Goal: Task Accomplishment & Management: Manage account settings

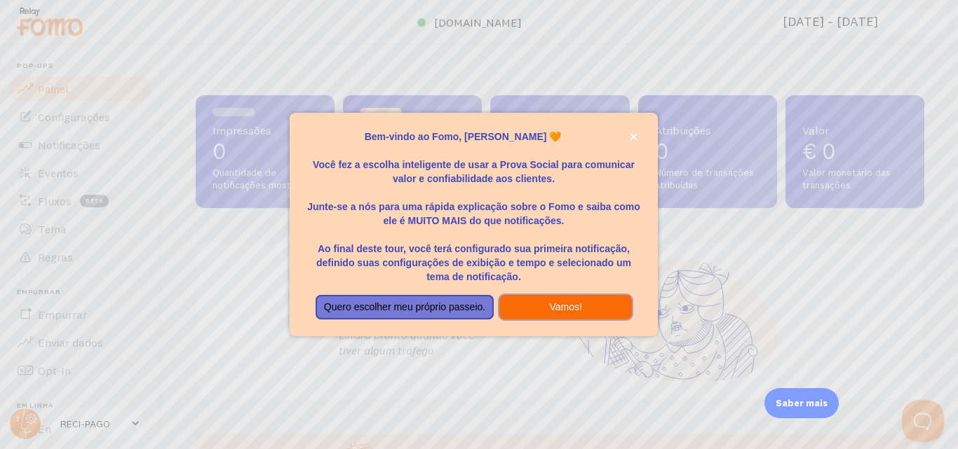
click at [559, 315] on button "Vamos!" at bounding box center [565, 307] width 133 height 25
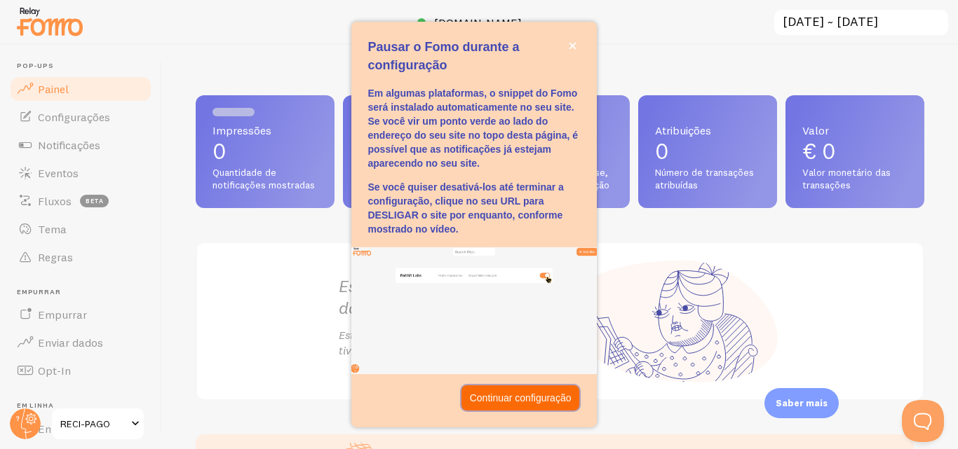
click at [555, 393] on font "Continuar configuração" at bounding box center [521, 398] width 102 height 11
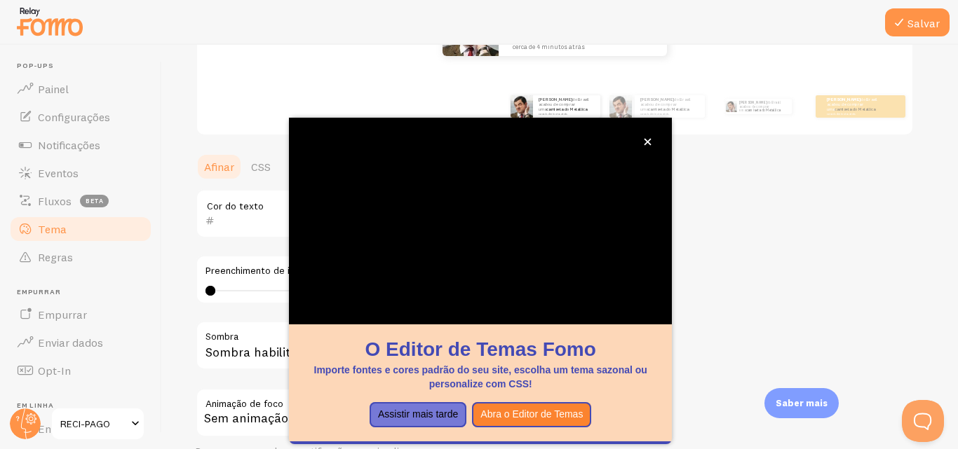
scroll to position [233, 0]
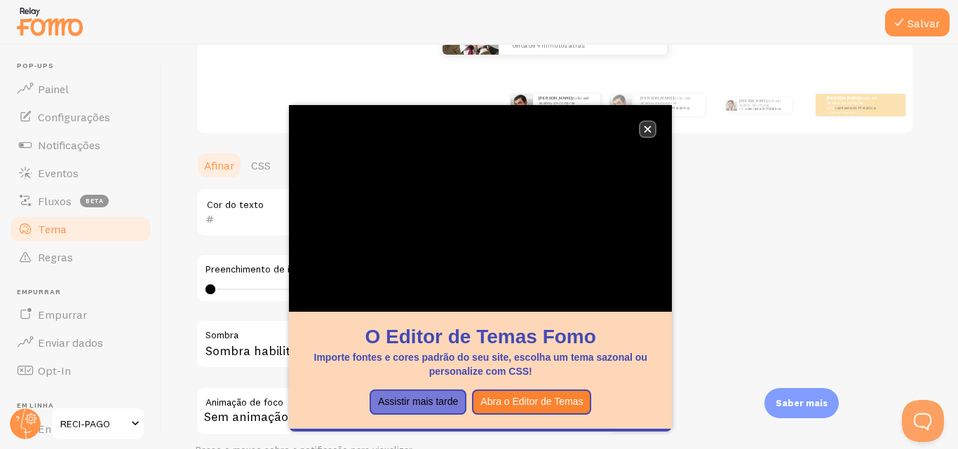
click at [646, 126] on icon "fechar," at bounding box center [648, 129] width 8 height 8
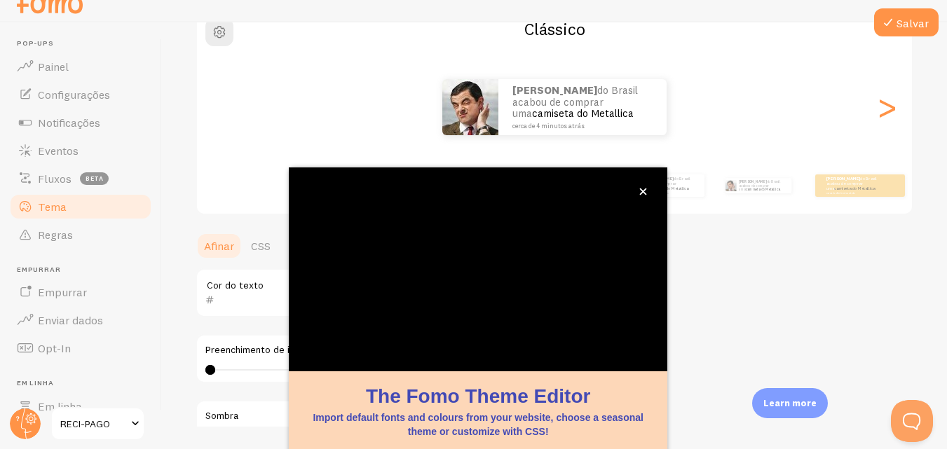
scroll to position [151, 0]
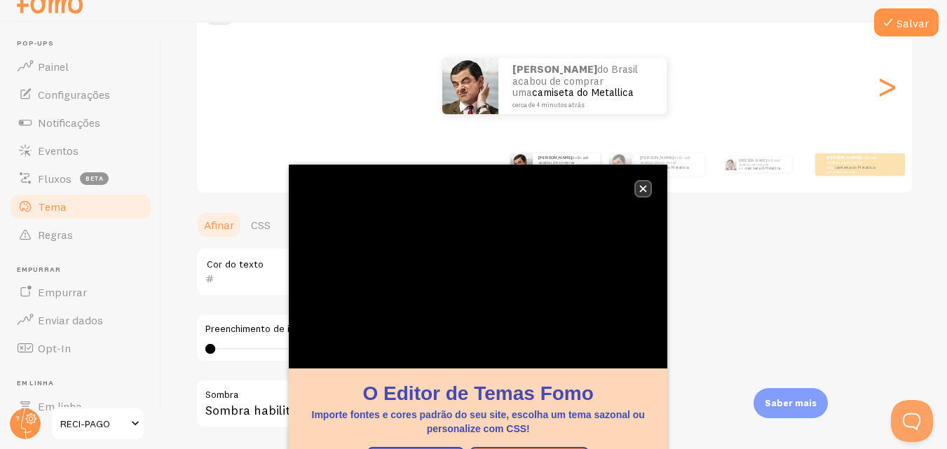
click at [641, 183] on button "fechar," at bounding box center [643, 189] width 15 height 15
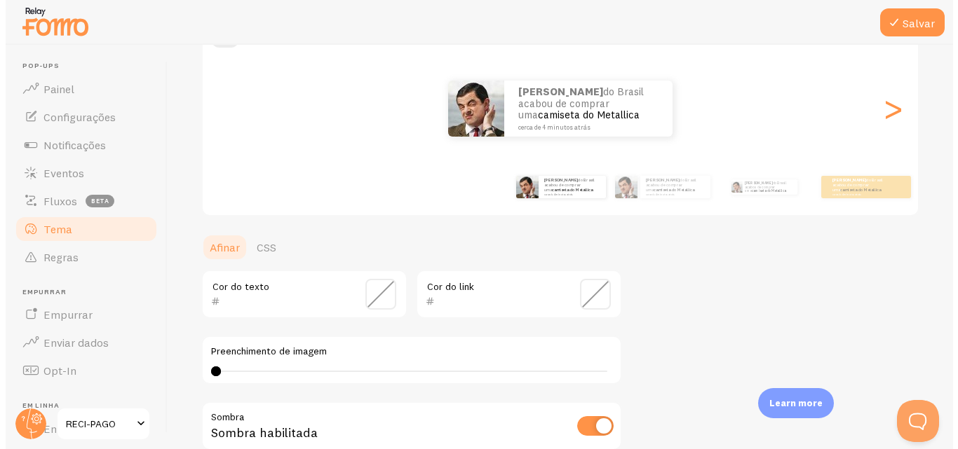
scroll to position [0, 0]
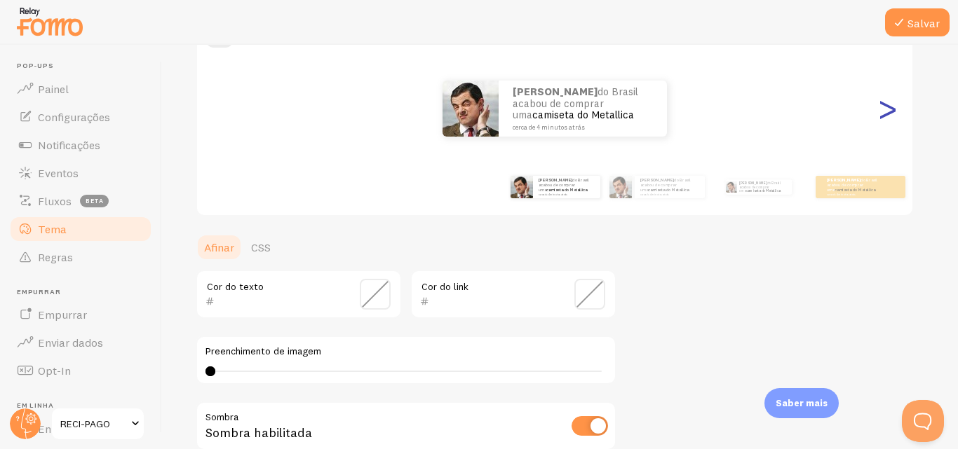
click at [897, 117] on font ">" at bounding box center [887, 108] width 23 height 47
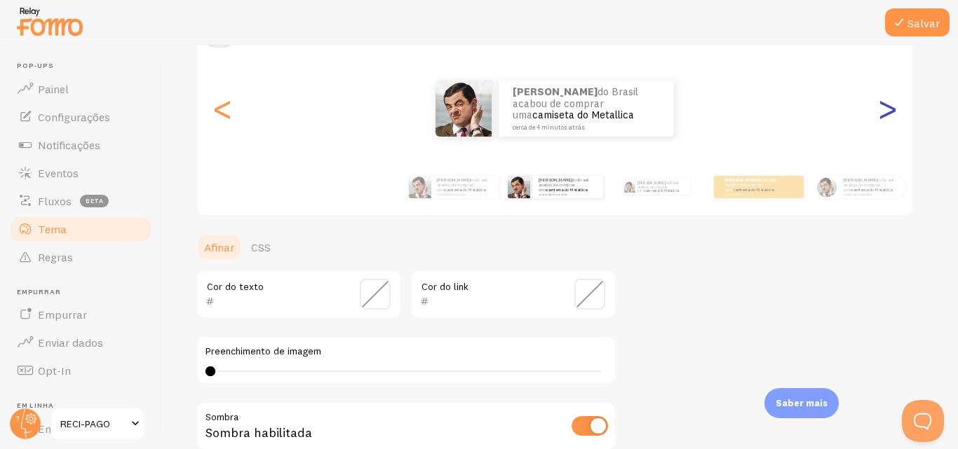
click at [897, 117] on font ">" at bounding box center [887, 108] width 23 height 47
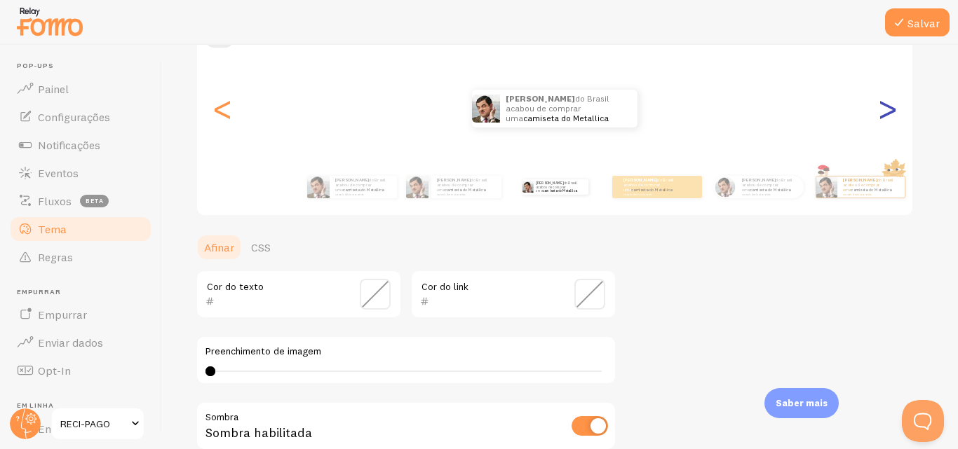
click at [895, 114] on font ">" at bounding box center [887, 108] width 23 height 47
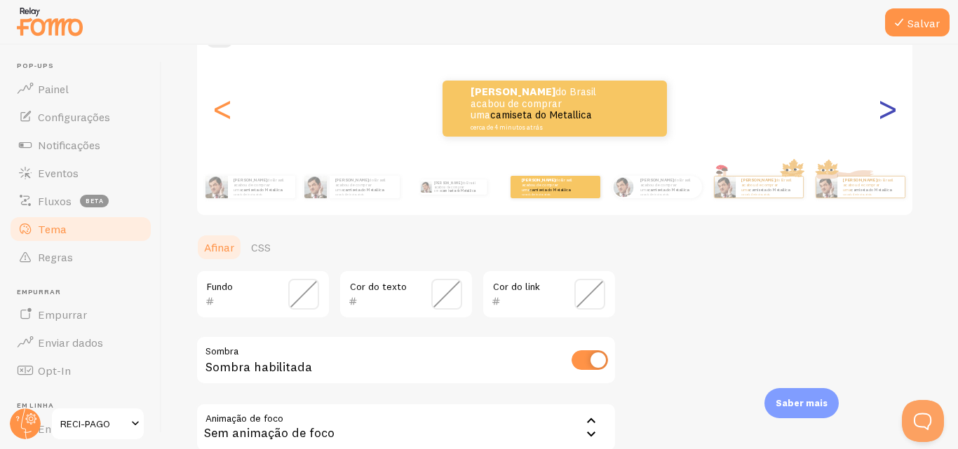
click at [895, 114] on font ">" at bounding box center [887, 108] width 23 height 47
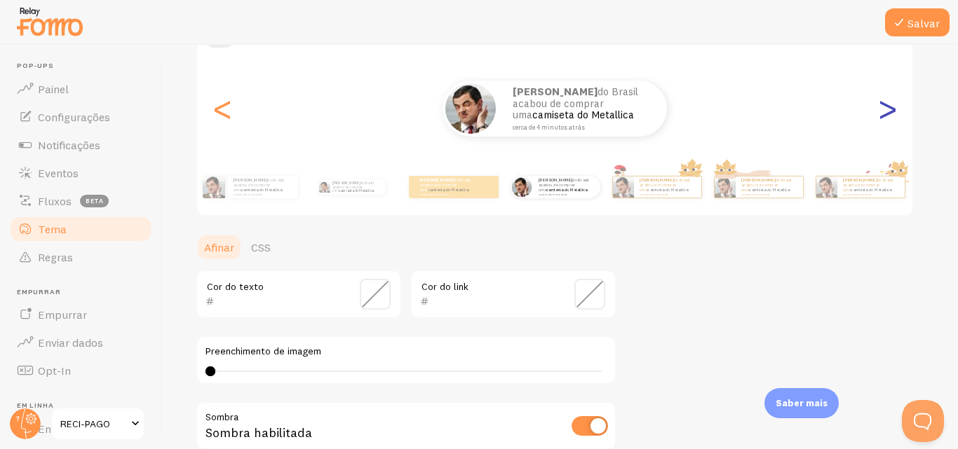
click at [895, 114] on font ">" at bounding box center [887, 108] width 23 height 47
type input "0"
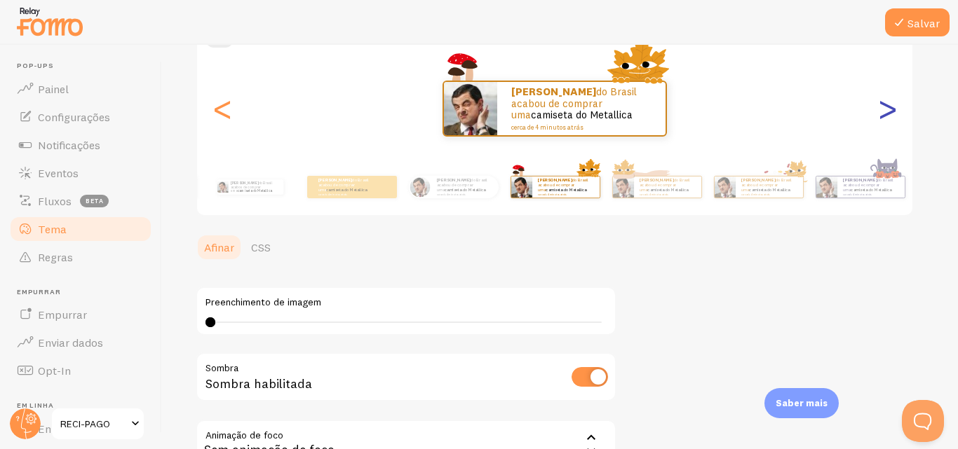
click at [893, 109] on font ">" at bounding box center [887, 108] width 23 height 47
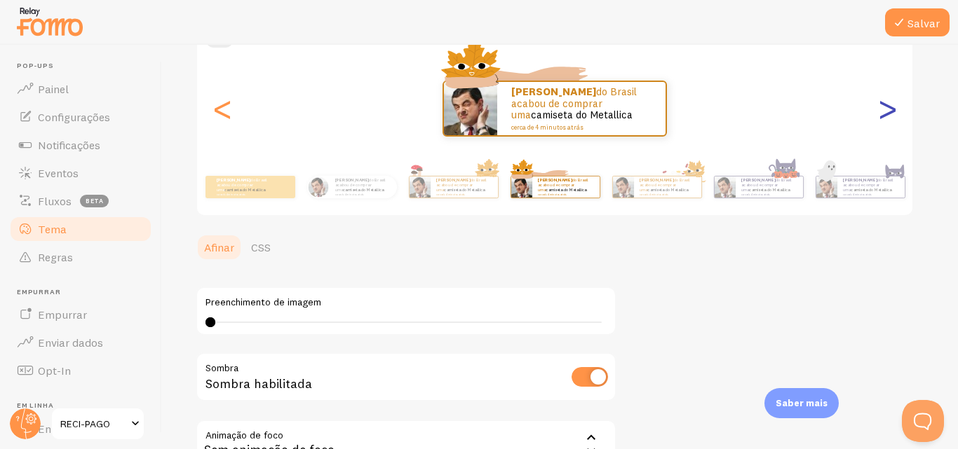
click at [893, 109] on font ">" at bounding box center [887, 108] width 23 height 47
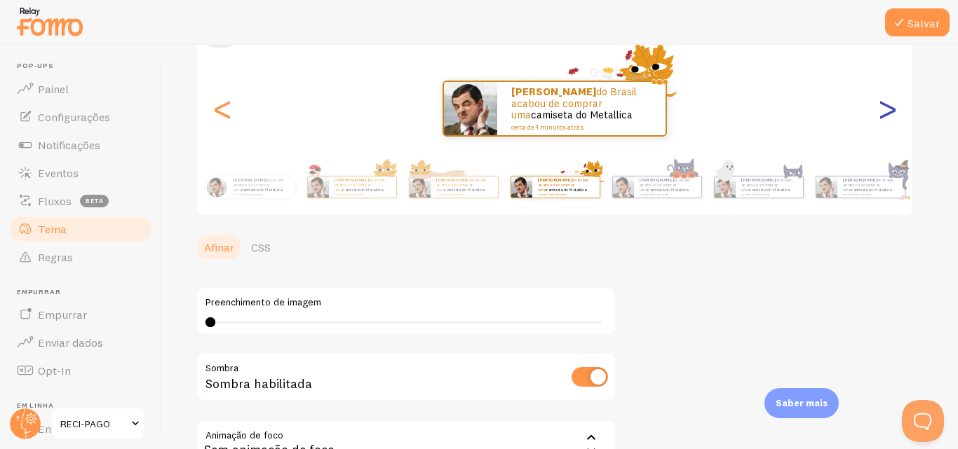
click at [893, 109] on font ">" at bounding box center [887, 108] width 23 height 47
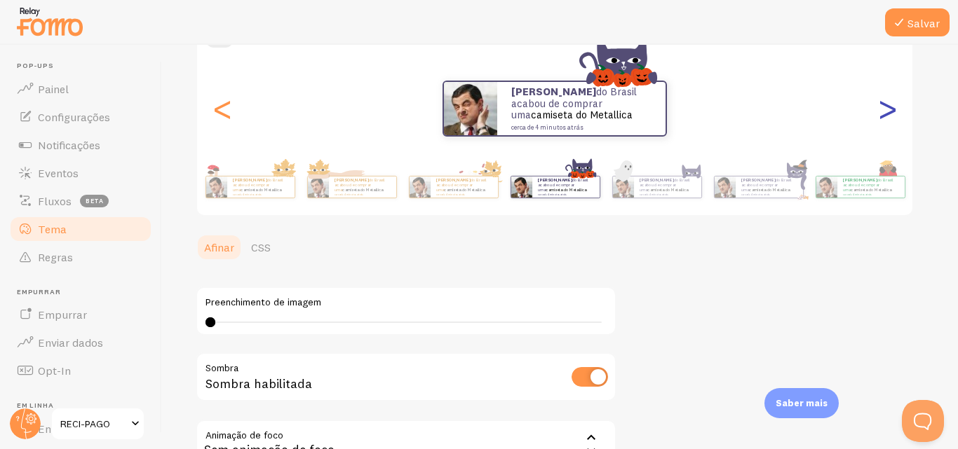
click at [893, 109] on font ">" at bounding box center [887, 108] width 23 height 47
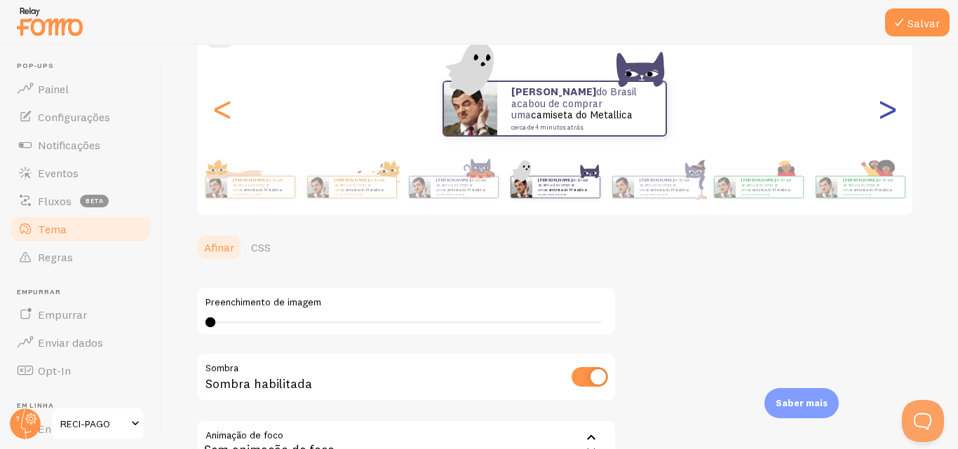
click at [893, 109] on font ">" at bounding box center [887, 108] width 23 height 47
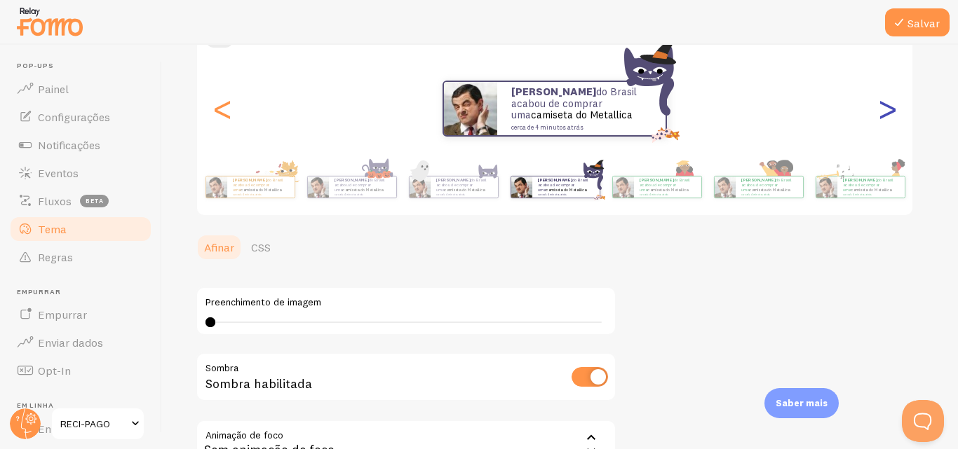
click at [893, 109] on font ">" at bounding box center [887, 108] width 23 height 47
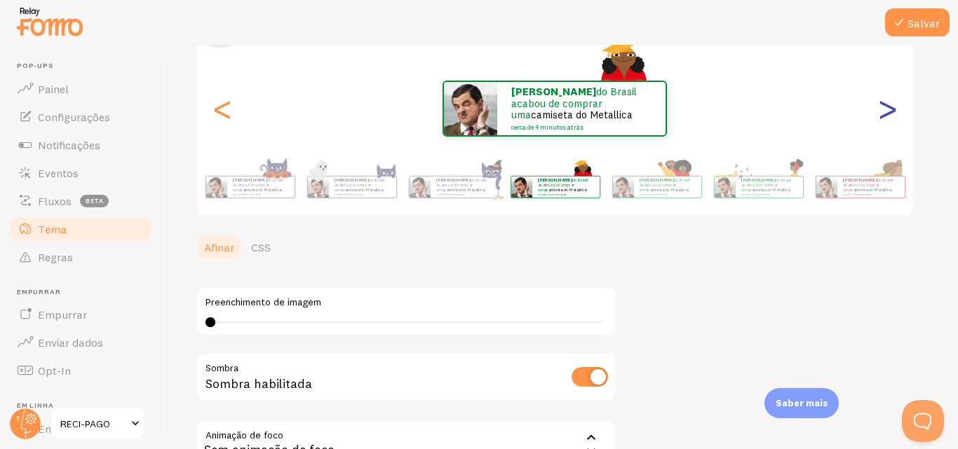
click at [893, 109] on font ">" at bounding box center [887, 108] width 23 height 47
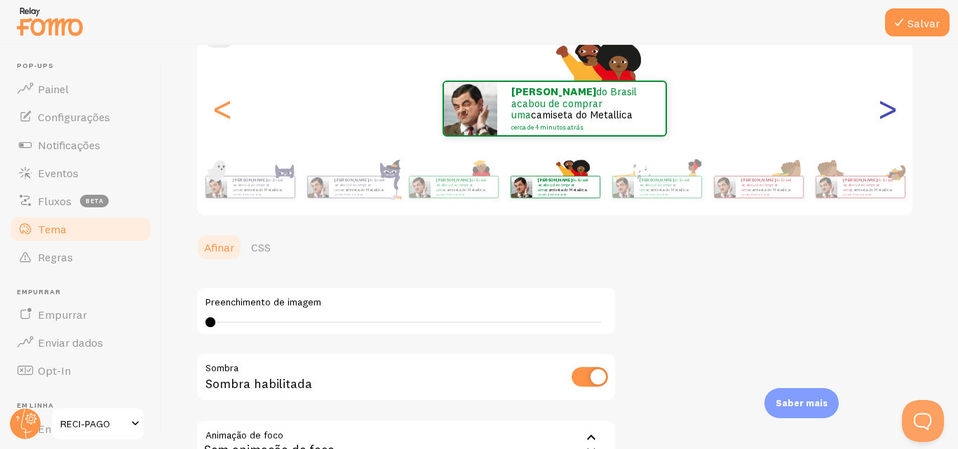
click at [886, 116] on font ">" at bounding box center [887, 108] width 23 height 47
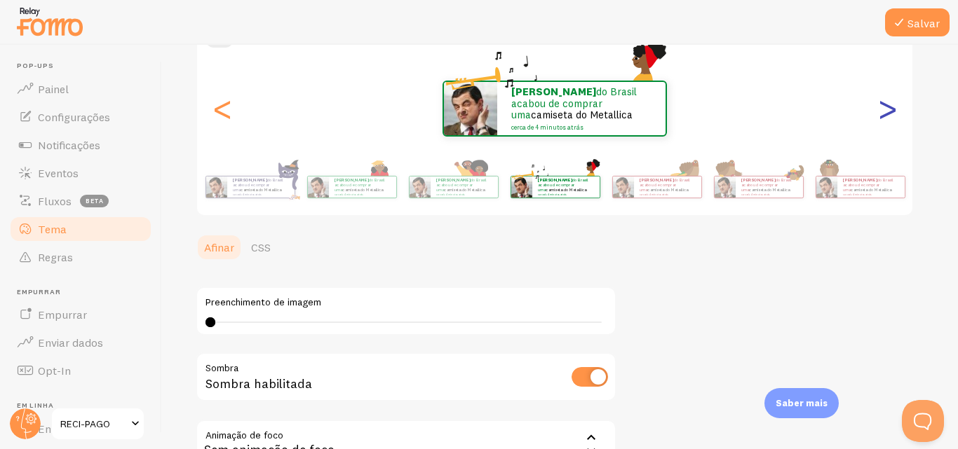
click at [886, 116] on font ">" at bounding box center [887, 108] width 23 height 47
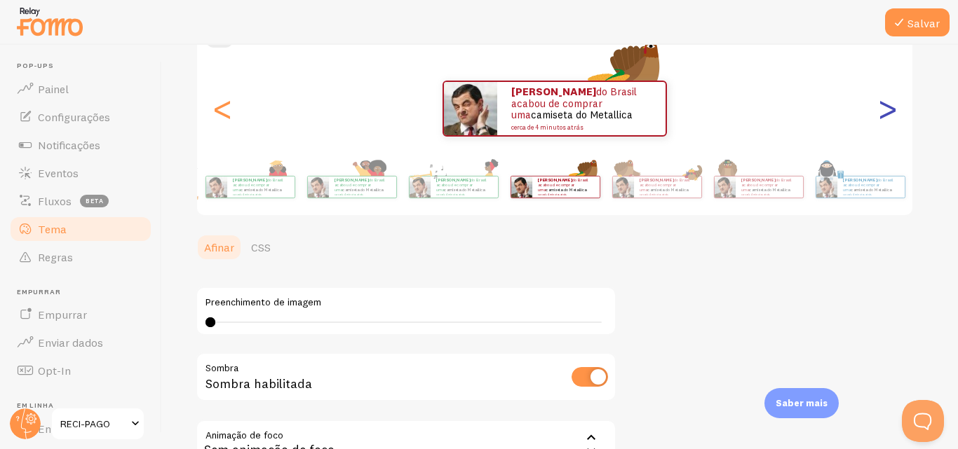
click at [886, 113] on font ">" at bounding box center [887, 108] width 23 height 47
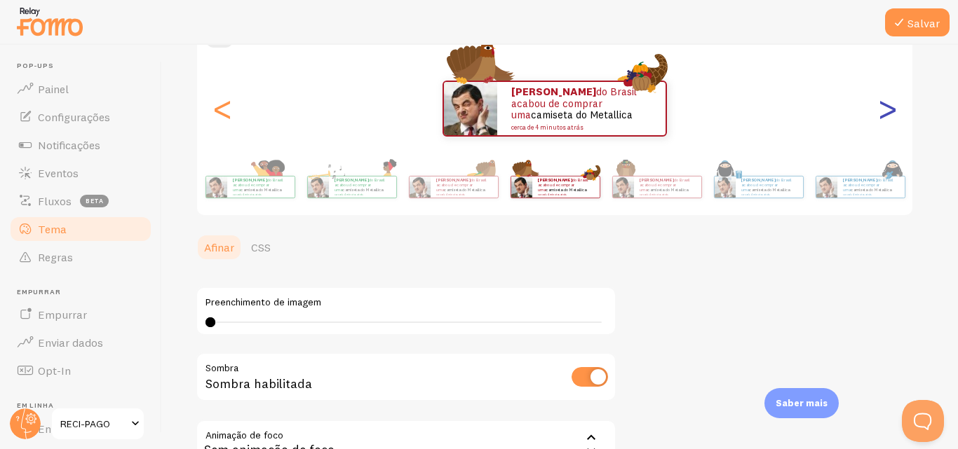
click at [886, 113] on font ">" at bounding box center [887, 108] width 23 height 47
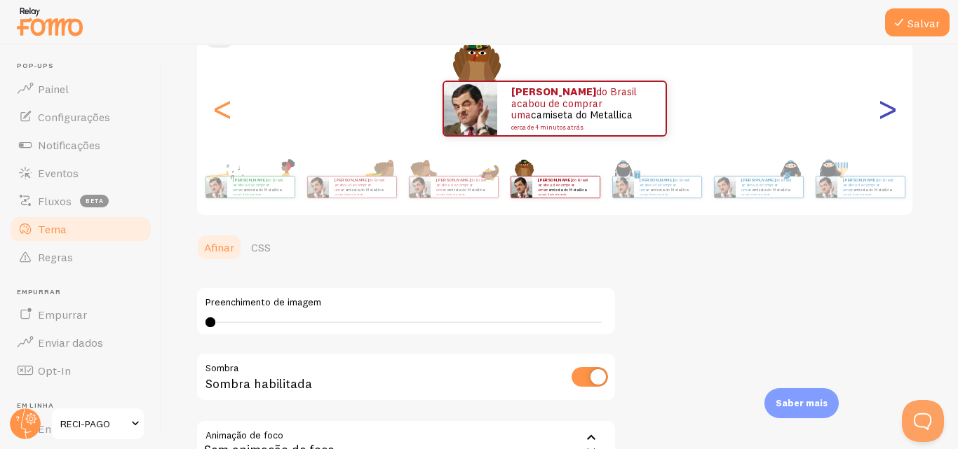
click at [886, 113] on font ">" at bounding box center [887, 108] width 23 height 47
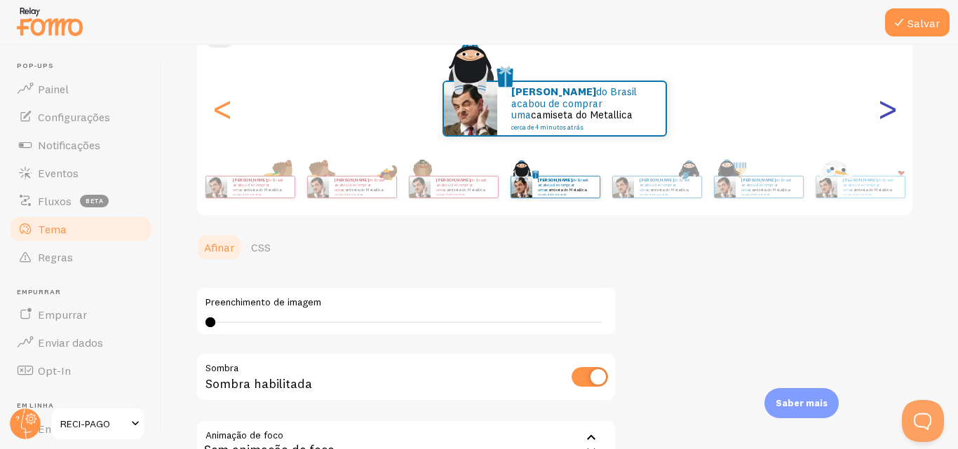
click at [886, 113] on font ">" at bounding box center [887, 108] width 23 height 47
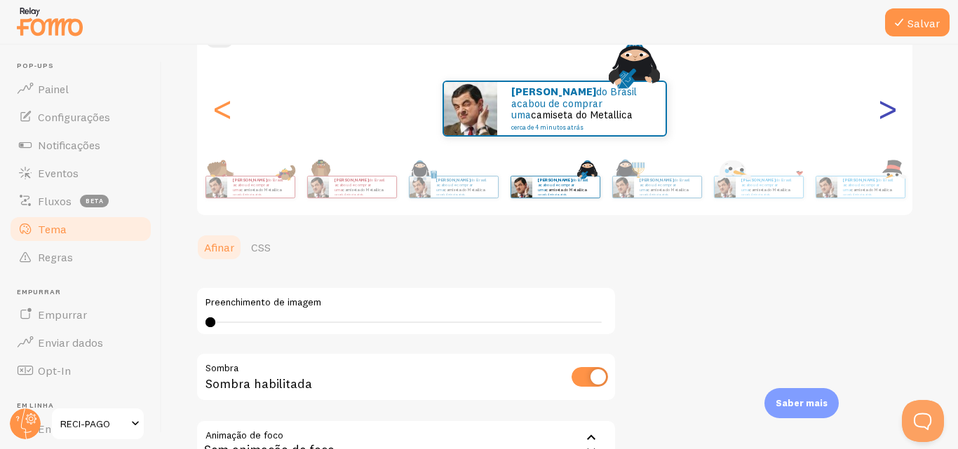
click at [886, 113] on font ">" at bounding box center [887, 108] width 23 height 47
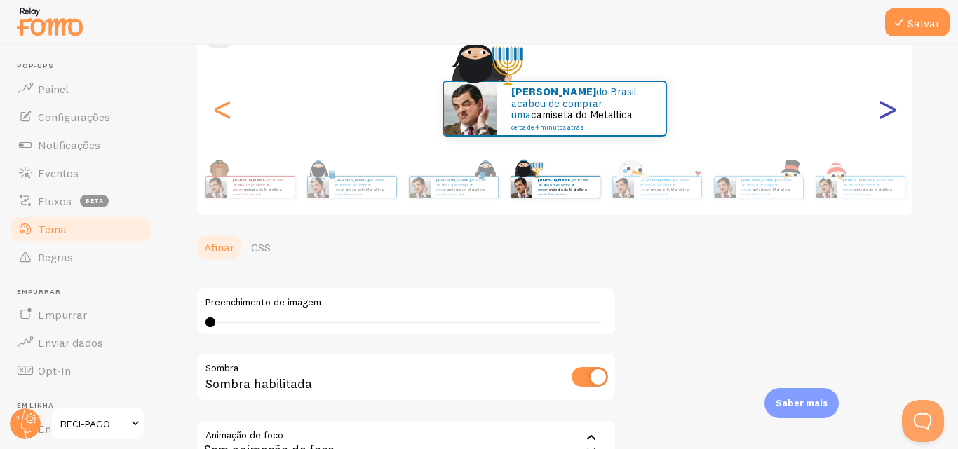
click at [886, 113] on font ">" at bounding box center [887, 108] width 23 height 47
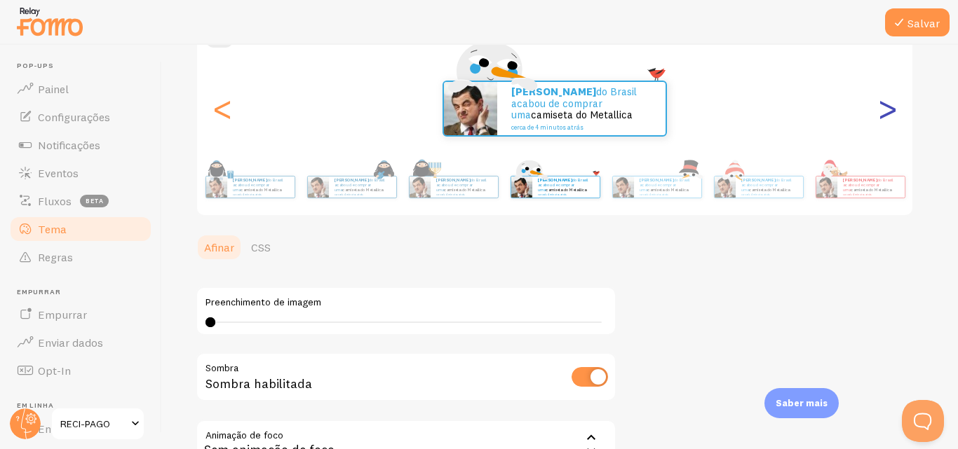
click at [886, 113] on font ">" at bounding box center [887, 108] width 23 height 47
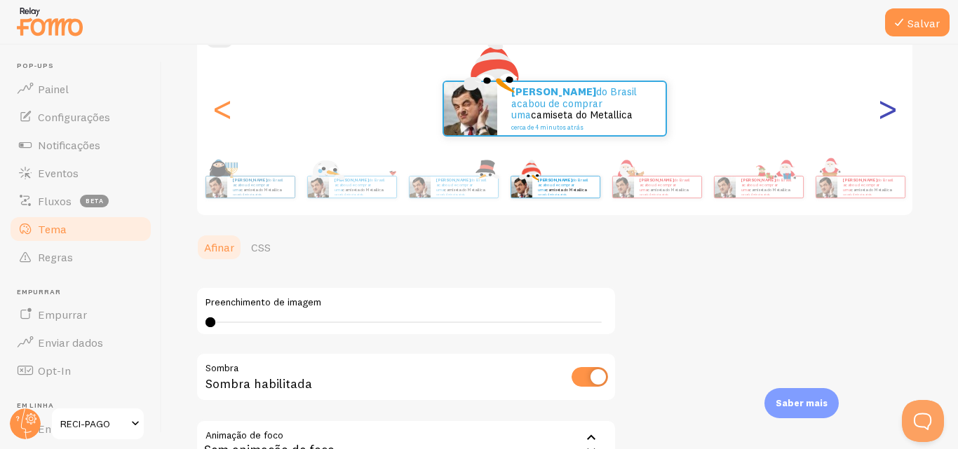
click at [886, 113] on font ">" at bounding box center [887, 108] width 23 height 47
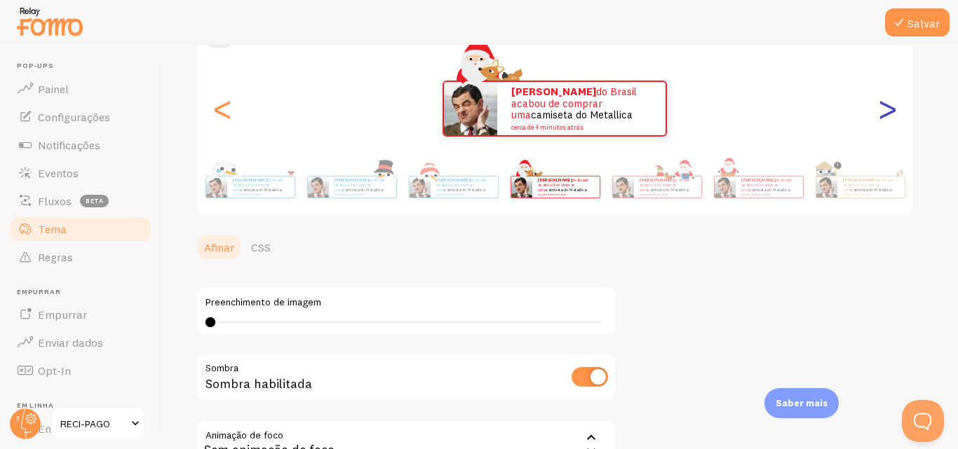
click at [887, 112] on font ">" at bounding box center [887, 108] width 23 height 47
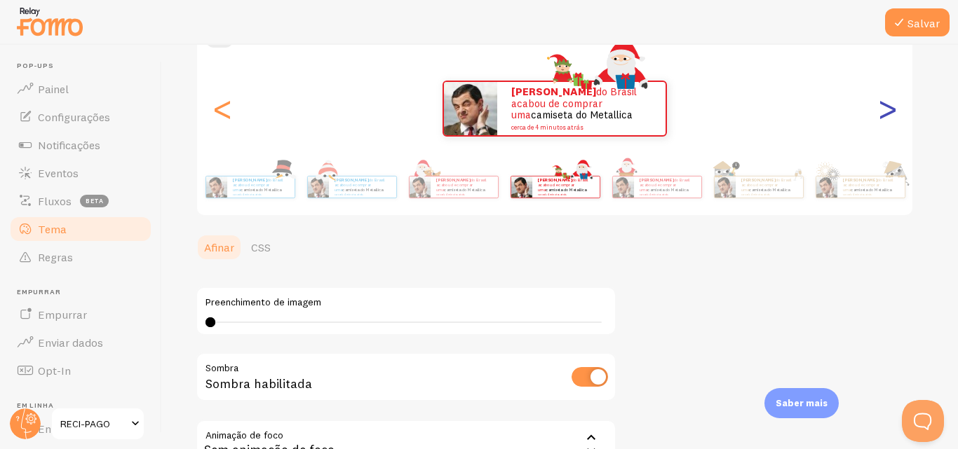
click at [887, 112] on font ">" at bounding box center [887, 108] width 23 height 47
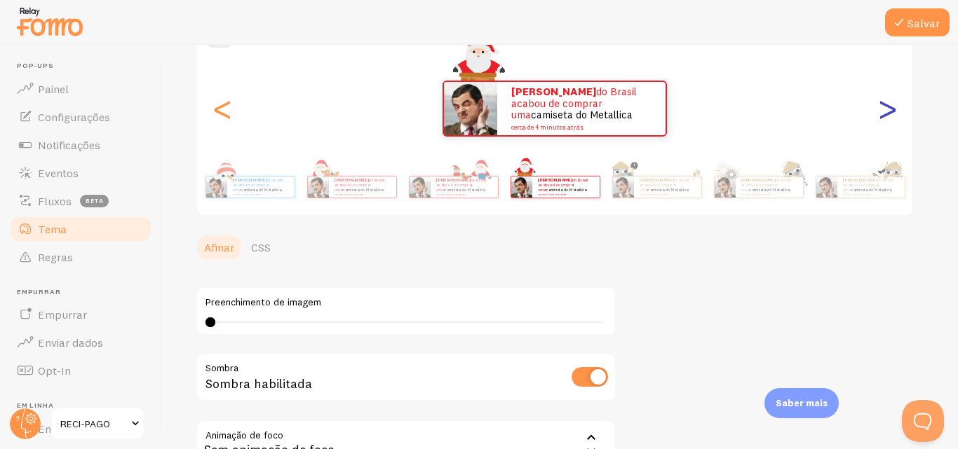
click at [887, 112] on font ">" at bounding box center [887, 108] width 23 height 47
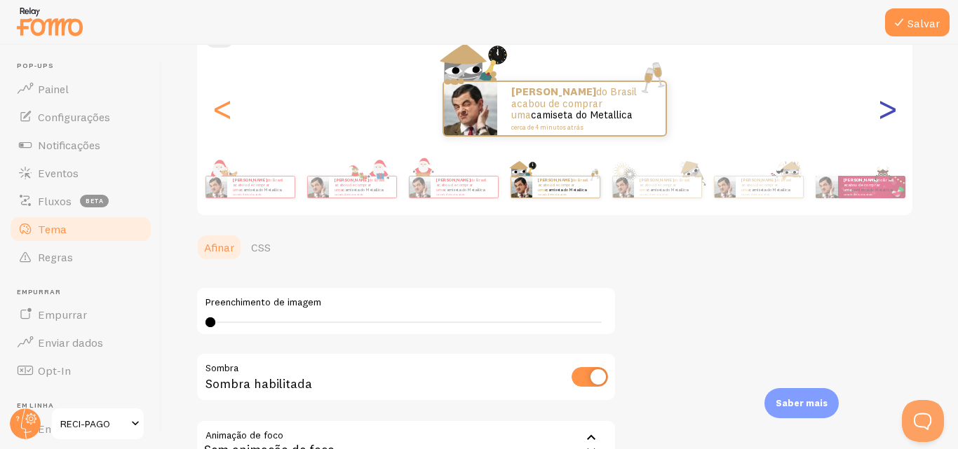
click at [887, 112] on font ">" at bounding box center [887, 108] width 23 height 47
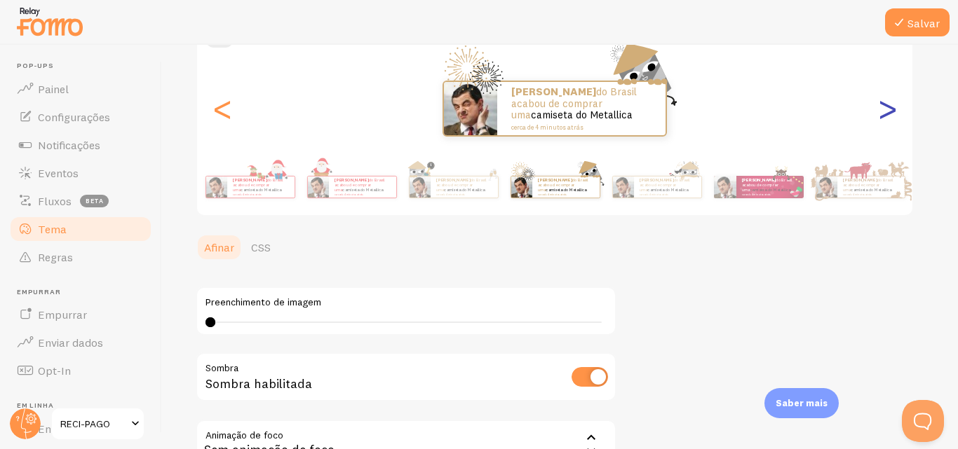
click at [887, 112] on font ">" at bounding box center [887, 108] width 23 height 47
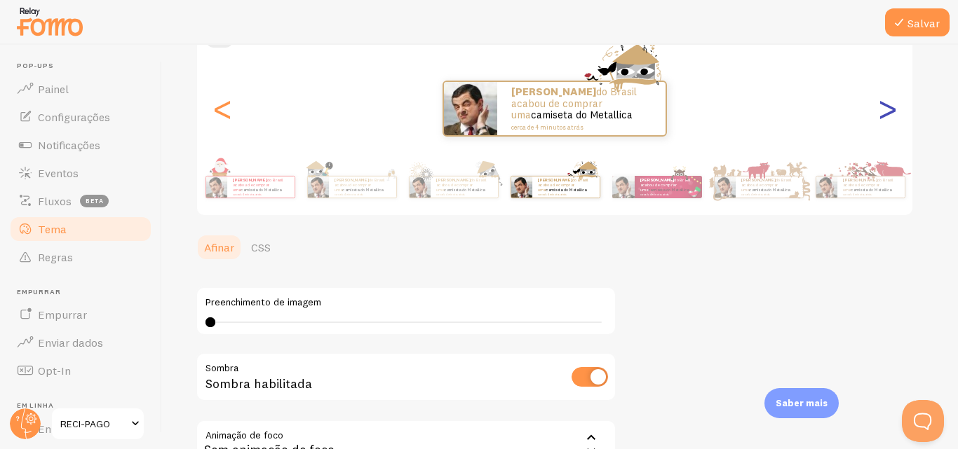
click at [887, 112] on font ">" at bounding box center [887, 108] width 23 height 47
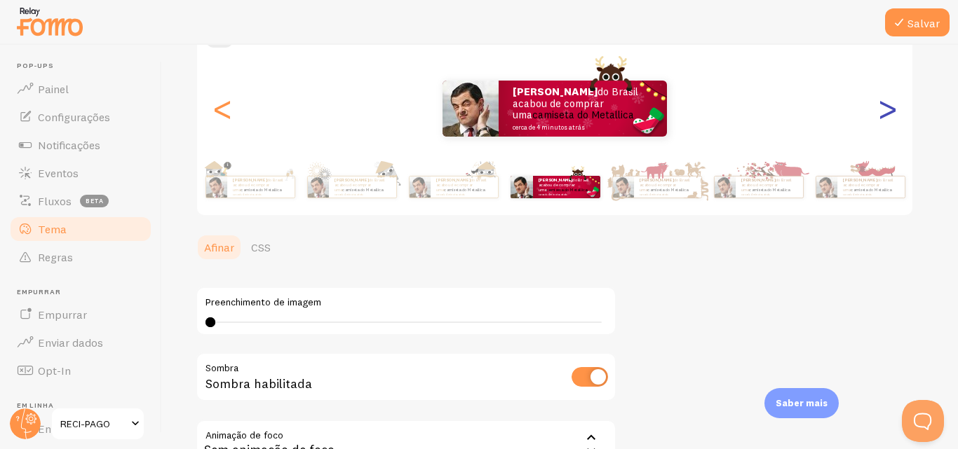
click at [888, 110] on font ">" at bounding box center [887, 108] width 23 height 47
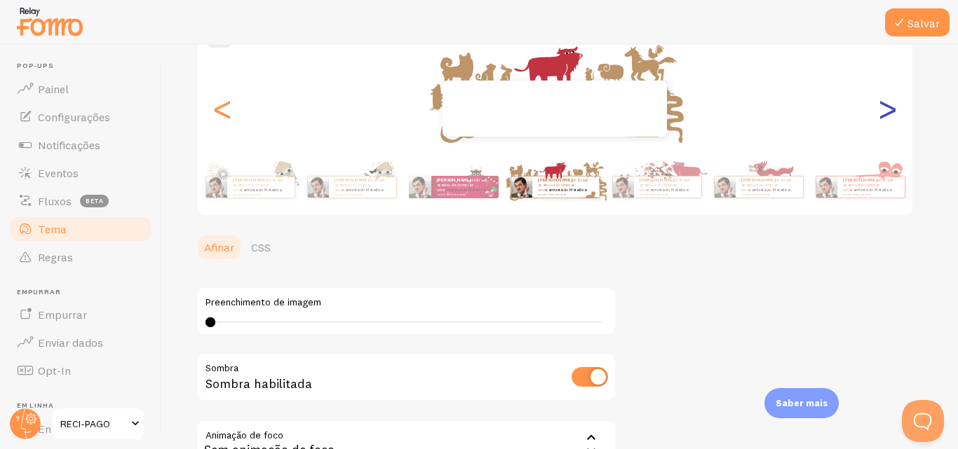
click at [888, 110] on font ">" at bounding box center [887, 108] width 23 height 47
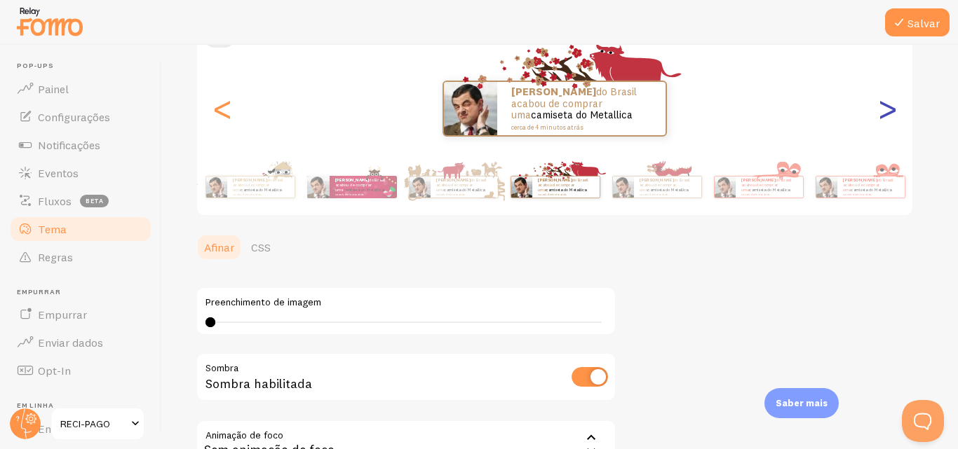
click at [888, 110] on font ">" at bounding box center [887, 108] width 23 height 47
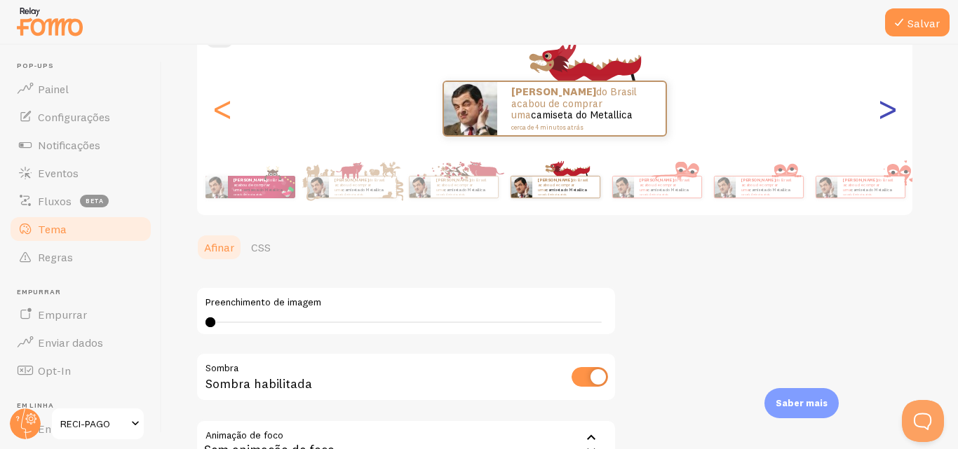
click at [888, 110] on font ">" at bounding box center [887, 108] width 23 height 47
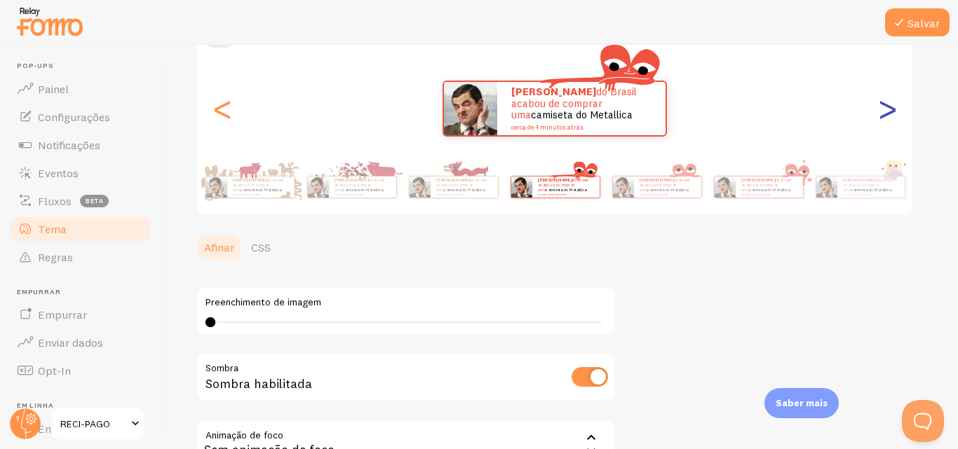
click at [888, 110] on font ">" at bounding box center [887, 108] width 23 height 47
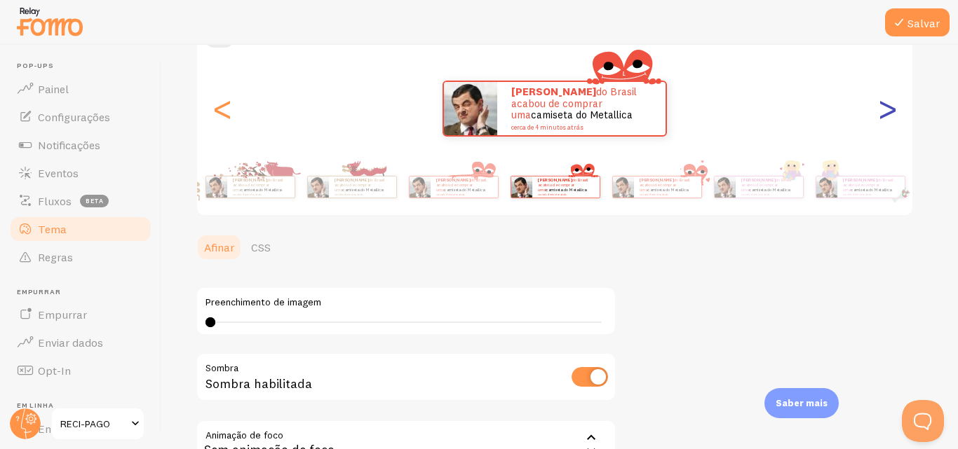
click at [888, 110] on font ">" at bounding box center [887, 108] width 23 height 47
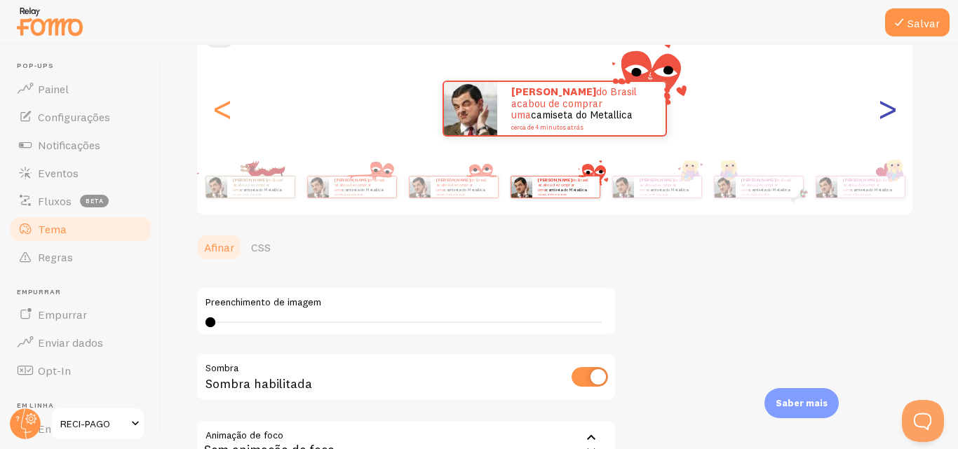
click at [888, 110] on font ">" at bounding box center [887, 108] width 23 height 47
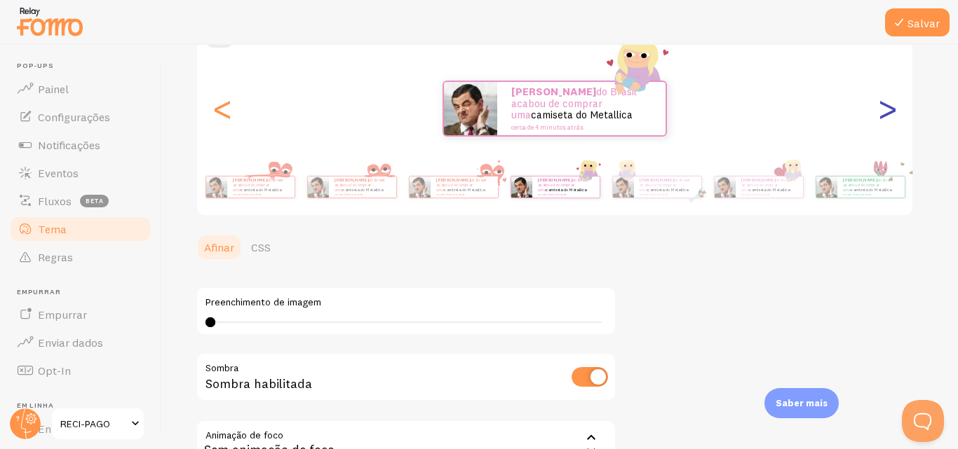
click at [888, 110] on font ">" at bounding box center [887, 108] width 23 height 47
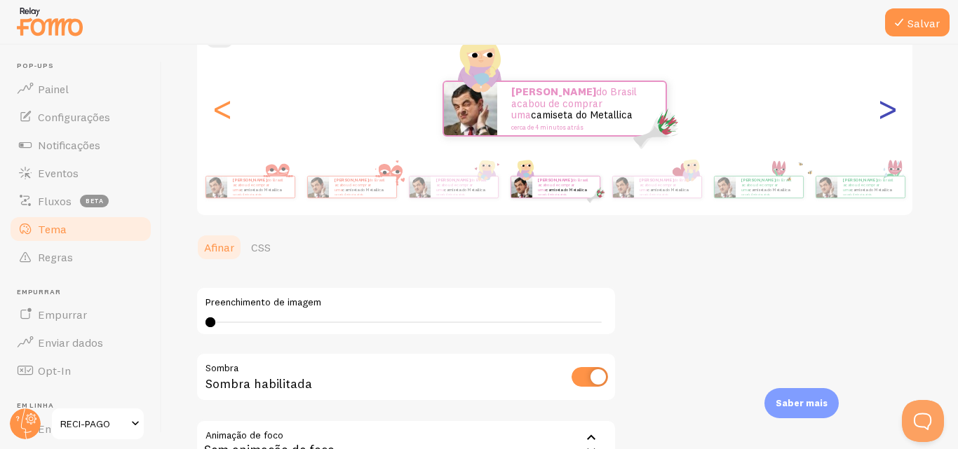
click at [888, 110] on font ">" at bounding box center [887, 108] width 23 height 47
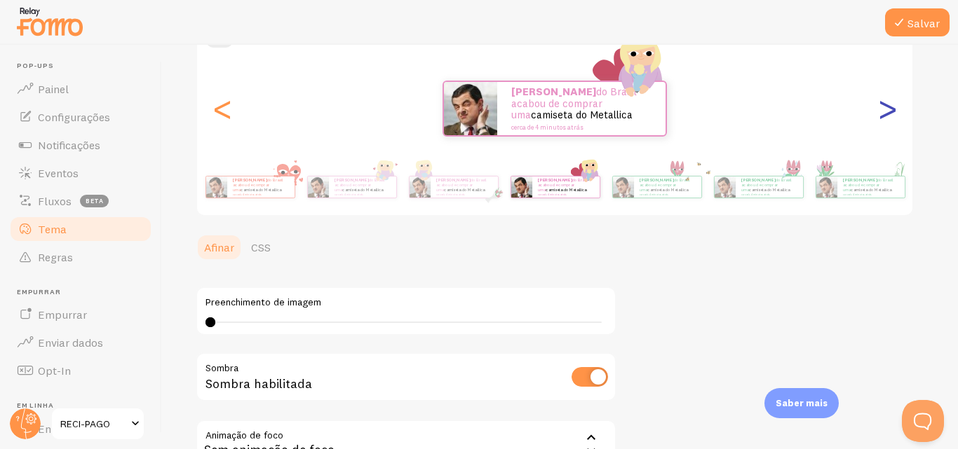
click at [888, 110] on font ">" at bounding box center [887, 108] width 23 height 47
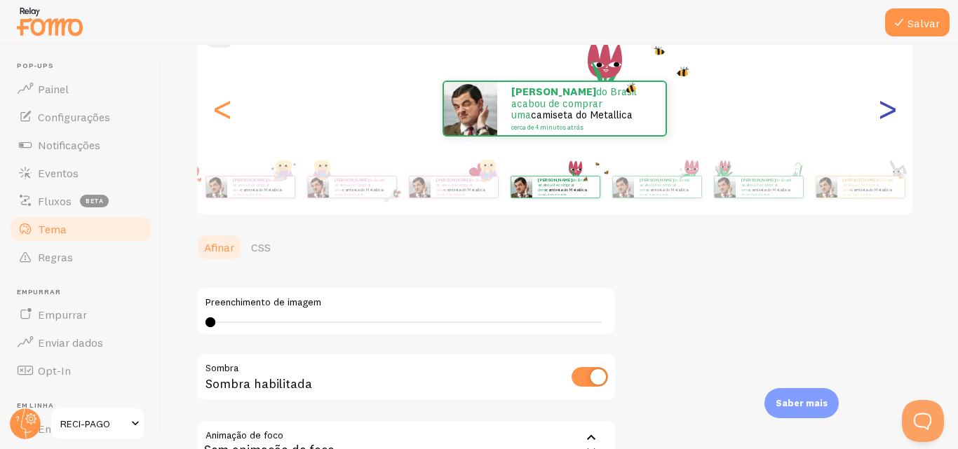
click at [888, 110] on font ">" at bounding box center [887, 108] width 23 height 47
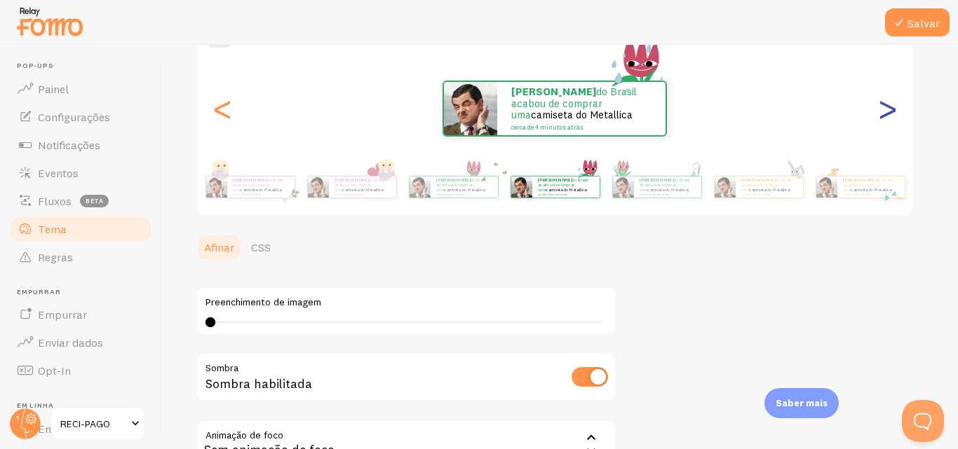
click at [888, 110] on font ">" at bounding box center [887, 108] width 23 height 47
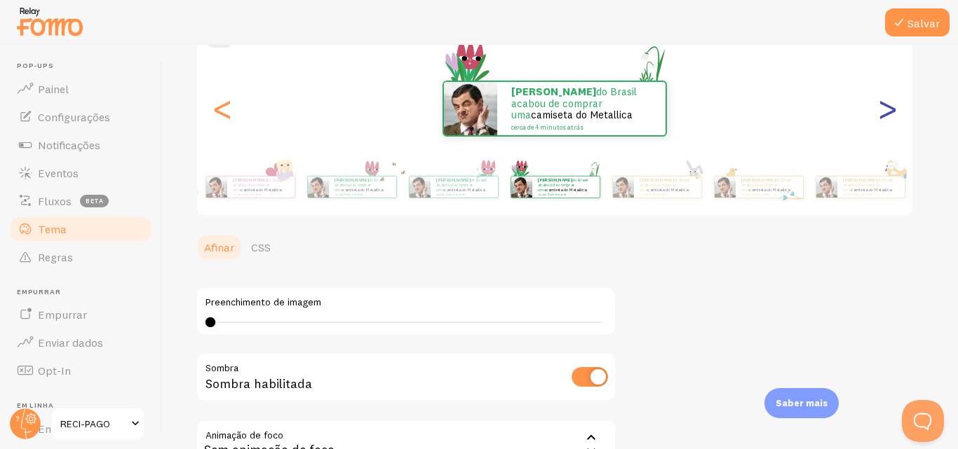
click at [888, 110] on font ">" at bounding box center [887, 108] width 23 height 47
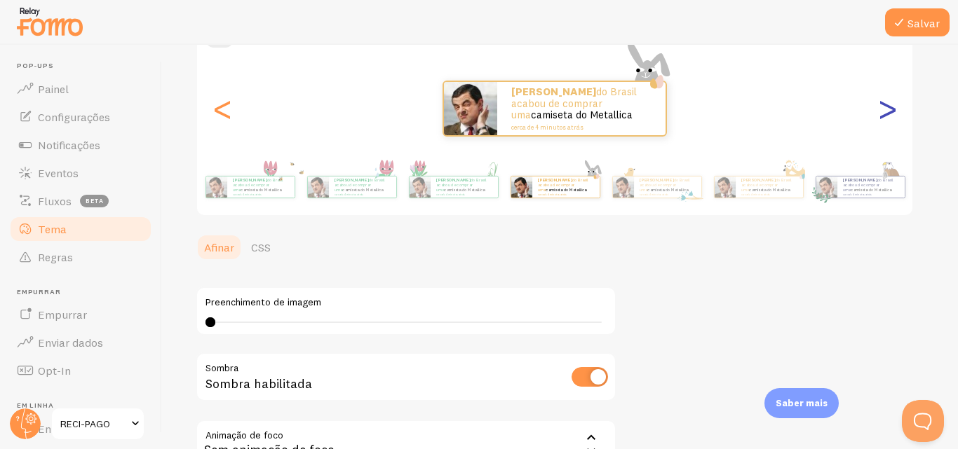
click at [888, 110] on font ">" at bounding box center [887, 108] width 23 height 47
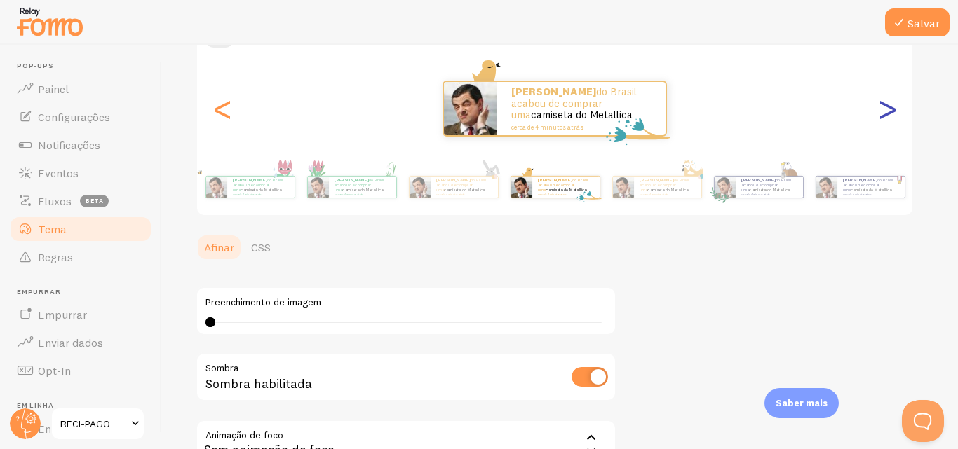
click at [888, 110] on font ">" at bounding box center [887, 108] width 23 height 47
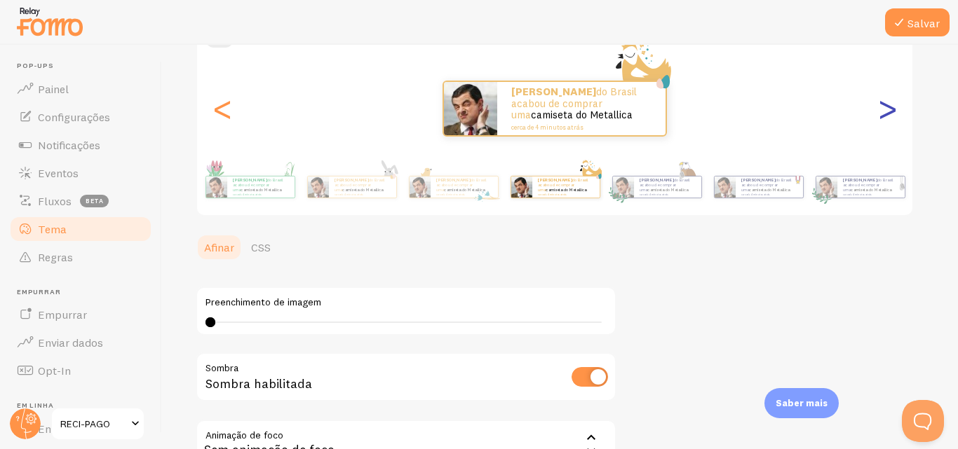
click at [888, 110] on font ">" at bounding box center [887, 108] width 23 height 47
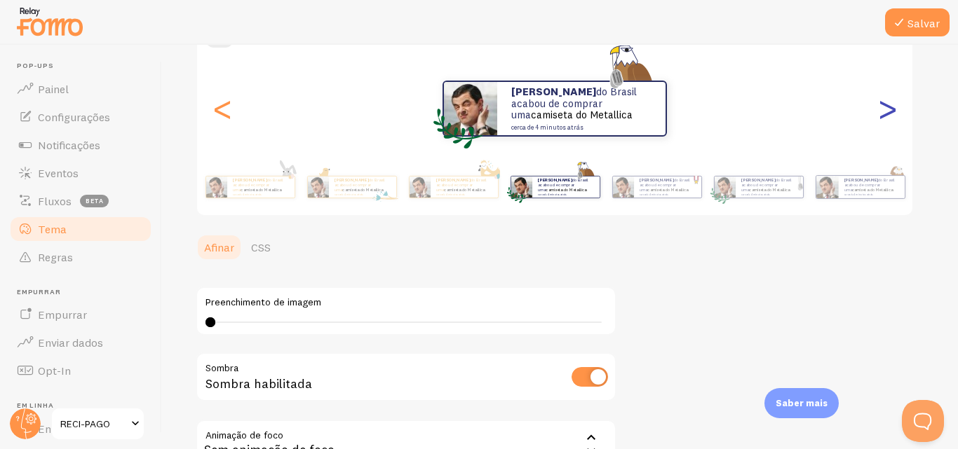
click at [888, 110] on font ">" at bounding box center [887, 108] width 23 height 47
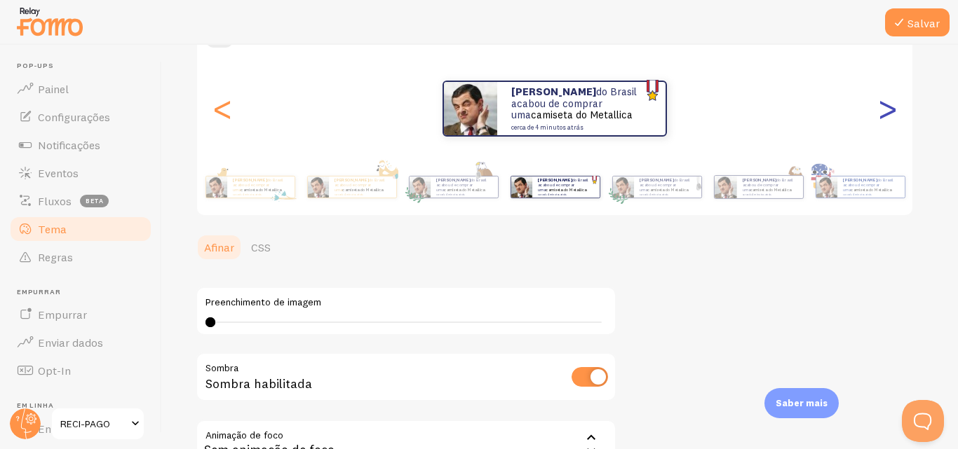
click at [888, 110] on font ">" at bounding box center [887, 108] width 23 height 47
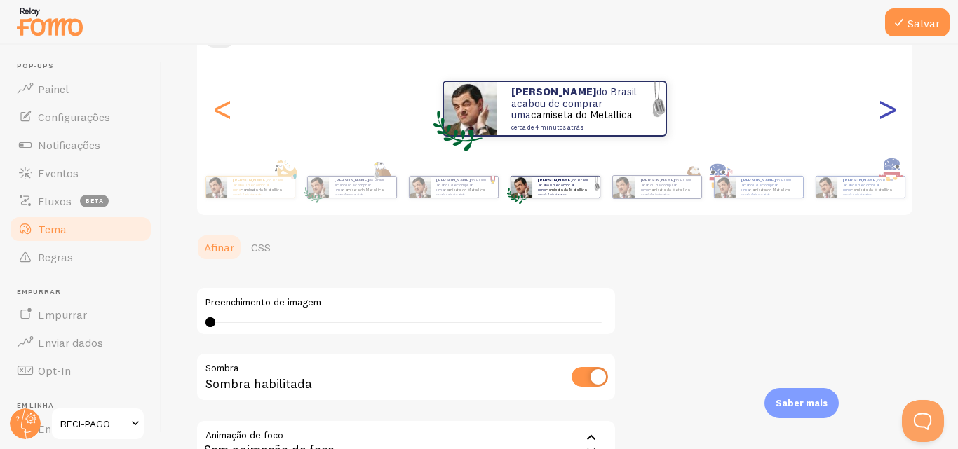
click at [888, 110] on font ">" at bounding box center [887, 108] width 23 height 47
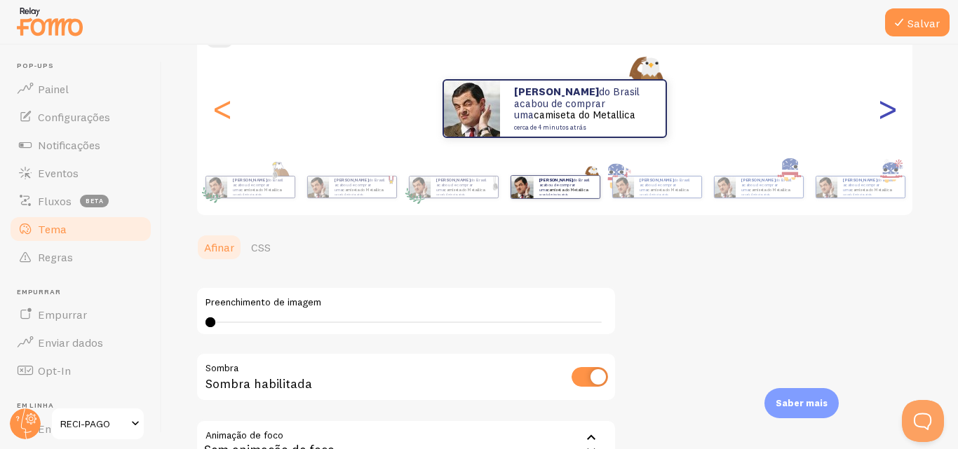
click at [888, 110] on font ">" at bounding box center [887, 108] width 23 height 47
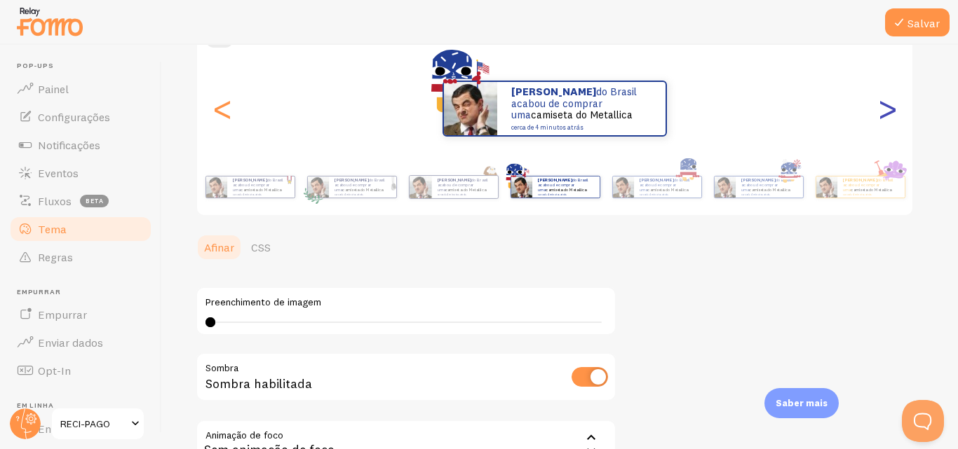
click at [888, 110] on font ">" at bounding box center [887, 108] width 23 height 47
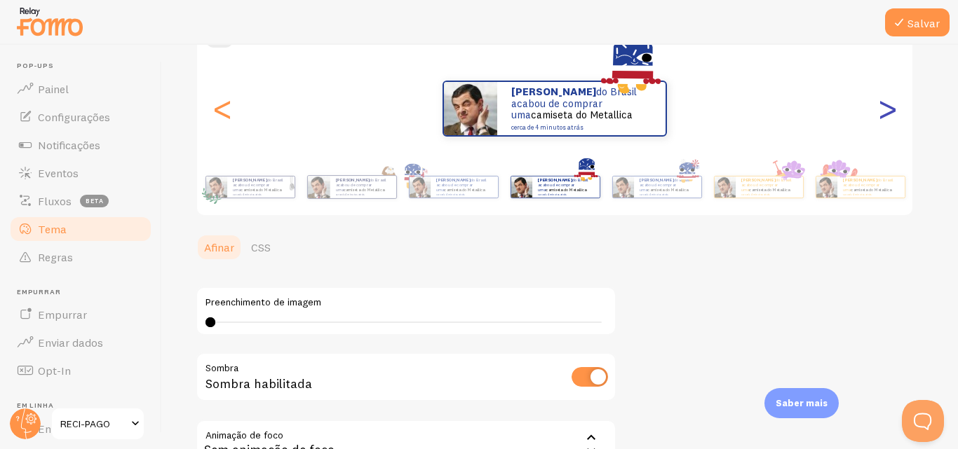
click at [888, 110] on font ">" at bounding box center [887, 108] width 23 height 47
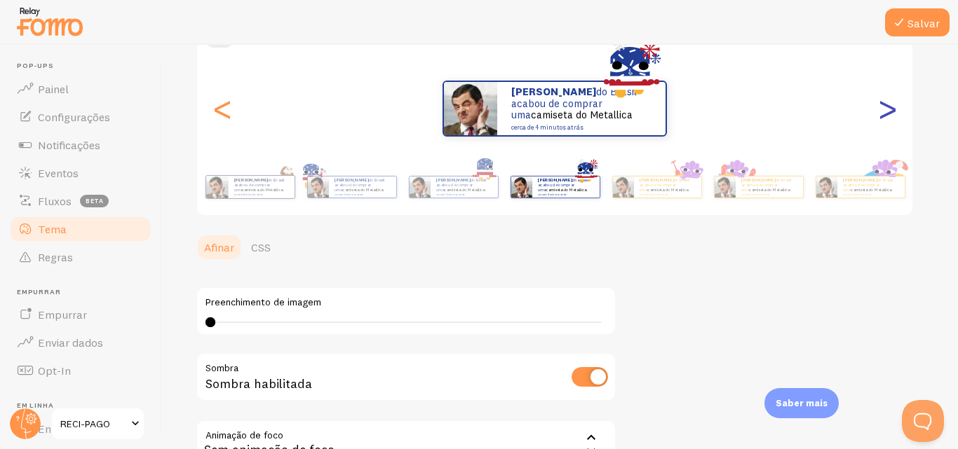
click at [888, 110] on font ">" at bounding box center [887, 108] width 23 height 47
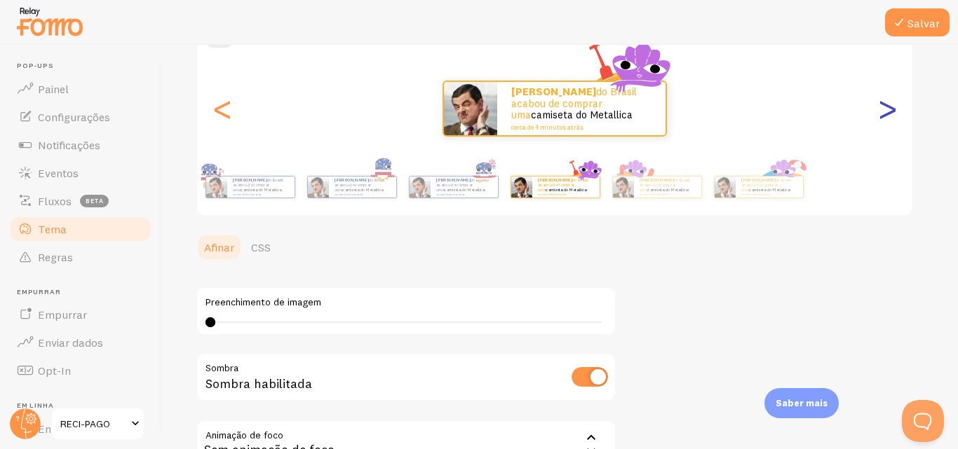
click at [890, 109] on font ">" at bounding box center [887, 108] width 23 height 47
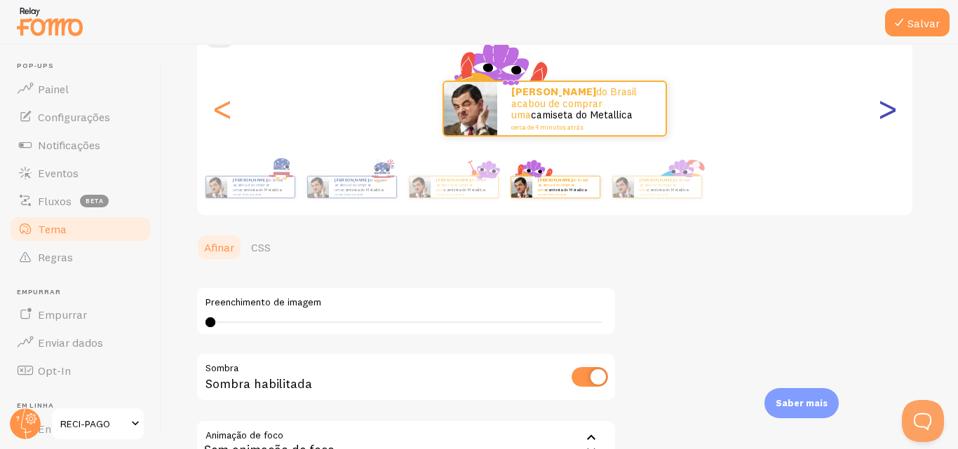
click at [890, 109] on font ">" at bounding box center [887, 108] width 23 height 47
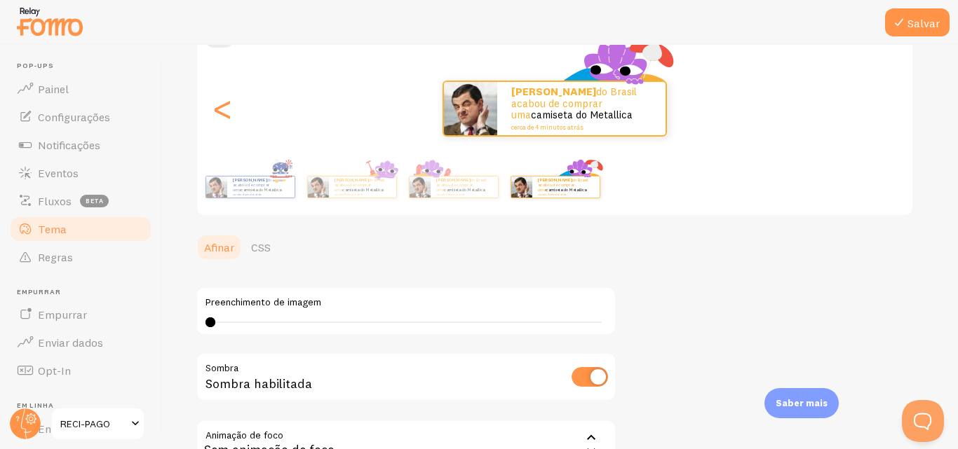
click at [890, 109] on div "Rodrigo do Brasil acabou de comprar uma camiseta do Metallica cerca de 4 minuto…" at bounding box center [554, 109] width 715 height 56
click at [218, 114] on font "<" at bounding box center [222, 108] width 23 height 47
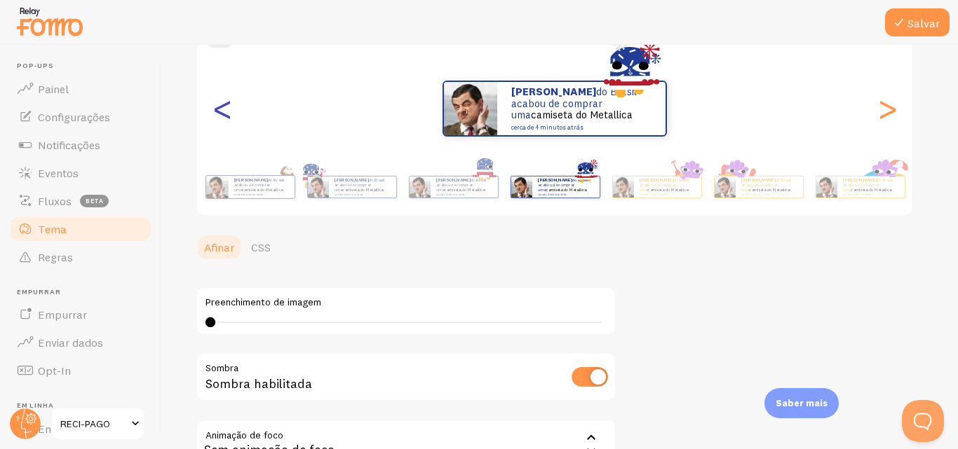
click at [219, 111] on font "<" at bounding box center [222, 108] width 23 height 47
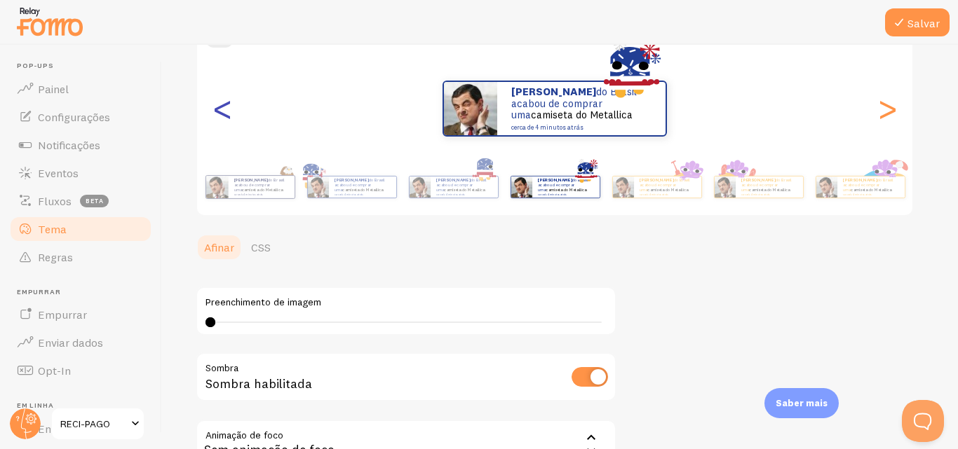
click at [219, 111] on font "<" at bounding box center [222, 108] width 23 height 47
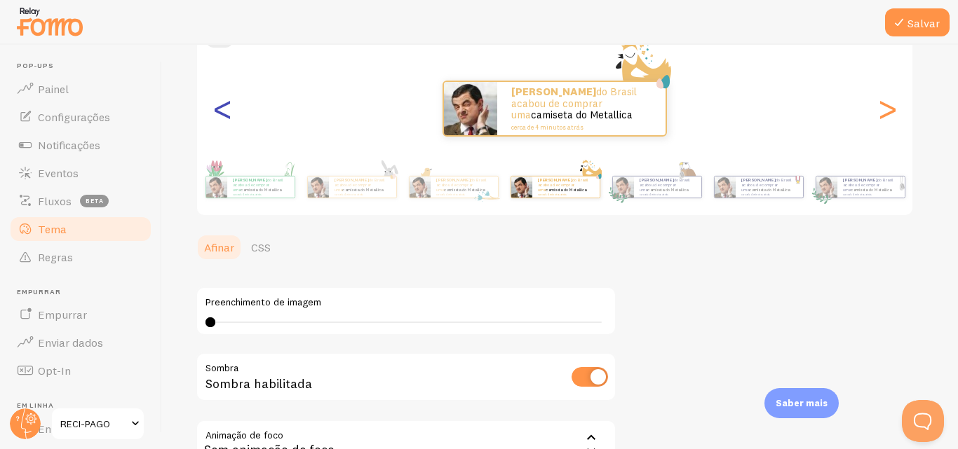
click at [219, 111] on font "<" at bounding box center [222, 108] width 23 height 47
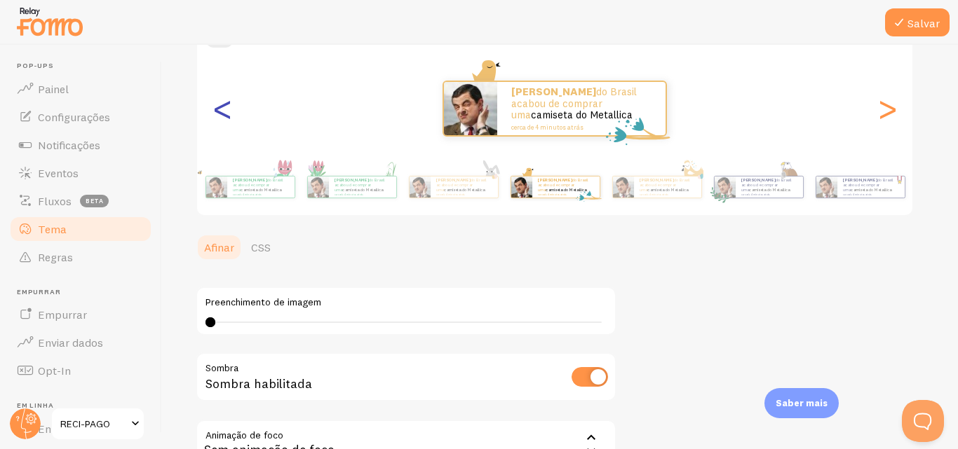
click at [219, 111] on font "<" at bounding box center [222, 108] width 23 height 47
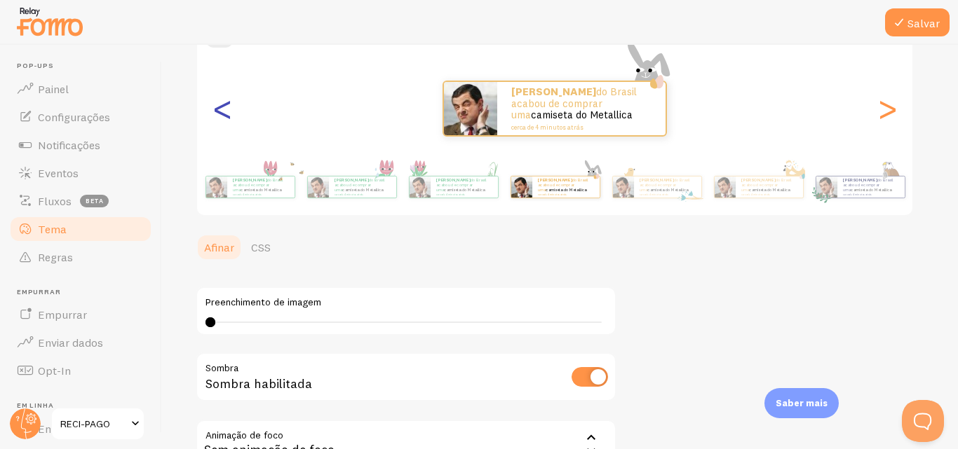
click at [219, 111] on font "<" at bounding box center [222, 108] width 23 height 47
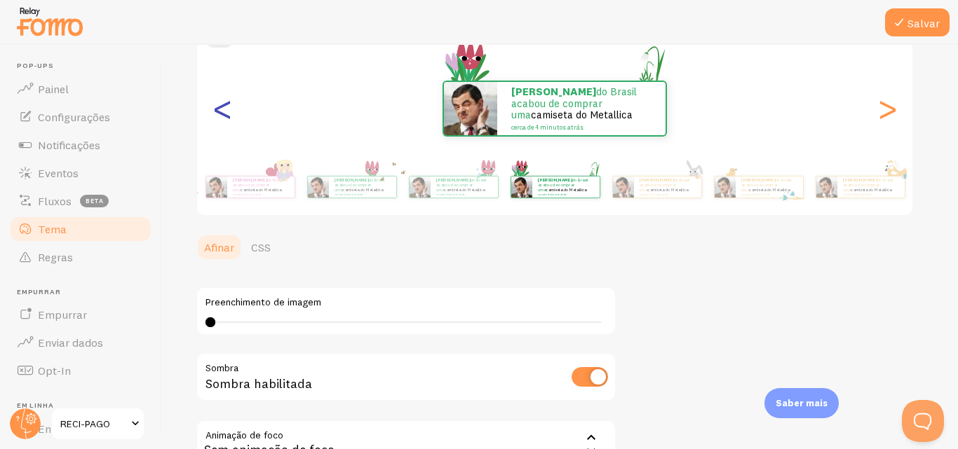
click at [219, 111] on font "<" at bounding box center [222, 108] width 23 height 47
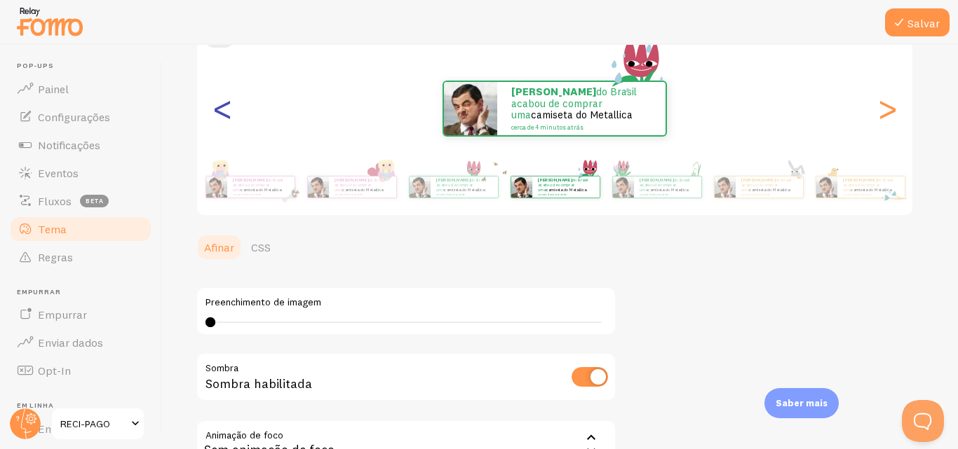
click at [219, 111] on font "<" at bounding box center [222, 108] width 23 height 47
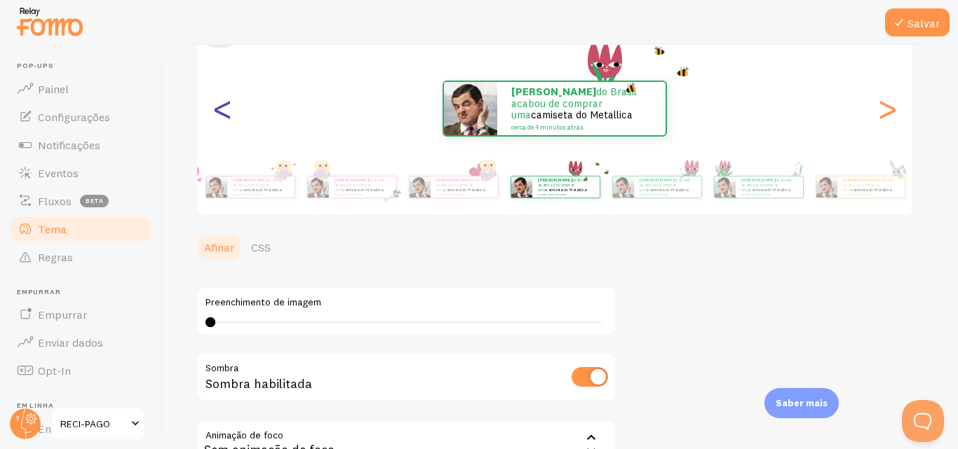
click at [219, 111] on font "<" at bounding box center [222, 108] width 23 height 47
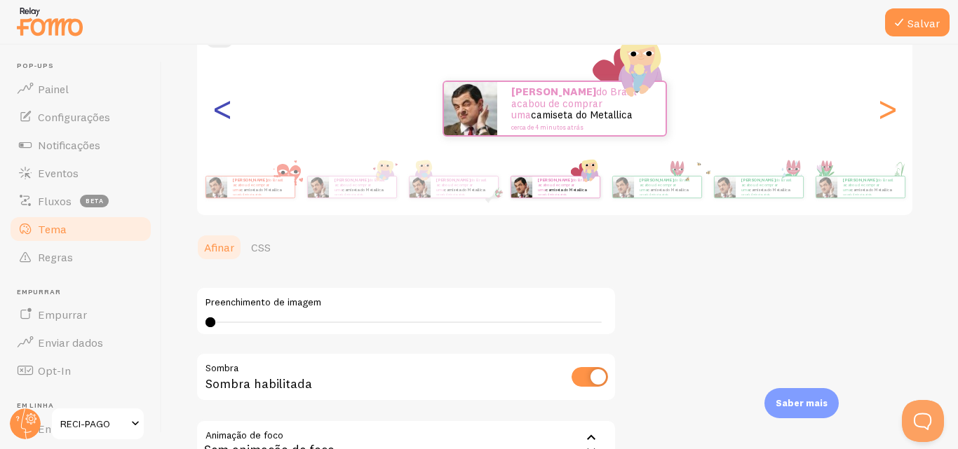
click at [219, 111] on font "<" at bounding box center [222, 108] width 23 height 47
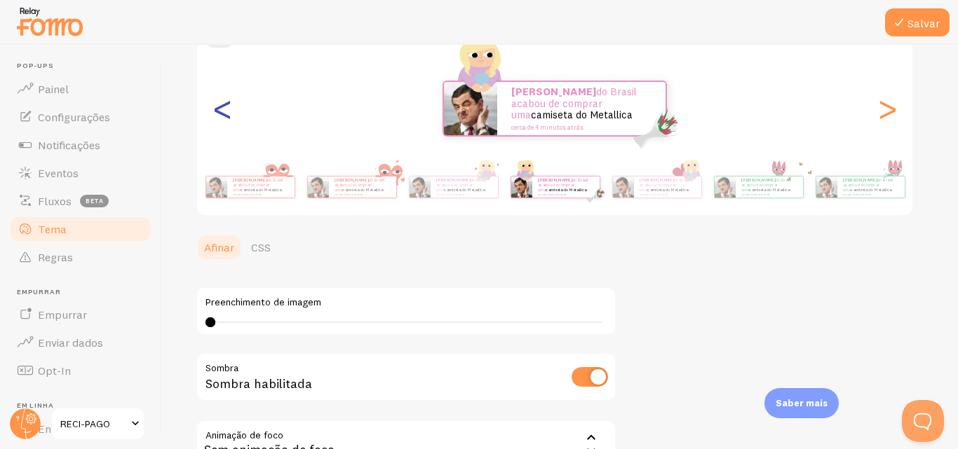
click at [219, 111] on font "<" at bounding box center [222, 108] width 23 height 47
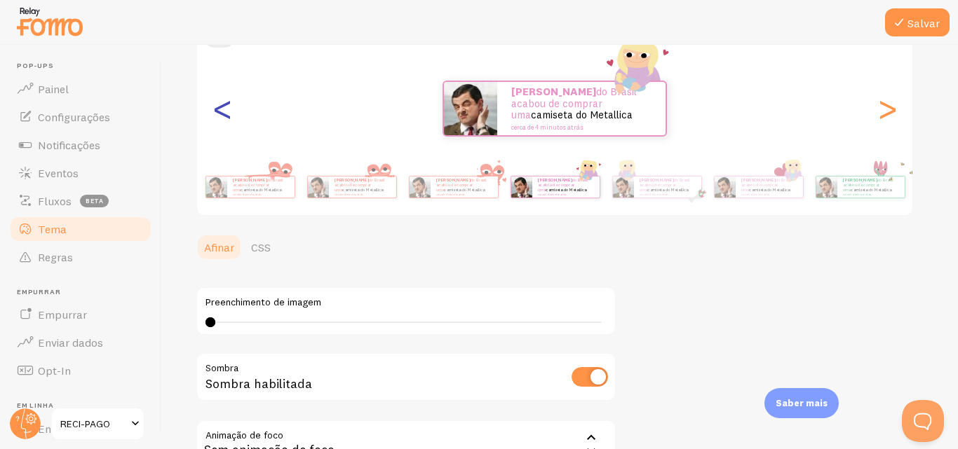
click at [219, 111] on font "<" at bounding box center [222, 108] width 23 height 47
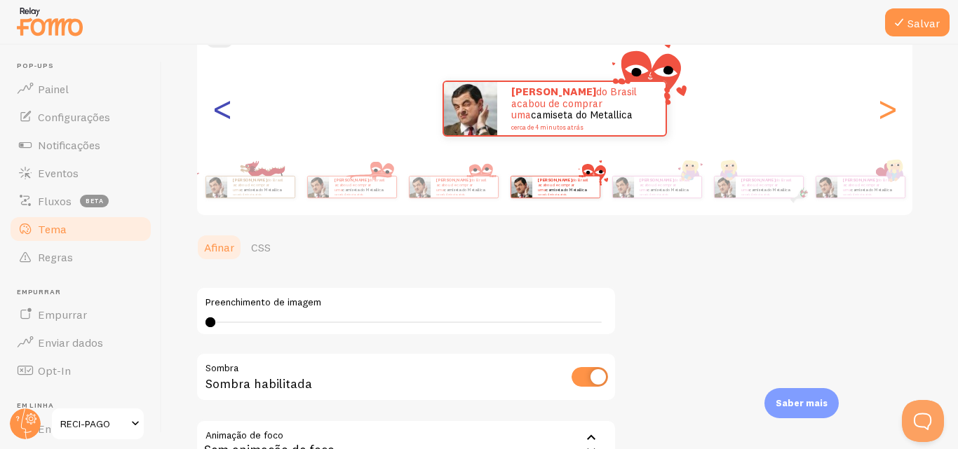
click at [219, 111] on font "<" at bounding box center [222, 108] width 23 height 47
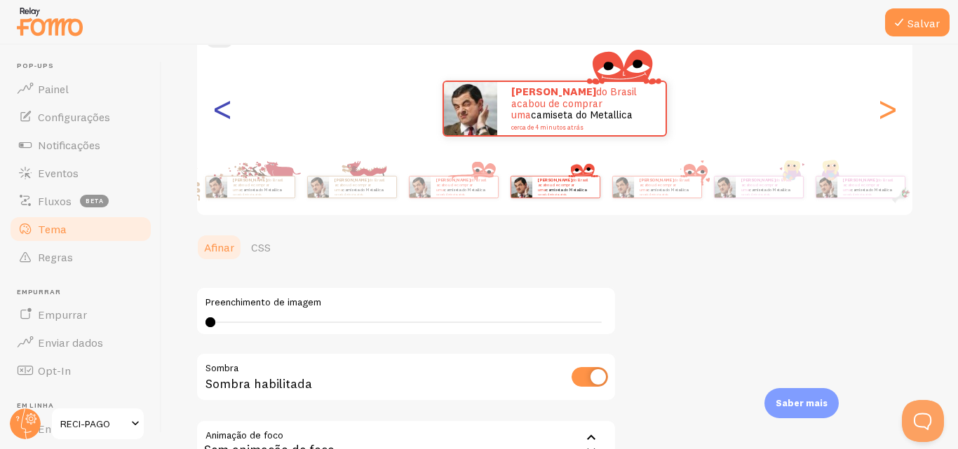
click at [222, 109] on font "<" at bounding box center [222, 108] width 23 height 47
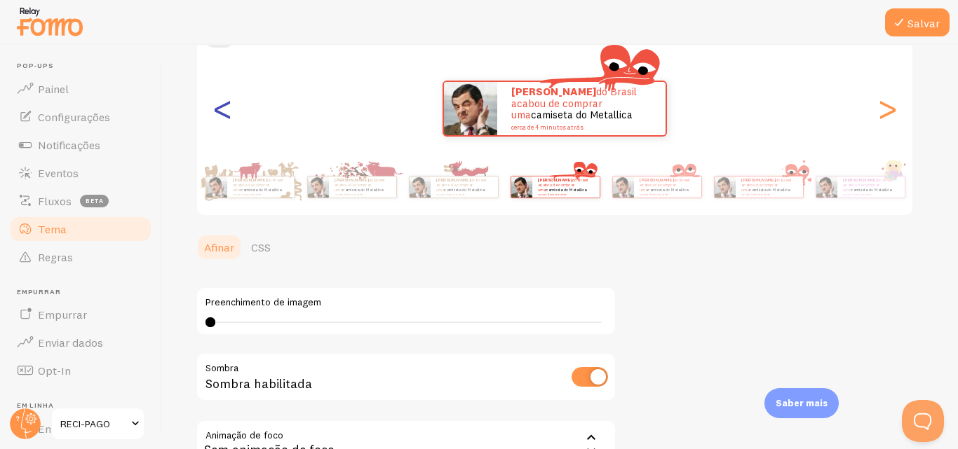
click at [222, 109] on font "<" at bounding box center [222, 108] width 23 height 47
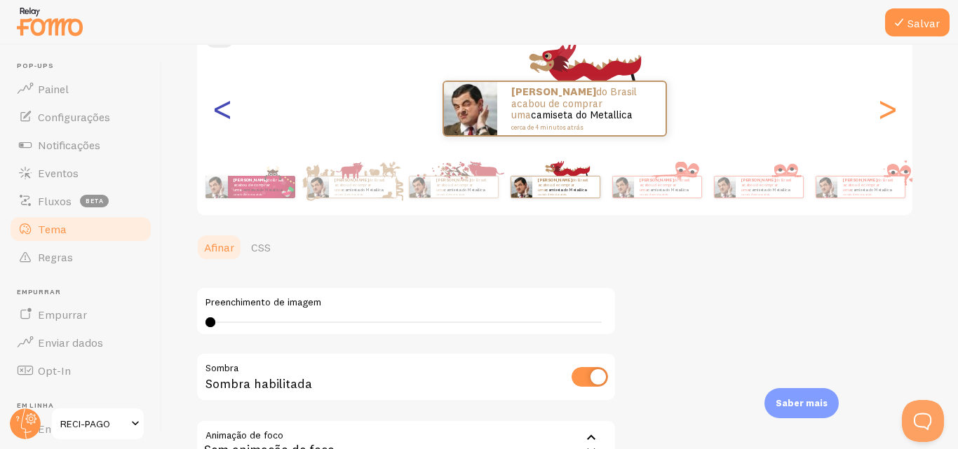
click at [222, 109] on font "<" at bounding box center [222, 108] width 23 height 47
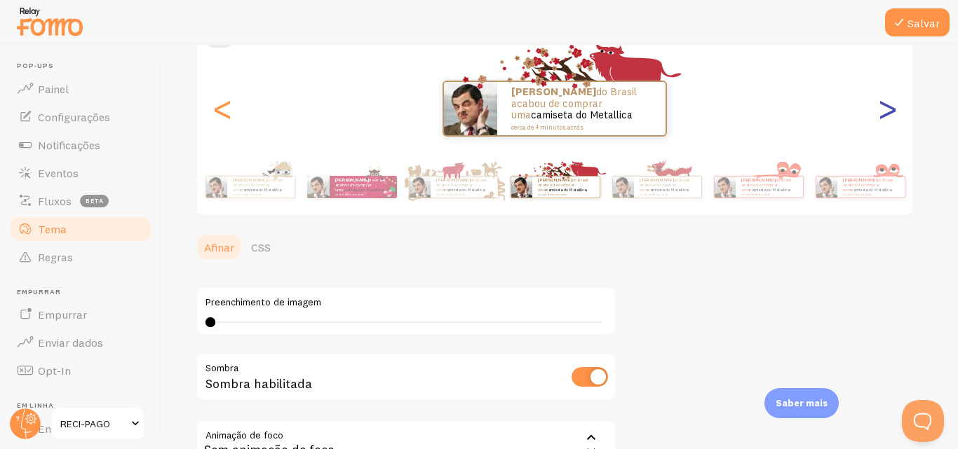
click at [887, 114] on font ">" at bounding box center [887, 108] width 23 height 47
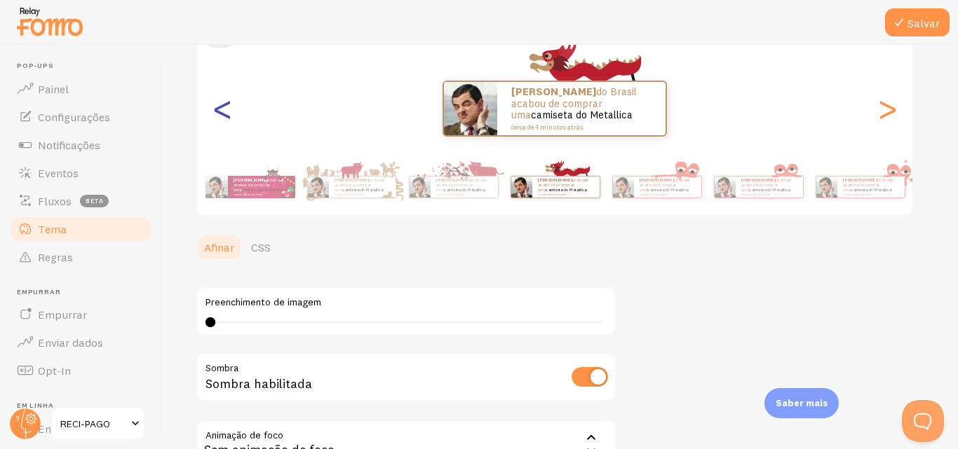
click at [223, 109] on font "<" at bounding box center [222, 108] width 23 height 47
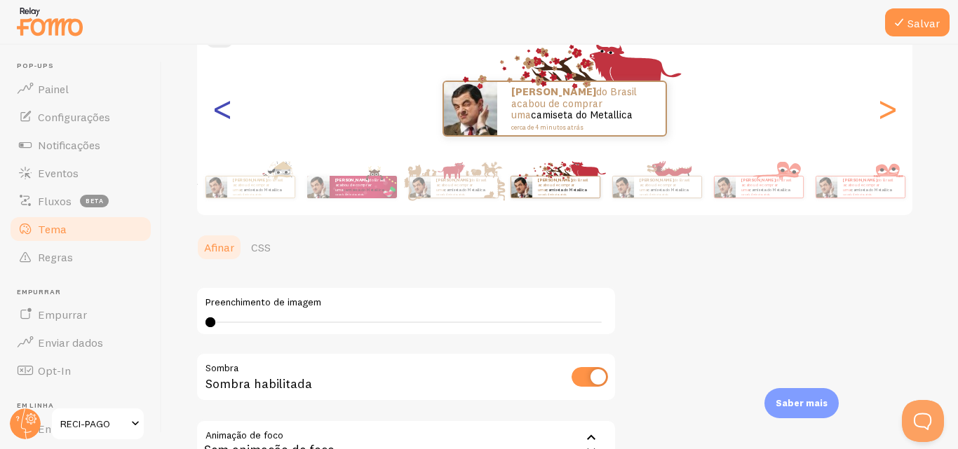
click at [223, 109] on font "<" at bounding box center [222, 108] width 23 height 47
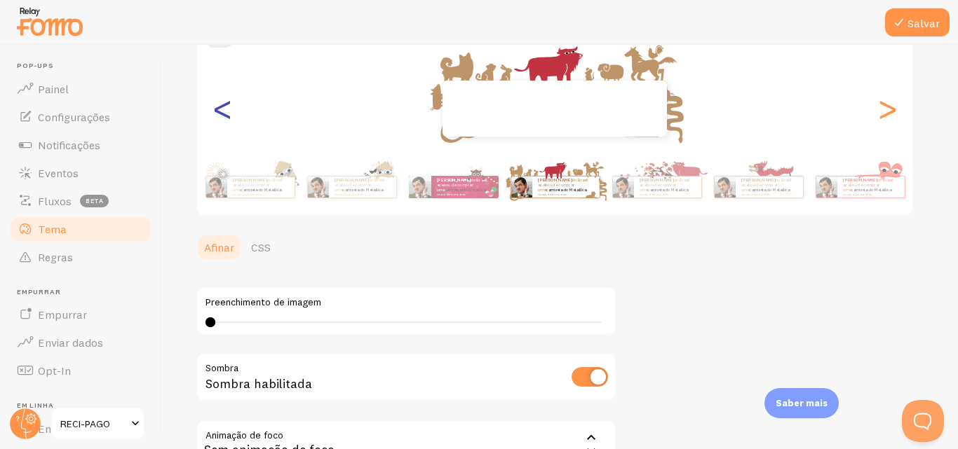
click at [223, 109] on font "<" at bounding box center [222, 108] width 23 height 47
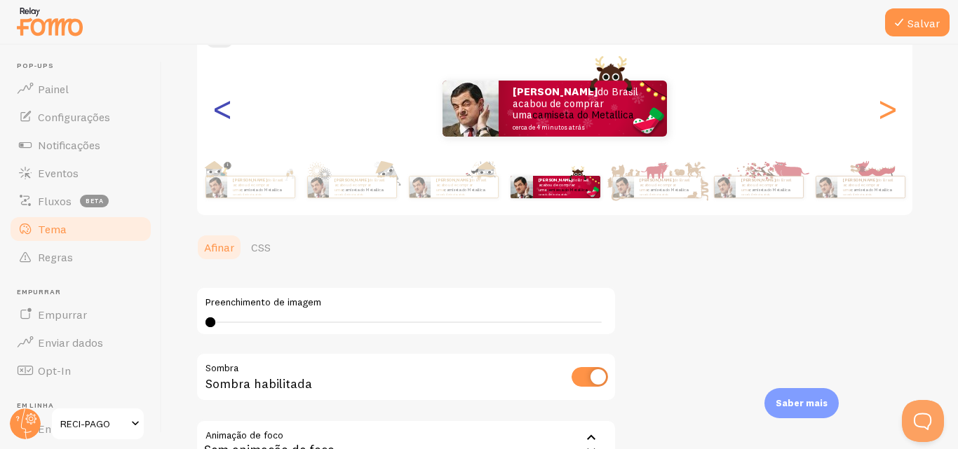
click at [223, 109] on font "<" at bounding box center [222, 108] width 23 height 47
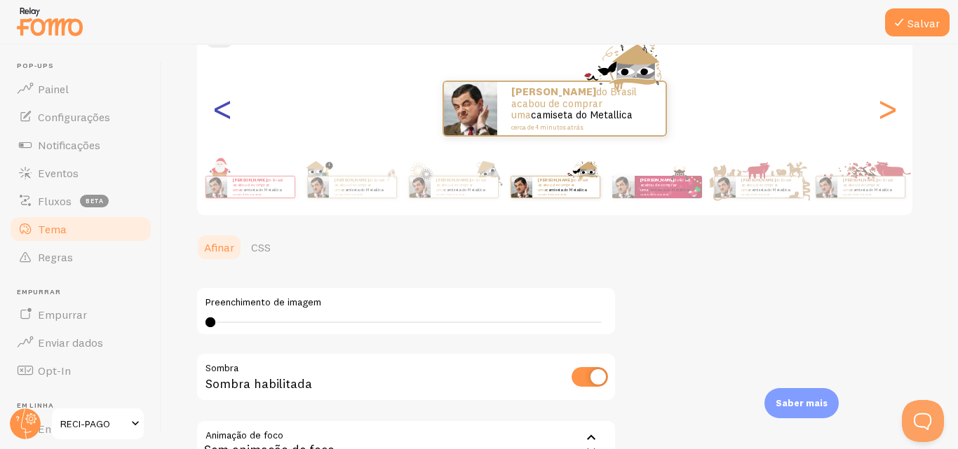
click at [223, 109] on font "<" at bounding box center [222, 108] width 23 height 47
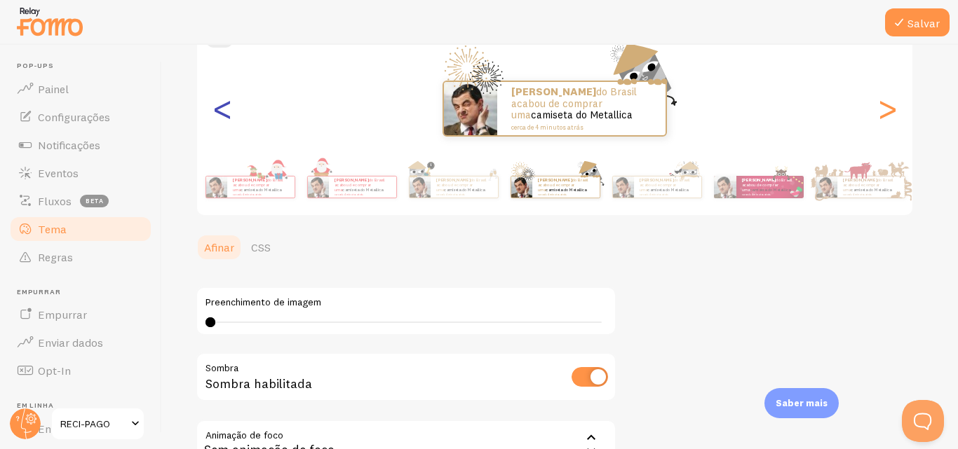
click at [223, 109] on font "<" at bounding box center [222, 108] width 23 height 47
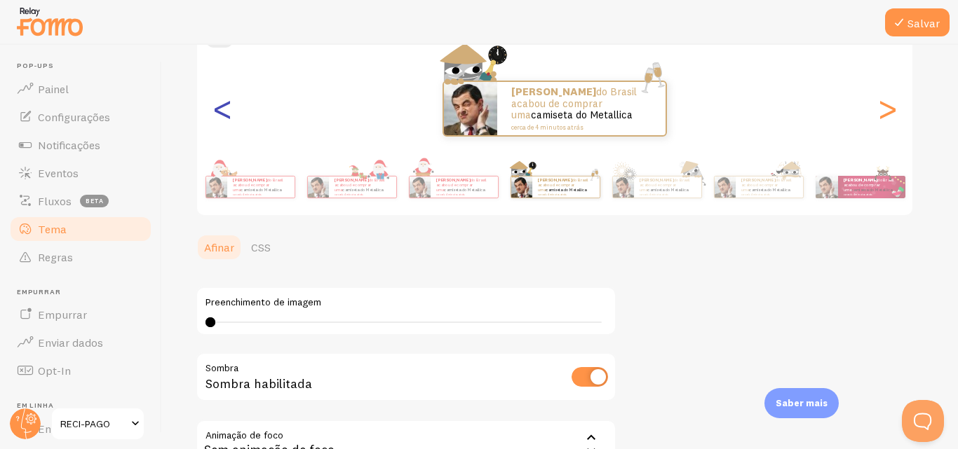
click at [223, 109] on font "<" at bounding box center [222, 108] width 23 height 47
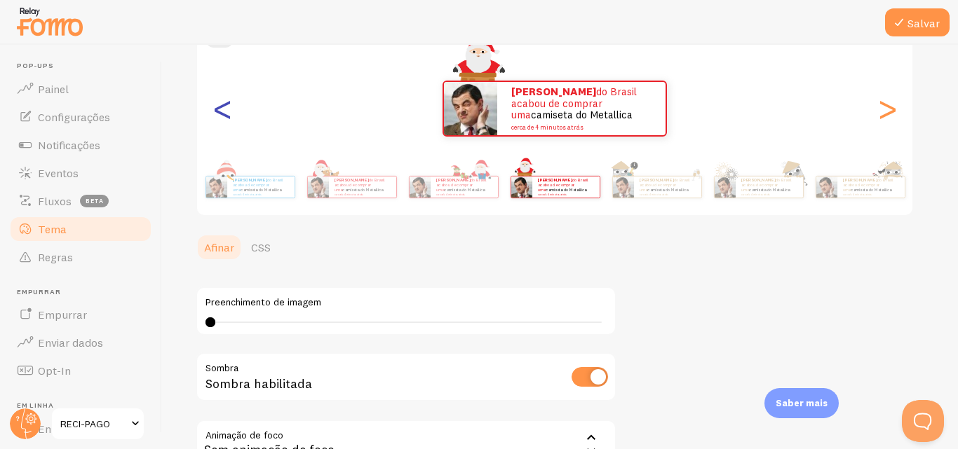
click at [223, 109] on font "<" at bounding box center [222, 108] width 23 height 47
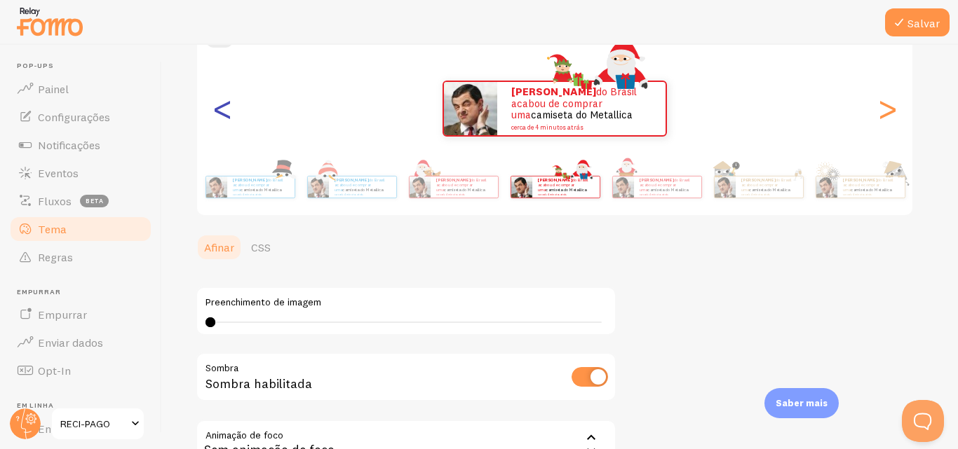
click at [223, 109] on font "<" at bounding box center [222, 108] width 23 height 47
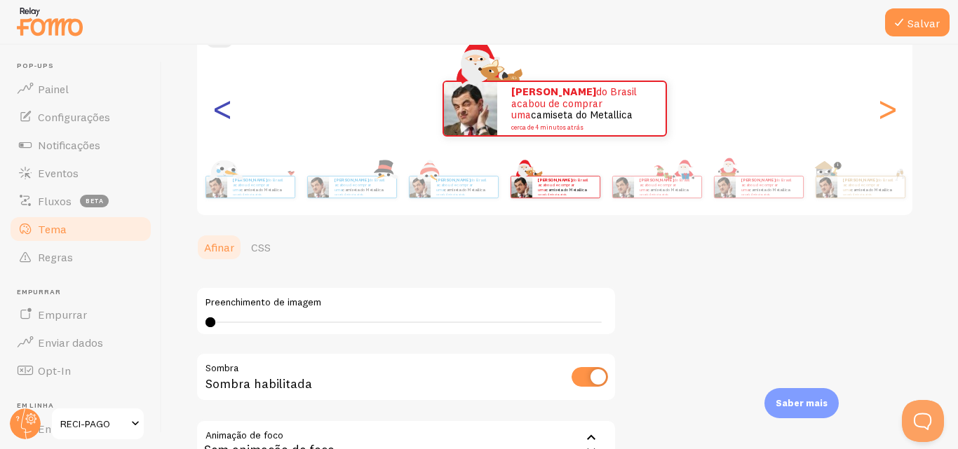
click at [219, 109] on font "<" at bounding box center [222, 108] width 23 height 47
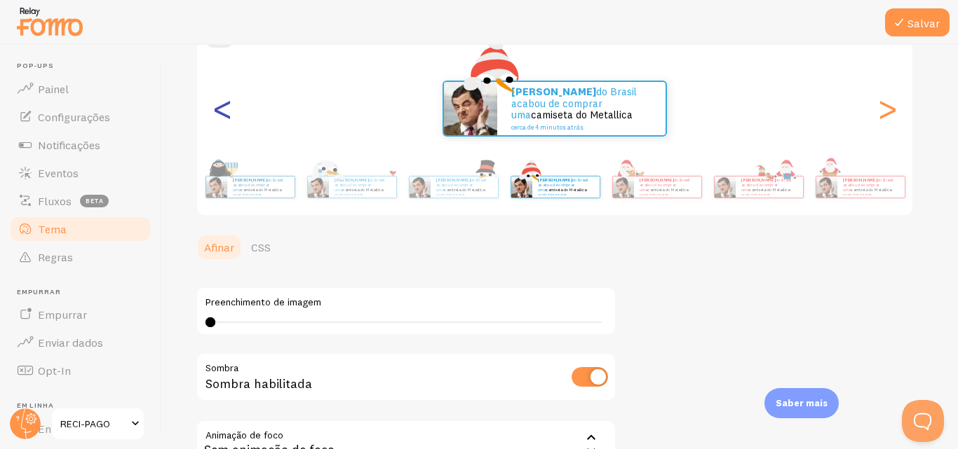
click at [219, 109] on font "<" at bounding box center [222, 108] width 23 height 47
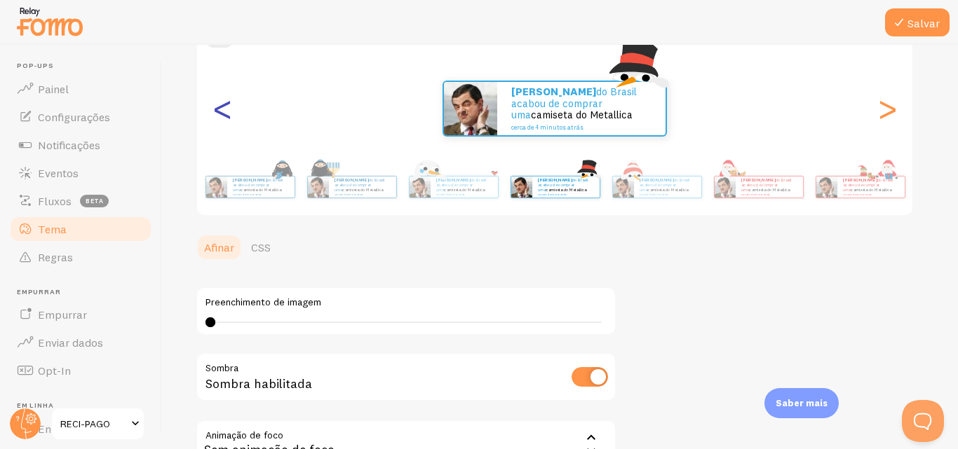
click at [219, 109] on font "<" at bounding box center [222, 108] width 23 height 47
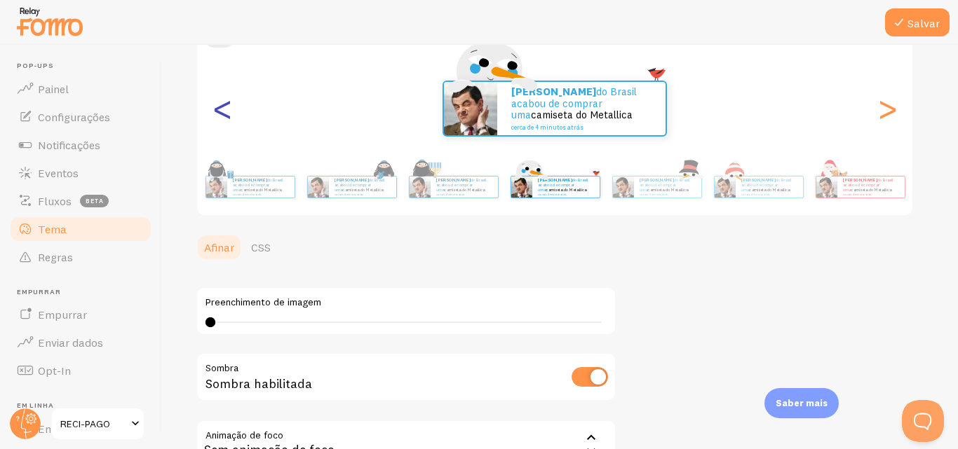
click at [219, 109] on font "<" at bounding box center [222, 108] width 23 height 47
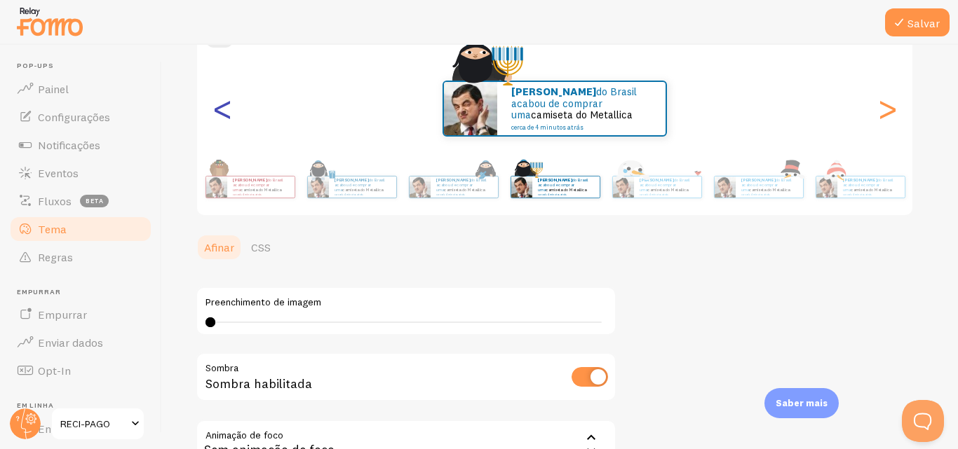
click at [219, 109] on font "<" at bounding box center [222, 108] width 23 height 47
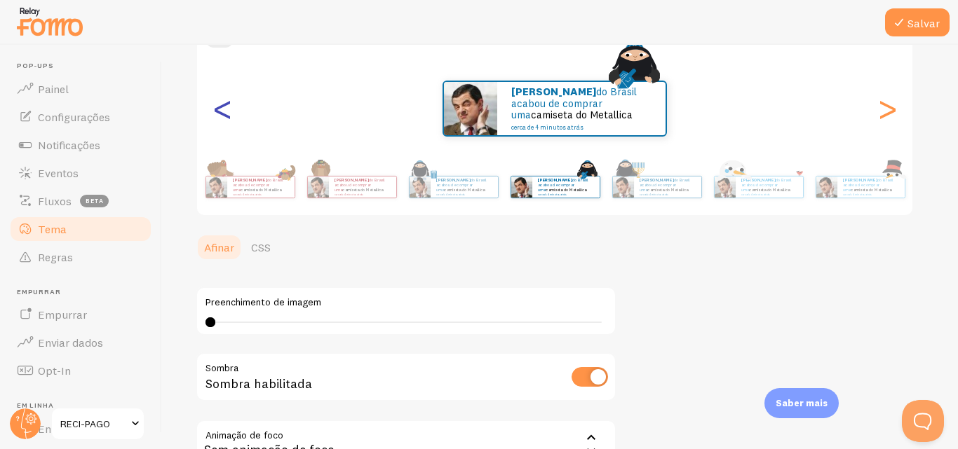
click at [219, 109] on font "<" at bounding box center [222, 108] width 23 height 47
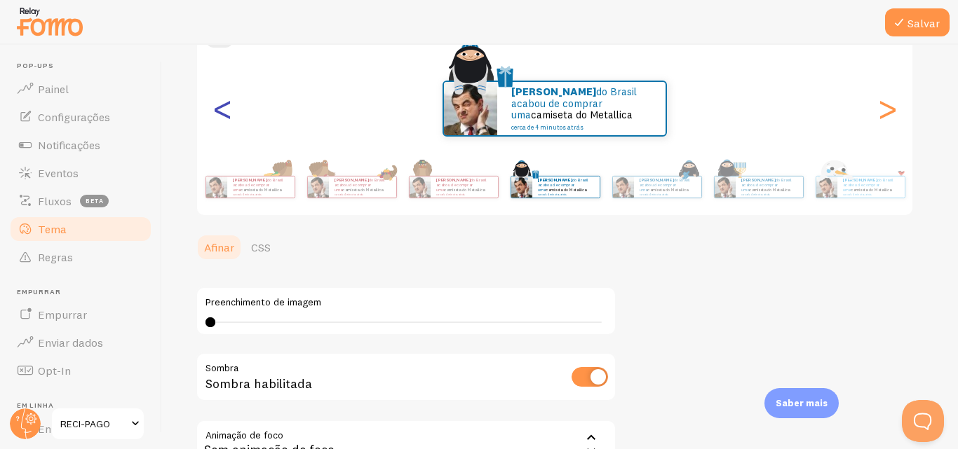
click at [219, 109] on font "<" at bounding box center [222, 108] width 23 height 47
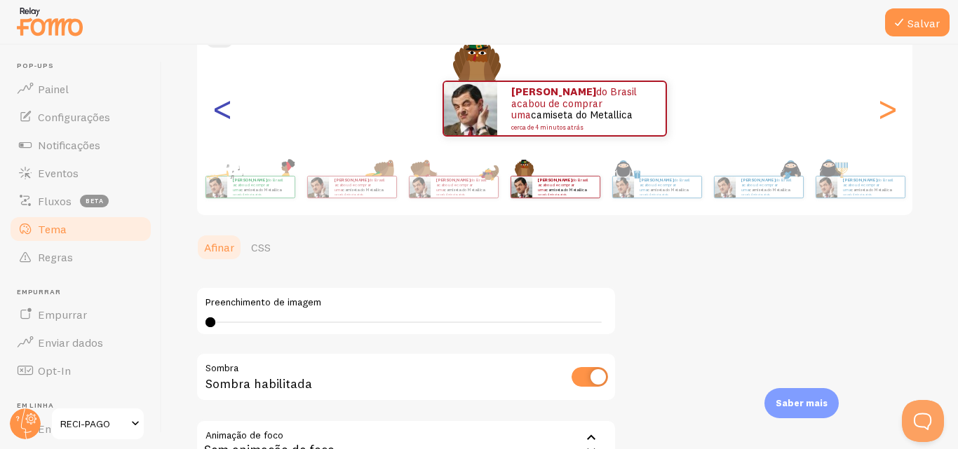
click at [219, 109] on font "<" at bounding box center [222, 108] width 23 height 47
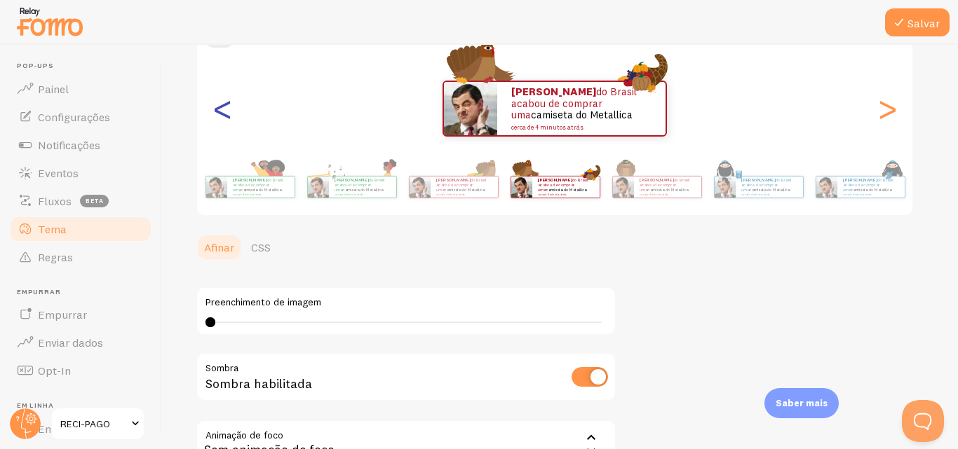
click at [219, 109] on font "<" at bounding box center [222, 108] width 23 height 47
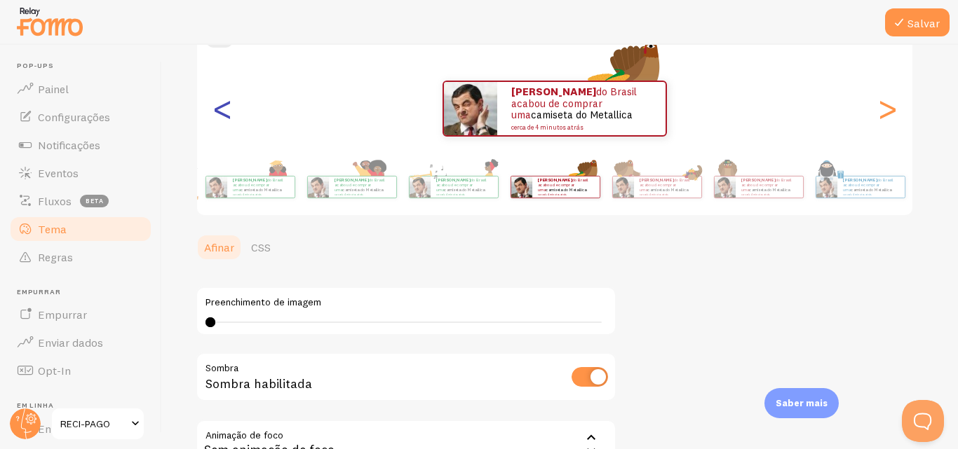
click at [219, 109] on font "<" at bounding box center [222, 108] width 23 height 47
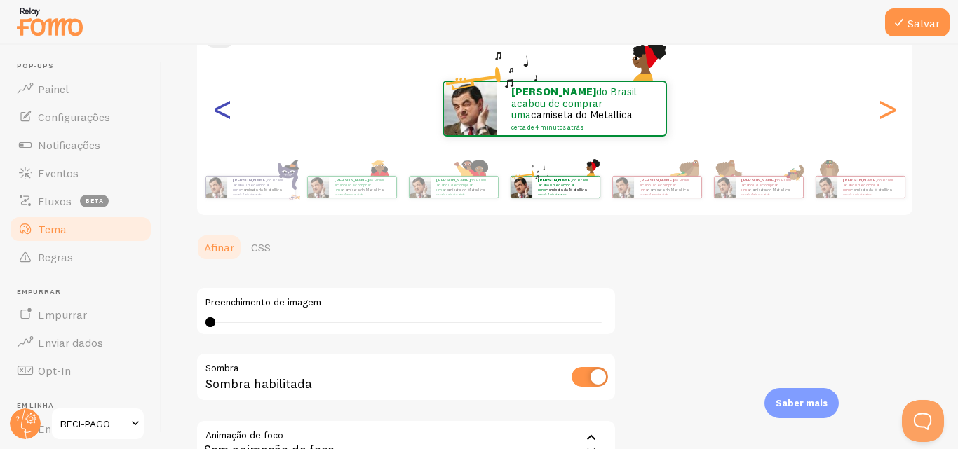
click at [219, 109] on font "<" at bounding box center [222, 108] width 23 height 47
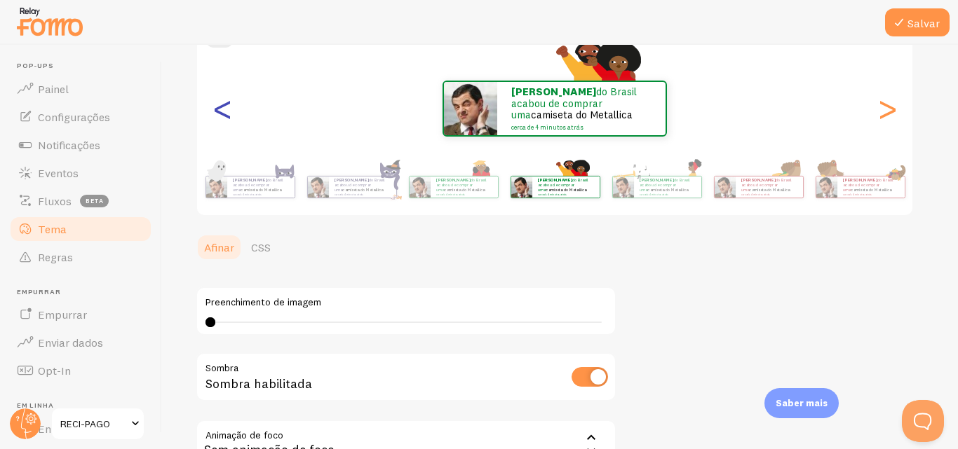
click at [219, 109] on font "<" at bounding box center [222, 108] width 23 height 47
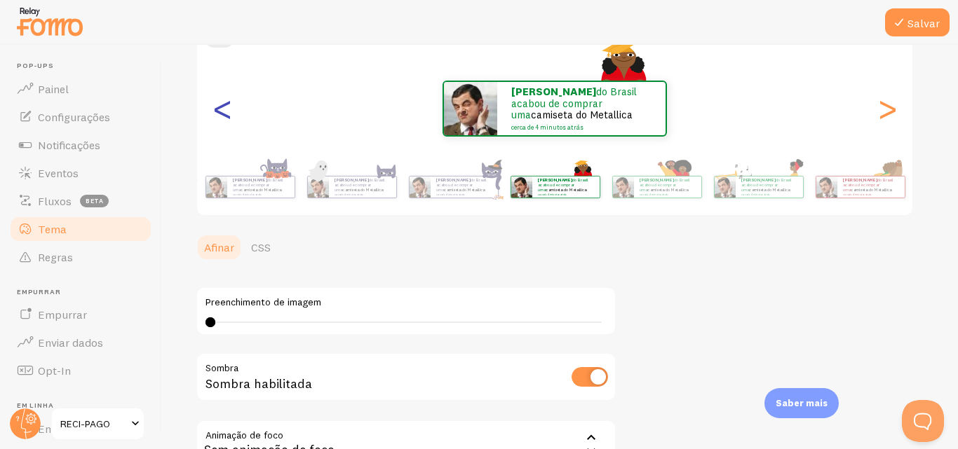
click at [219, 109] on font "<" at bounding box center [222, 108] width 23 height 47
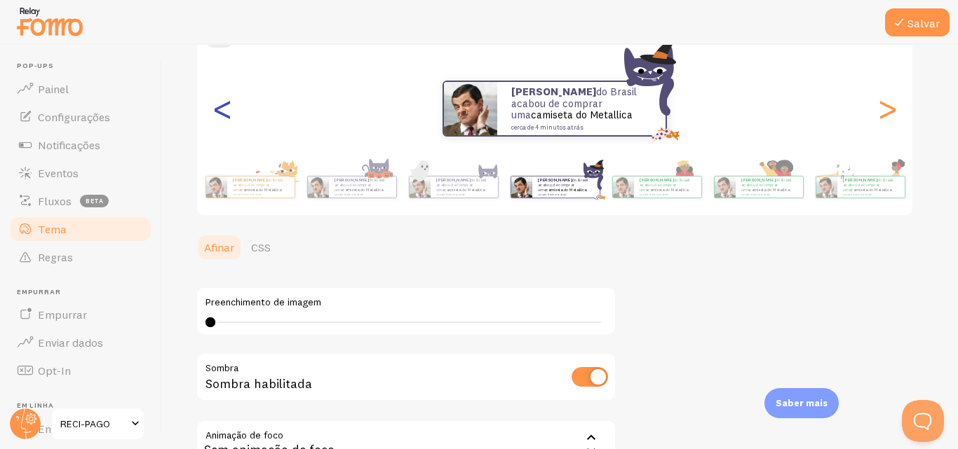
click at [219, 109] on font "<" at bounding box center [222, 108] width 23 height 47
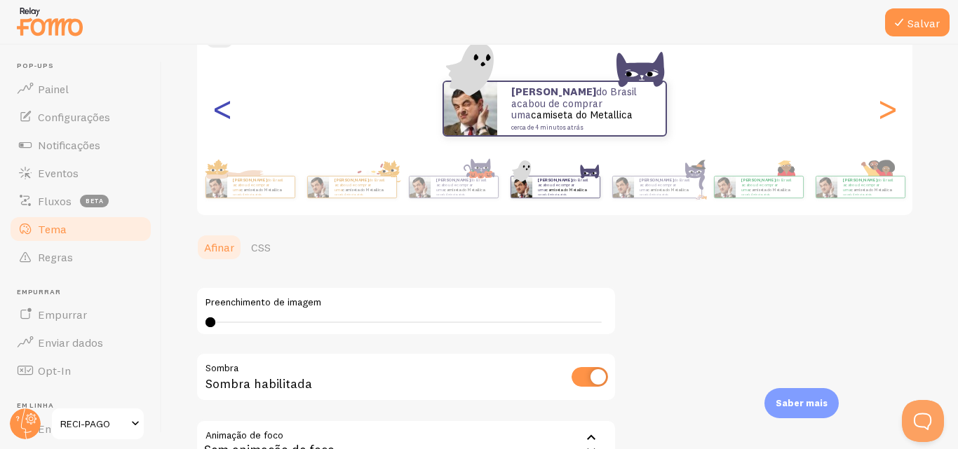
click at [219, 109] on font "<" at bounding box center [222, 108] width 23 height 47
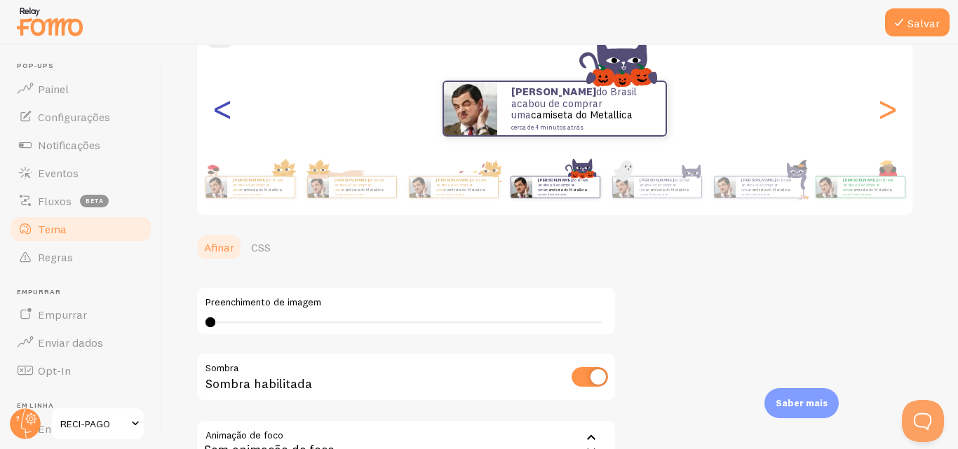
click at [219, 109] on font "<" at bounding box center [222, 108] width 23 height 47
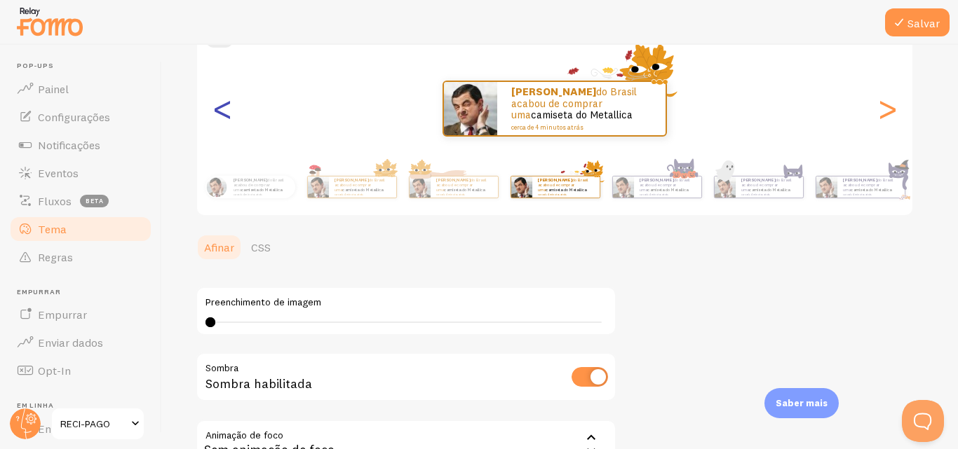
click at [219, 109] on font "<" at bounding box center [222, 108] width 23 height 47
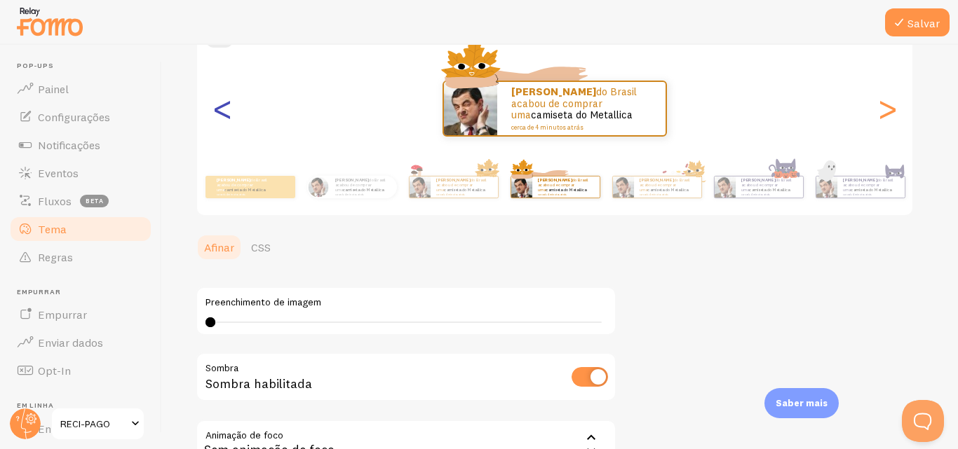
click at [219, 109] on font "<" at bounding box center [222, 108] width 23 height 47
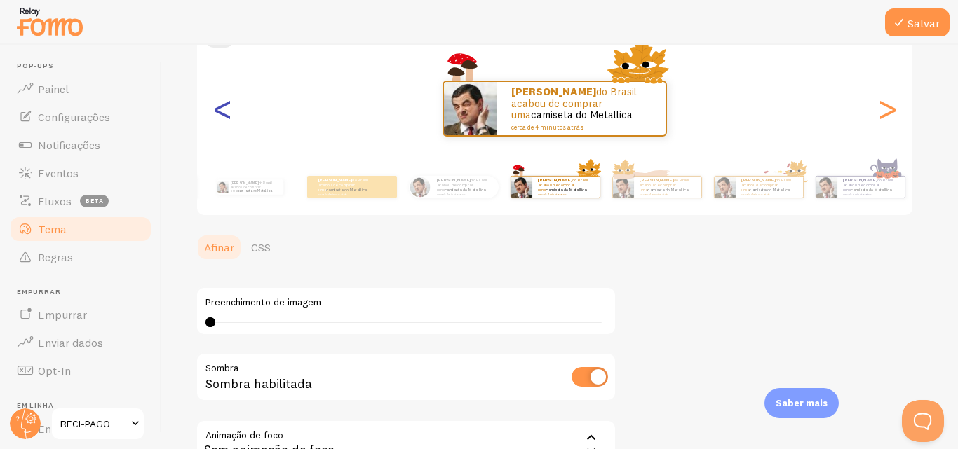
click at [219, 109] on font "<" at bounding box center [222, 108] width 23 height 47
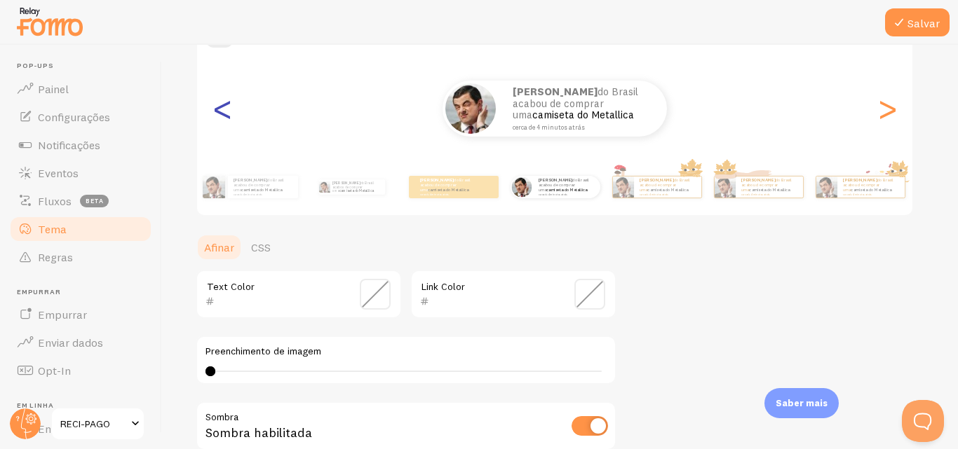
click at [219, 109] on font "<" at bounding box center [222, 108] width 23 height 47
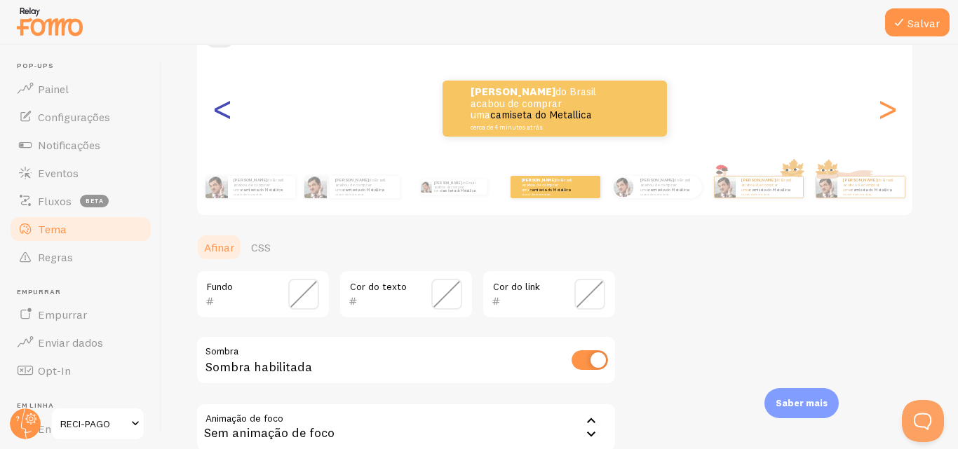
click at [219, 109] on font "<" at bounding box center [222, 108] width 23 height 47
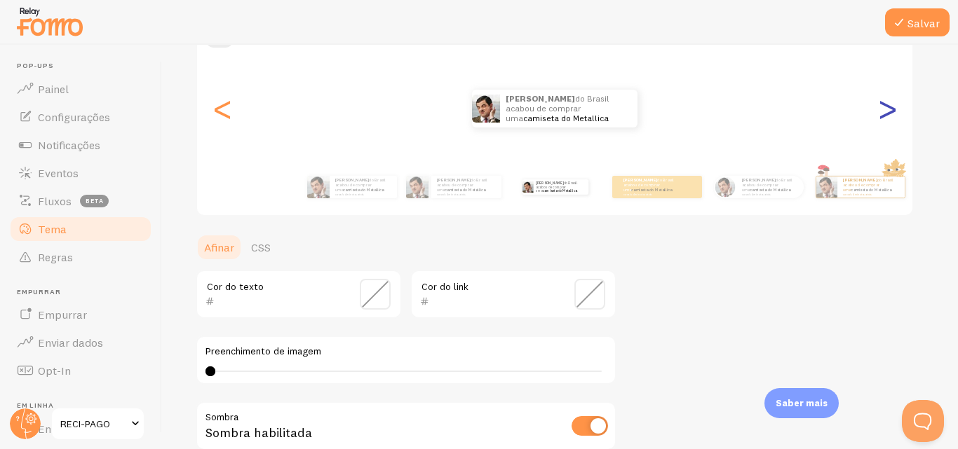
click at [888, 113] on font ">" at bounding box center [887, 108] width 23 height 47
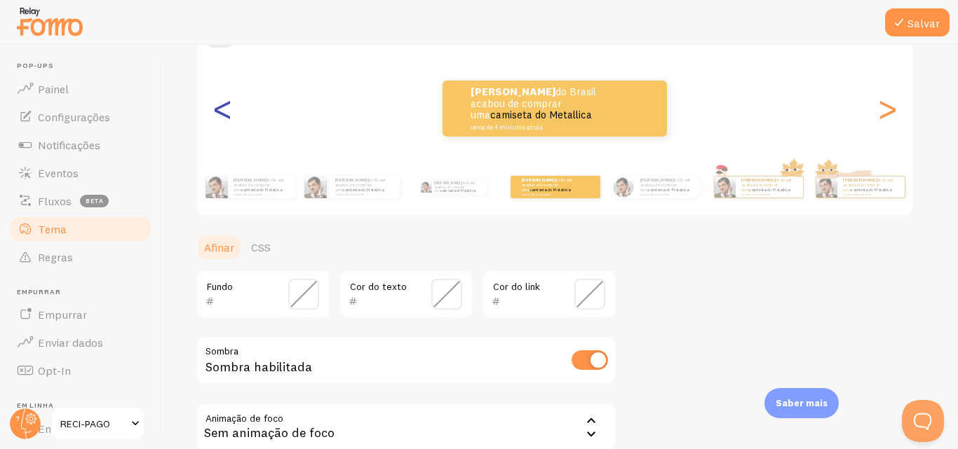
click at [227, 114] on font "<" at bounding box center [222, 108] width 23 height 47
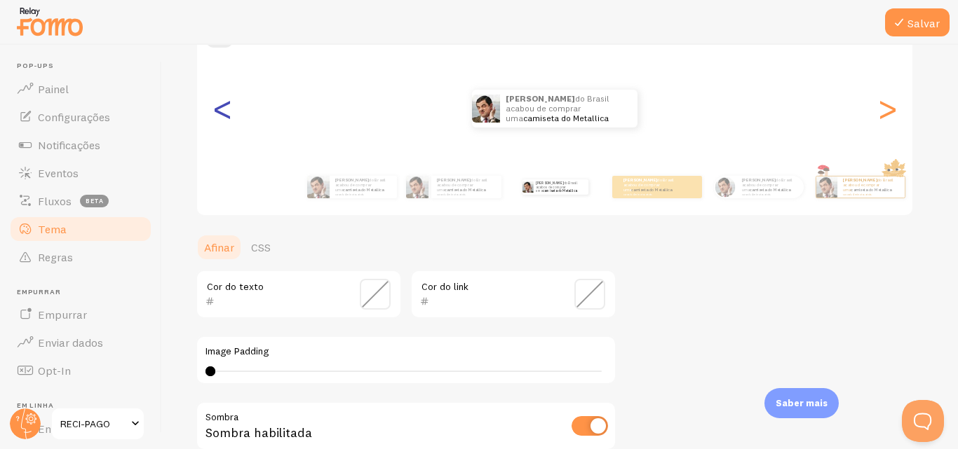
click at [227, 114] on font "<" at bounding box center [222, 108] width 23 height 47
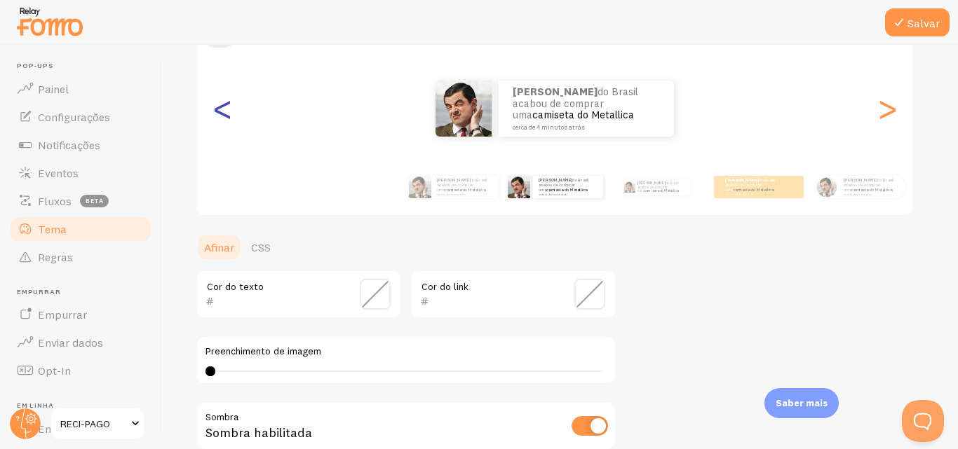
click at [227, 114] on font "<" at bounding box center [222, 108] width 23 height 47
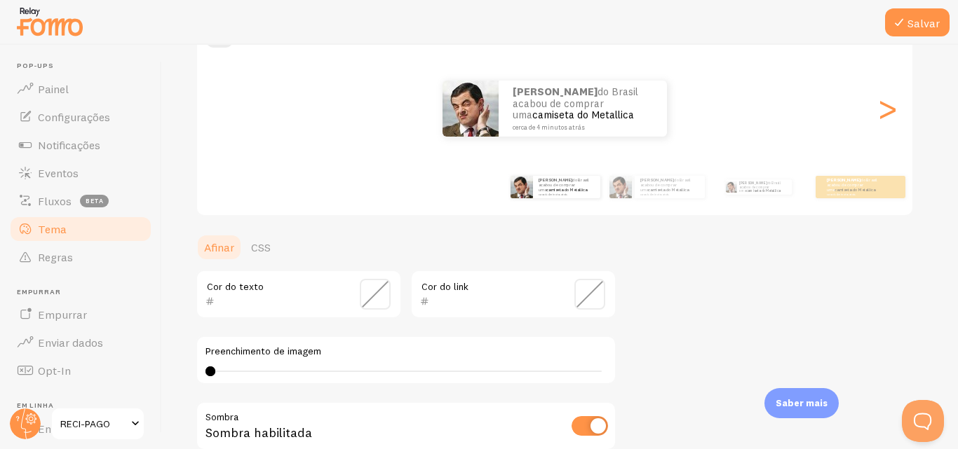
click at [227, 114] on div "Rodrigo do Brasil acabou de comprar uma camiseta do Metallica cerca de 4 minuto…" at bounding box center [554, 109] width 715 height 56
click at [586, 109] on font "camiseta do Metallica" at bounding box center [583, 114] width 102 height 13
click at [375, 290] on span at bounding box center [375, 294] width 31 height 31
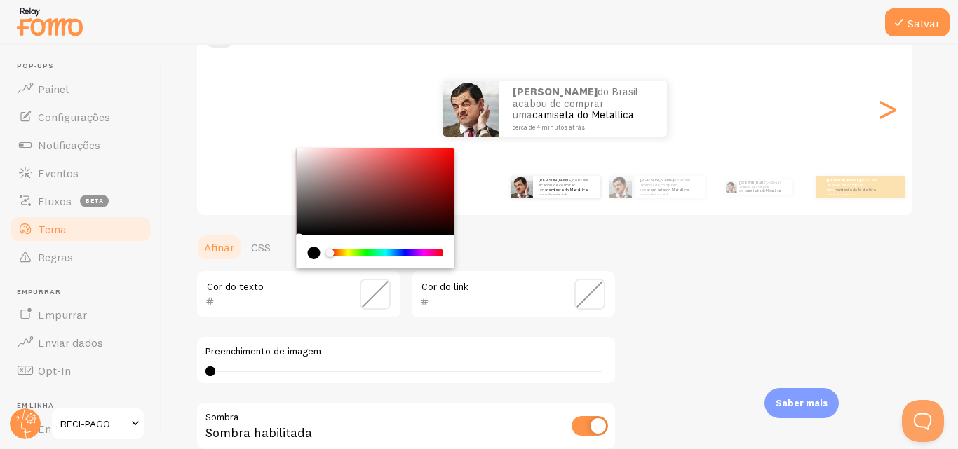
click at [311, 252] on div "current color is #000000" at bounding box center [314, 253] width 13 height 13
click at [313, 252] on div "current color is #000000" at bounding box center [314, 253] width 13 height 13
type input "000000"
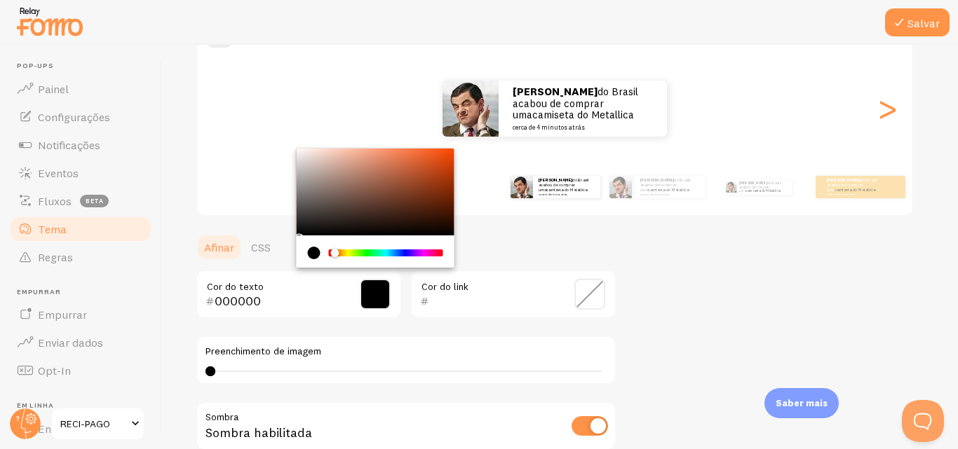
drag, startPoint x: 330, startPoint y: 253, endPoint x: 319, endPoint y: 262, distance: 14.0
click at [319, 262] on div "Chrome color picker" at bounding box center [376, 252] width 158 height 32
click at [376, 303] on span at bounding box center [375, 294] width 31 height 31
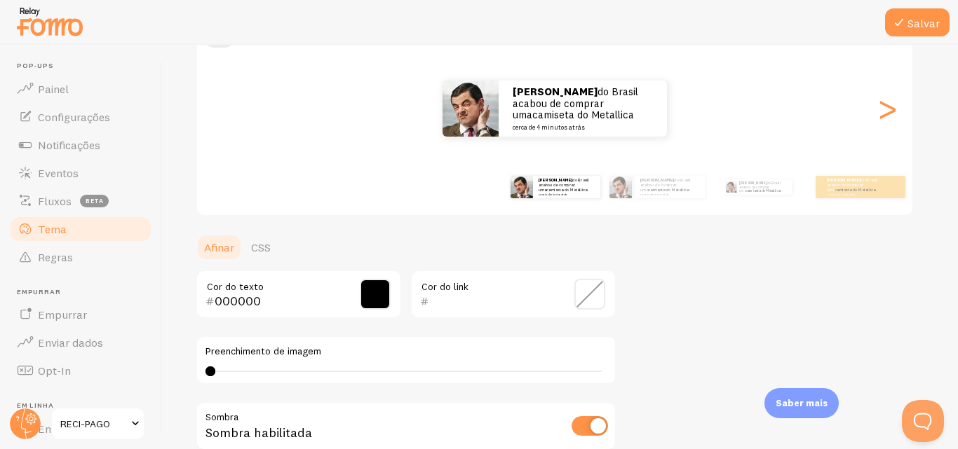
click at [376, 292] on span at bounding box center [375, 294] width 31 height 31
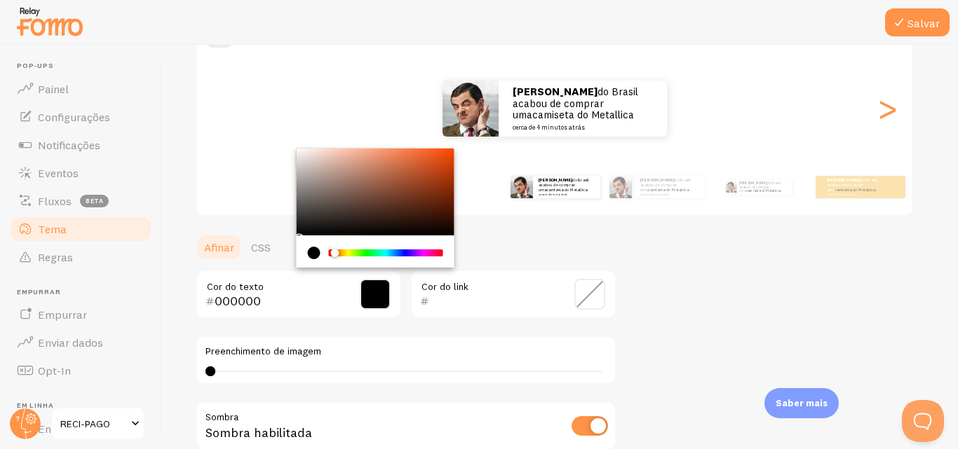
click at [588, 294] on span at bounding box center [589, 294] width 31 height 31
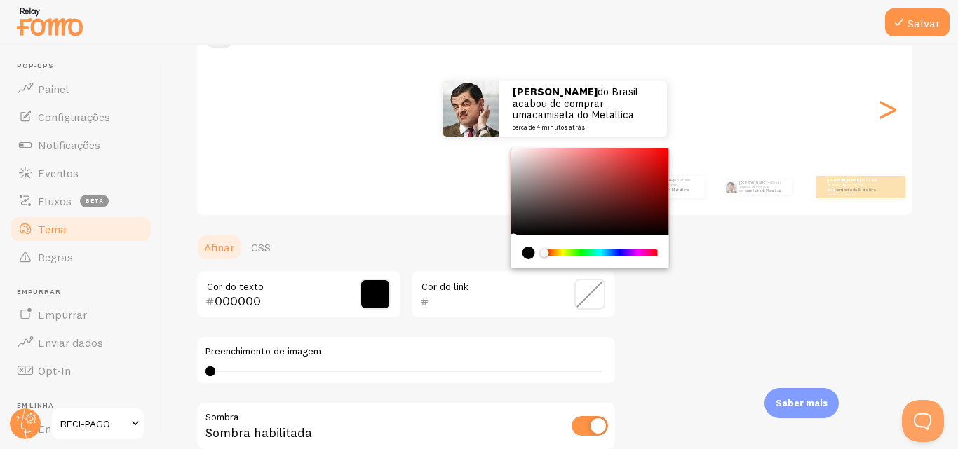
click at [531, 251] on div "current color is #000000" at bounding box center [528, 253] width 13 height 13
drag, startPoint x: 544, startPoint y: 254, endPoint x: 529, endPoint y: 258, distance: 16.0
click at [529, 258] on div "Chrome color picker" at bounding box center [589, 253] width 135 height 13
click at [524, 247] on div "current color is #000000" at bounding box center [528, 253] width 13 height 13
click at [524, 253] on div "current color is #000000" at bounding box center [528, 253] width 13 height 13
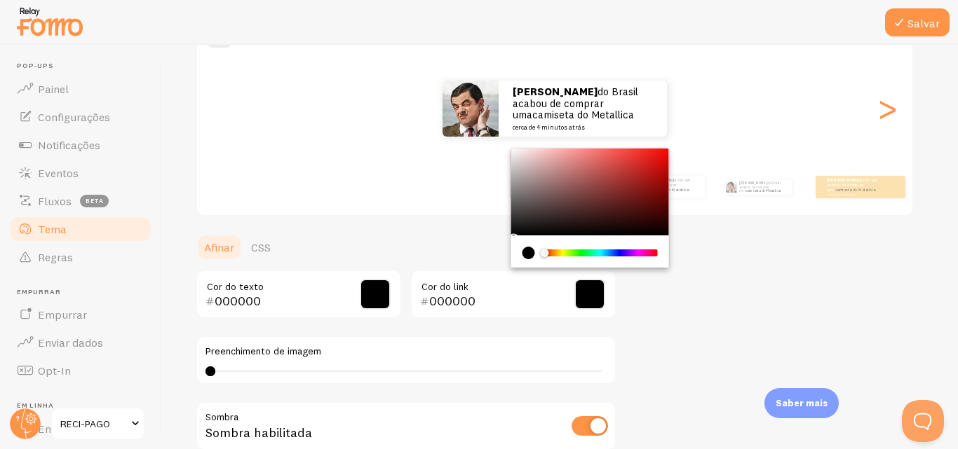
click at [602, 299] on span at bounding box center [589, 294] width 31 height 31
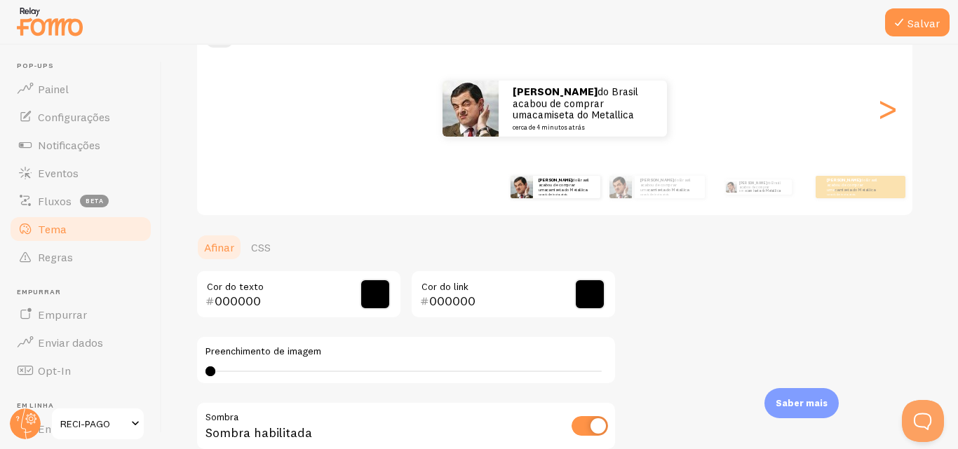
click at [593, 296] on span at bounding box center [589, 294] width 31 height 31
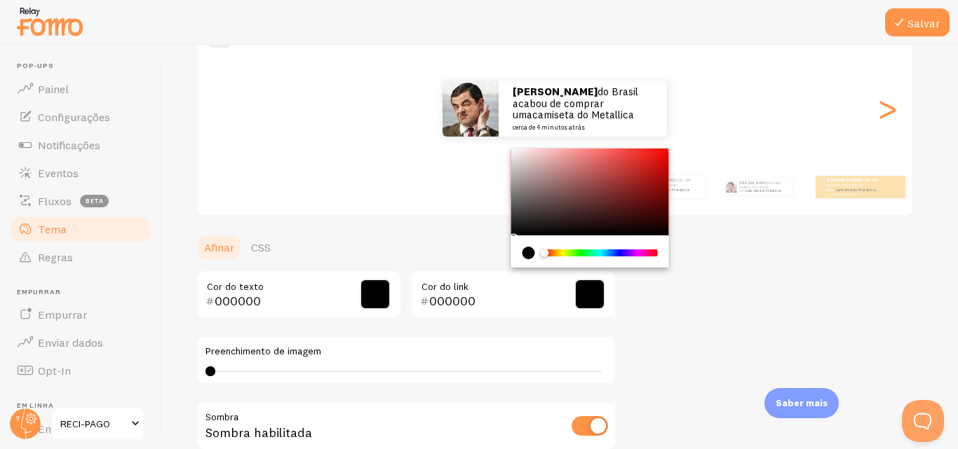
click at [593, 296] on span at bounding box center [589, 294] width 31 height 31
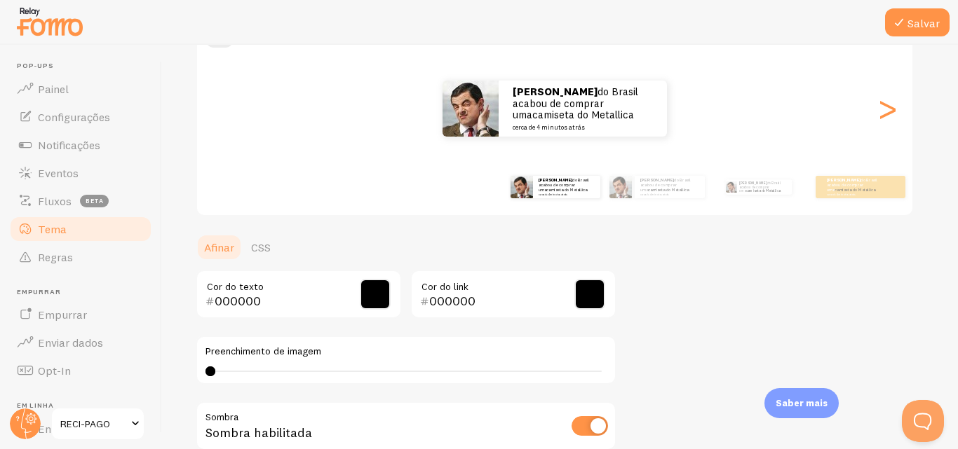
click at [587, 306] on span at bounding box center [589, 294] width 31 height 31
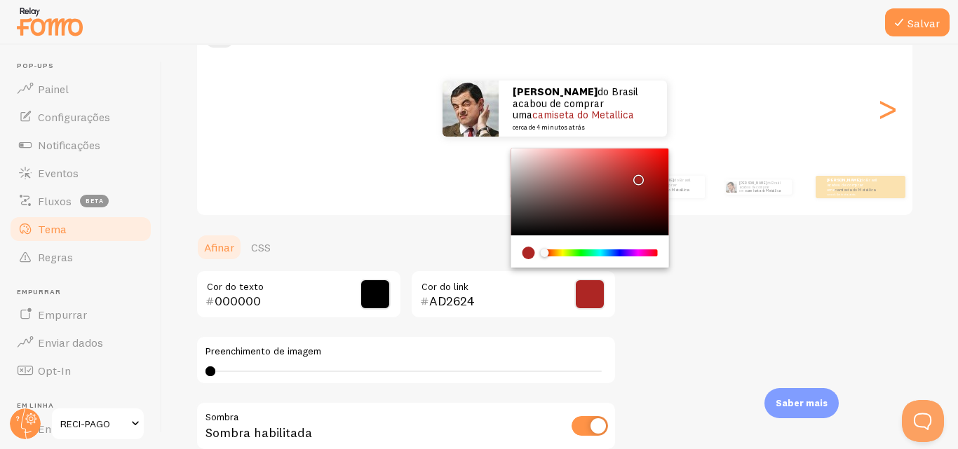
type input "FF0500"
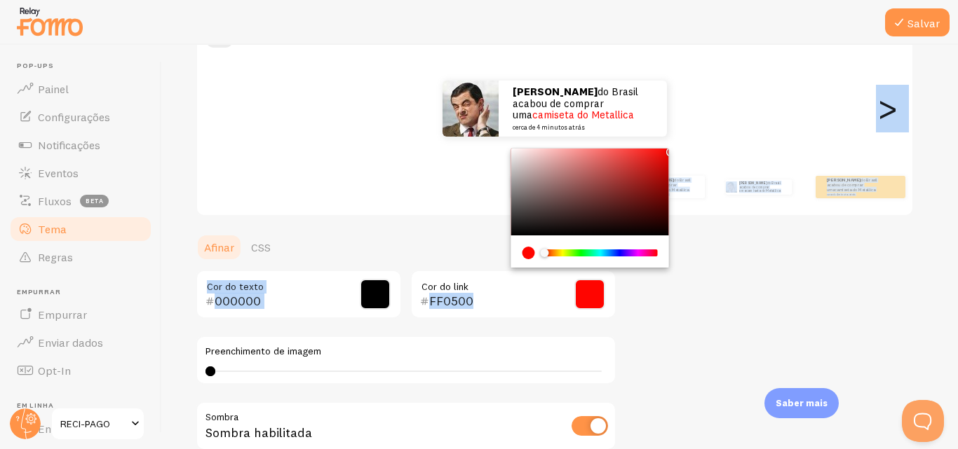
drag, startPoint x: 512, startPoint y: 234, endPoint x: 671, endPoint y: 138, distance: 185.3
click at [671, 138] on div "Tema Escolha um tema para suas notificações Clássico Rodrigo do Brasil acabou d…" at bounding box center [560, 259] width 728 height 665
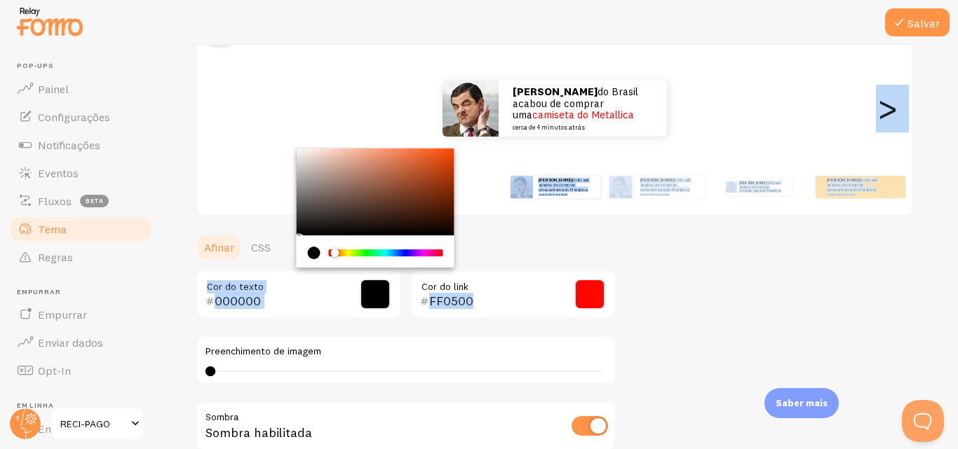
click at [296, 294] on input "000000" at bounding box center [279, 301] width 128 height 17
click at [743, 271] on div "Tema Escolha um tema para suas notificações Clássico Rodrigo do Brasil acabou d…" at bounding box center [560, 259] width 728 height 665
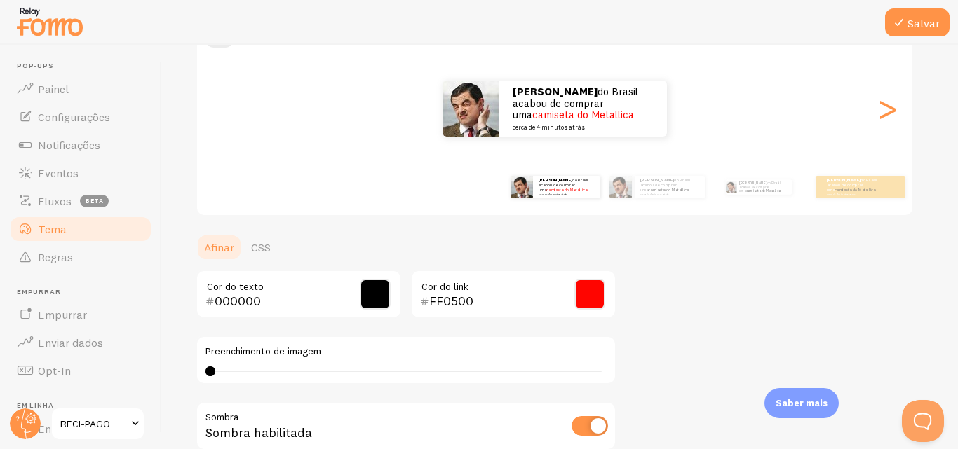
click at [234, 247] on link "Afinar" at bounding box center [219, 247] width 47 height 28
click at [259, 245] on font "CSS" at bounding box center [261, 247] width 20 height 14
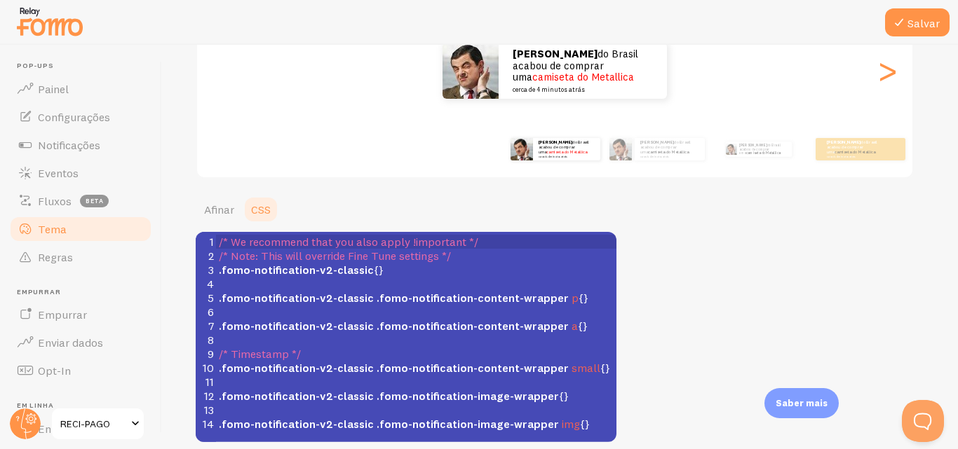
scroll to position [188, 0]
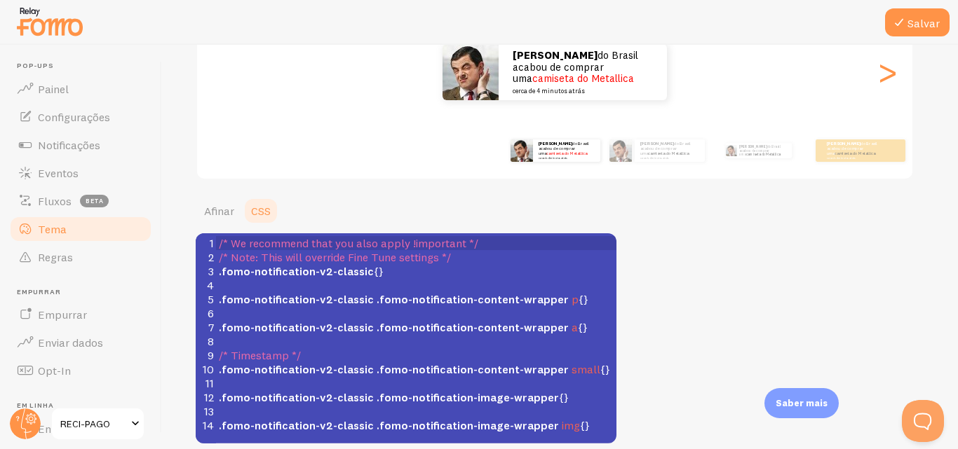
click at [796, 365] on div "Tema Escolha um tema para suas notificações Clássico Rodrigo do Brasil acabou d…" at bounding box center [560, 167] width 728 height 553
click at [214, 208] on font "Afinar" at bounding box center [219, 211] width 30 height 14
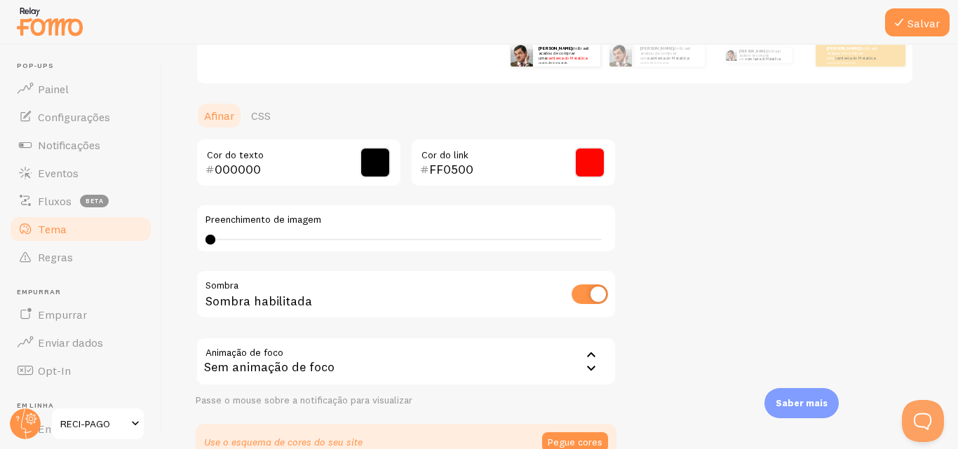
scroll to position [285, 0]
drag, startPoint x: 583, startPoint y: 293, endPoint x: 568, endPoint y: 294, distance: 14.7
click at [568, 294] on div "Sombra Sombra habilitada" at bounding box center [406, 294] width 421 height 51
drag, startPoint x: 590, startPoint y: 294, endPoint x: 564, endPoint y: 294, distance: 25.2
click at [564, 294] on div "Sombra Sombra habilitada" at bounding box center [406, 294] width 421 height 51
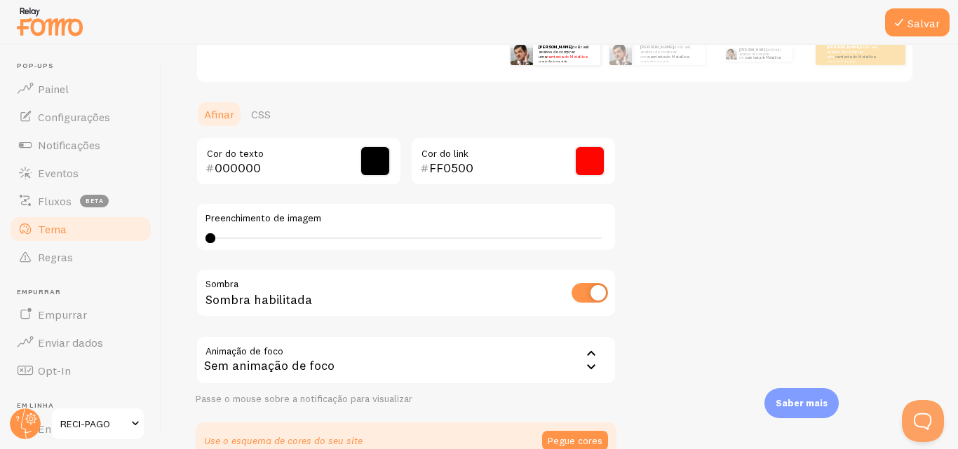
click at [573, 292] on input "checkbox" at bounding box center [589, 293] width 36 height 20
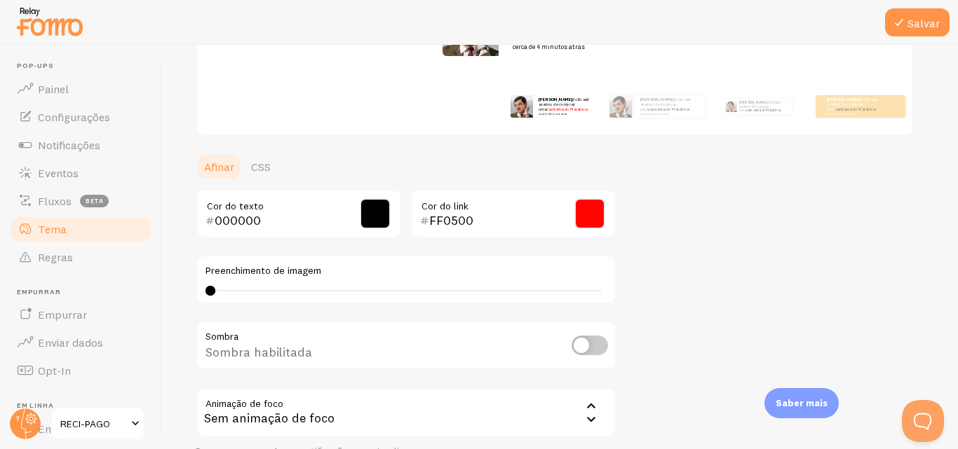
scroll to position [233, 0]
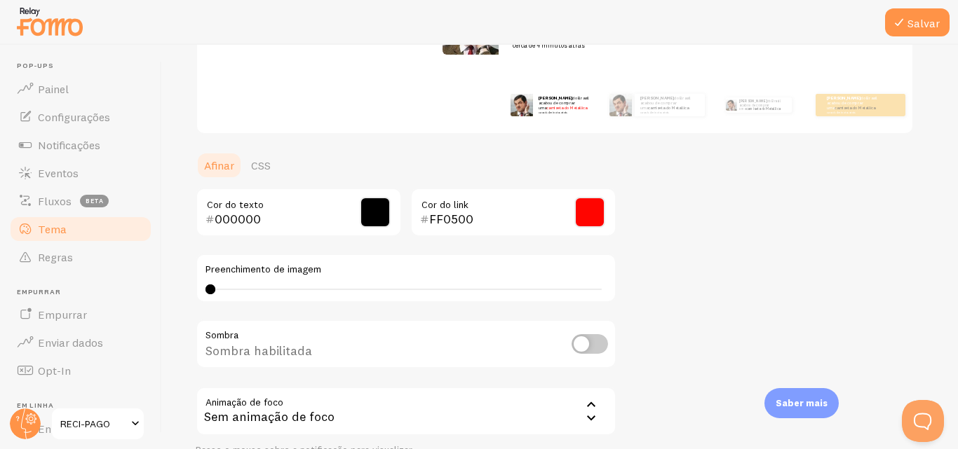
drag, startPoint x: 600, startPoint y: 338, endPoint x: 616, endPoint y: 333, distance: 16.2
click at [602, 338] on input "checkbox" at bounding box center [589, 344] width 36 height 20
checkbox input "true"
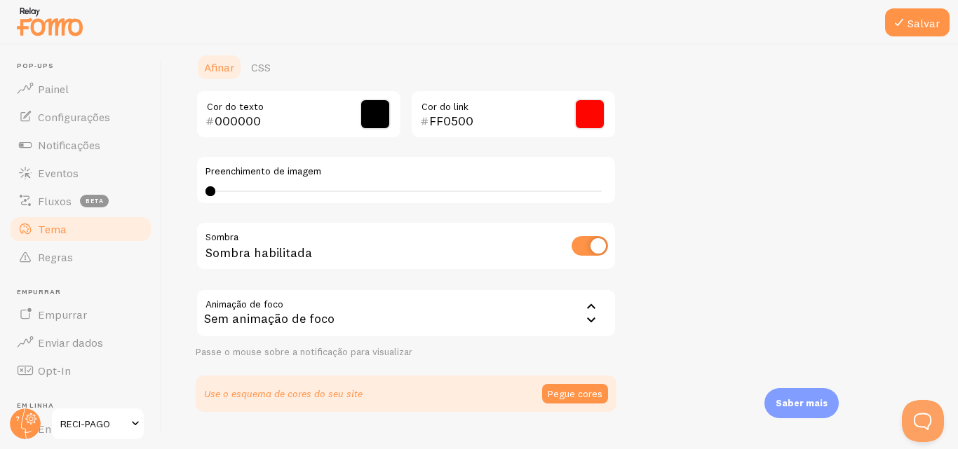
scroll to position [340, 0]
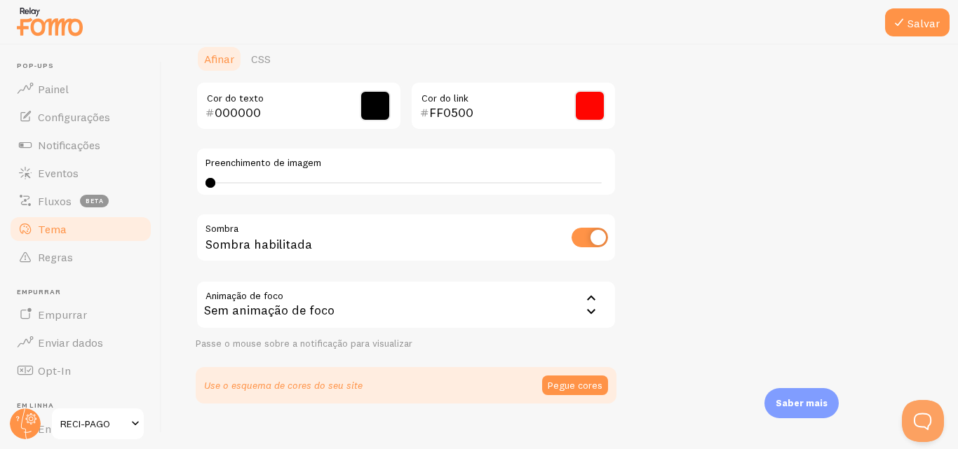
click at [588, 311] on icon at bounding box center [591, 311] width 8 height 5
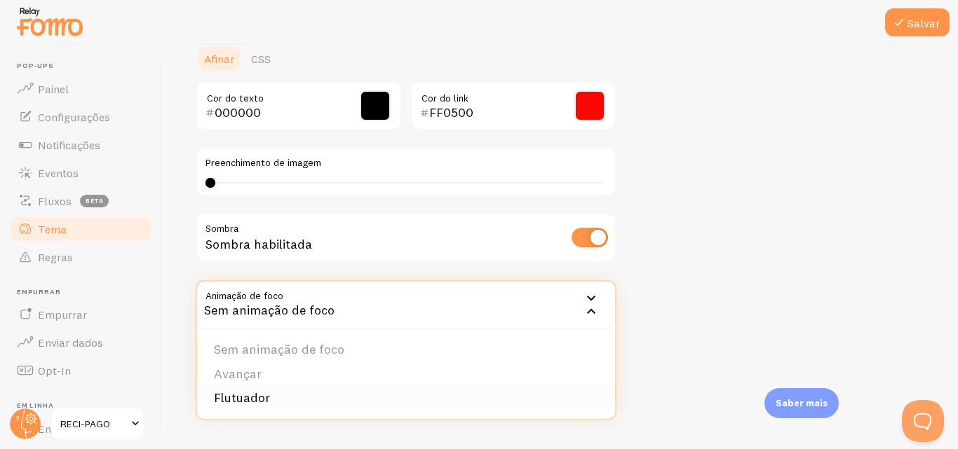
click at [265, 401] on font "Flutuador" at bounding box center [242, 398] width 56 height 16
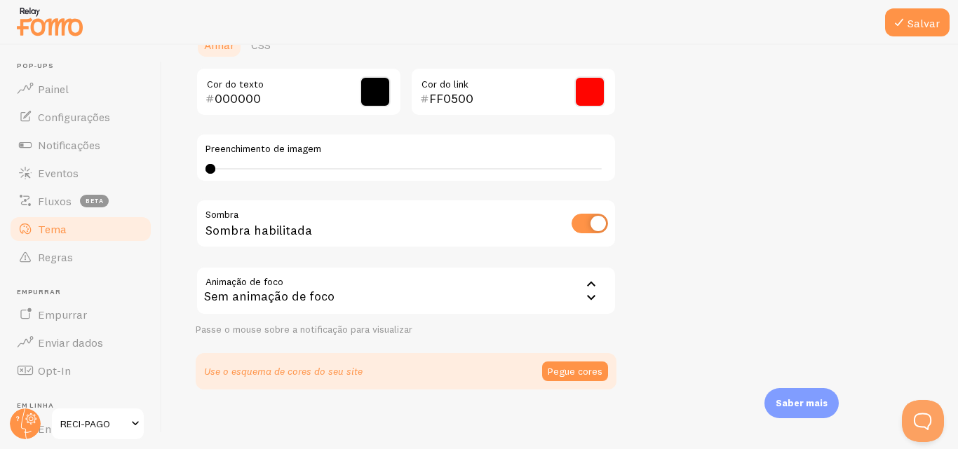
scroll to position [362, 0]
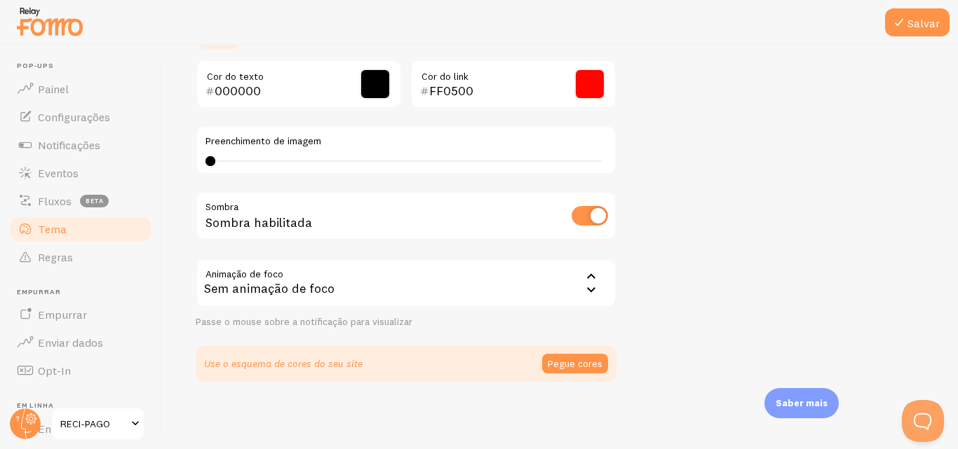
click at [591, 283] on icon at bounding box center [591, 277] width 17 height 17
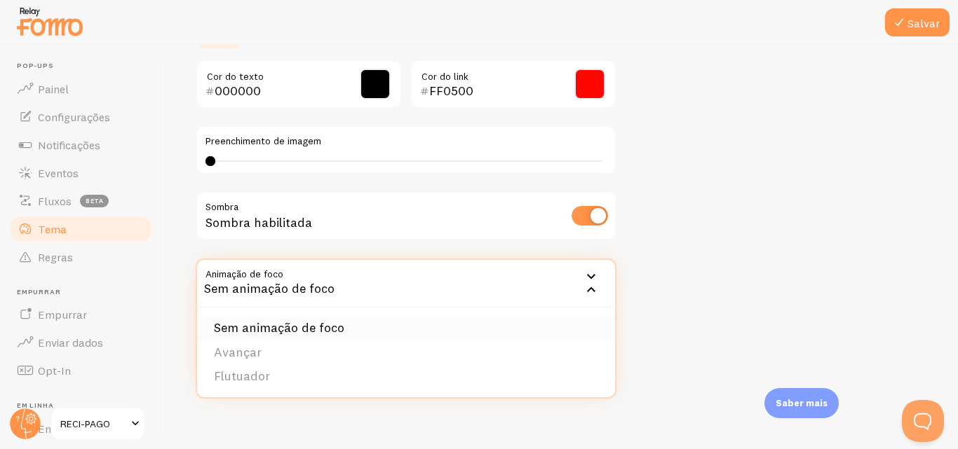
click at [252, 327] on font "Sem animação de foco" at bounding box center [279, 328] width 130 height 16
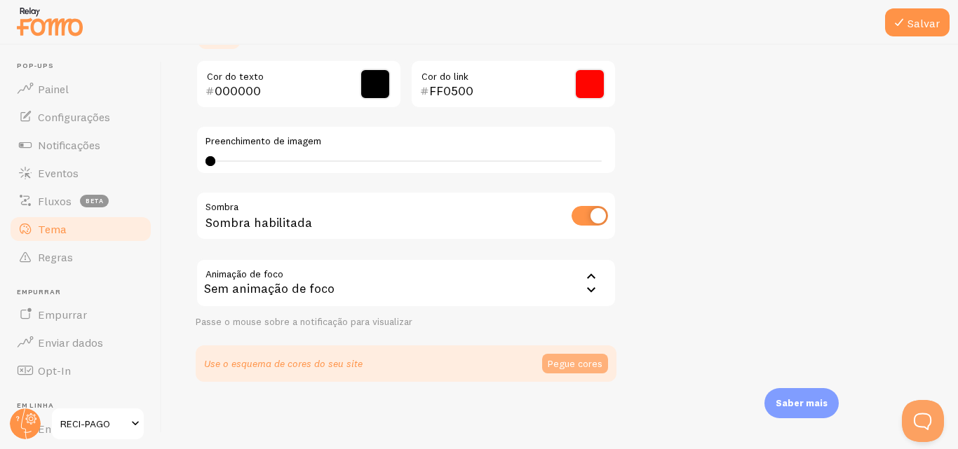
click at [580, 359] on font "Pegue cores" at bounding box center [575, 364] width 55 height 13
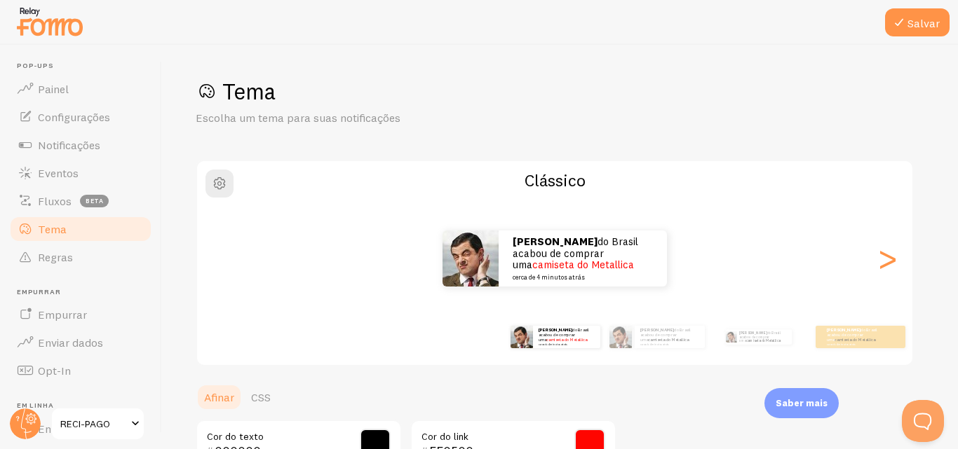
scroll to position [0, 0]
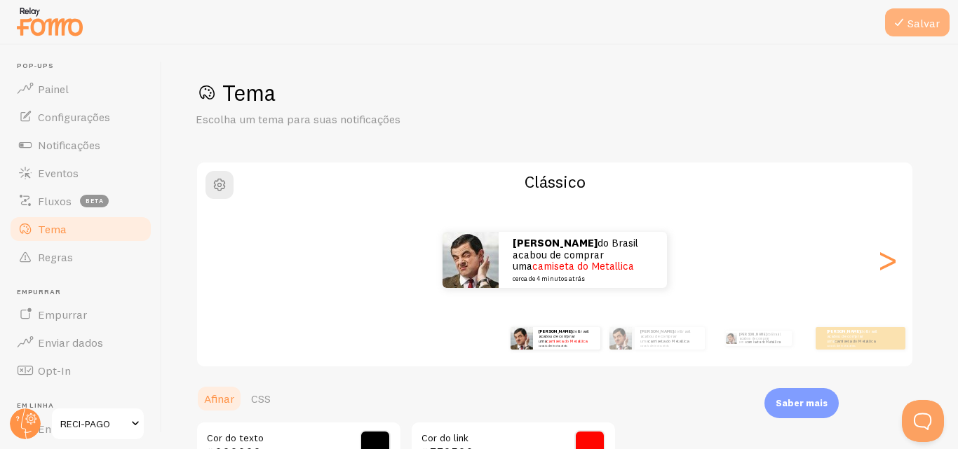
click at [913, 25] on font "Salvar" at bounding box center [923, 23] width 32 height 14
click at [794, 20] on div at bounding box center [479, 22] width 958 height 45
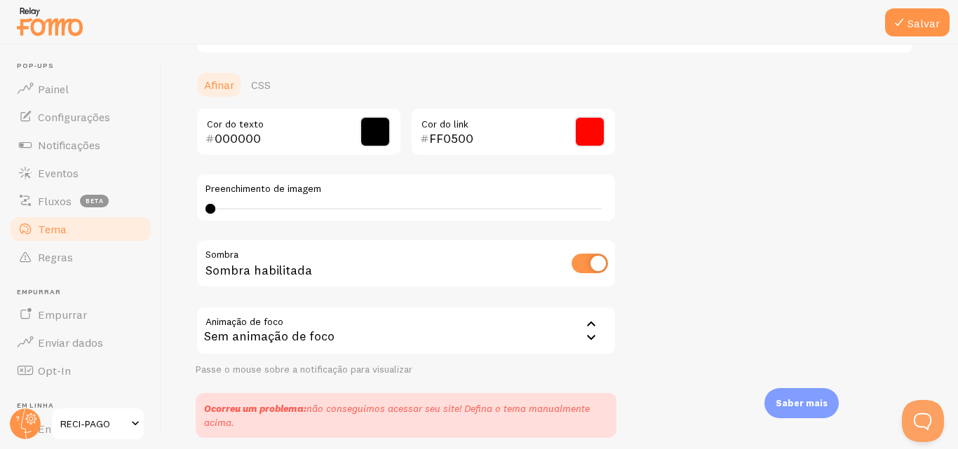
scroll to position [370, 0]
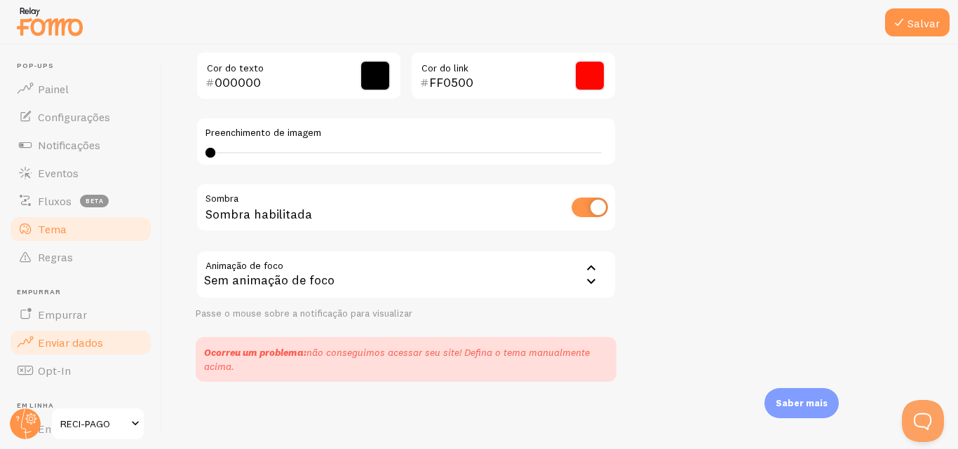
click at [87, 340] on font "Enviar dados" at bounding box center [70, 343] width 65 height 14
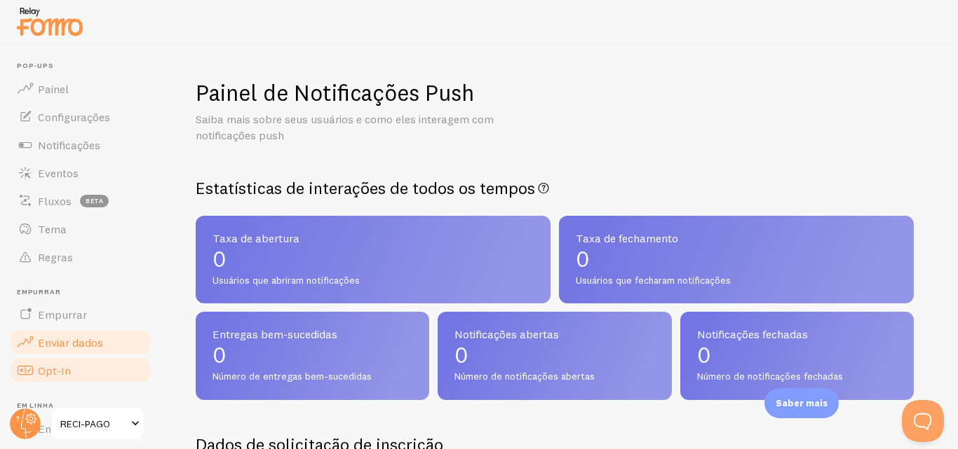
click at [81, 361] on link "Opt-In" at bounding box center [80, 371] width 144 height 28
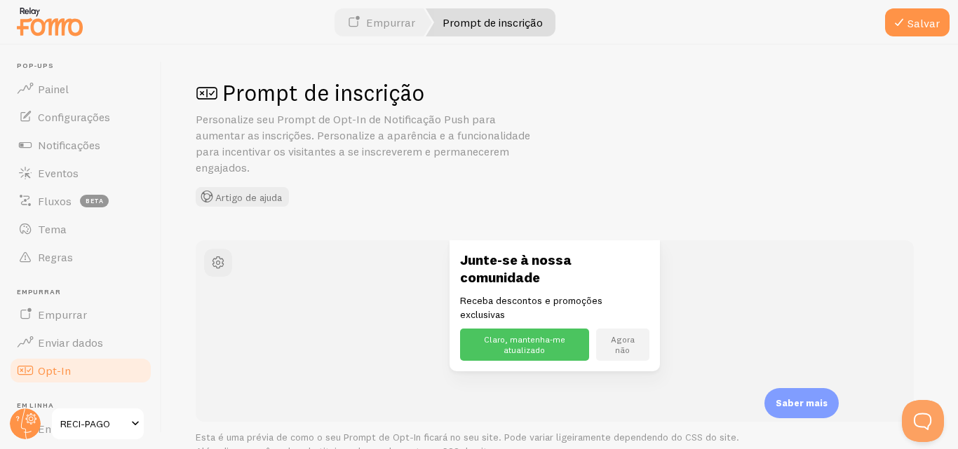
click at [466, 26] on font "Prompt de inscrição" at bounding box center [492, 22] width 100 height 14
click at [527, 30] on link "Prompt de inscrição" at bounding box center [491, 22] width 130 height 28
click at [60, 344] on font "Enviar dados" at bounding box center [70, 343] width 65 height 14
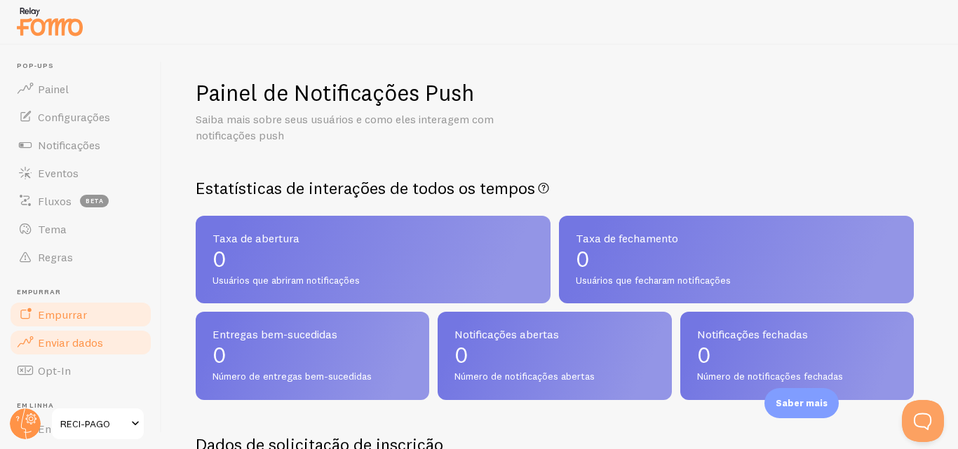
click at [76, 318] on font "Empurrar" at bounding box center [62, 315] width 49 height 14
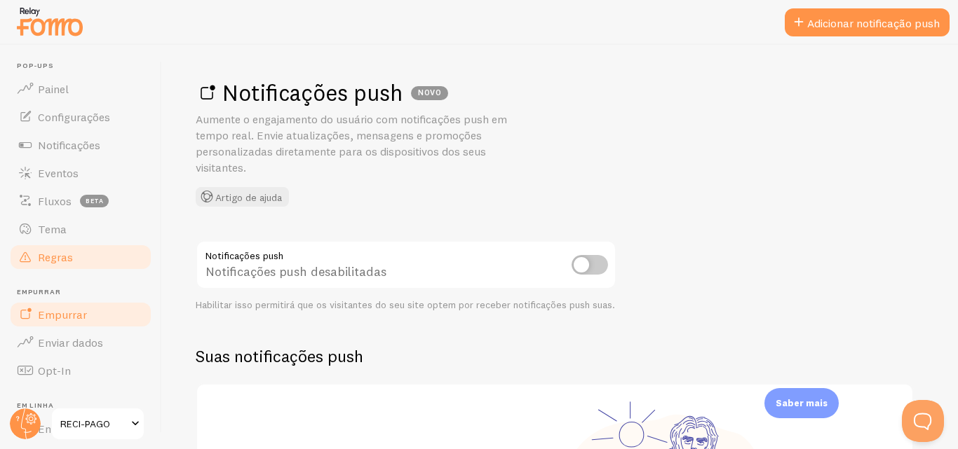
click at [69, 262] on font "Regras" at bounding box center [55, 257] width 35 height 14
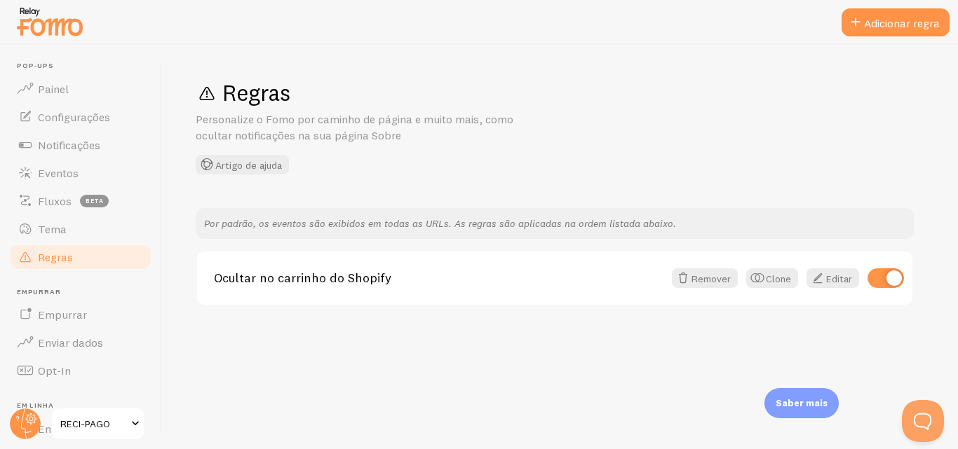
click at [64, 247] on link "Regras" at bounding box center [80, 257] width 144 height 28
click at [68, 225] on link "Tema" at bounding box center [80, 229] width 144 height 28
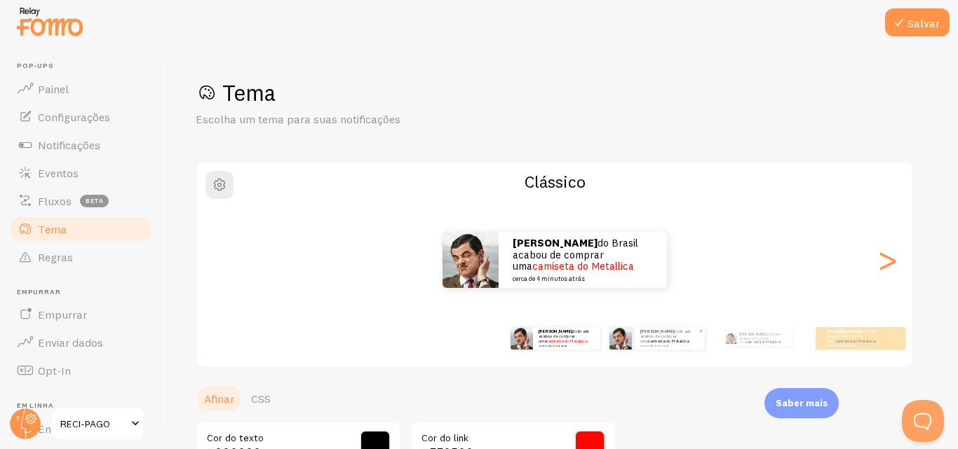
click at [636, 344] on div "Rodrigo do Brasil acabou de comprar uma camiseta do Metallica cerca de 4 minuto…" at bounding box center [669, 338] width 70 height 22
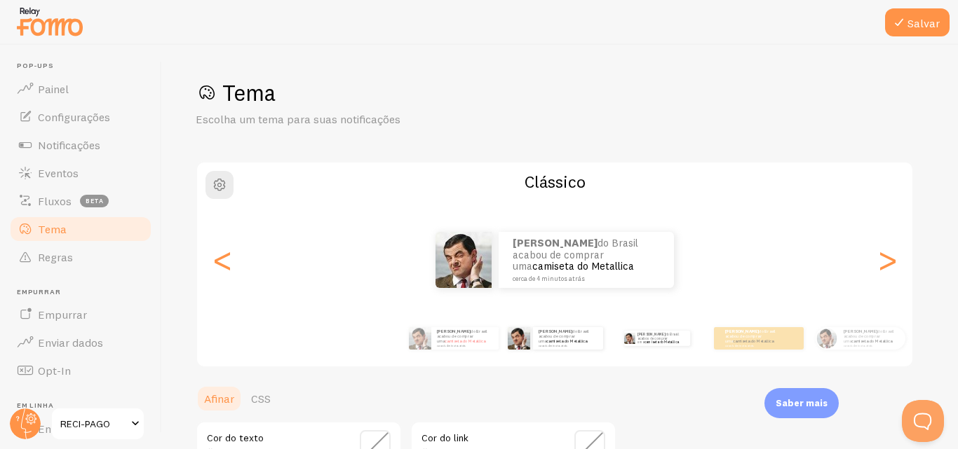
click at [623, 350] on div "Rodrigo do Brasil acabou de comprar uma camiseta do Metallica cerca de 4 minuto…" at bounding box center [656, 338] width 90 height 39
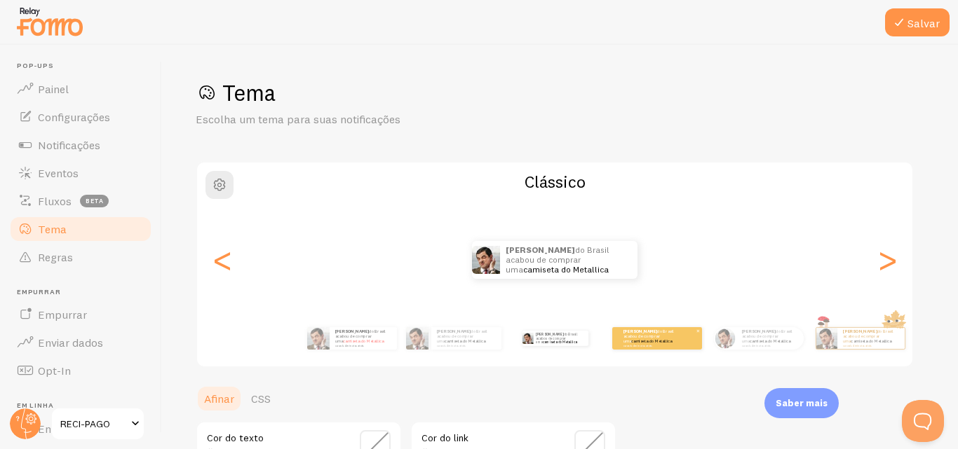
click at [632, 347] on font "cerca de 4 minutos atrás" at bounding box center [637, 345] width 29 height 3
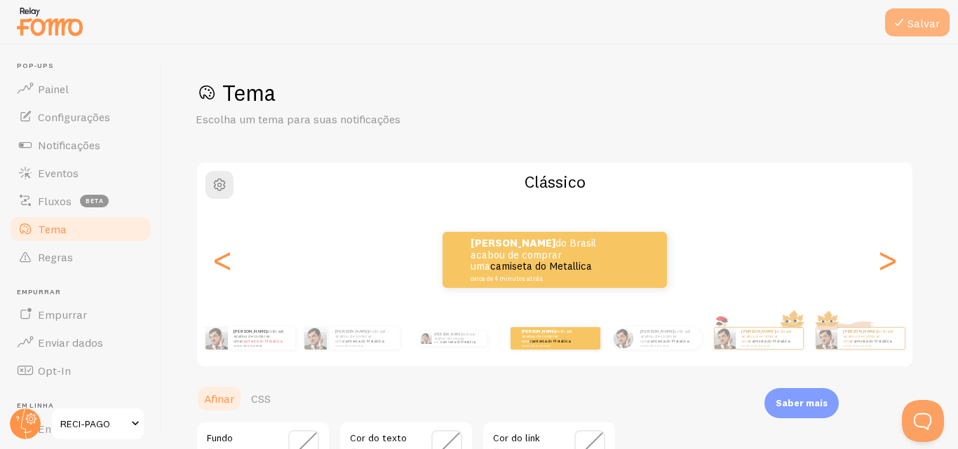
click at [907, 11] on button "Salvar" at bounding box center [917, 22] width 64 height 28
click at [64, 192] on link "Fluxos beta" at bounding box center [80, 201] width 144 height 28
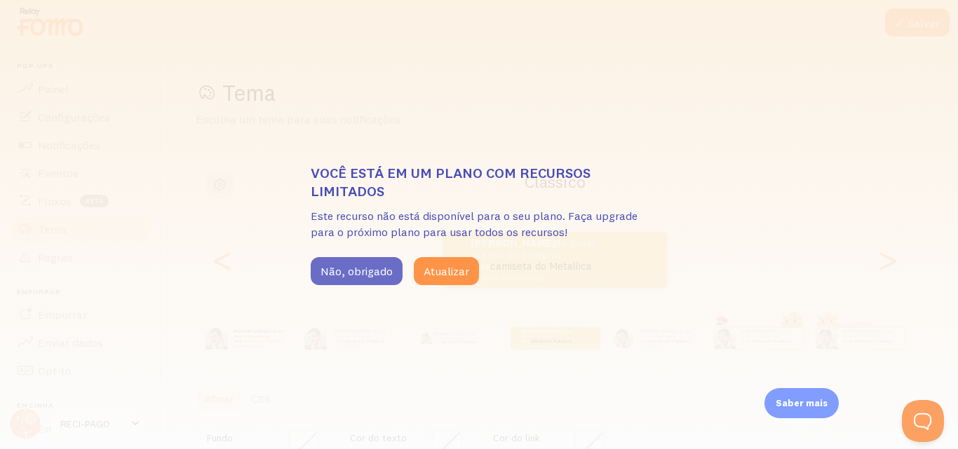
click at [376, 267] on font "Não, obrigado" at bounding box center [356, 271] width 72 height 14
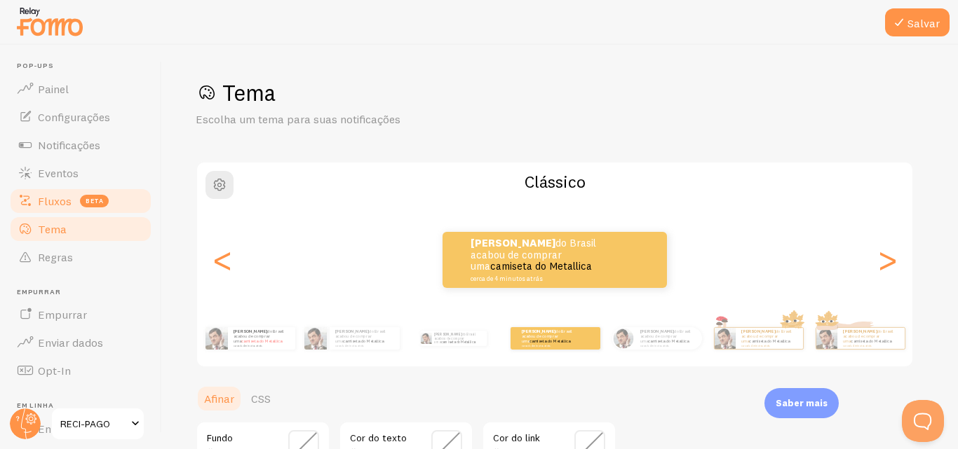
click at [87, 195] on span "beta" at bounding box center [94, 201] width 29 height 13
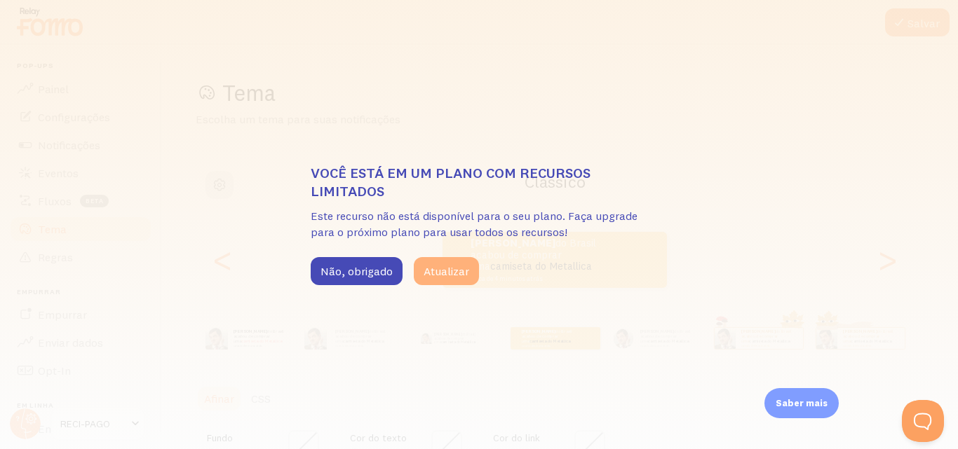
click at [456, 274] on font "Atualizar" at bounding box center [446, 271] width 46 height 14
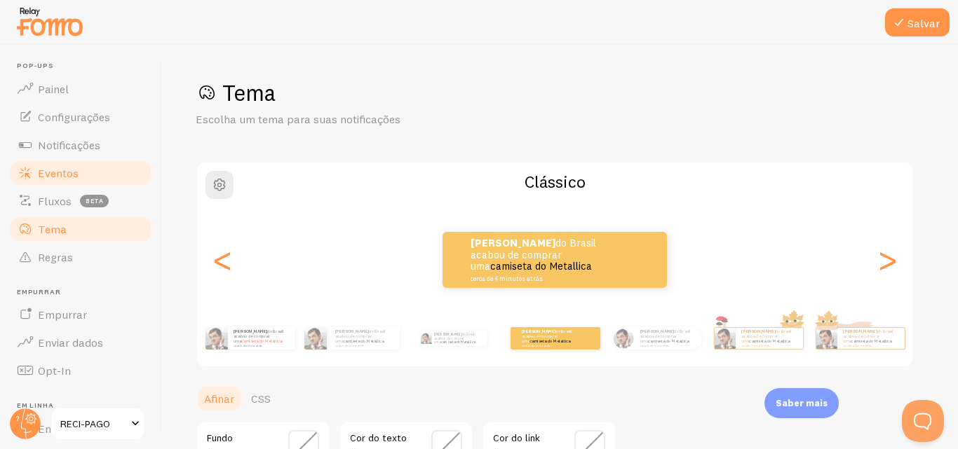
click at [84, 176] on link "Eventos" at bounding box center [80, 173] width 144 height 28
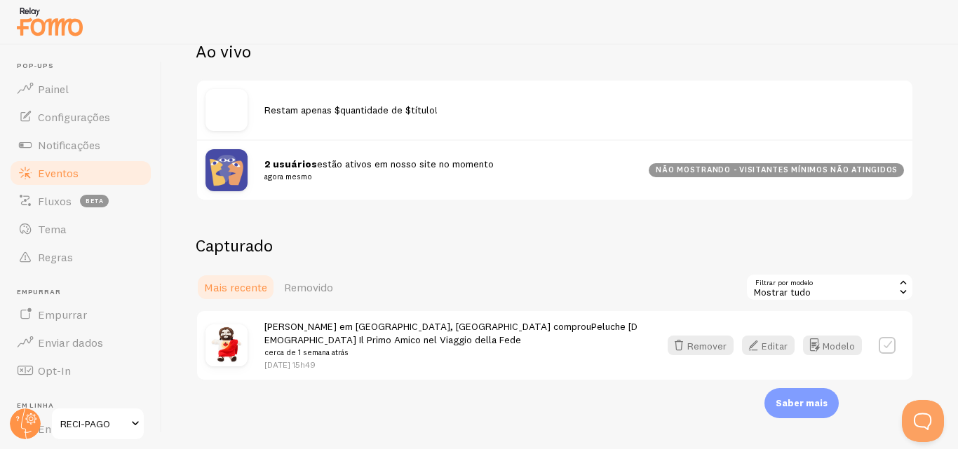
scroll to position [171, 0]
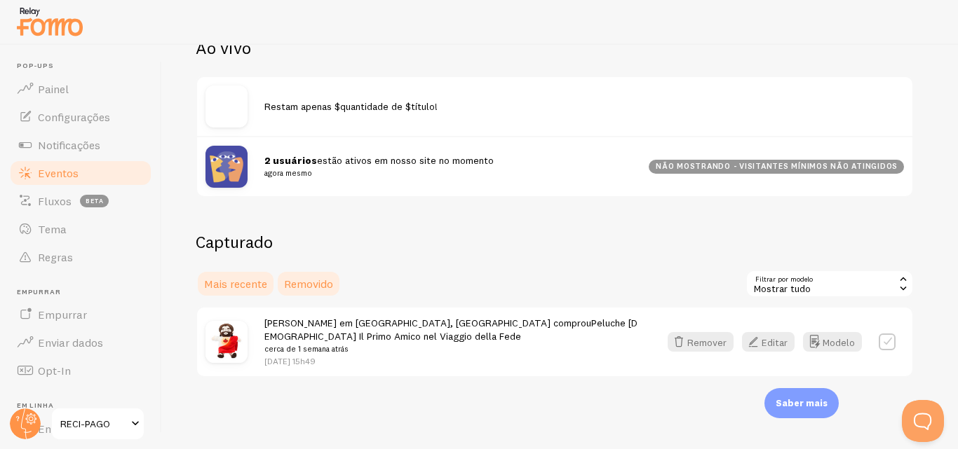
click at [329, 282] on font "Removido" at bounding box center [308, 284] width 49 height 14
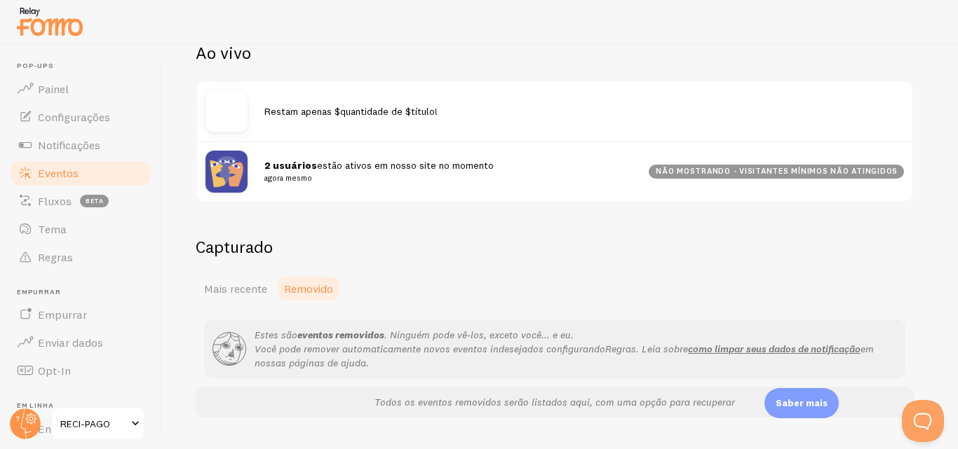
scroll to position [202, 0]
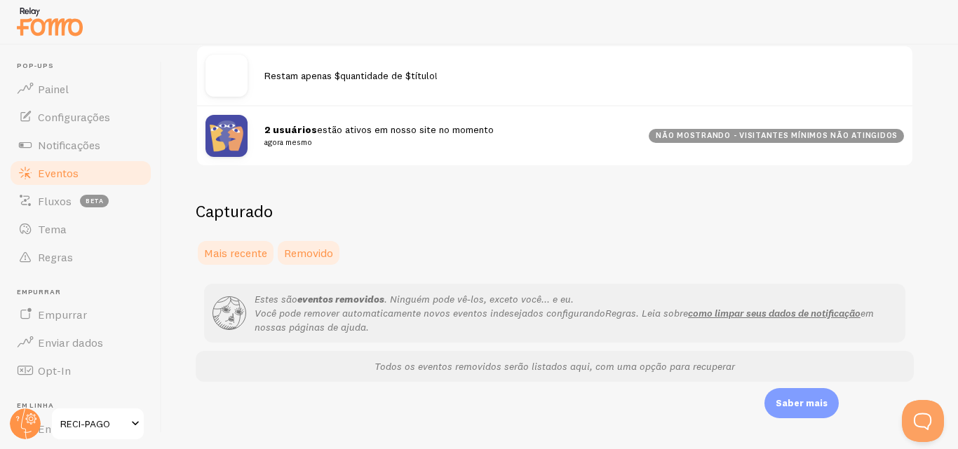
click at [228, 255] on font "Mais recente" at bounding box center [235, 253] width 63 height 14
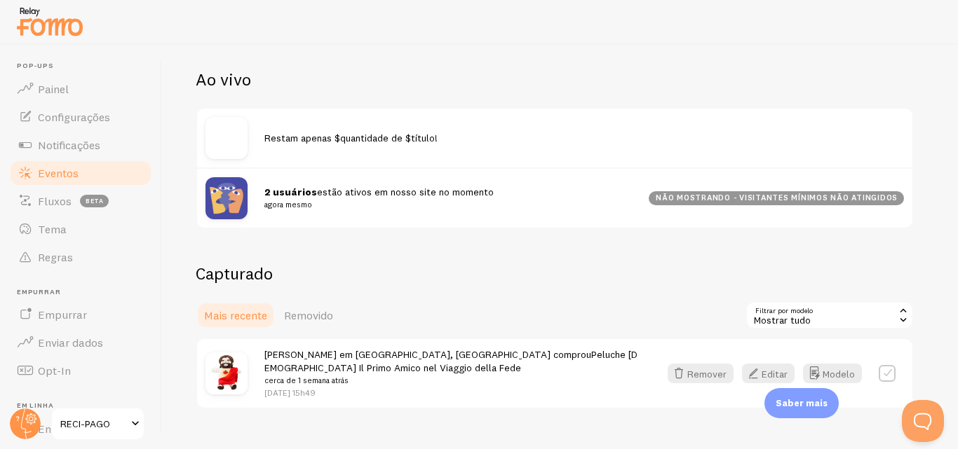
scroll to position [171, 0]
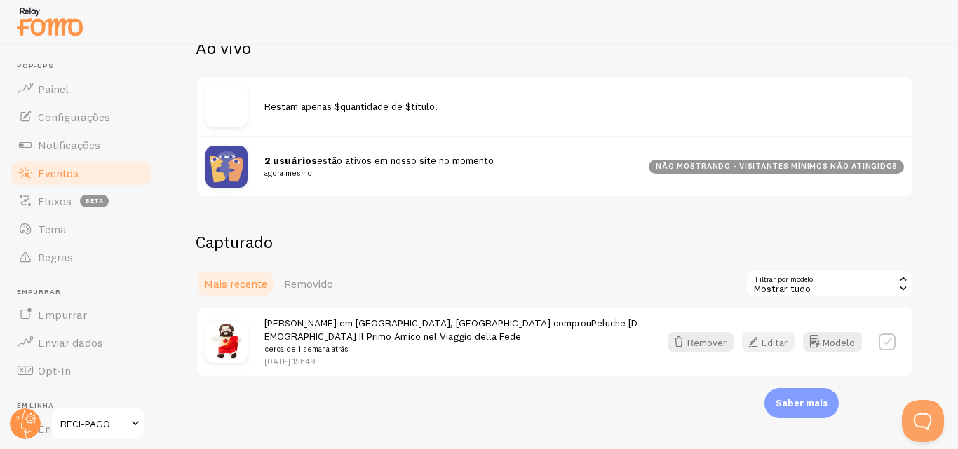
click at [780, 341] on font "Editar" at bounding box center [774, 342] width 26 height 13
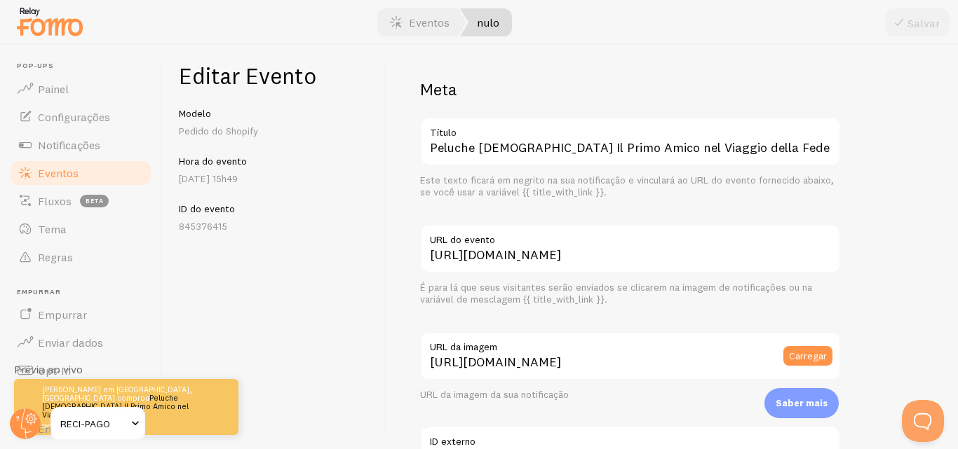
click at [131, 424] on span at bounding box center [135, 424] width 17 height 17
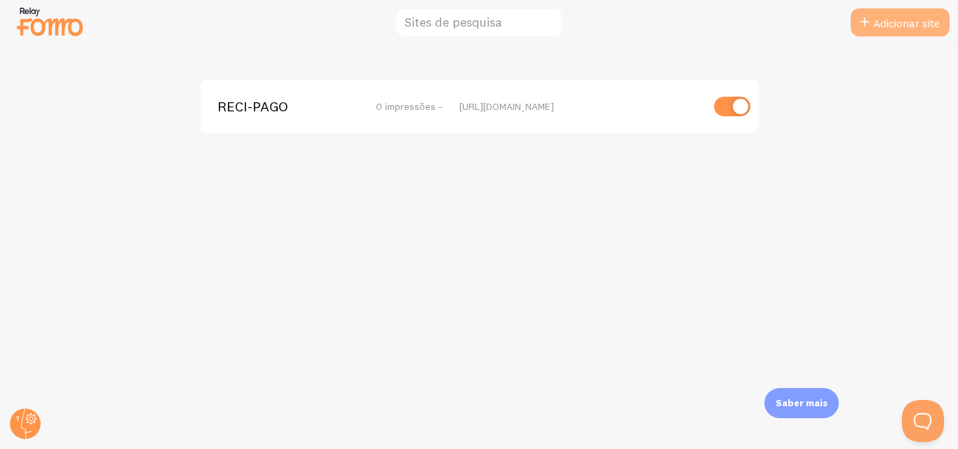
click at [891, 23] on font "Adicionar site" at bounding box center [906, 23] width 67 height 14
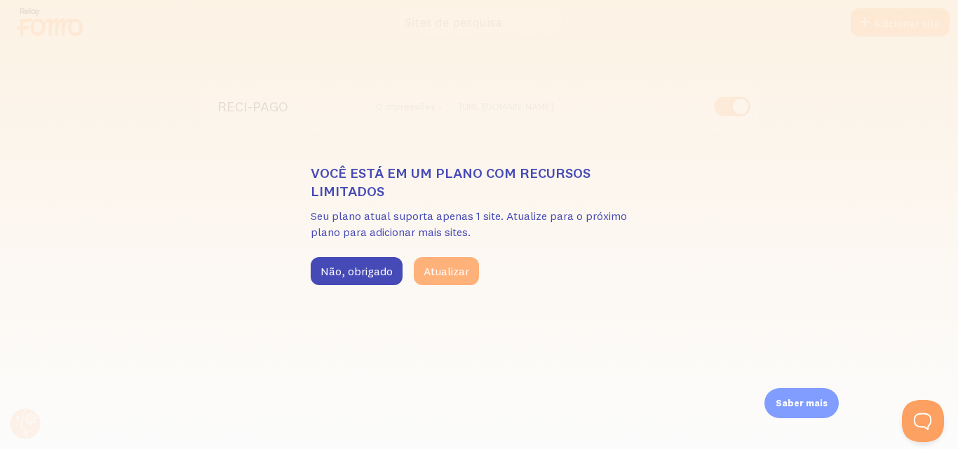
click at [452, 275] on font "Atualizar" at bounding box center [446, 271] width 46 height 14
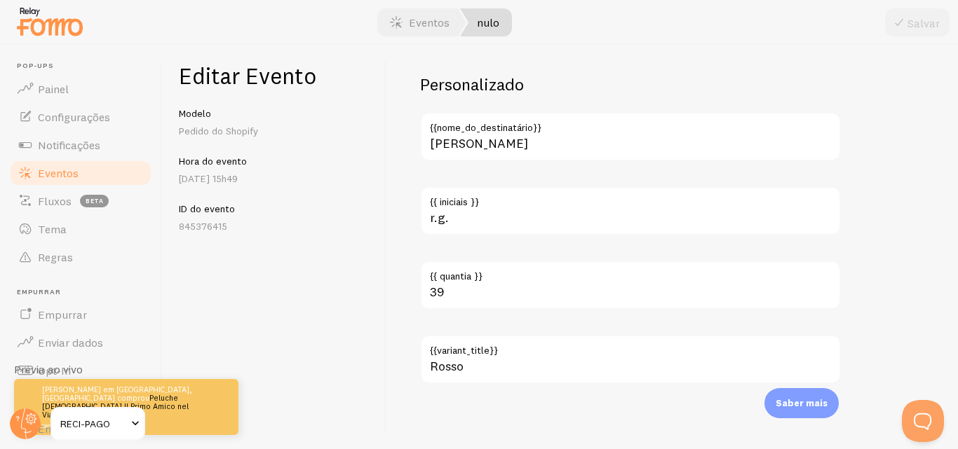
scroll to position [913, 0]
click at [492, 282] on label "{{ quantia }}" at bounding box center [630, 271] width 421 height 24
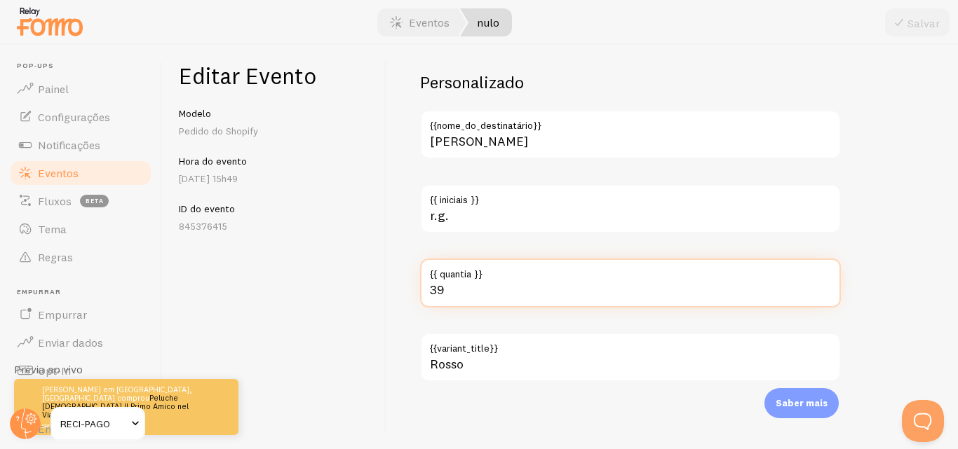
click at [492, 282] on input "39" at bounding box center [630, 283] width 421 height 49
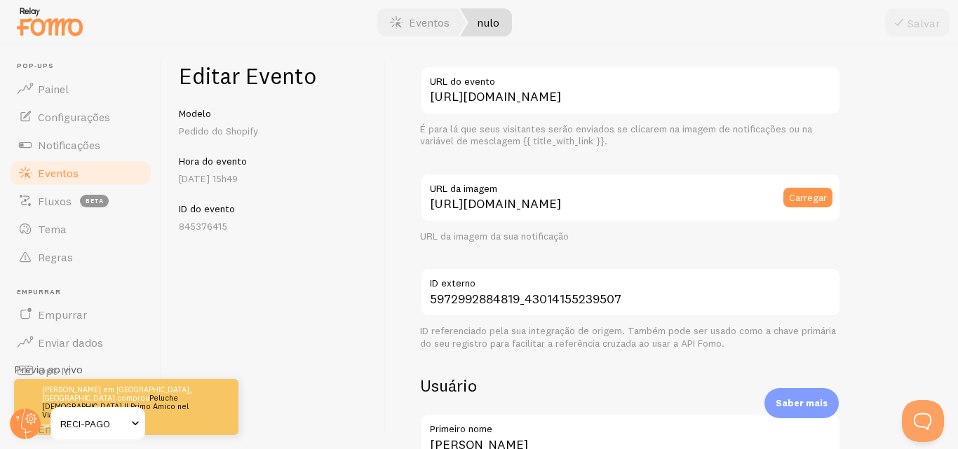
scroll to position [187, 0]
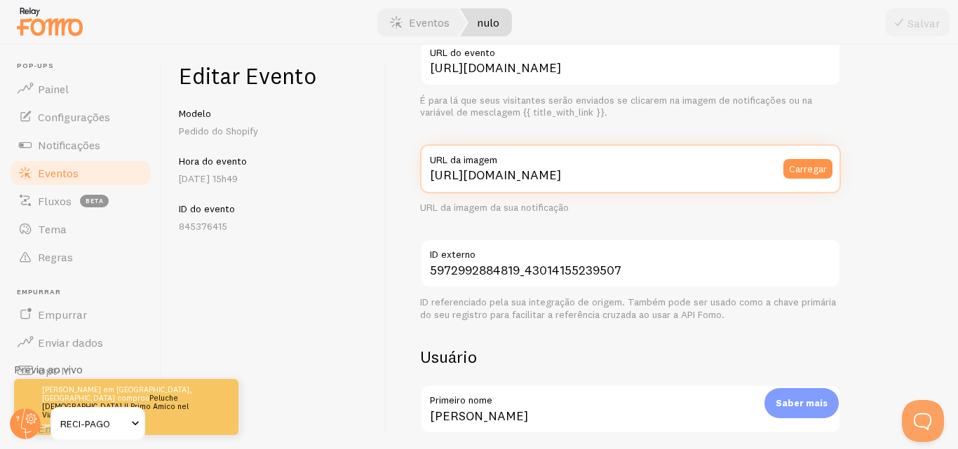
click at [625, 176] on input "https://cdn.shopify.com/s/files/1/0665/0606/3955/files/DM_20250219135350_001_sm…" at bounding box center [630, 168] width 421 height 49
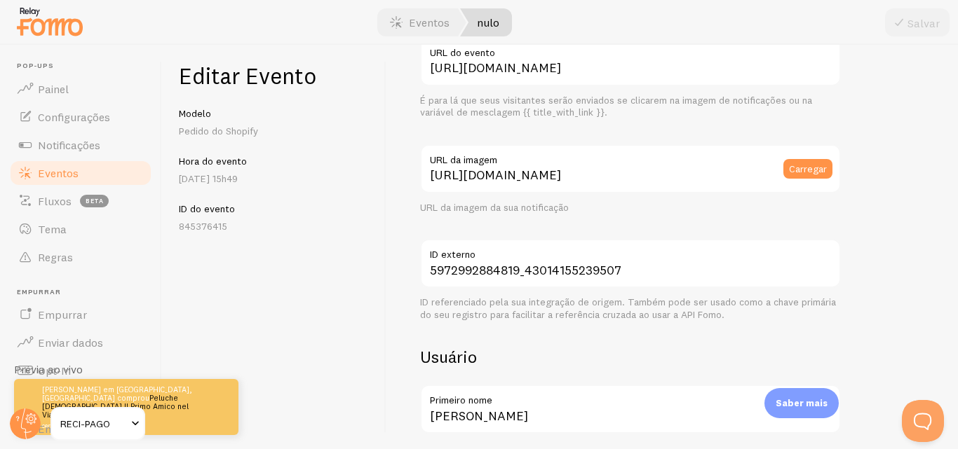
click at [686, 210] on div "URL da imagem da sua notificação" at bounding box center [630, 208] width 421 height 13
click at [102, 142] on link "Notificações" at bounding box center [80, 145] width 144 height 28
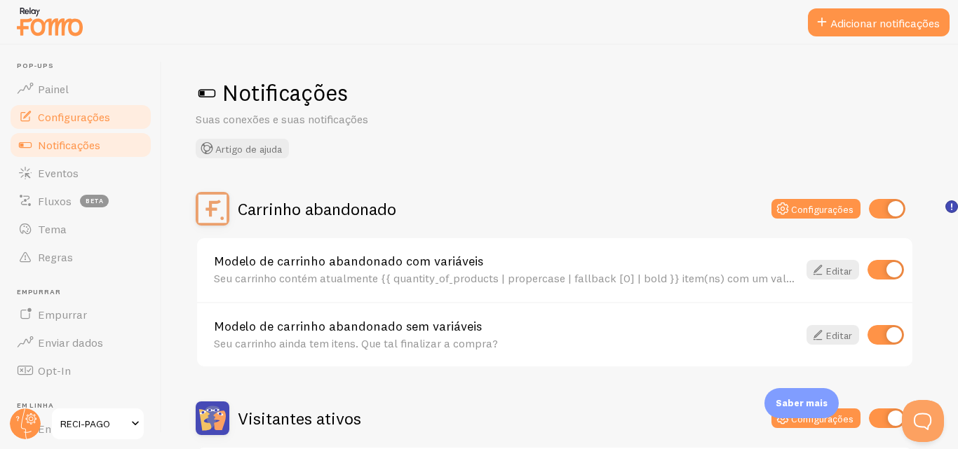
click at [48, 116] on font "Configurações" at bounding box center [74, 117] width 72 height 14
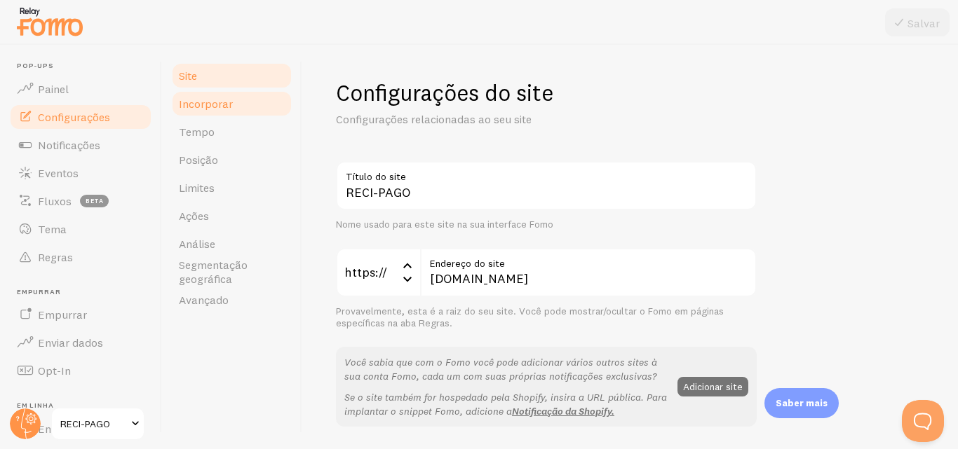
click at [247, 107] on link "Incorporar" at bounding box center [231, 104] width 123 height 28
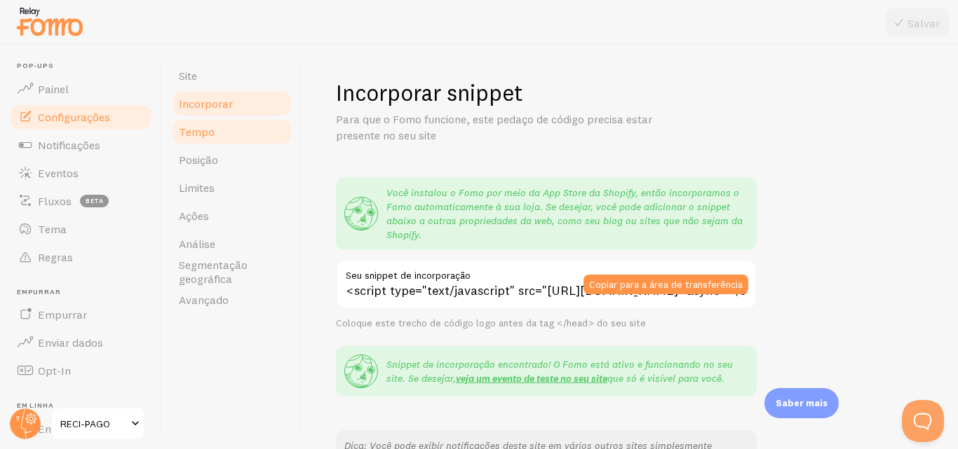
click at [238, 125] on link "Tempo" at bounding box center [231, 132] width 123 height 28
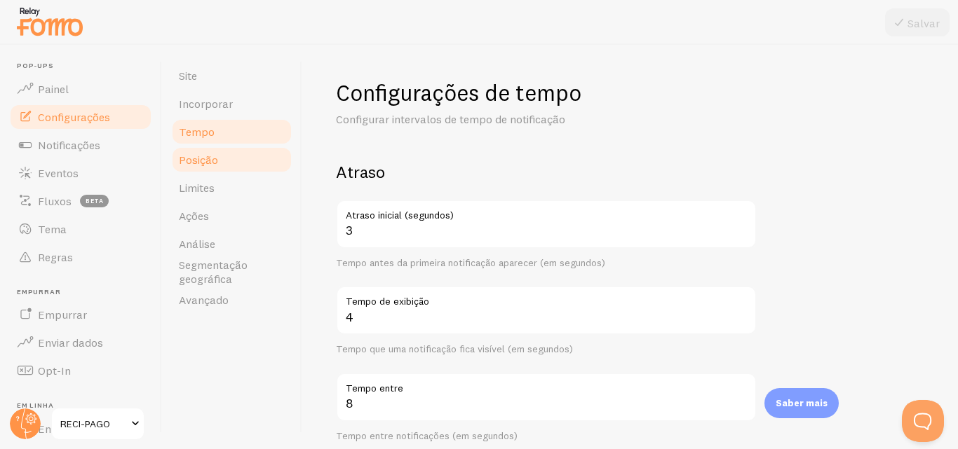
click at [236, 167] on link "Posição" at bounding box center [231, 160] width 123 height 28
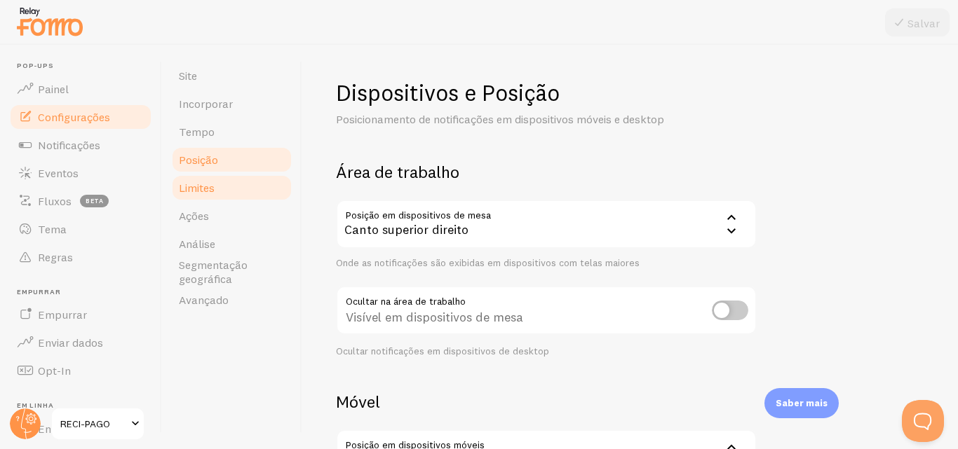
click at [243, 191] on link "Limites" at bounding box center [231, 188] width 123 height 28
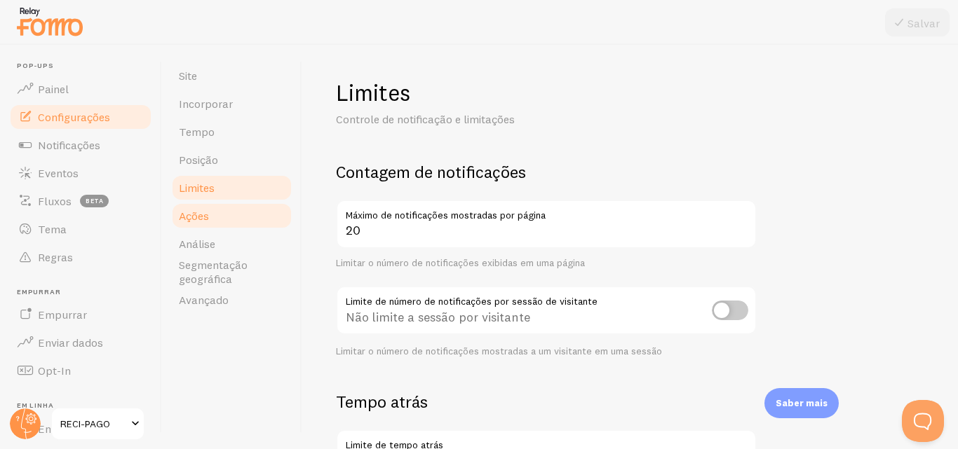
click at [236, 227] on link "Ações" at bounding box center [231, 216] width 123 height 28
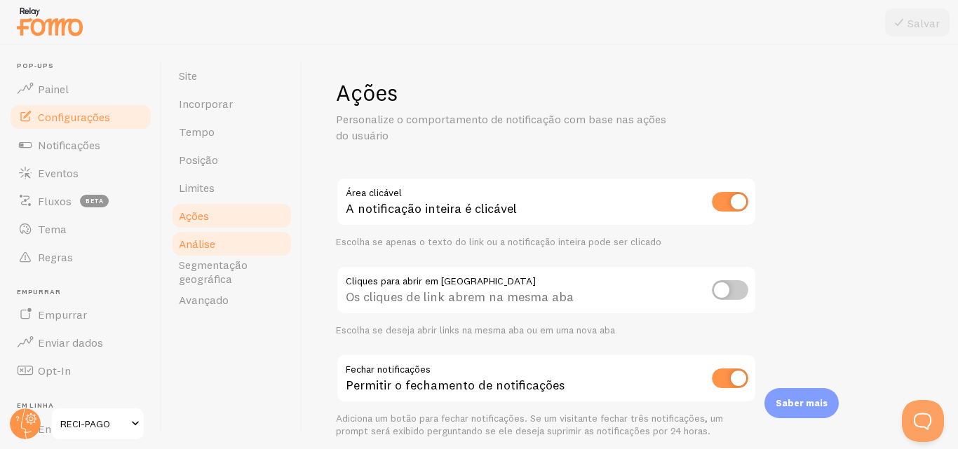
click at [237, 244] on link "Análise" at bounding box center [231, 244] width 123 height 28
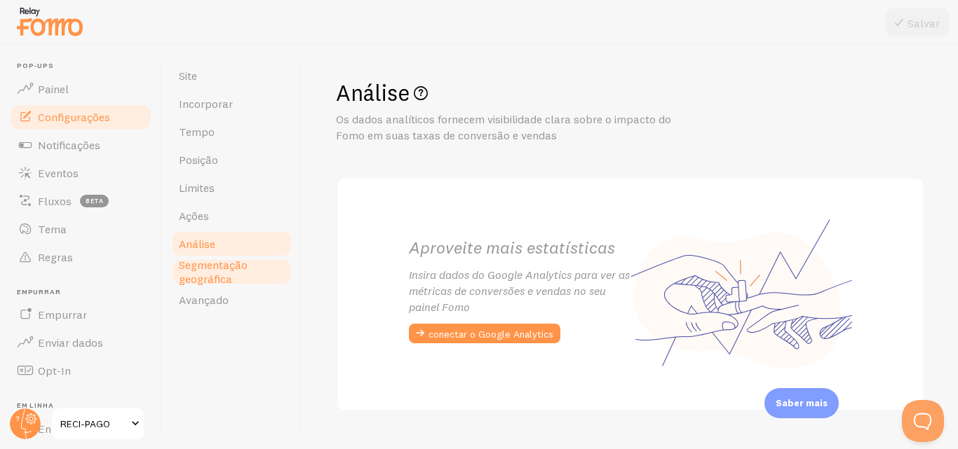
click at [246, 277] on span "Segmentação geográfica" at bounding box center [232, 272] width 106 height 28
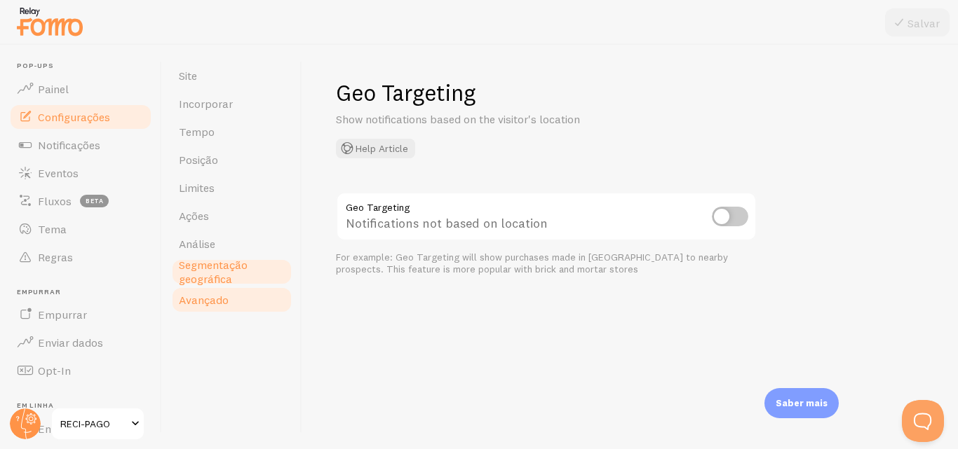
click at [257, 297] on link "Avançado" at bounding box center [231, 300] width 123 height 28
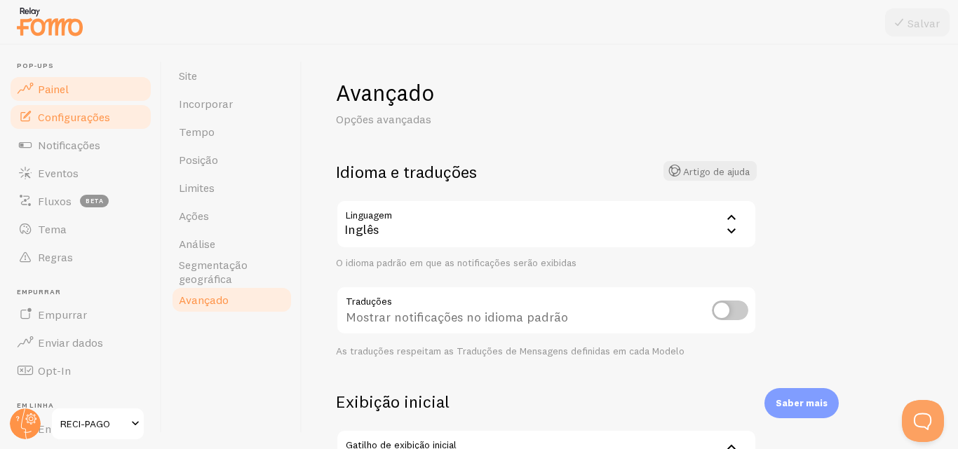
click at [39, 86] on font "Painel" at bounding box center [53, 89] width 31 height 14
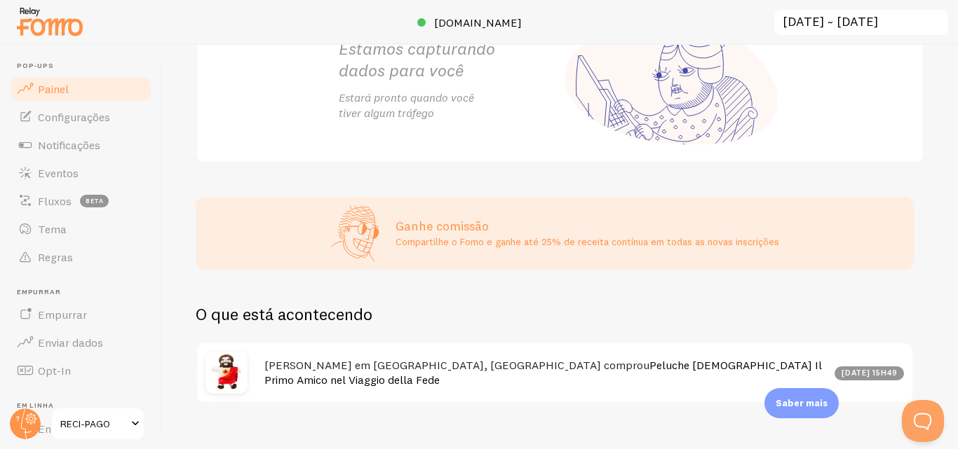
scroll to position [271, 0]
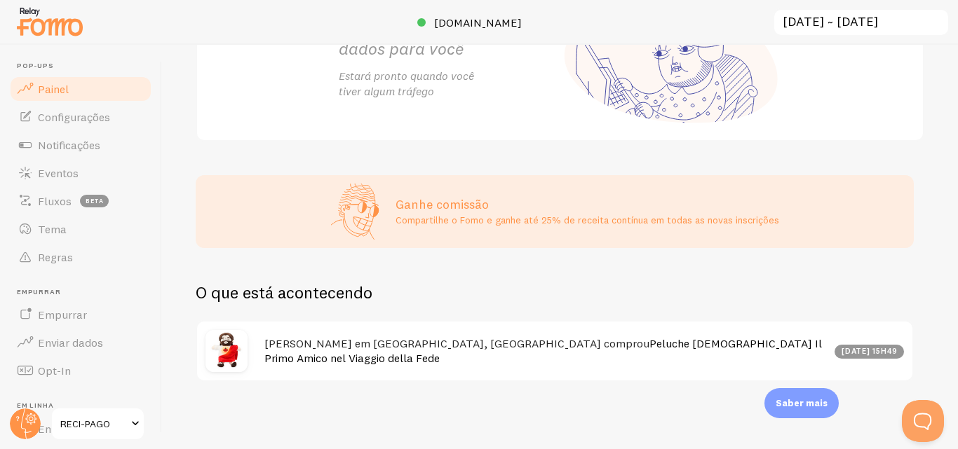
click at [841, 351] on font "14 de setembro às 15h49" at bounding box center [869, 351] width 56 height 10
click at [514, 379] on div "rodrigo em Santiago de Compostela, A Coruña comprou Peluche Jesus Il Primo Amic…" at bounding box center [554, 351] width 715 height 59
drag, startPoint x: 367, startPoint y: 348, endPoint x: 264, endPoint y: 330, distance: 105.2
click at [367, 348] on font "rodrigo em Santiago de Compostela, A Coruña comprou" at bounding box center [456, 344] width 385 height 14
drag, startPoint x: 264, startPoint y: 330, endPoint x: 210, endPoint y: 326, distance: 53.4
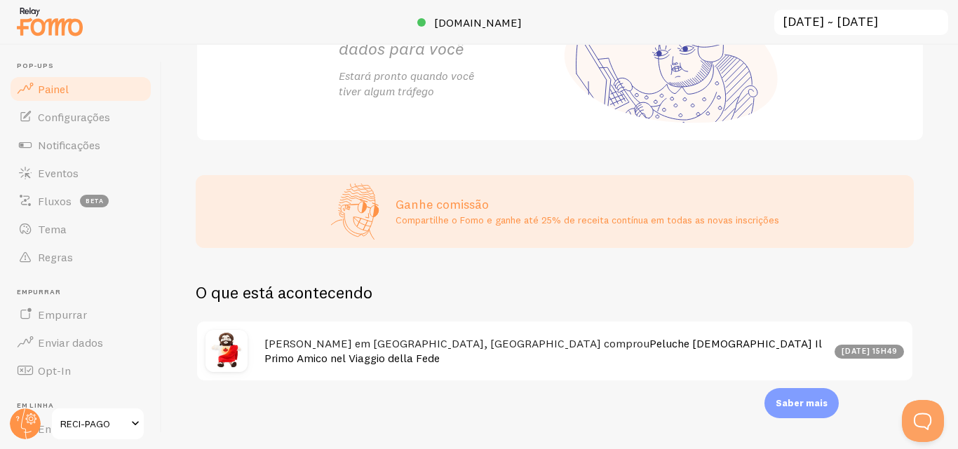
click at [254, 330] on div "rodrigo em Santiago de Compostela, A Coruña comprou Peluche Jesus Il Primo Amic…" at bounding box center [554, 351] width 715 height 59
click at [306, 277] on div "Impressões 0 Quantidade de notificações mostradas Cliques 0 Tráfego de cliques …" at bounding box center [560, 247] width 796 height 405
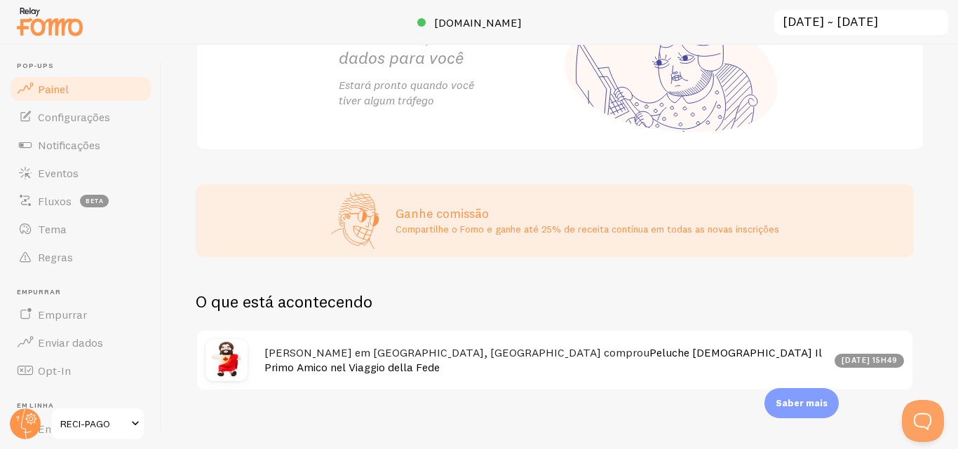
scroll to position [260, 0]
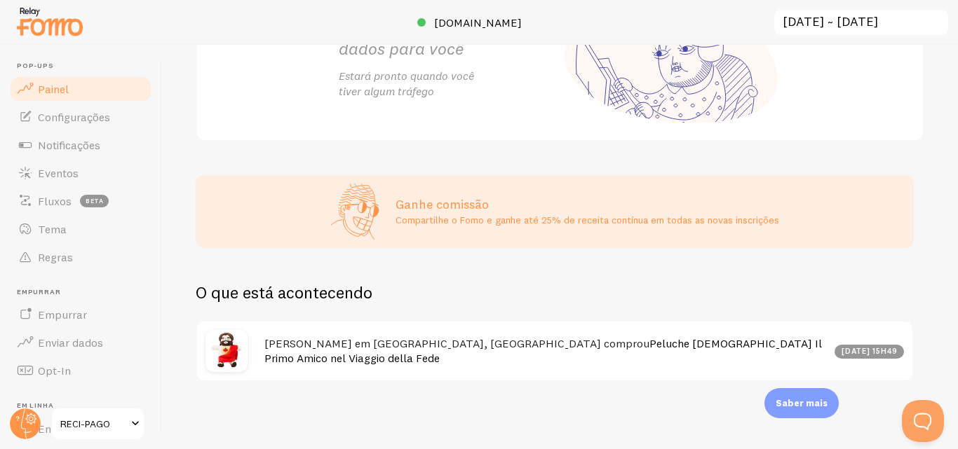
click at [711, 226] on font "Compartilhe o Fomo e ganhe até 25% de receita contínua em todas as novas inscri…" at bounding box center [586, 220] width 383 height 13
click at [95, 127] on link "Configurações" at bounding box center [80, 117] width 144 height 28
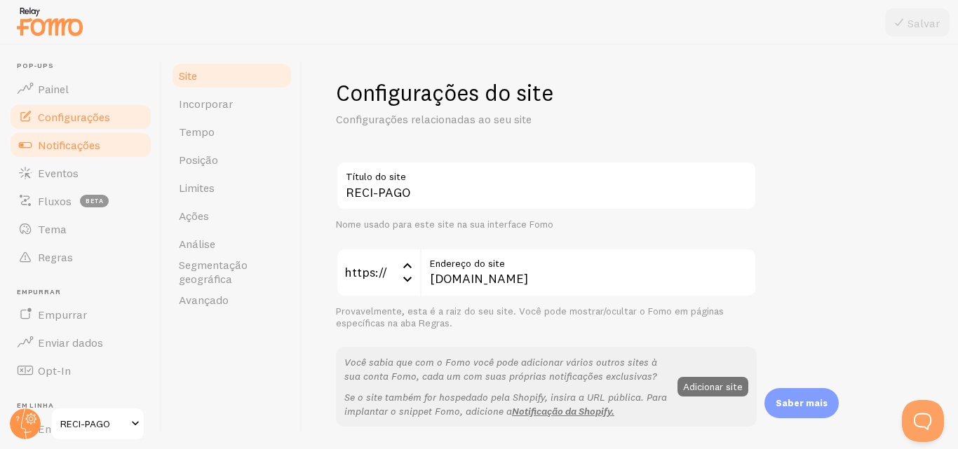
click at [97, 143] on font "Notificações" at bounding box center [69, 145] width 62 height 14
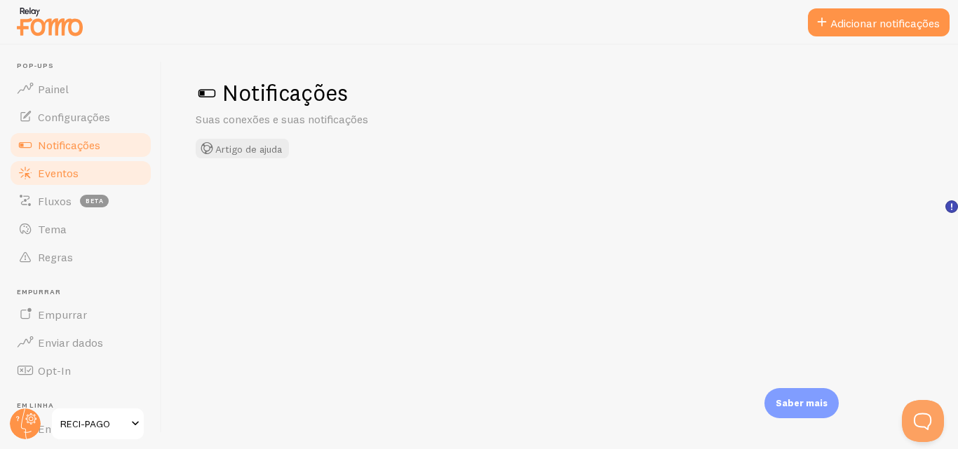
click at [104, 168] on link "Eventos" at bounding box center [80, 173] width 144 height 28
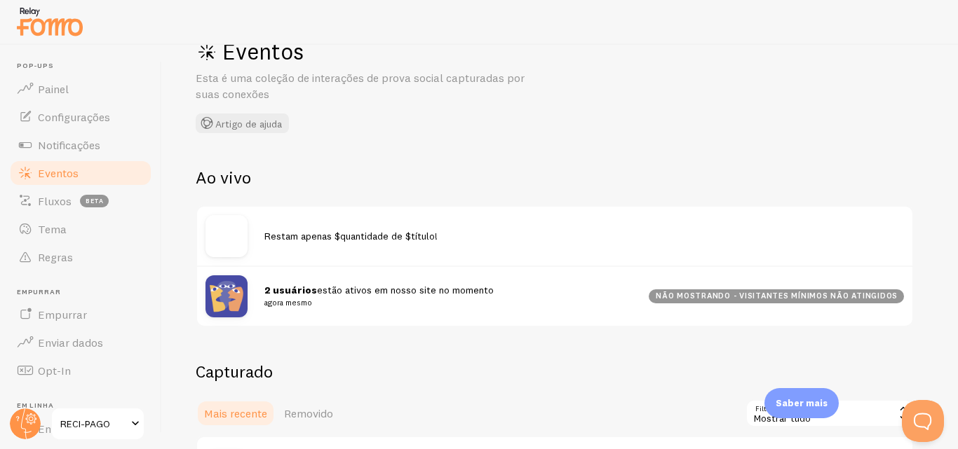
scroll to position [43, 0]
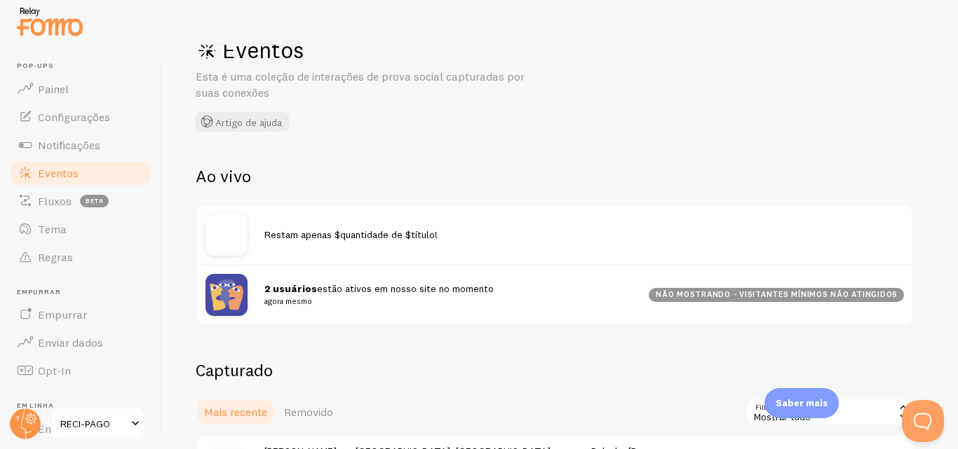
click at [375, 232] on font "Restam apenas $quantidade de $título!" at bounding box center [350, 235] width 173 height 13
click at [238, 229] on img at bounding box center [226, 235] width 42 height 42
click at [332, 240] on font "Restam apenas $quantidade de $título!" at bounding box center [350, 235] width 173 height 13
click at [742, 299] on font "não mostrando - visitantes mínimos não atingidos" at bounding box center [777, 295] width 242 height 10
drag, startPoint x: 438, startPoint y: 300, endPoint x: 398, endPoint y: 279, distance: 45.8
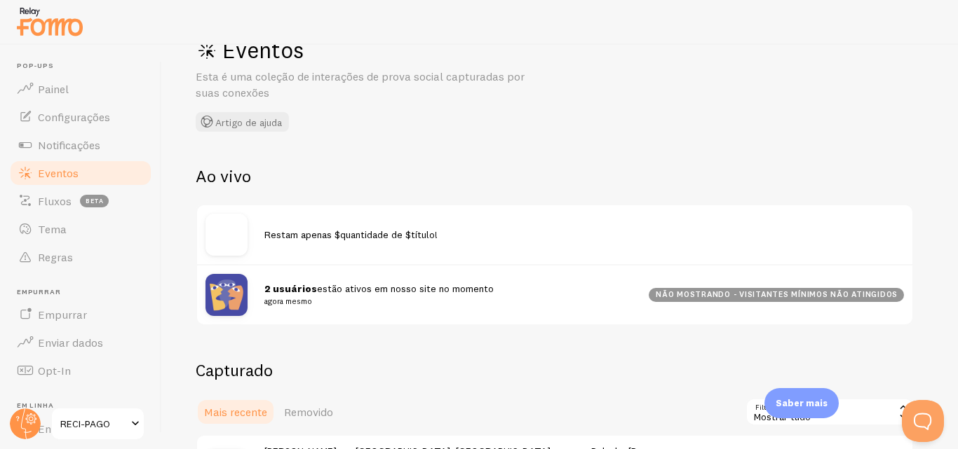
click at [436, 299] on small "agora mesmo" at bounding box center [447, 301] width 367 height 13
click at [398, 279] on div "2 usuários estão ativos em nosso site no momento agora mesmo não mostrando - vi…" at bounding box center [554, 294] width 715 height 60
click at [264, 292] on div at bounding box center [234, 295] width 59 height 42
click at [216, 285] on img at bounding box center [226, 295] width 42 height 42
click at [268, 300] on font "agora mesmo" at bounding box center [288, 302] width 48 height 10
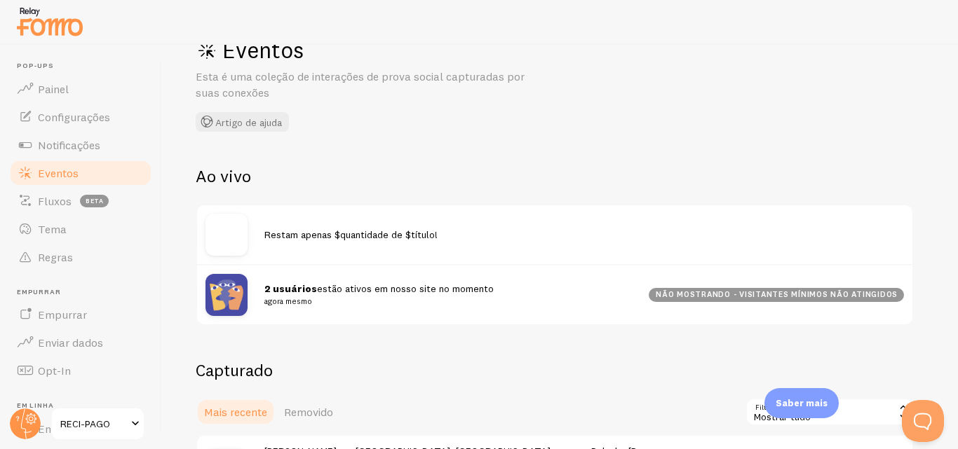
click at [255, 226] on div at bounding box center [234, 235] width 59 height 42
click at [249, 186] on h2 "Ao vivo" at bounding box center [555, 176] width 718 height 22
click at [372, 244] on div "Restam apenas $quantidade de $título!" at bounding box center [554, 234] width 715 height 59
click at [369, 238] on font "Restam apenas $quantidade de $título!" at bounding box center [350, 235] width 173 height 13
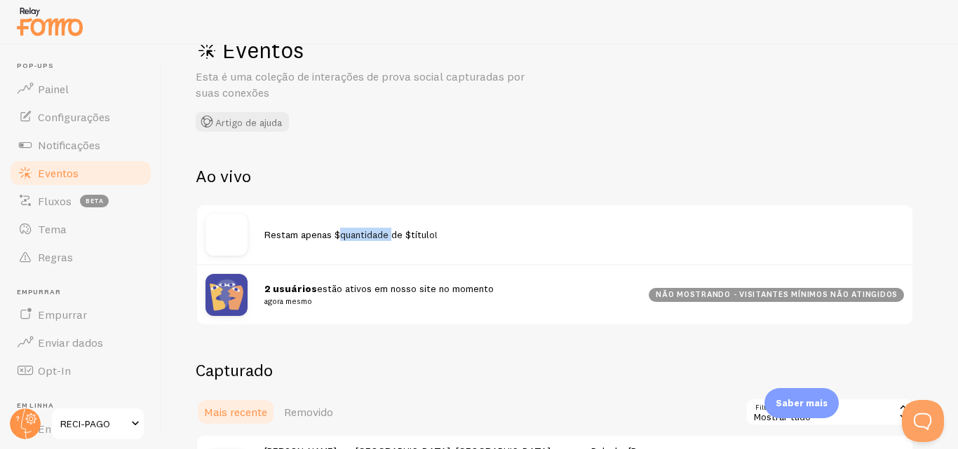
click at [369, 238] on font "Restam apenas $quantidade de $título!" at bounding box center [350, 235] width 173 height 13
click at [465, 184] on h2 "Ao vivo" at bounding box center [555, 176] width 718 height 22
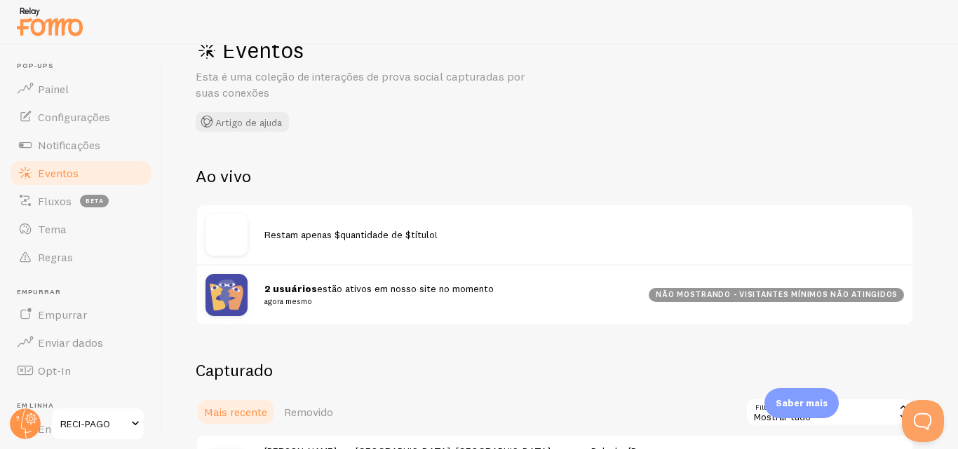
click at [224, 231] on img at bounding box center [226, 235] width 42 height 42
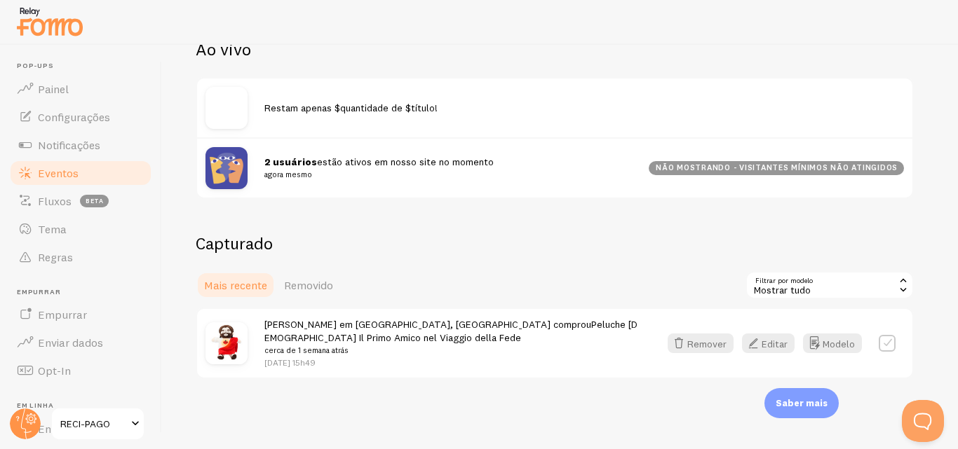
scroll to position [171, 0]
click at [834, 339] on font "Modelo" at bounding box center [838, 342] width 32 height 13
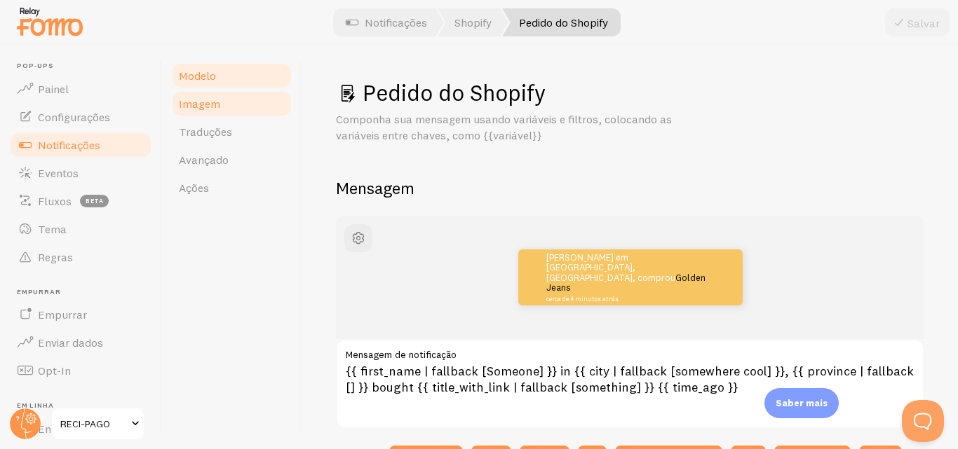
click at [235, 102] on link "Imagem" at bounding box center [231, 104] width 123 height 28
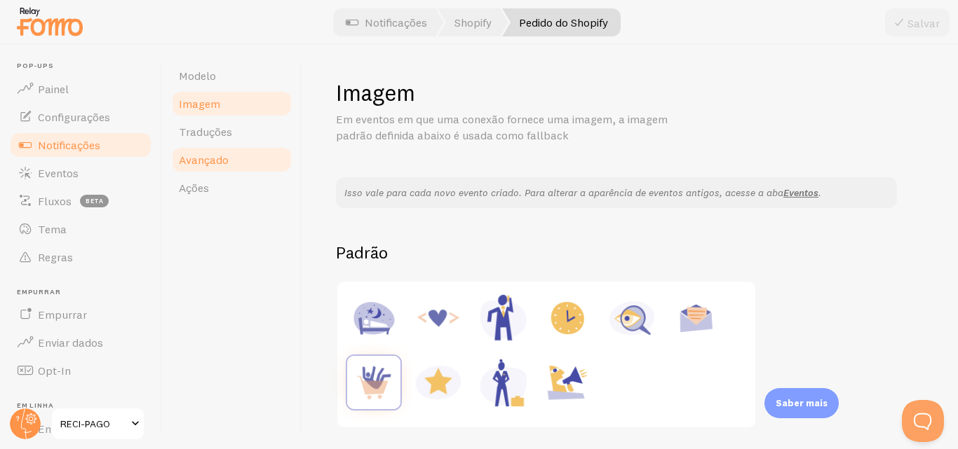
click at [230, 161] on link "Avançado" at bounding box center [231, 160] width 123 height 28
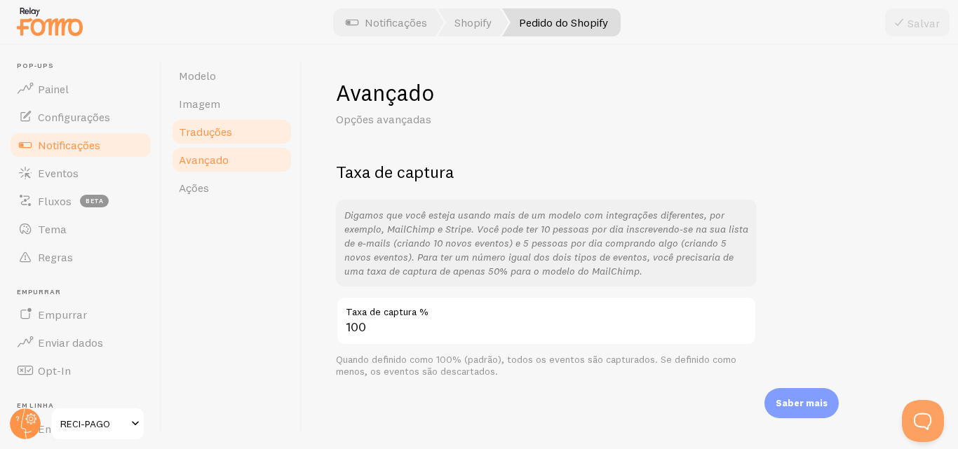
click at [224, 137] on font "Traduções" at bounding box center [205, 132] width 53 height 14
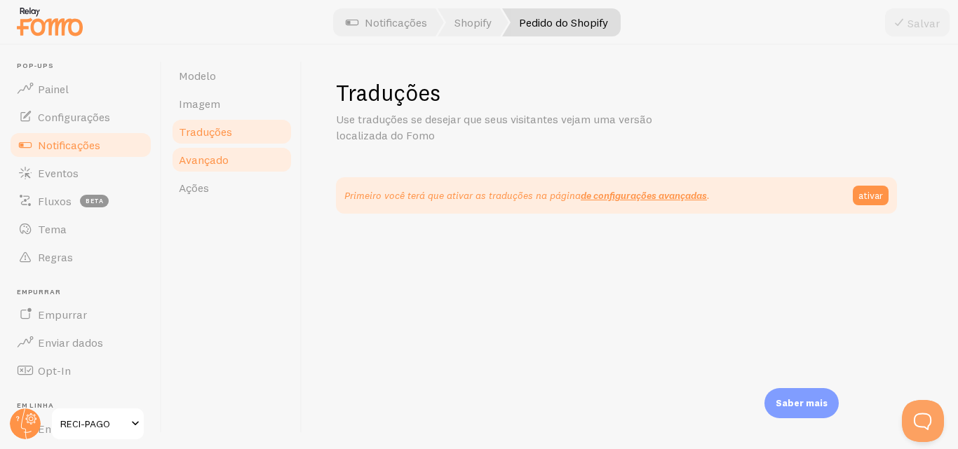
click at [229, 154] on link "Avançado" at bounding box center [231, 160] width 123 height 28
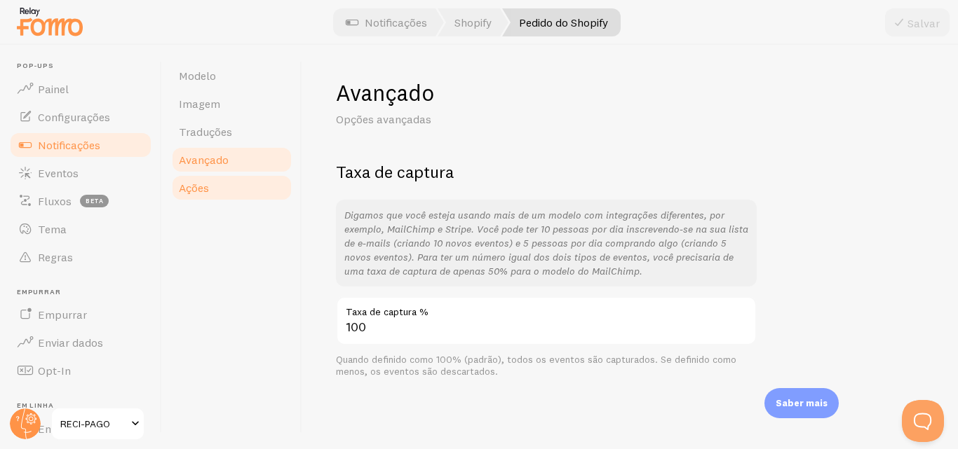
click at [240, 184] on link "Ações" at bounding box center [231, 188] width 123 height 28
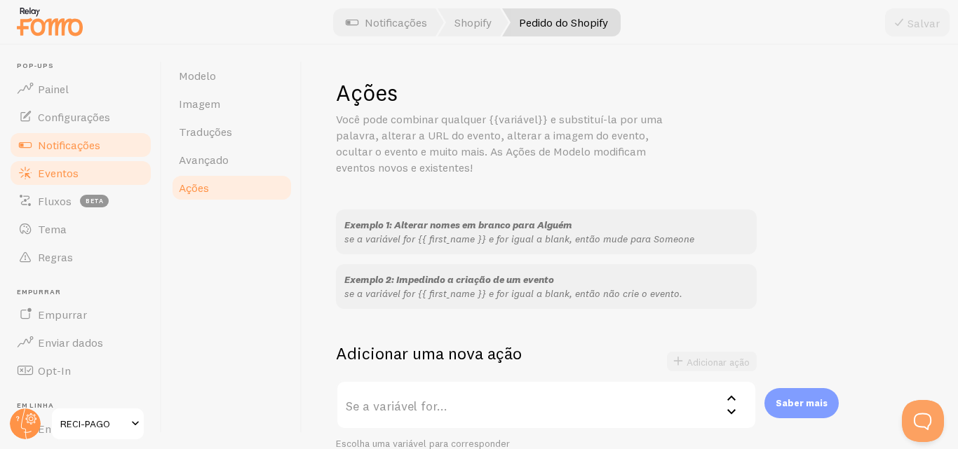
click at [81, 177] on link "Eventos" at bounding box center [80, 173] width 144 height 28
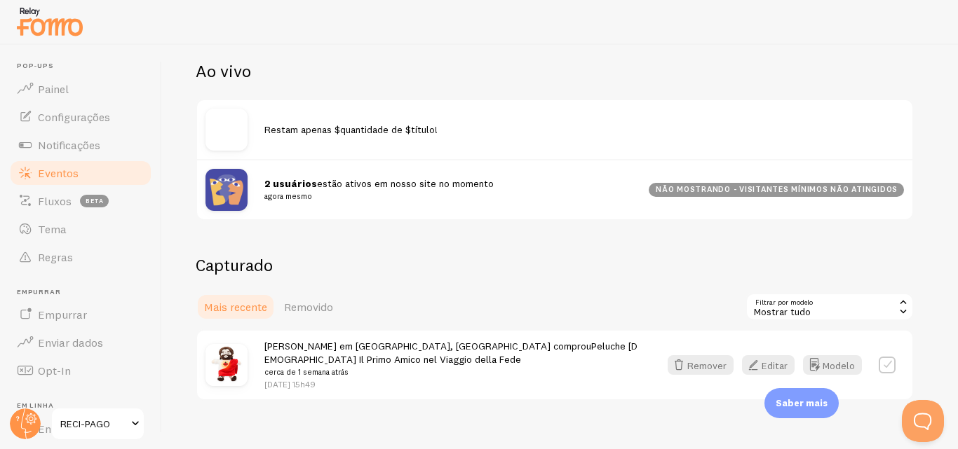
scroll to position [171, 0]
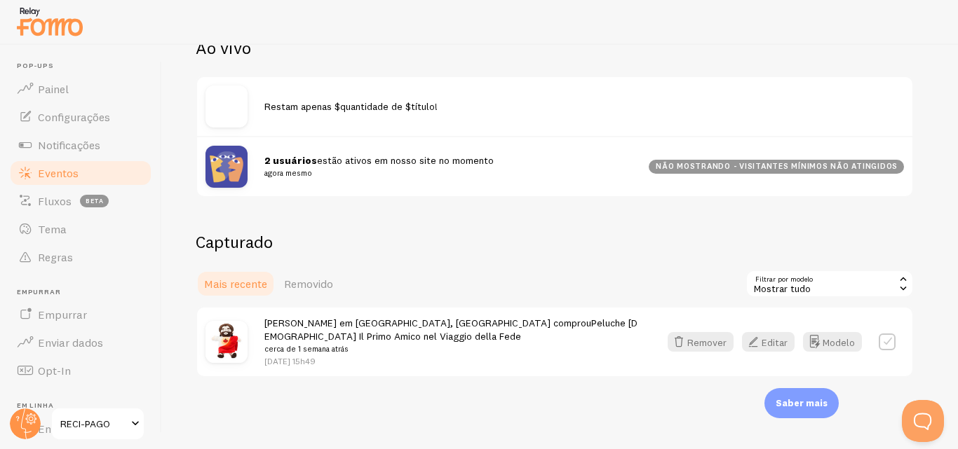
click at [883, 336] on label at bounding box center [886, 342] width 17 height 17
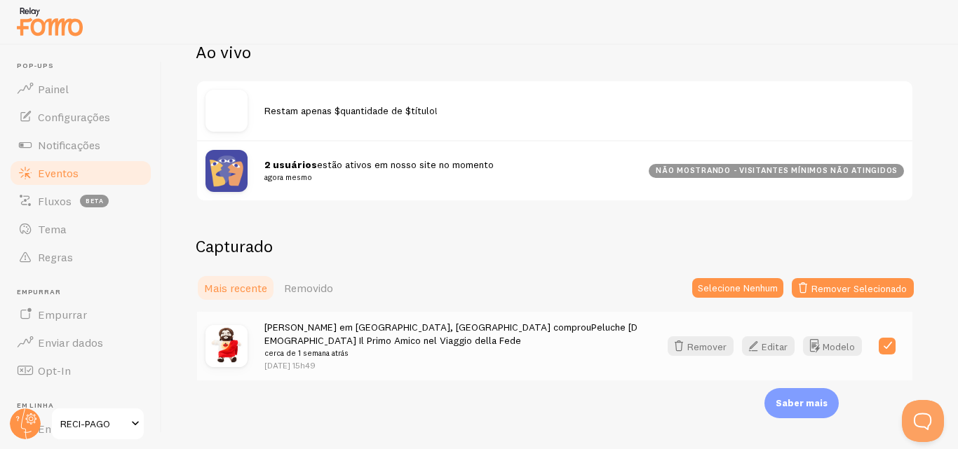
click at [891, 353] on label at bounding box center [886, 346] width 17 height 17
checkbox input "false"
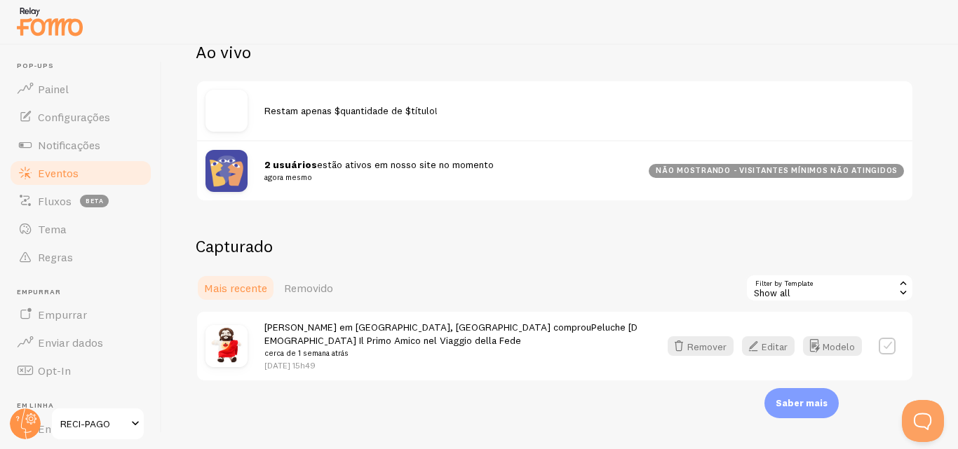
scroll to position [171, 0]
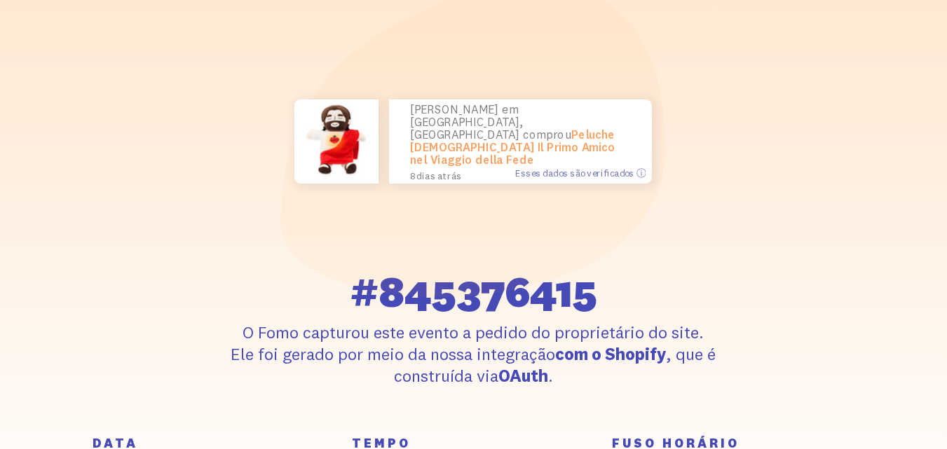
scroll to position [137, 0]
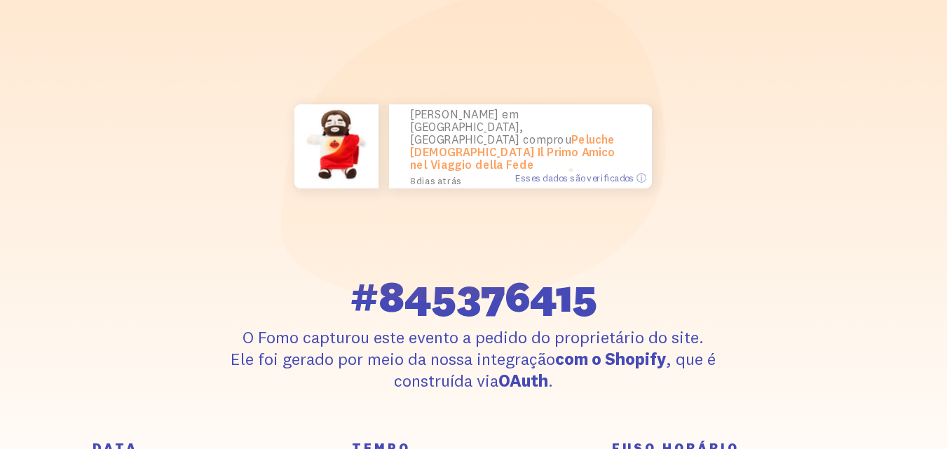
click at [544, 142] on font "Peluche Jesus Il Primo Amico nel Viaggio della Fede" at bounding box center [512, 152] width 205 height 40
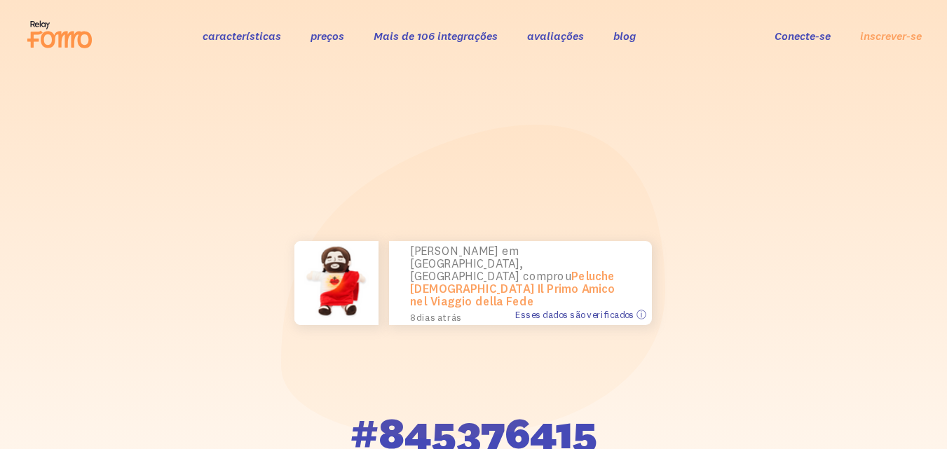
click at [595, 311] on font "Esses dados são verificados ⓘ" at bounding box center [580, 314] width 130 height 12
click at [603, 311] on font "Esses dados são verificados ⓘ" at bounding box center [580, 314] width 130 height 12
click at [637, 315] on font "Esses dados são verificados ⓘ" at bounding box center [580, 314] width 130 height 12
click at [642, 312] on font "Esses dados são verificados ⓘ" at bounding box center [580, 314] width 130 height 12
click at [435, 311] on font "8 dias atrás" at bounding box center [436, 317] width 52 height 12
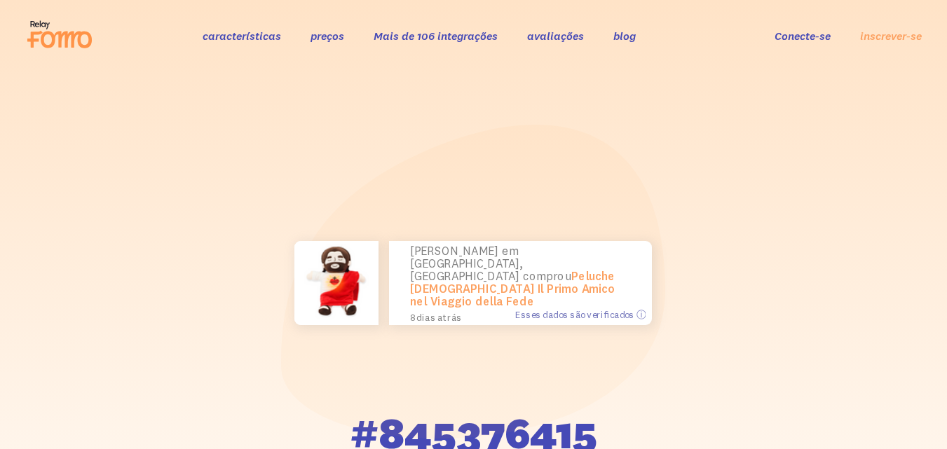
drag, startPoint x: 420, startPoint y: 302, endPoint x: 437, endPoint y: 302, distance: 17.5
click at [420, 311] on font "8 dias atrás" at bounding box center [436, 317] width 52 height 12
click at [442, 311] on font "8 dias atrás" at bounding box center [436, 317] width 52 height 12
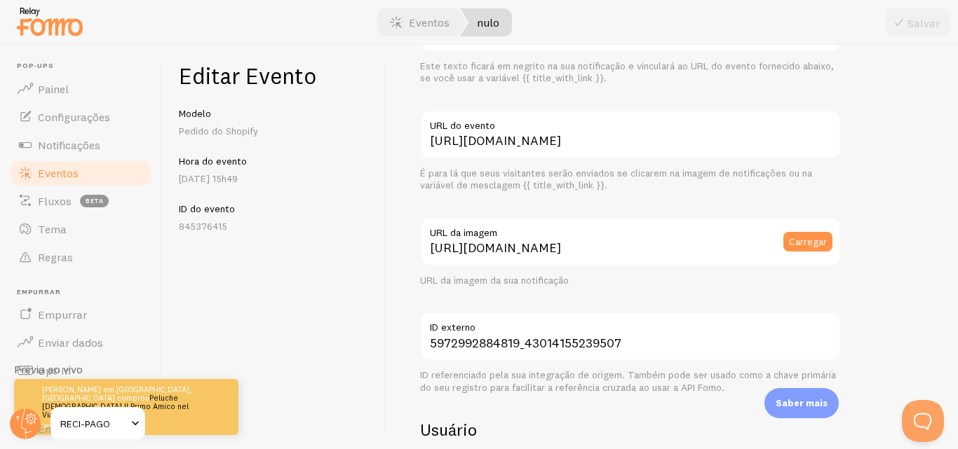
scroll to position [117, 0]
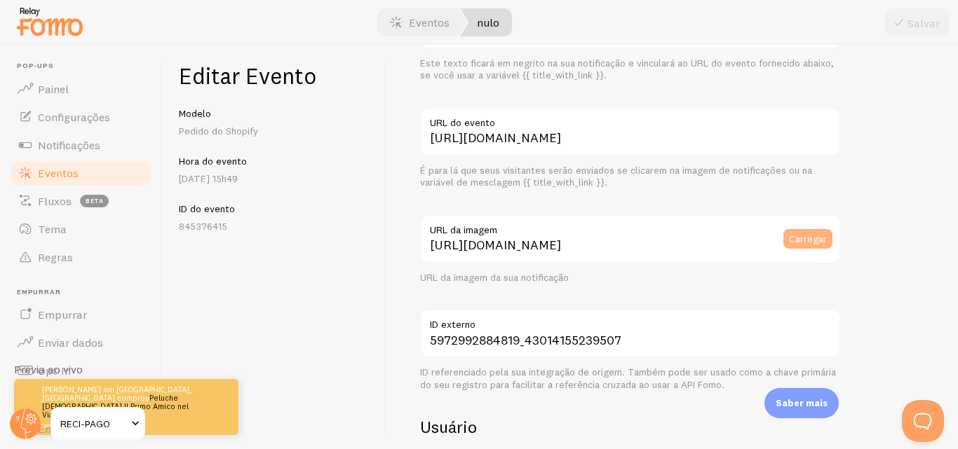
click at [799, 238] on font "Carregar" at bounding box center [808, 239] width 38 height 13
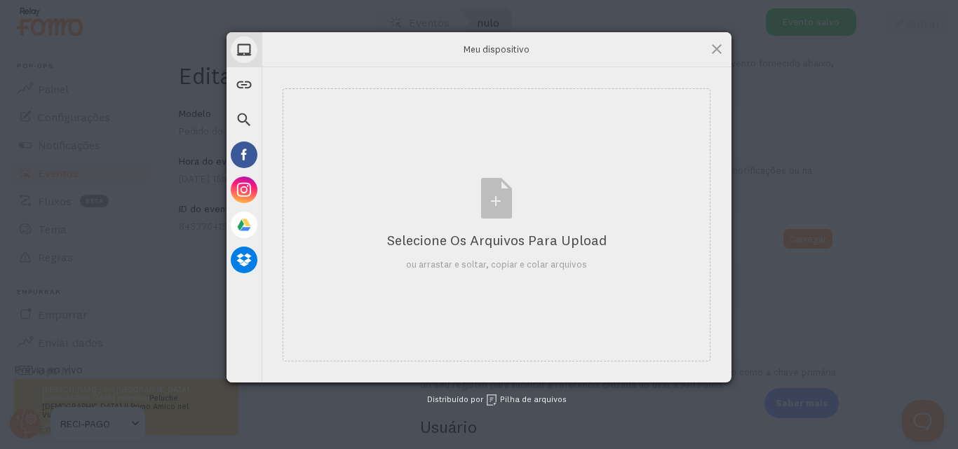
click at [729, 245] on div "Selecione os arquivos para upload ou arrastar e soltar, copiar e colar arquivos" at bounding box center [497, 224] width 470 height 315
click at [720, 51] on span at bounding box center [716, 48] width 15 height 15
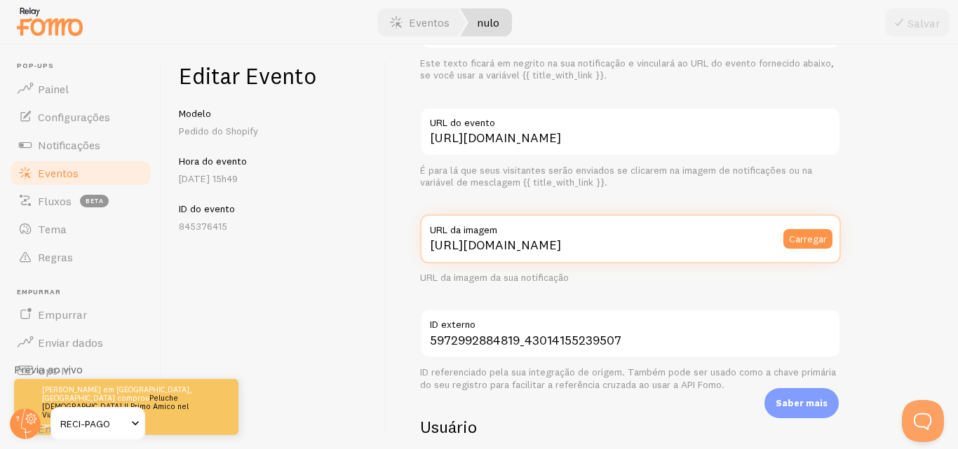
click at [716, 240] on input "https://cdn.shopify.com/s/files/1/0665/0606/3955/files/DM_20250219135350_001_sm…" at bounding box center [630, 239] width 421 height 49
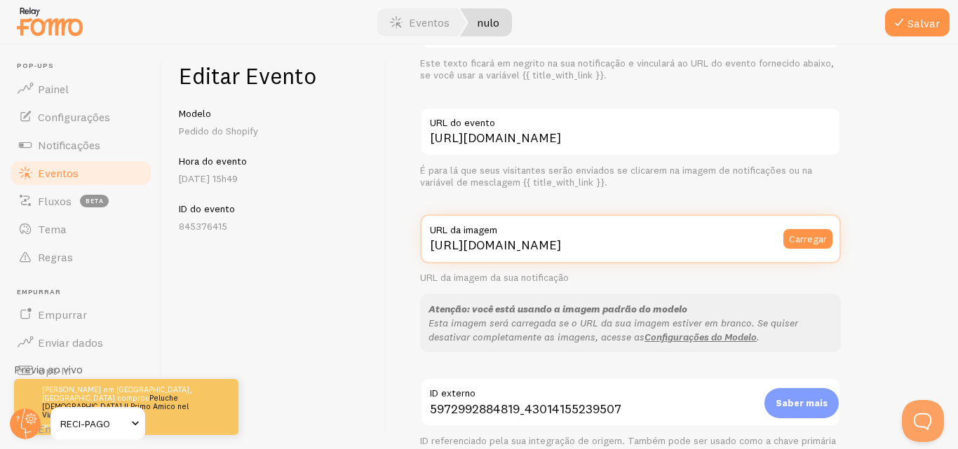
click at [695, 245] on input "https://fomo.com/images/widget/template_defaults/purchase.jpg" at bounding box center [630, 239] width 421 height 49
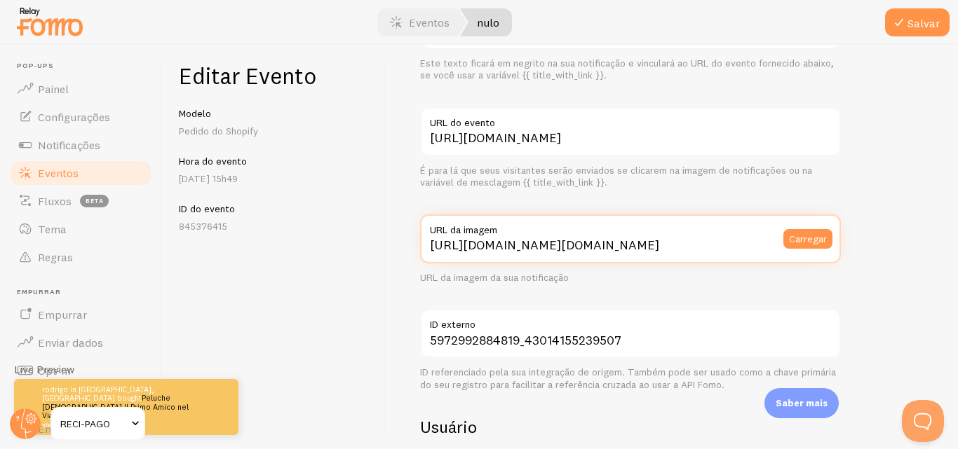
click at [695, 245] on input "https://fomo.com/images/widget/template_defaults/purchase.jp" at bounding box center [630, 239] width 421 height 49
type input "https://fomo.com/images/widget/template_defaults/purchase.jp"
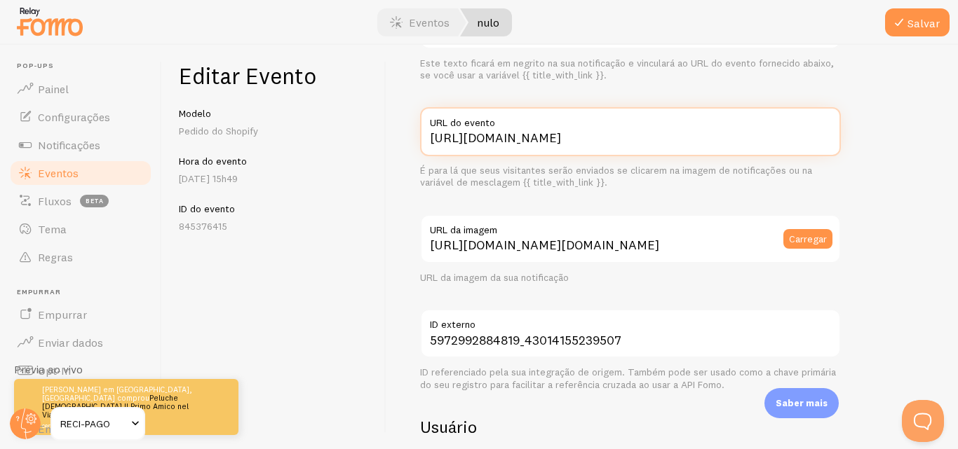
click at [651, 137] on input "https://recebipago.es/products/peluche-jesus?variant=43014155239507" at bounding box center [630, 131] width 421 height 49
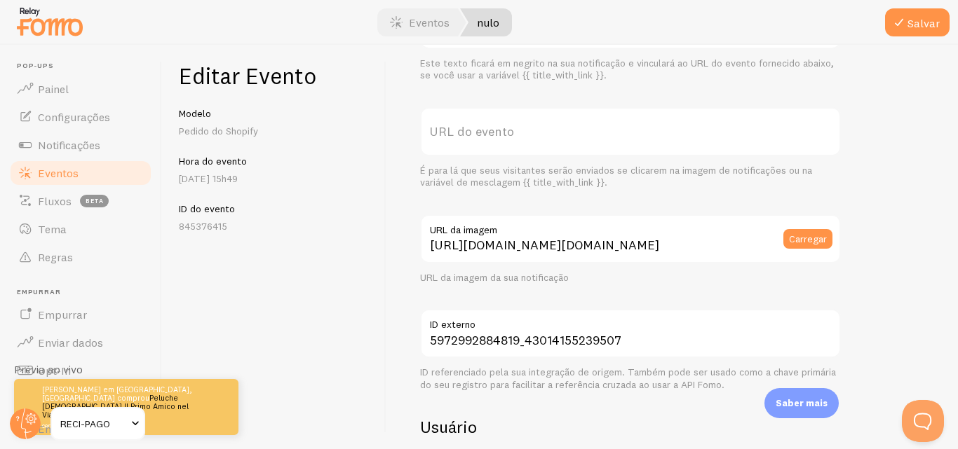
drag, startPoint x: 632, startPoint y: 140, endPoint x: 722, endPoint y: 121, distance: 92.5
click at [722, 121] on label "URL do evento" at bounding box center [630, 131] width 421 height 49
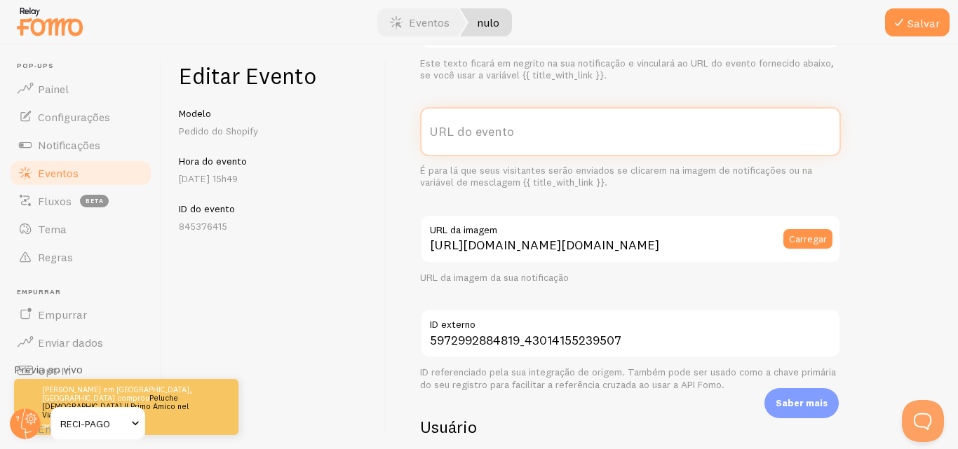
click at [722, 121] on input "URL do evento" at bounding box center [630, 131] width 421 height 49
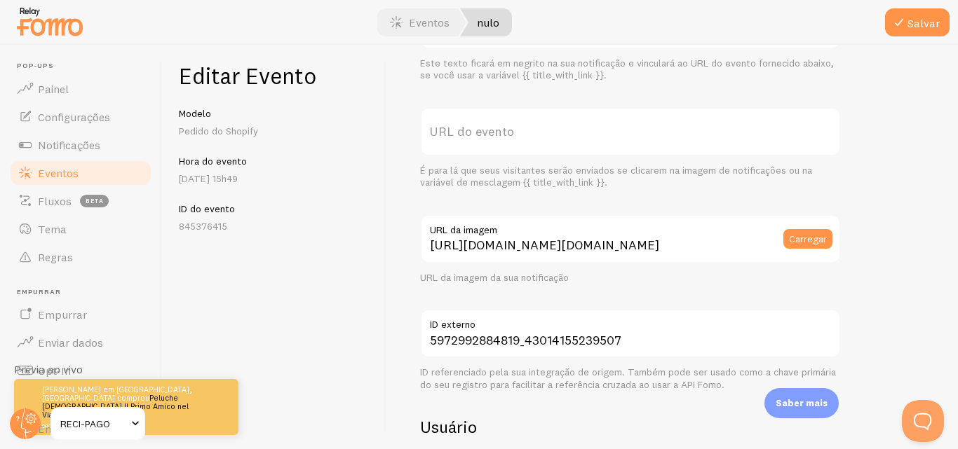
drag, startPoint x: 478, startPoint y: 128, endPoint x: 458, endPoint y: 133, distance: 20.8
click at [458, 133] on font "URL do evento" at bounding box center [472, 131] width 84 height 16
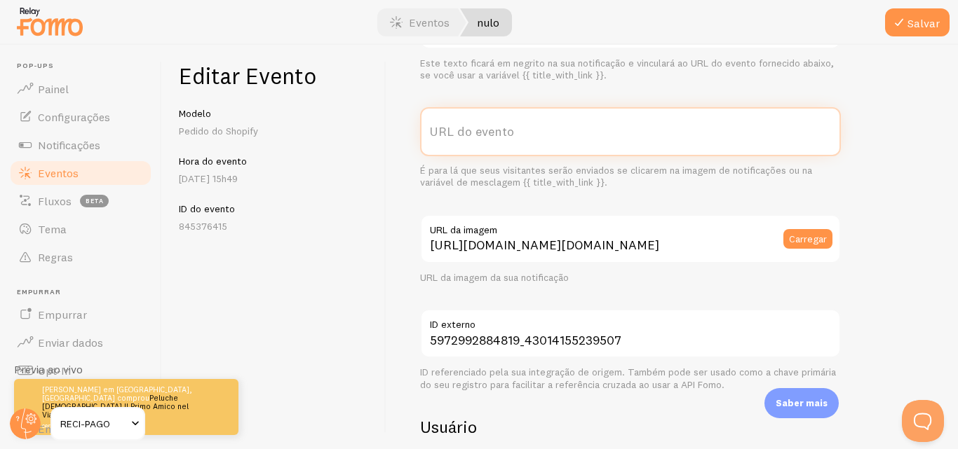
click at [458, 133] on input "URL do evento" at bounding box center [630, 131] width 421 height 49
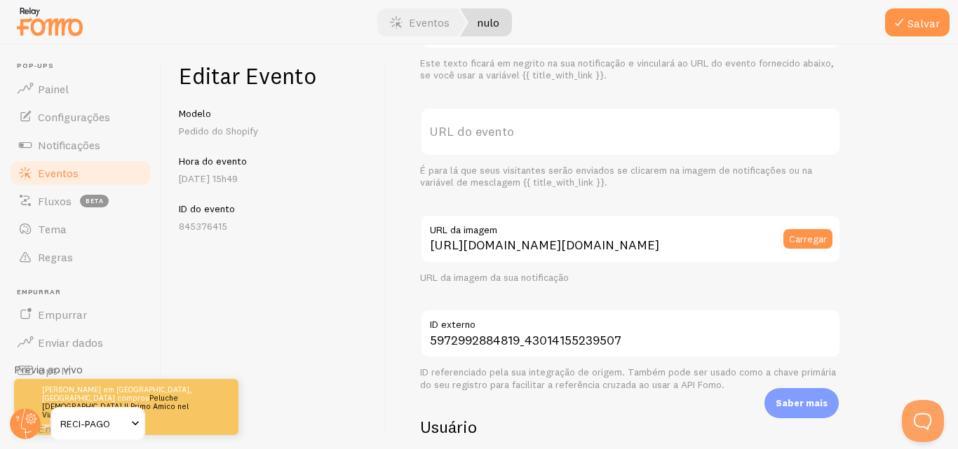
scroll to position [114, 0]
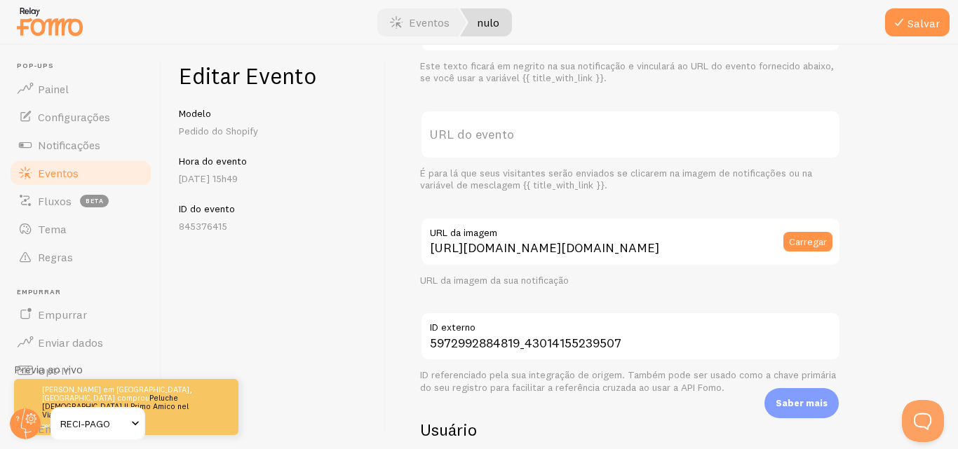
drag, startPoint x: 541, startPoint y: 129, endPoint x: 493, endPoint y: 129, distance: 47.7
click at [493, 129] on font "URL do evento" at bounding box center [472, 134] width 84 height 16
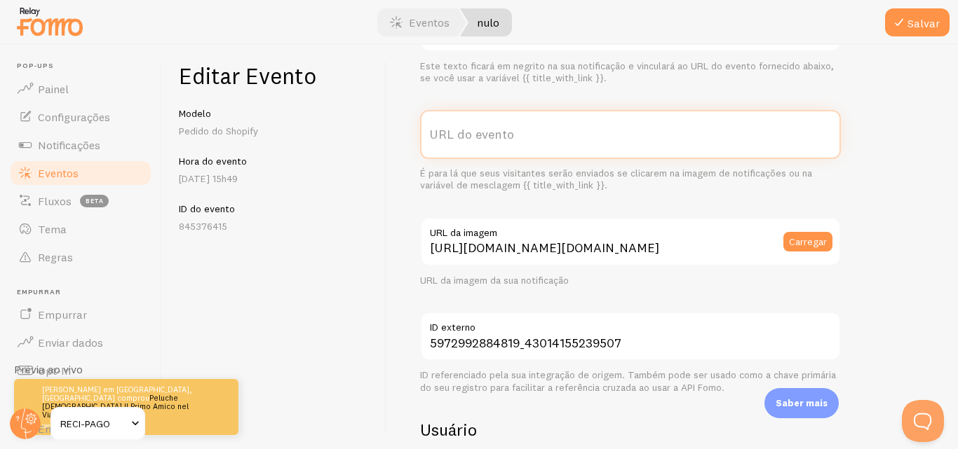
click at [493, 129] on input "URL do evento" at bounding box center [630, 134] width 421 height 49
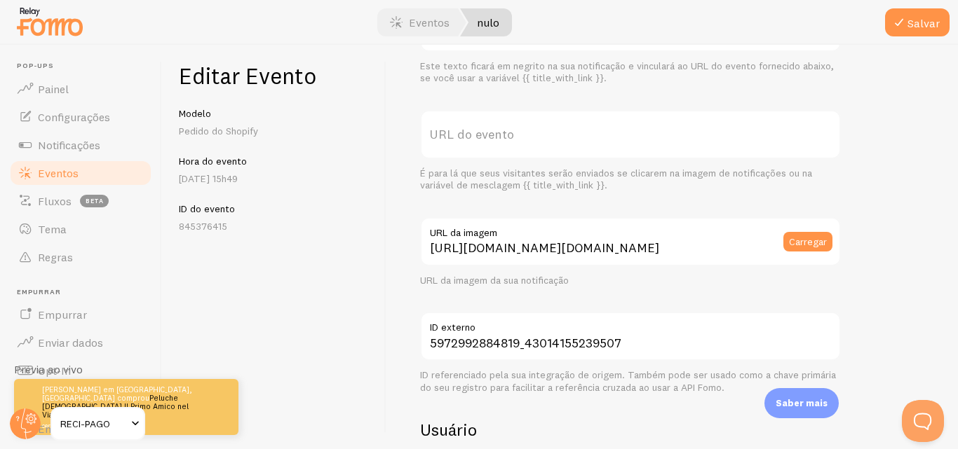
click at [493, 129] on font "URL do evento" at bounding box center [472, 134] width 84 height 16
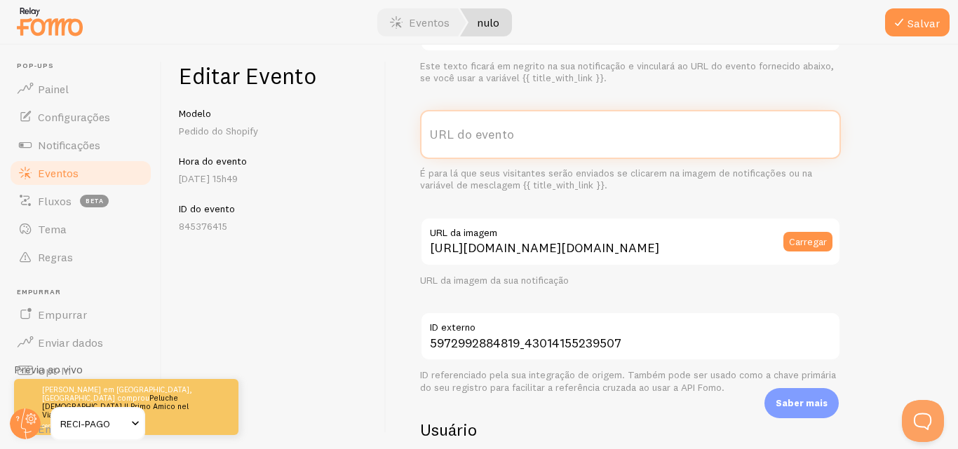
click at [493, 129] on input "URL do evento" at bounding box center [630, 134] width 421 height 49
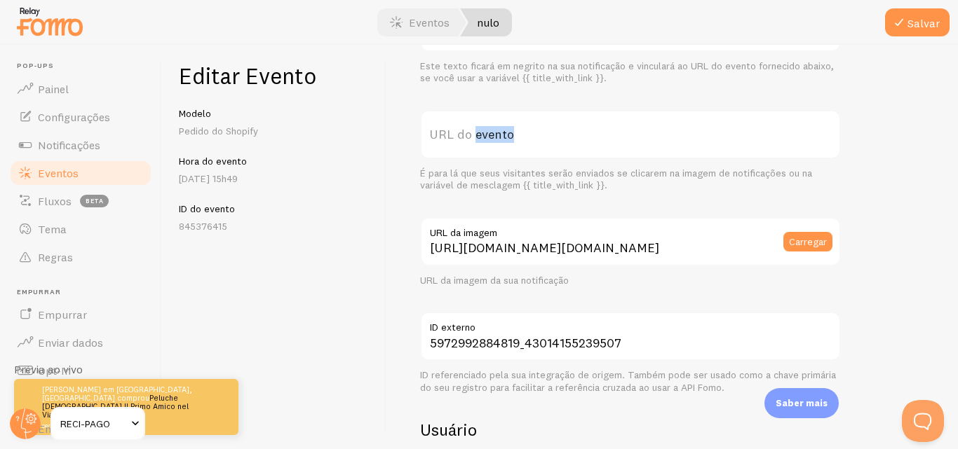
click at [493, 129] on font "URL do evento" at bounding box center [472, 134] width 84 height 16
click at [493, 129] on input "URL do evento" at bounding box center [630, 134] width 421 height 49
click at [466, 137] on font "URL do evento" at bounding box center [472, 134] width 84 height 16
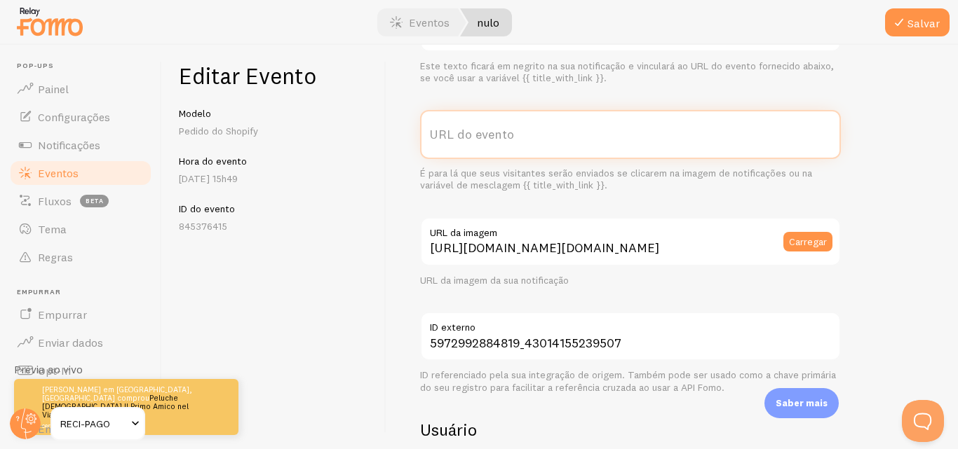
click at [466, 137] on input "URL do evento" at bounding box center [630, 134] width 421 height 49
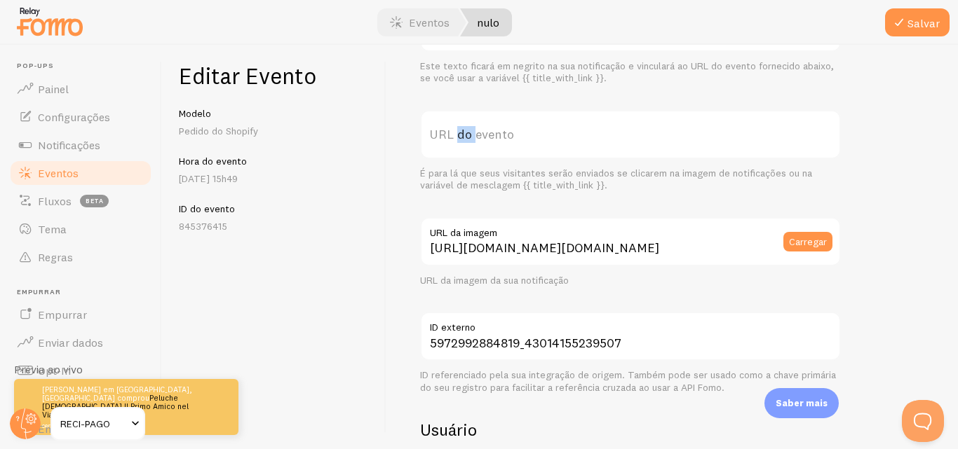
click at [466, 137] on font "URL do evento" at bounding box center [472, 134] width 84 height 16
click at [466, 137] on input "URL do evento" at bounding box center [630, 134] width 421 height 49
click at [442, 137] on font "URL do evento" at bounding box center [472, 134] width 84 height 16
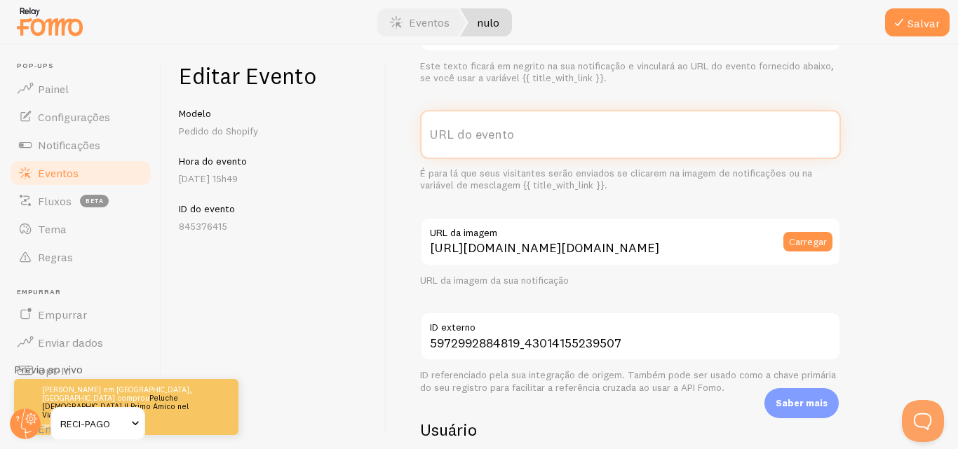
click at [442, 137] on input "URL do evento" at bounding box center [630, 134] width 421 height 49
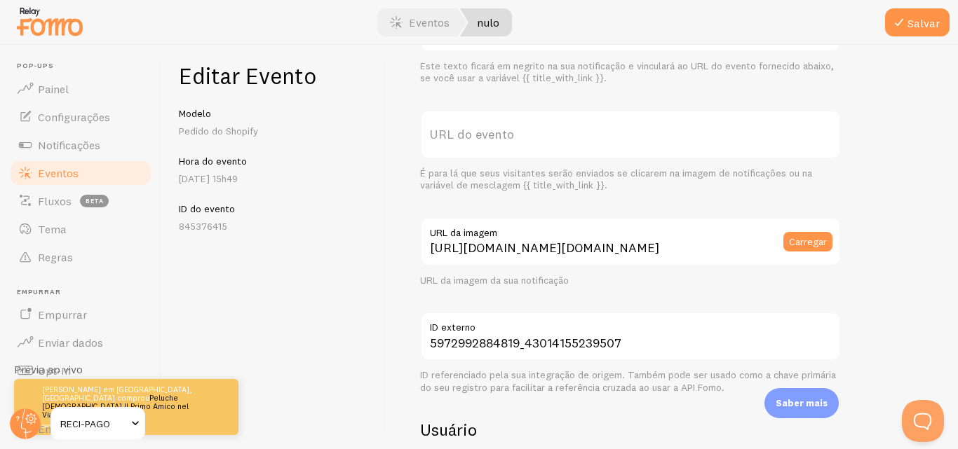
drag, startPoint x: 442, startPoint y: 137, endPoint x: 394, endPoint y: 177, distance: 62.2
click at [394, 177] on div "Meta Peluche Jesus Il Primo Amico nel Viaggio della Fede Título Este texto fica…" at bounding box center [671, 247] width 571 height 405
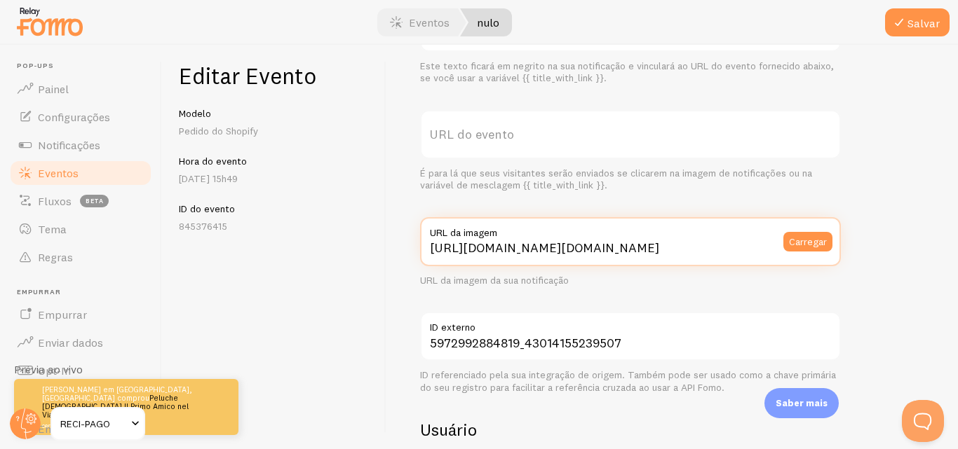
click at [507, 249] on input "https://fomo.com/images/widget/template_defaults/purchase.jp" at bounding box center [630, 241] width 421 height 49
paste input "[URL][DOMAIN_NAME]"
type input "https://fomo.chttps://[DOMAIN_NAME][URL][DOMAIN_NAME]"
click at [821, 240] on font "Carregar" at bounding box center [808, 242] width 38 height 13
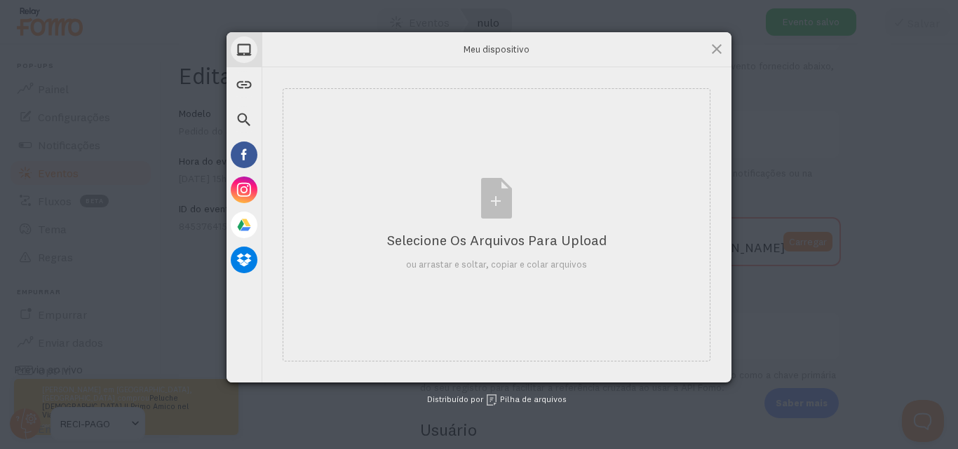
click at [710, 39] on div "Meu dispositivo" at bounding box center [497, 49] width 470 height 35
click at [714, 44] on span at bounding box center [716, 48] width 15 height 15
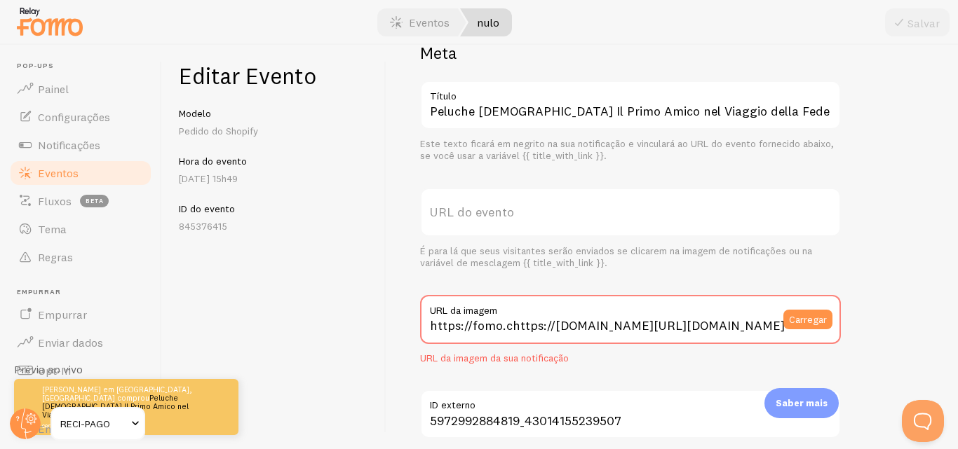
scroll to position [27, 0]
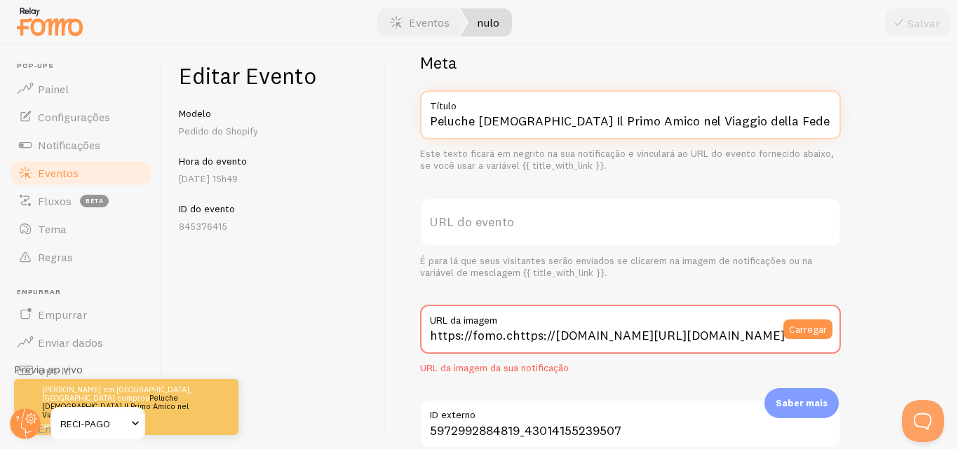
drag, startPoint x: 670, startPoint y: 123, endPoint x: 595, endPoint y: 121, distance: 75.0
click at [595, 121] on input "Peluche Jesus Il Primo Amico nel Viaggio della Fede" at bounding box center [630, 114] width 421 height 49
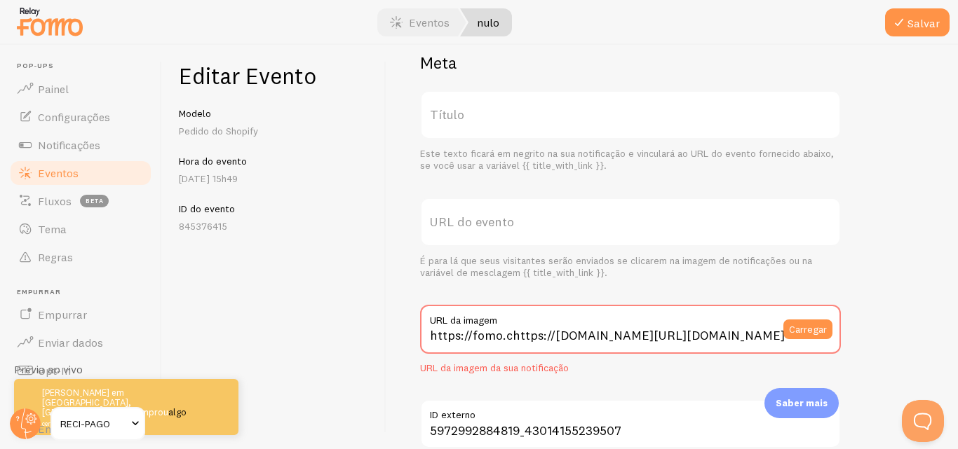
drag, startPoint x: 592, startPoint y: 121, endPoint x: 433, endPoint y: 111, distance: 159.4
drag, startPoint x: 433, startPoint y: 111, endPoint x: 893, endPoint y: 191, distance: 466.8
click at [497, 29] on font "nulo" at bounding box center [488, 22] width 22 height 14
click at [427, 27] on font "Eventos" at bounding box center [429, 22] width 41 height 14
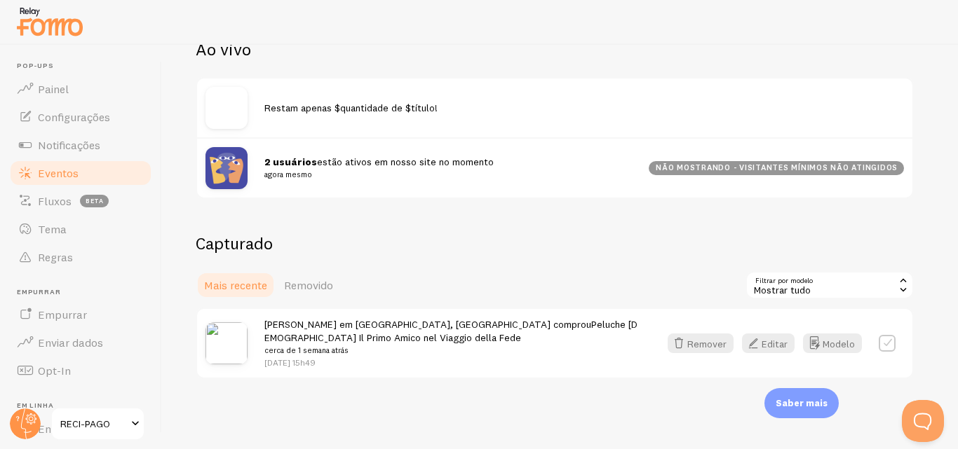
scroll to position [171, 0]
click at [229, 341] on img at bounding box center [226, 342] width 42 height 42
click at [229, 339] on img at bounding box center [226, 342] width 42 height 42
click at [318, 288] on font "Removido" at bounding box center [308, 284] width 49 height 14
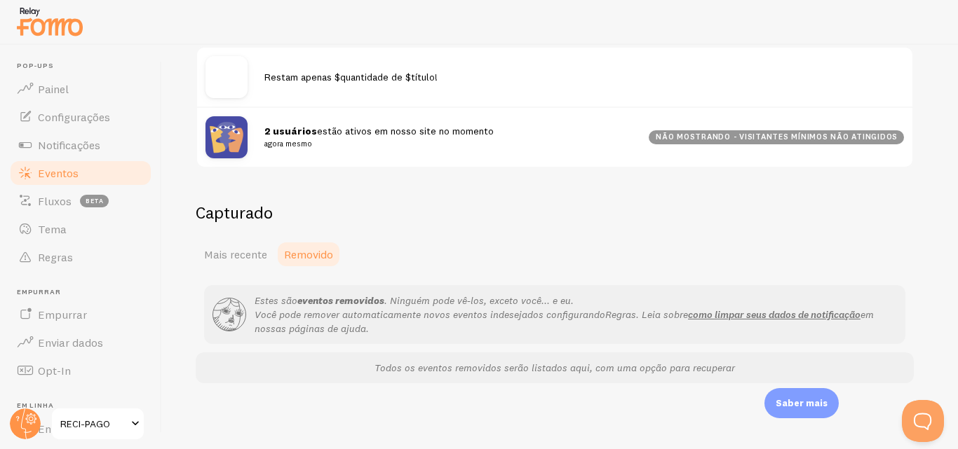
scroll to position [202, 0]
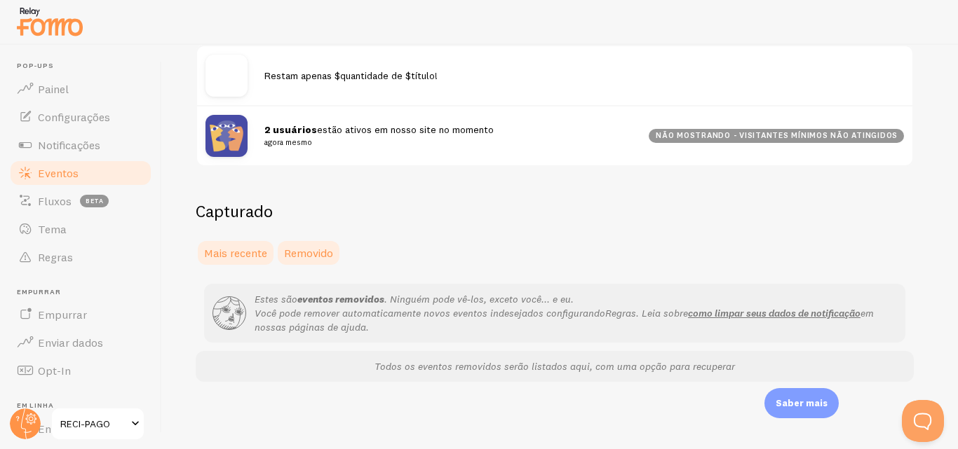
click at [266, 252] on font "Mais recente" at bounding box center [235, 253] width 63 height 14
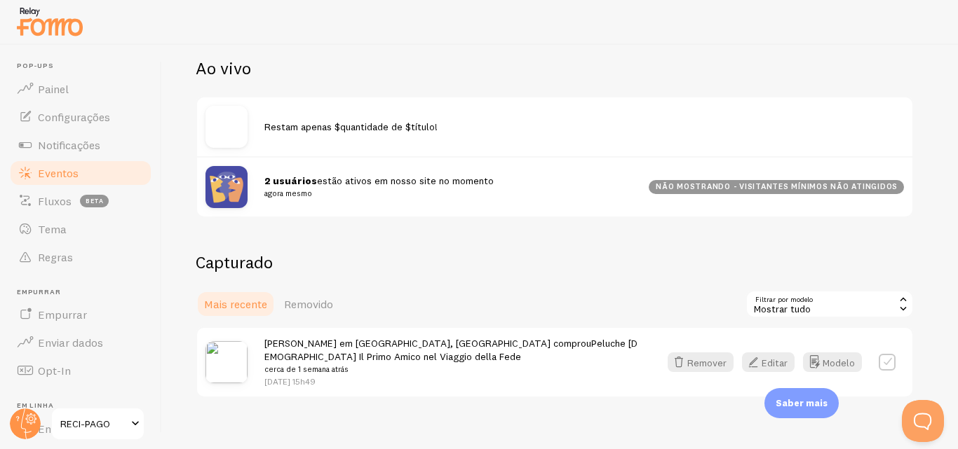
scroll to position [171, 0]
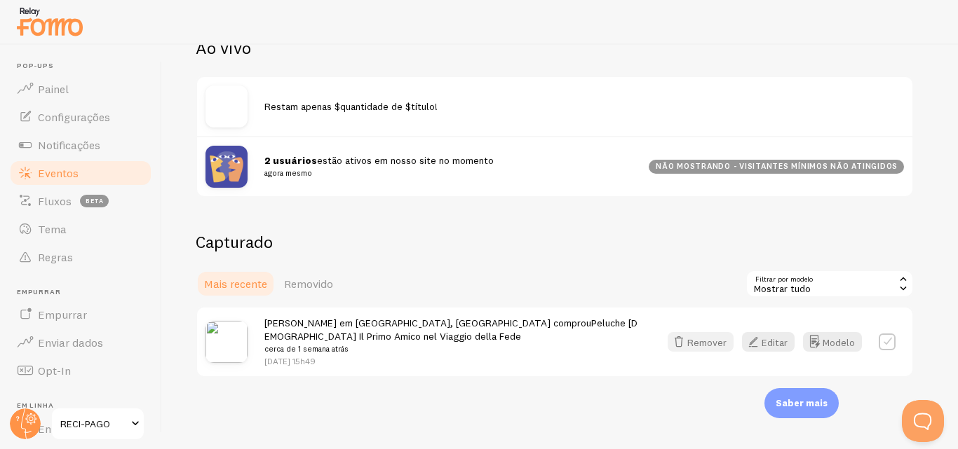
click at [714, 342] on font "Remover" at bounding box center [706, 342] width 39 height 13
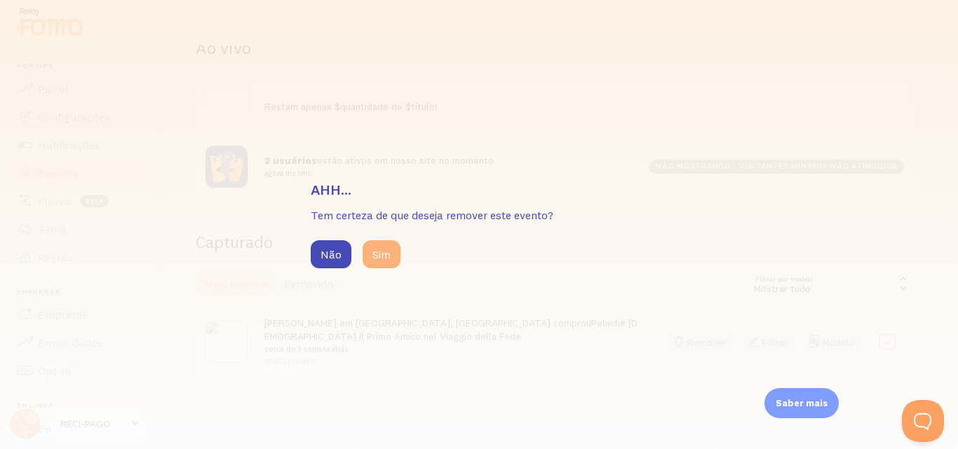
click at [386, 250] on font "Sim" at bounding box center [381, 254] width 18 height 14
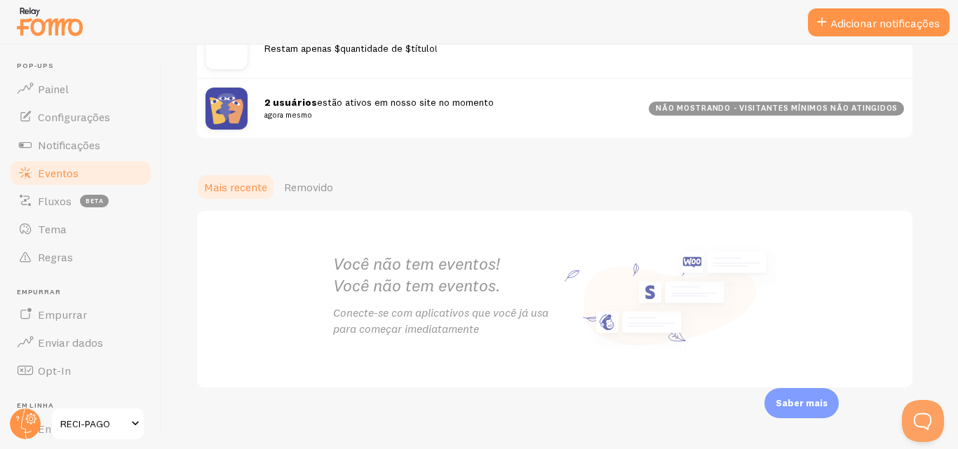
scroll to position [236, 0]
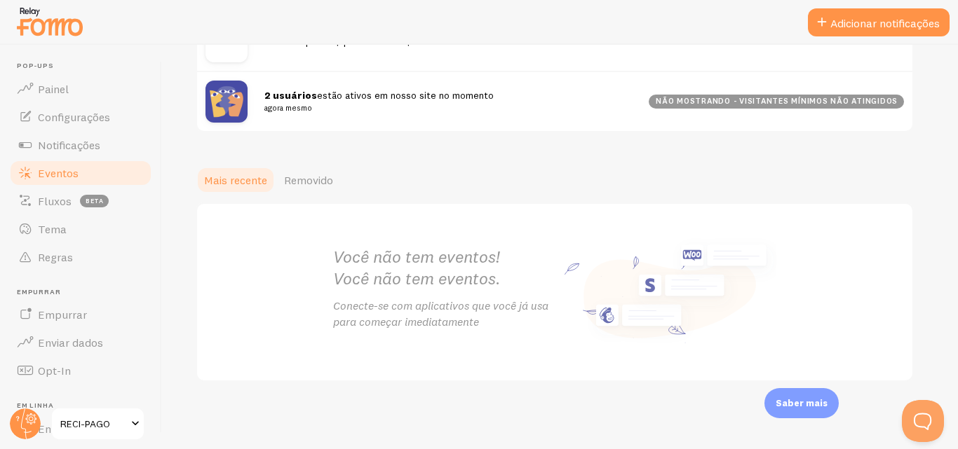
click at [868, 37] on div at bounding box center [479, 22] width 958 height 45
click at [867, 29] on font "Adicionar notificações" at bounding box center [884, 23] width 109 height 14
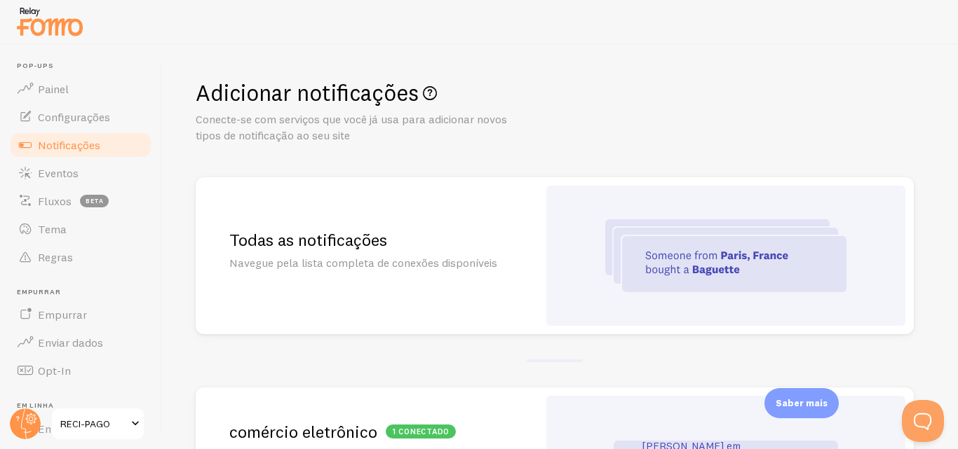
click at [384, 234] on font "Todas as notificações" at bounding box center [308, 239] width 158 height 21
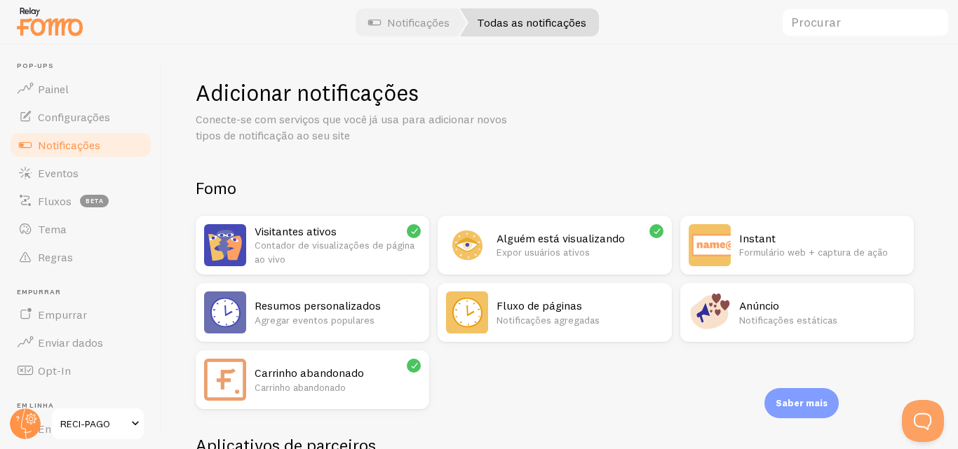
click at [543, 31] on div "Todas as notificações" at bounding box center [529, 22] width 139 height 28
click at [65, 222] on link "Tema" at bounding box center [80, 229] width 144 height 28
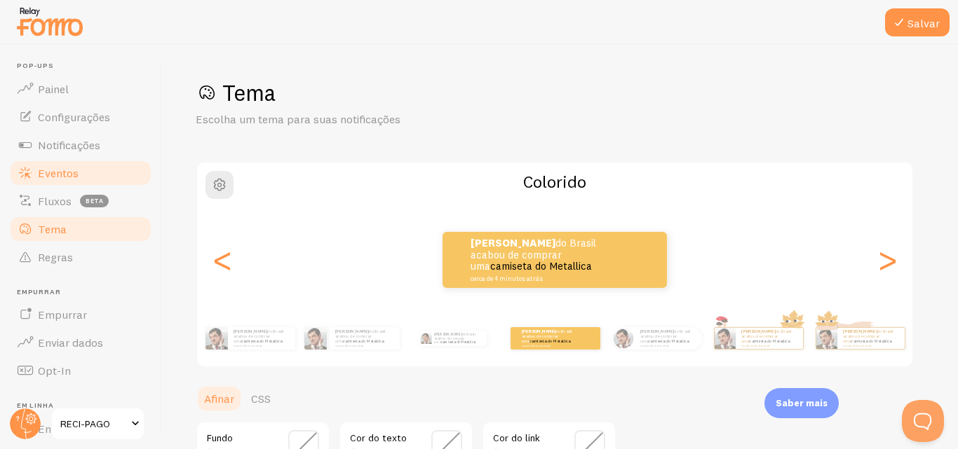
click at [68, 161] on link "Eventos" at bounding box center [80, 173] width 144 height 28
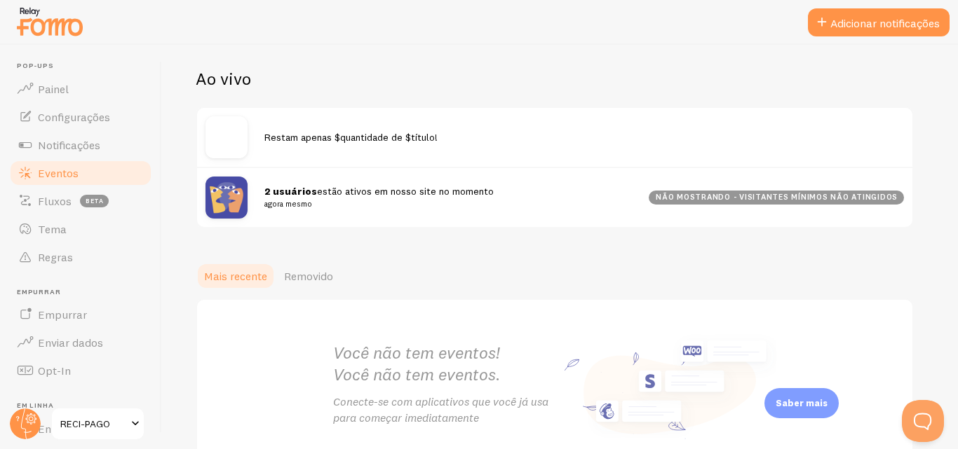
scroll to position [236, 0]
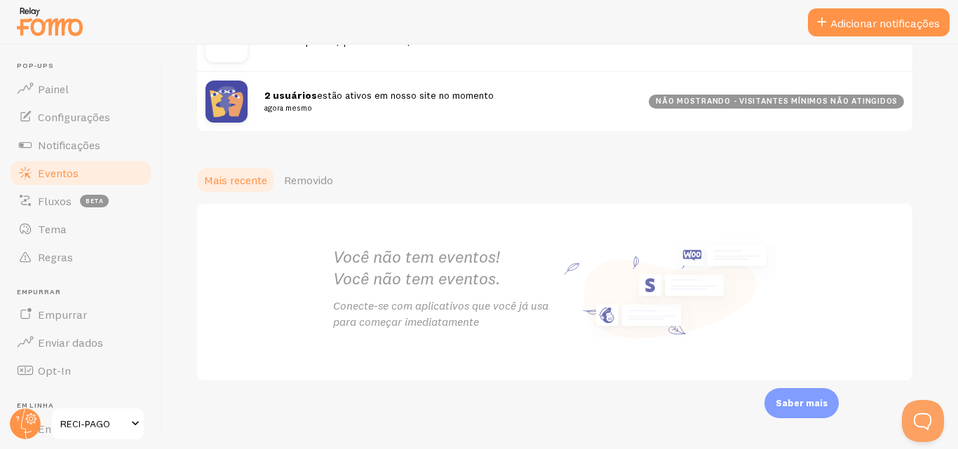
click at [419, 287] on font "Você não tem eventos." at bounding box center [417, 278] width 168 height 21
click at [411, 276] on font "Você não tem eventos." at bounding box center [417, 278] width 168 height 21
click at [304, 170] on link "Removido" at bounding box center [309, 180] width 66 height 28
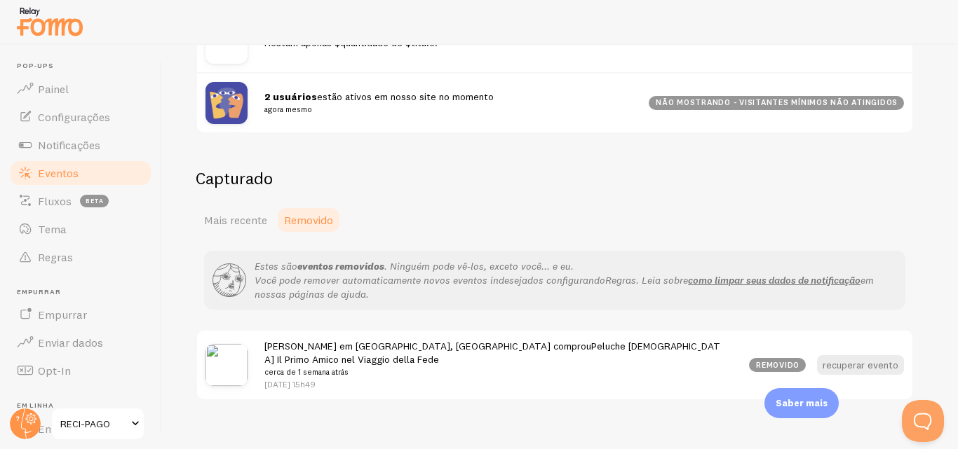
scroll to position [254, 0]
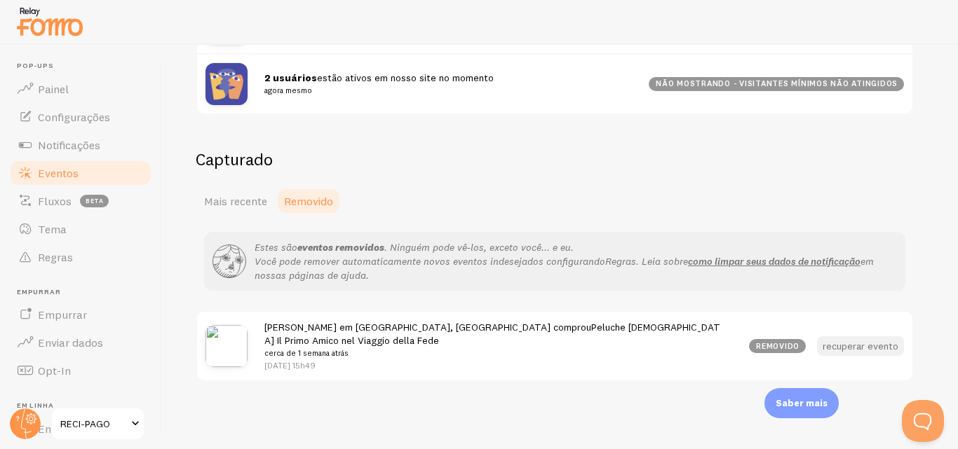
click at [858, 342] on font "recuperar evento" at bounding box center [860, 345] width 76 height 13
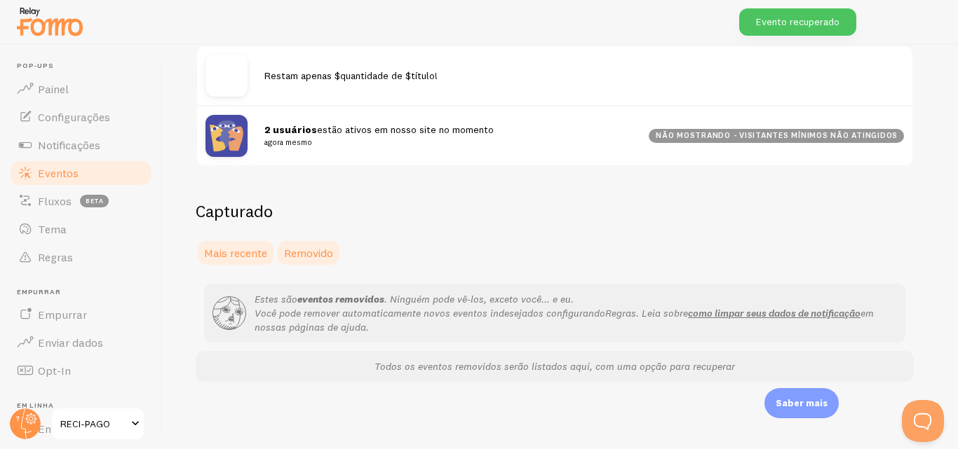
click at [254, 254] on font "Mais recente" at bounding box center [235, 253] width 63 height 14
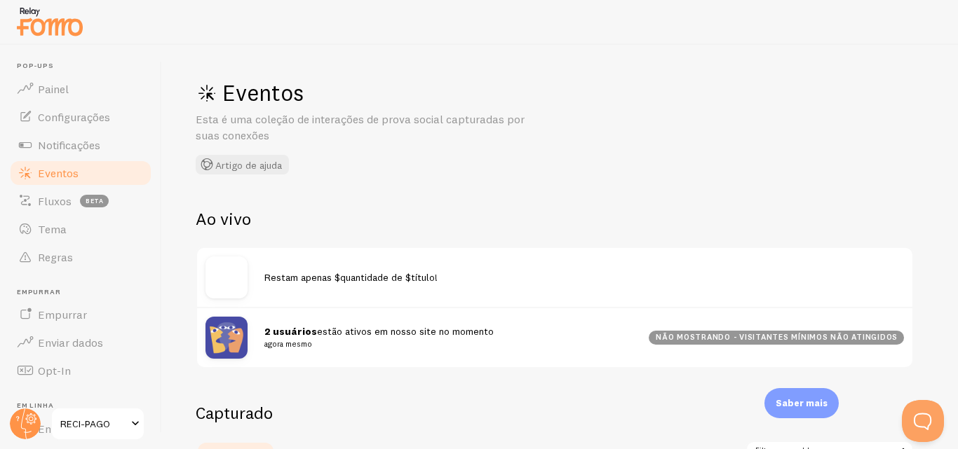
scroll to position [171, 0]
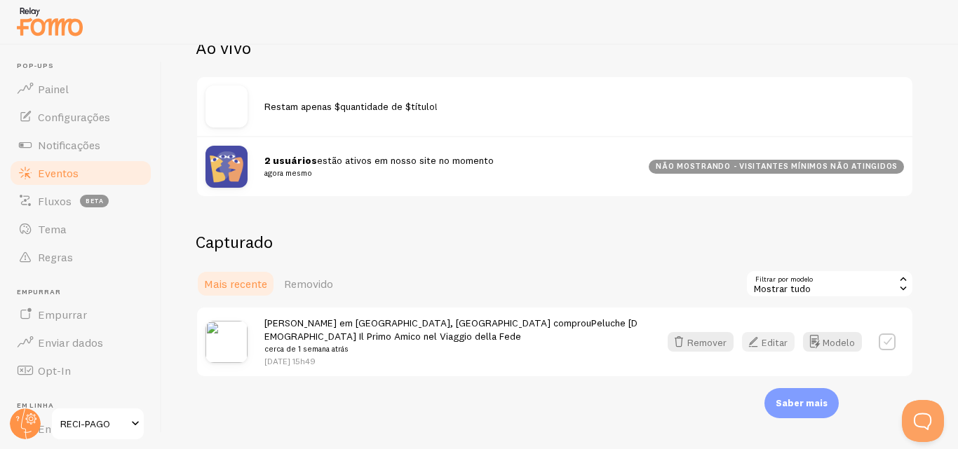
click at [757, 338] on icon "button" at bounding box center [753, 342] width 17 height 17
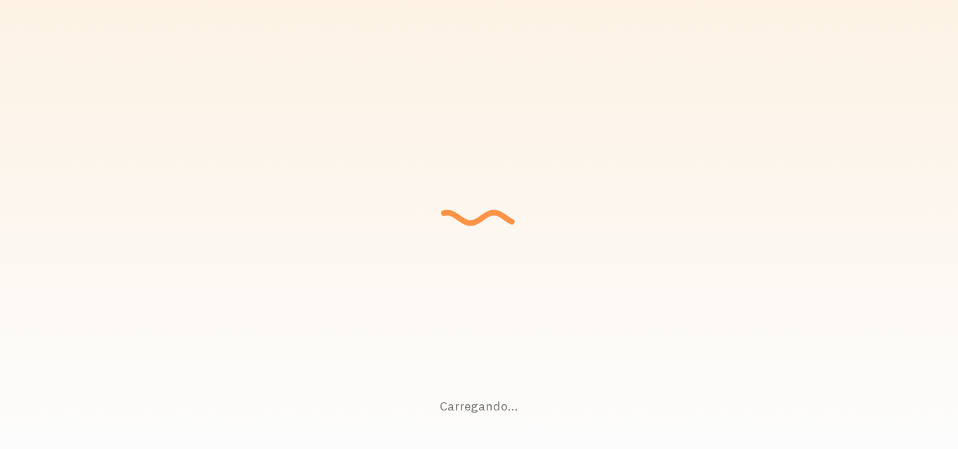
drag, startPoint x: 0, startPoint y: 0, endPoint x: 918, endPoint y: 132, distance: 927.8
click at [918, 132] on div "Carregando... Configurando uma experiência perfeita... - Vovó Coletando dados e…" at bounding box center [479, 224] width 958 height 449
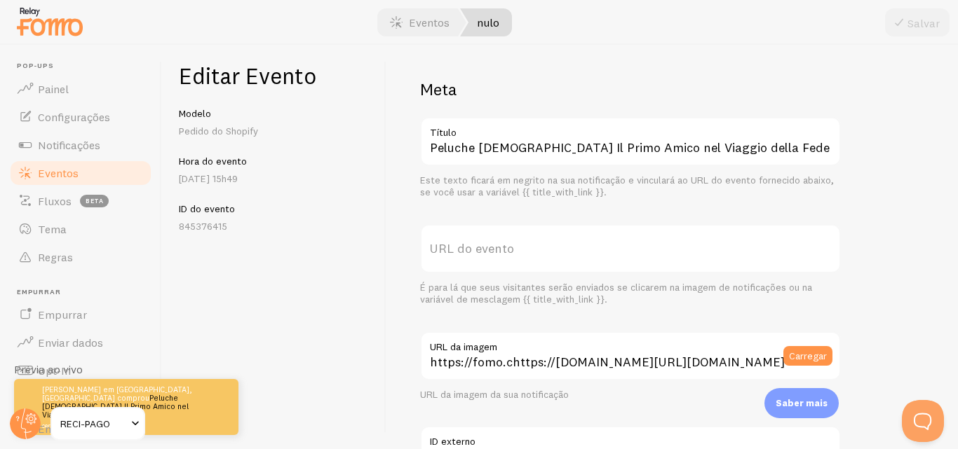
click at [510, 243] on font "URL do evento" at bounding box center [472, 248] width 84 height 16
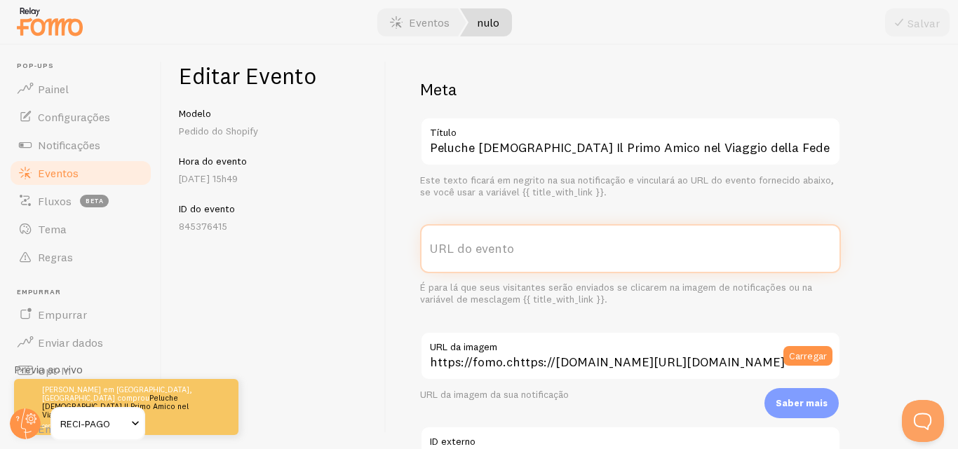
click at [510, 243] on input "URL do evento" at bounding box center [630, 248] width 421 height 49
paste input "[URL][DOMAIN_NAME]"
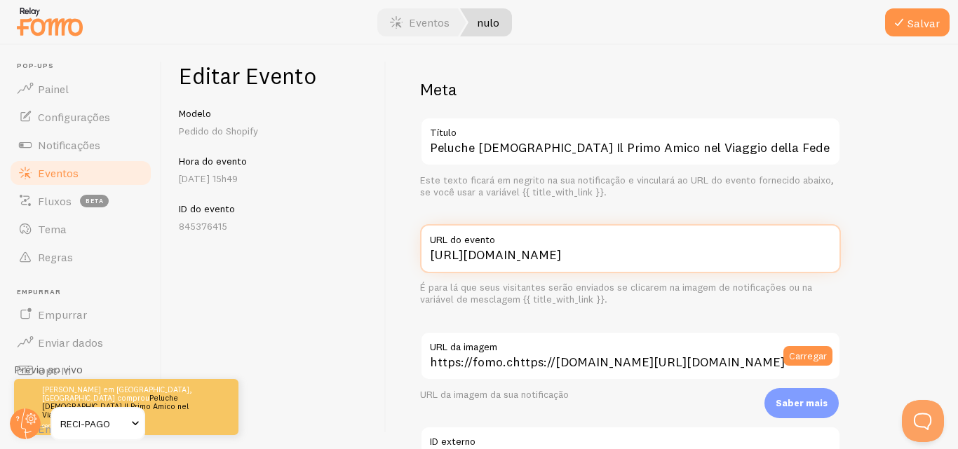
type input "[URL][DOMAIN_NAME]"
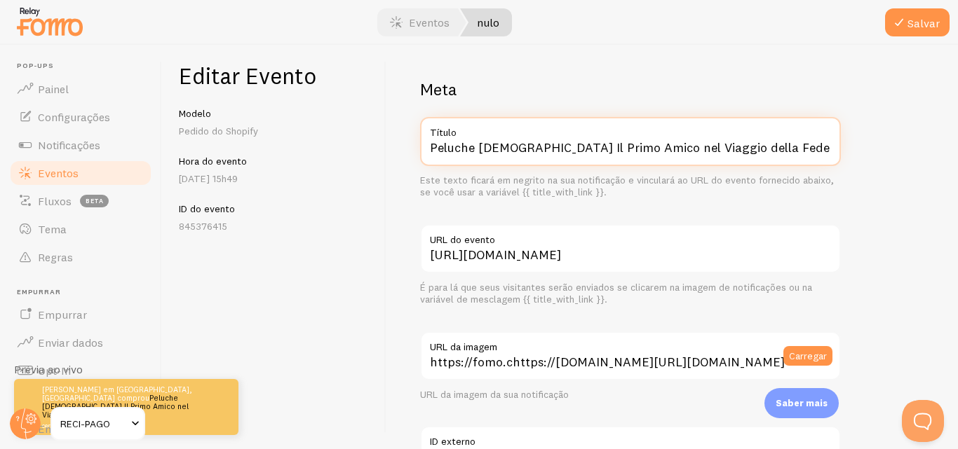
click at [752, 150] on input "Peluche Jesus Il Primo Amico nel Viaggio della Fede" at bounding box center [630, 141] width 421 height 49
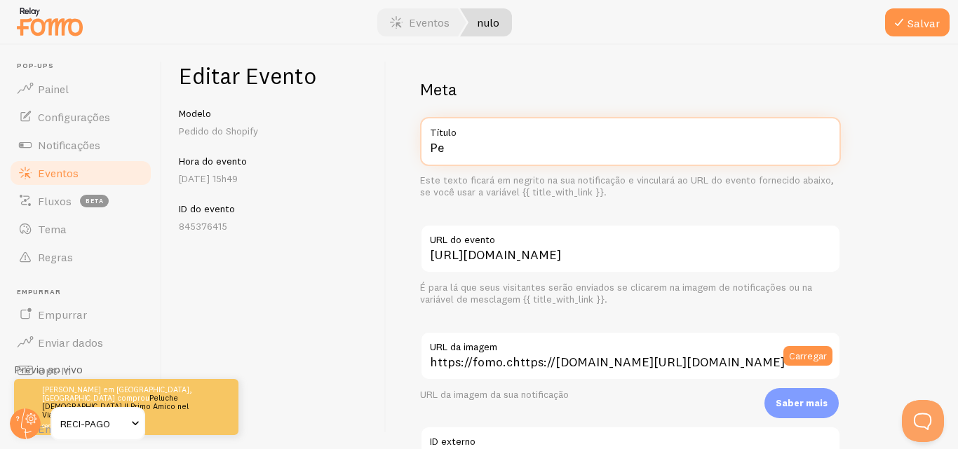
type input "P"
type input "resina de shilajit"
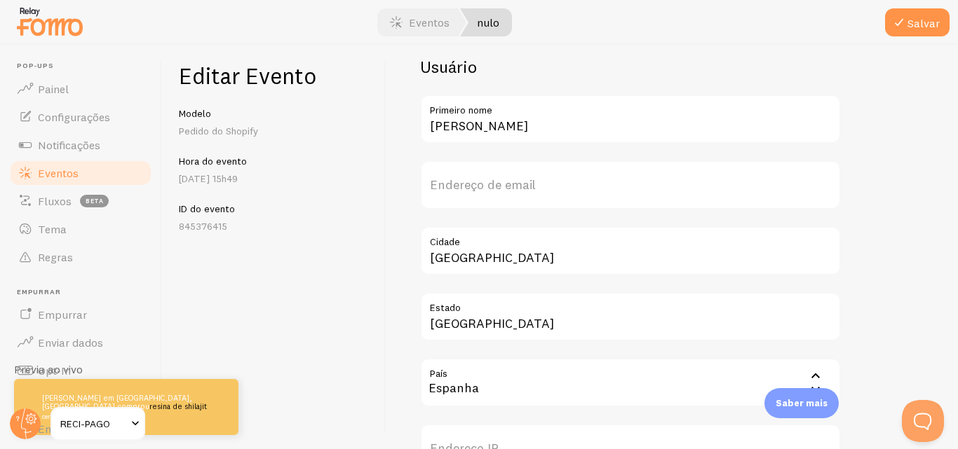
scroll to position [491, 0]
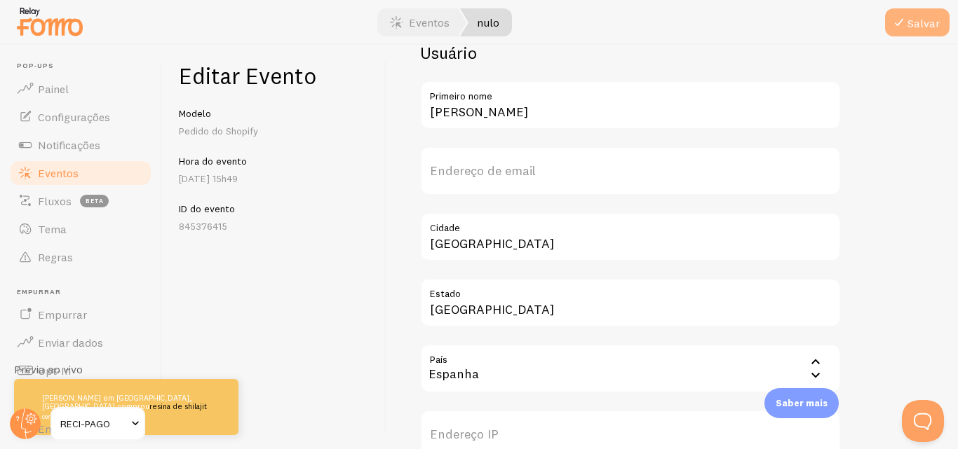
click at [897, 22] on icon "submit" at bounding box center [898, 22] width 17 height 17
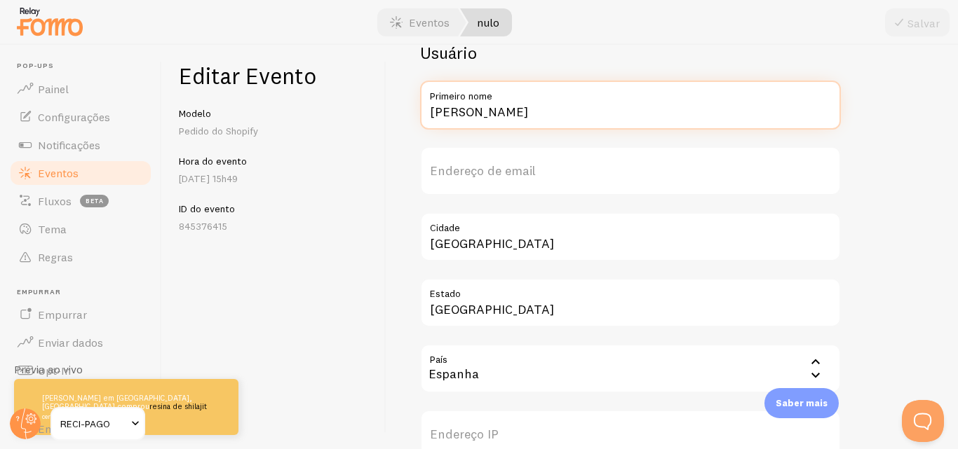
click at [503, 118] on input "[PERSON_NAME]" at bounding box center [630, 105] width 421 height 49
type input "r"
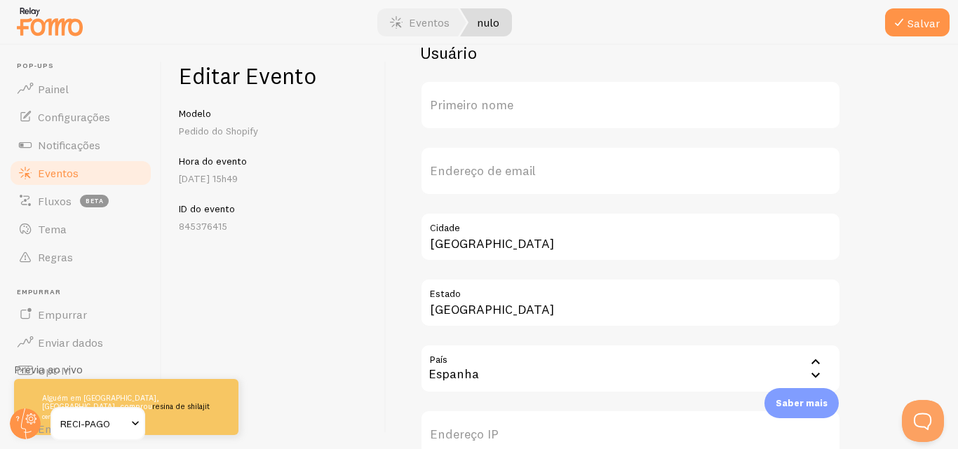
drag, startPoint x: 471, startPoint y: 111, endPoint x: 440, endPoint y: 113, distance: 30.9
click at [440, 113] on font "Primeiro nome" at bounding box center [471, 105] width 83 height 16
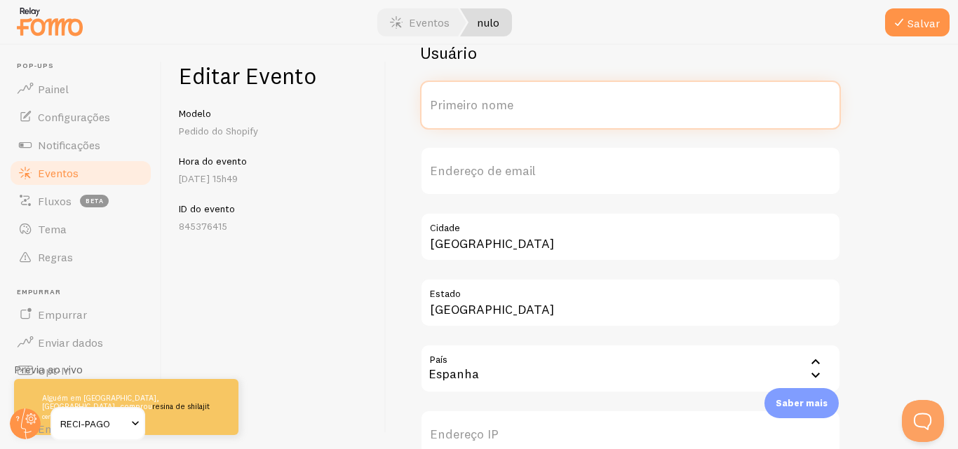
click at [440, 113] on input "Primeiro nome" at bounding box center [630, 105] width 421 height 49
type input "a"
type input "[PERSON_NAME]"
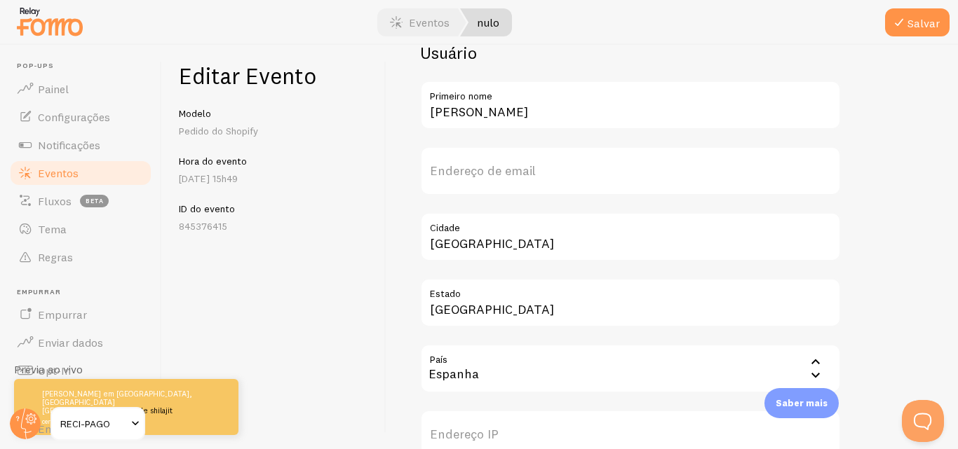
click at [693, 55] on h2 "Usuário" at bounding box center [630, 53] width 421 height 22
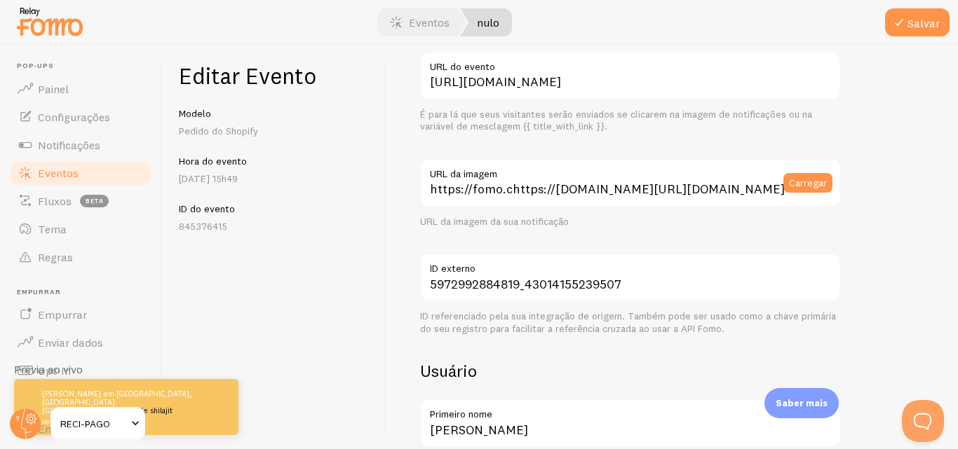
scroll to position [0, 0]
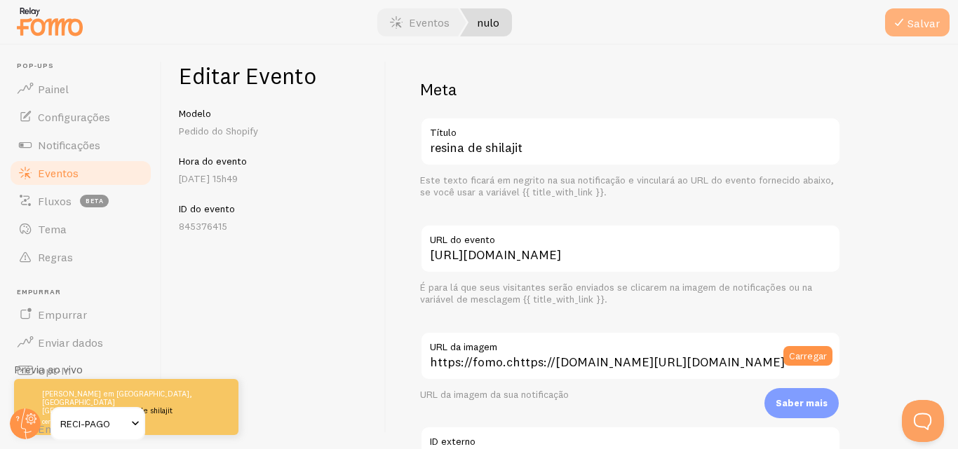
click at [915, 22] on font "Salvar" at bounding box center [923, 23] width 32 height 14
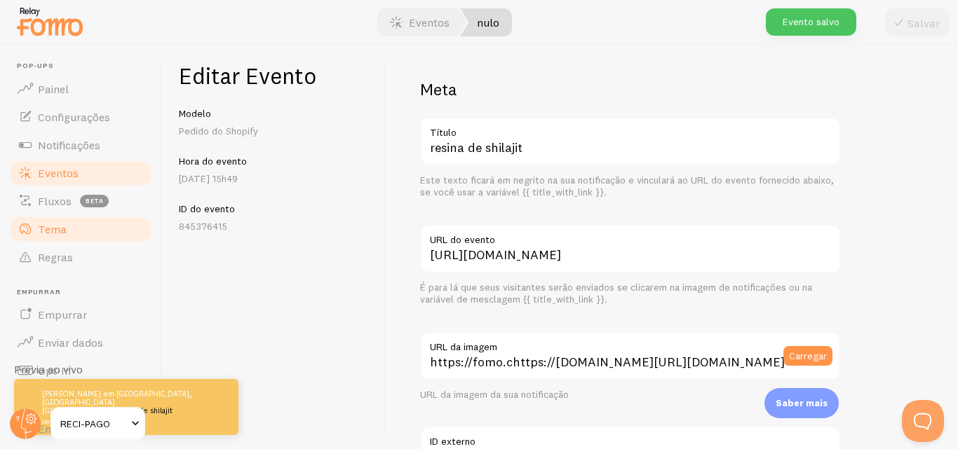
click at [81, 237] on link "Tema" at bounding box center [80, 229] width 144 height 28
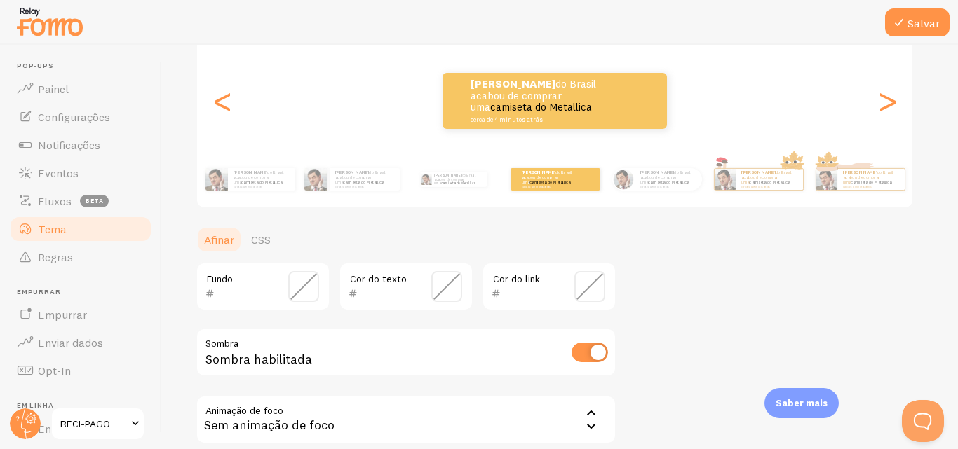
scroll to position [152, 0]
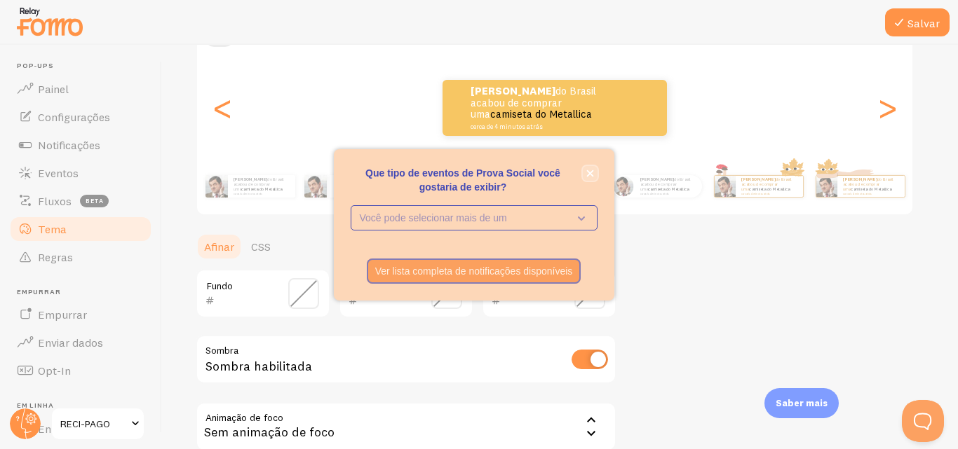
click at [589, 173] on icon "fechar," at bounding box center [589, 173] width 7 height 7
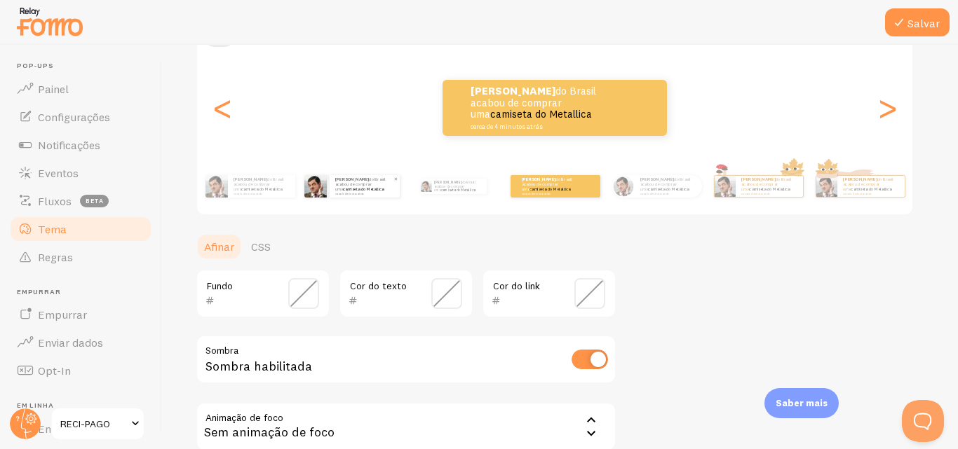
click at [330, 190] on div "Rodrigo do Brasil acabou de comprar uma camiseta do Metallica cerca de 4 minuto…" at bounding box center [365, 186] width 70 height 22
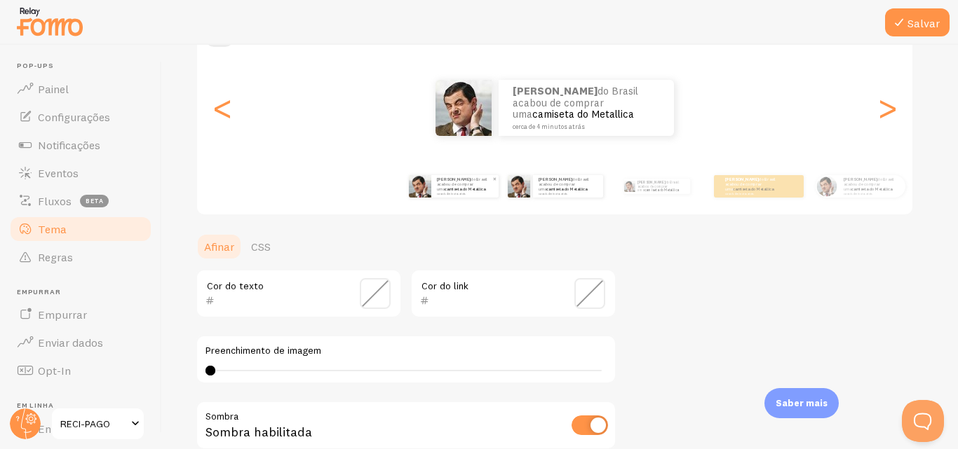
click at [418, 190] on img at bounding box center [420, 186] width 22 height 22
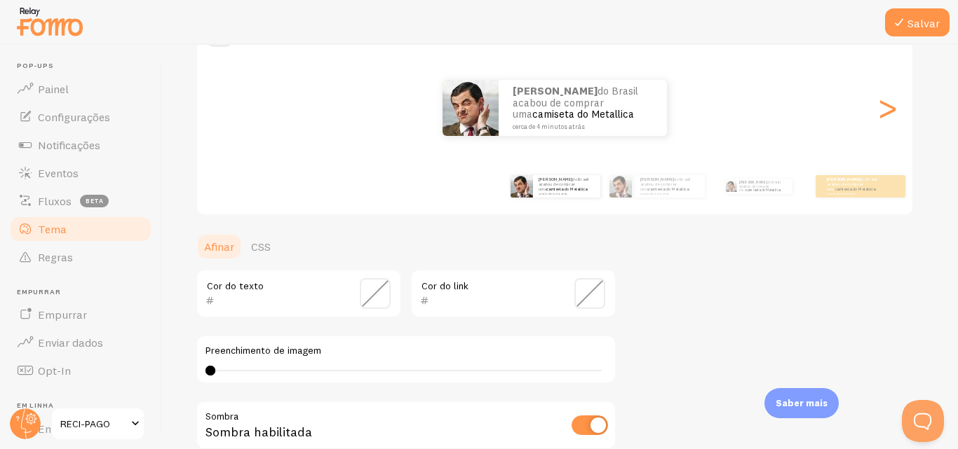
click at [517, 201] on div "Rodrigo do Brasil acabou de comprar uma camiseta do Metallica cerca de 4 minuto…" at bounding box center [555, 186] width 90 height 39
click at [529, 192] on img at bounding box center [521, 186] width 22 height 22
click at [550, 189] on font "camiseta do Metallica" at bounding box center [566, 189] width 41 height 6
click at [532, 191] on img at bounding box center [521, 186] width 22 height 22
click at [597, 188] on div "Rodrigo do Brasil acabou de comprar uma camiseta do Metallica cerca de 4 minuto…" at bounding box center [566, 186] width 67 height 22
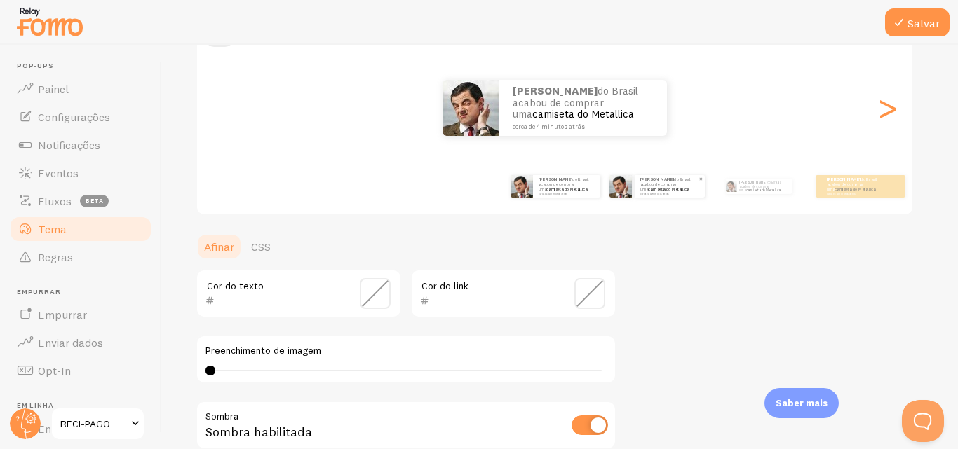
click at [629, 188] on img at bounding box center [620, 186] width 22 height 22
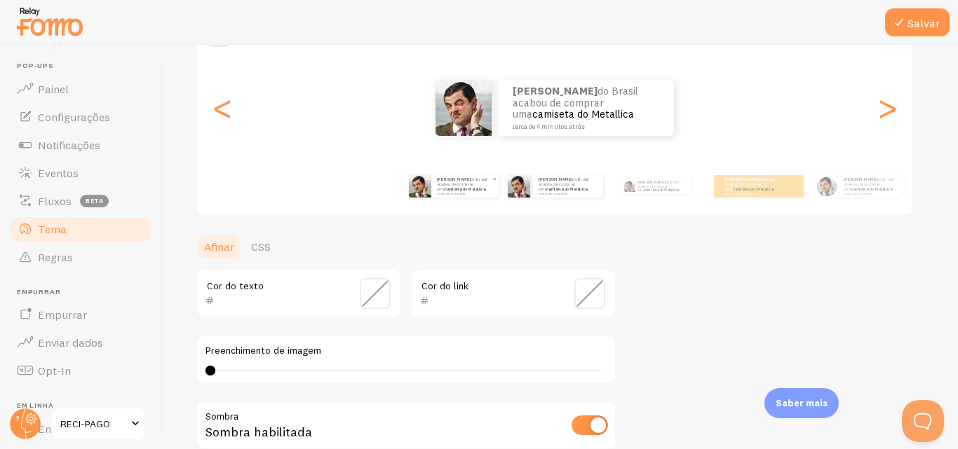
click at [444, 187] on font "camiseta do Metallica" at bounding box center [464, 189] width 41 height 6
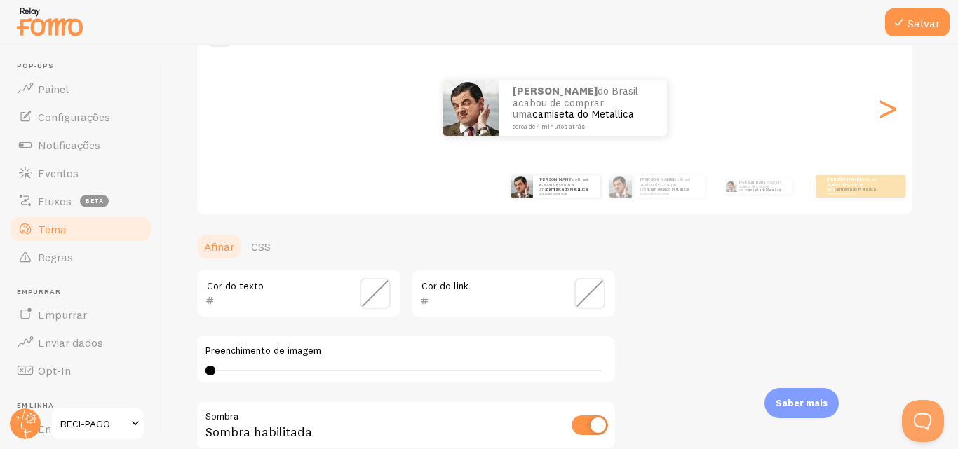
click at [370, 297] on span at bounding box center [375, 293] width 31 height 31
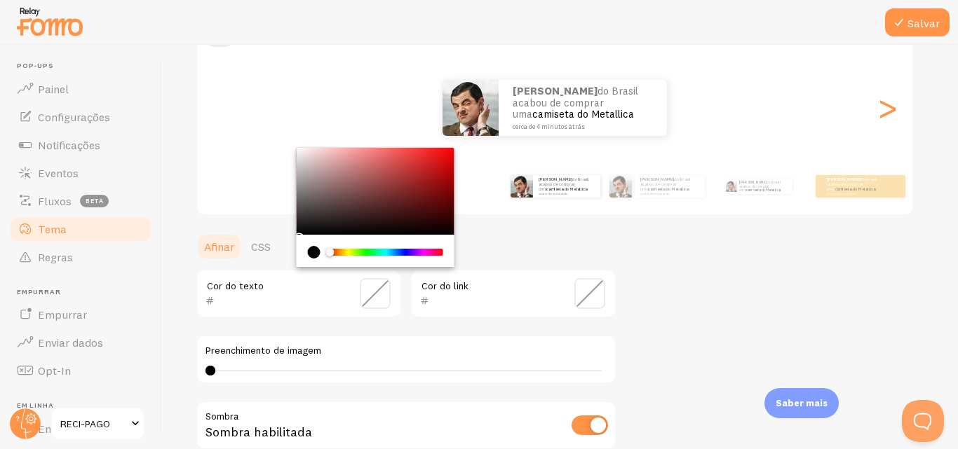
click at [316, 249] on div "current color is #000000" at bounding box center [314, 252] width 13 height 13
click at [315, 251] on div "current color is #000000" at bounding box center [314, 252] width 13 height 13
click at [490, 243] on ul "Afinar CSS" at bounding box center [406, 247] width 421 height 28
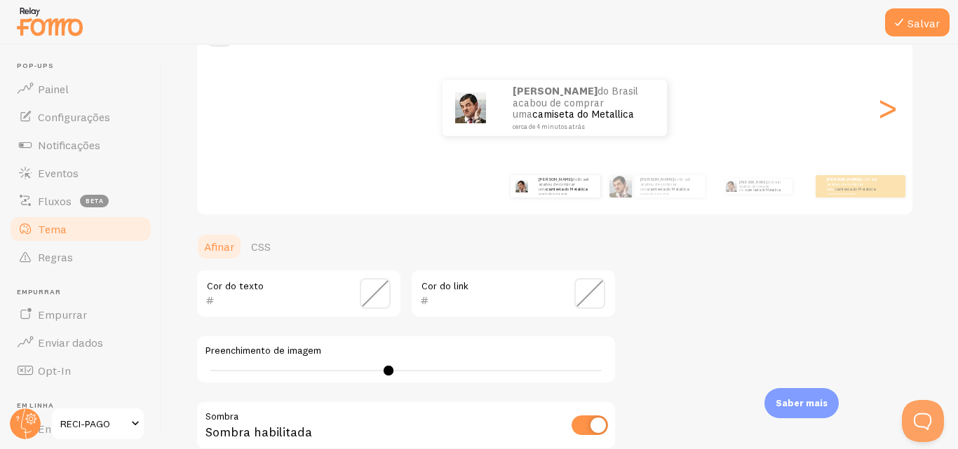
type input "18"
drag, startPoint x: 214, startPoint y: 370, endPoint x: 388, endPoint y: 386, distance: 175.3
click at [388, 386] on div "Cor do texto Cor do link Preenchimento de imagem 0 0 - indefinido Sombra Sombra…" at bounding box center [406, 403] width 421 height 269
click at [533, 243] on ul "Afinar CSS" at bounding box center [406, 247] width 421 height 28
click at [381, 288] on span at bounding box center [375, 293] width 31 height 31
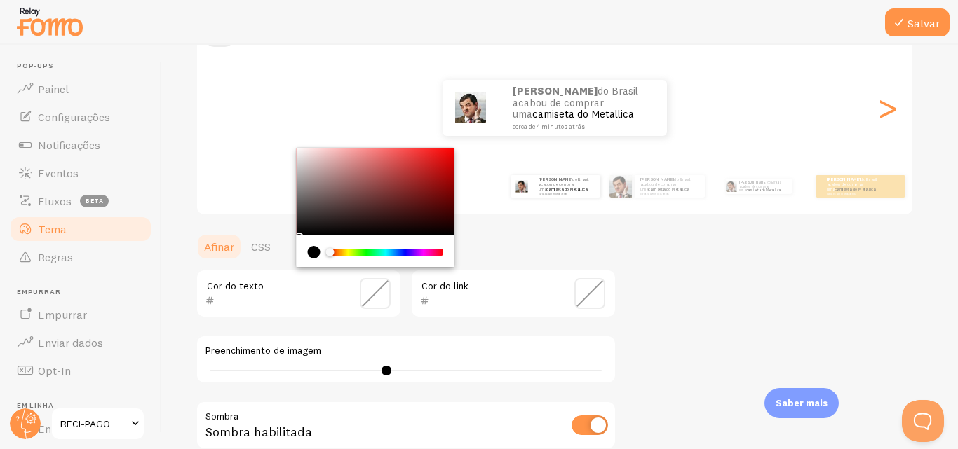
type input "000000"
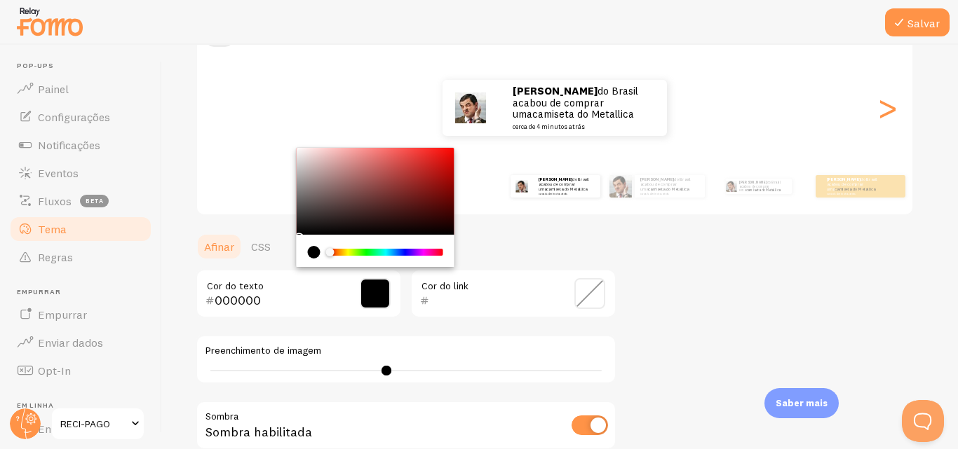
drag, startPoint x: 333, startPoint y: 253, endPoint x: 363, endPoint y: 283, distance: 42.6
click at [330, 260] on div "Chrome color picker" at bounding box center [376, 251] width 158 height 32
click at [376, 287] on span at bounding box center [375, 293] width 31 height 31
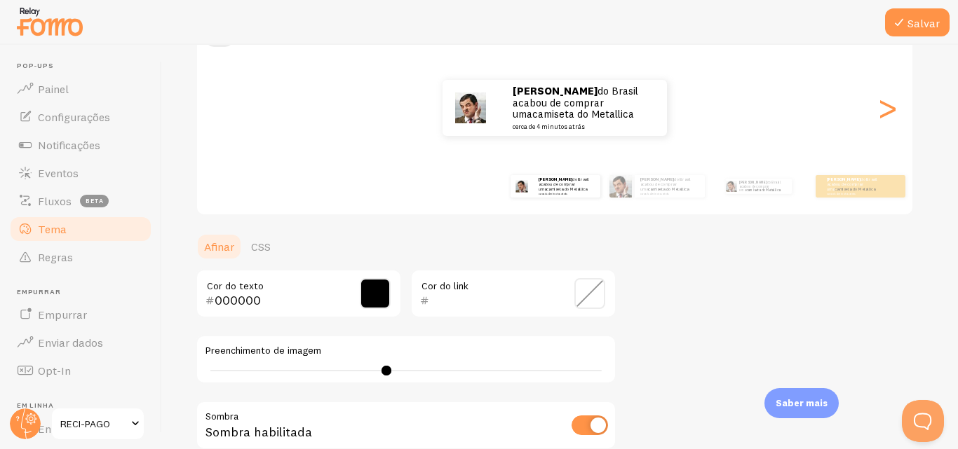
click at [575, 293] on span at bounding box center [589, 293] width 31 height 31
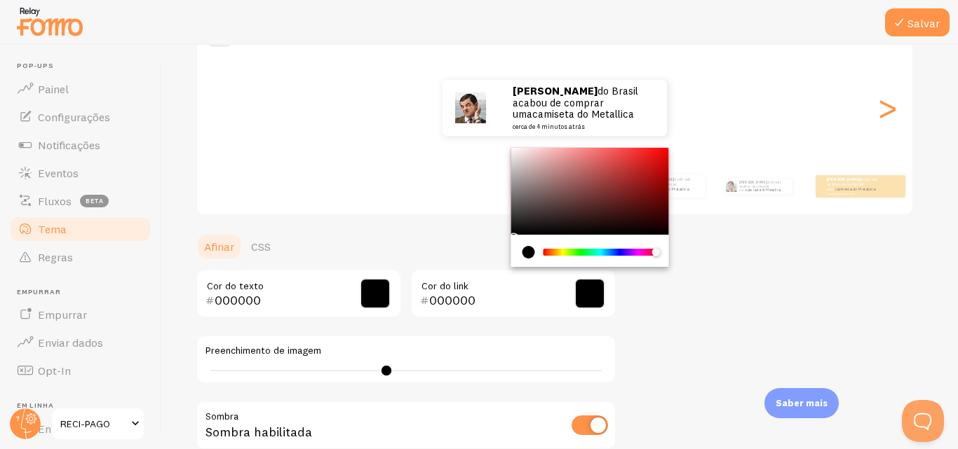
drag, startPoint x: 543, startPoint y: 254, endPoint x: 667, endPoint y: 254, distance: 123.4
click at [667, 254] on div "Chrome color picker" at bounding box center [590, 251] width 158 height 32
click at [643, 306] on div "Tema Escolha um tema para suas notificações Colorido Rodrigo do Brasil acabou d…" at bounding box center [560, 258] width 728 height 665
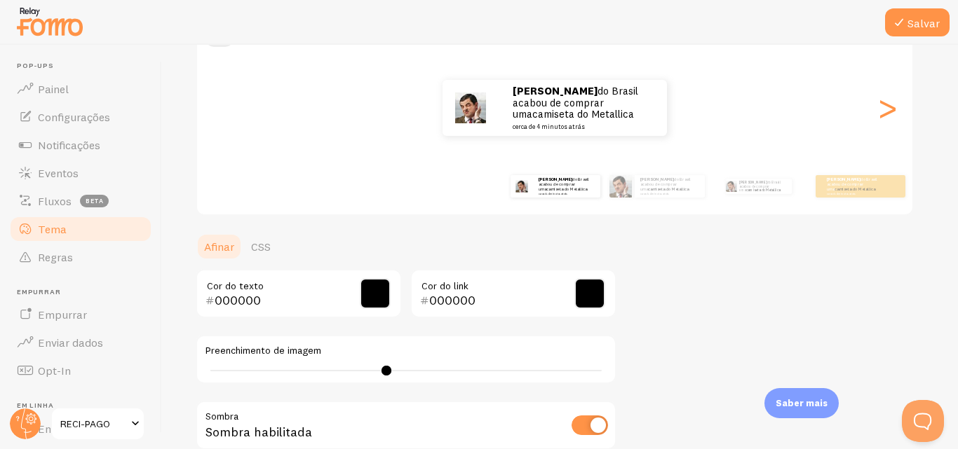
click at [593, 295] on span at bounding box center [589, 293] width 31 height 31
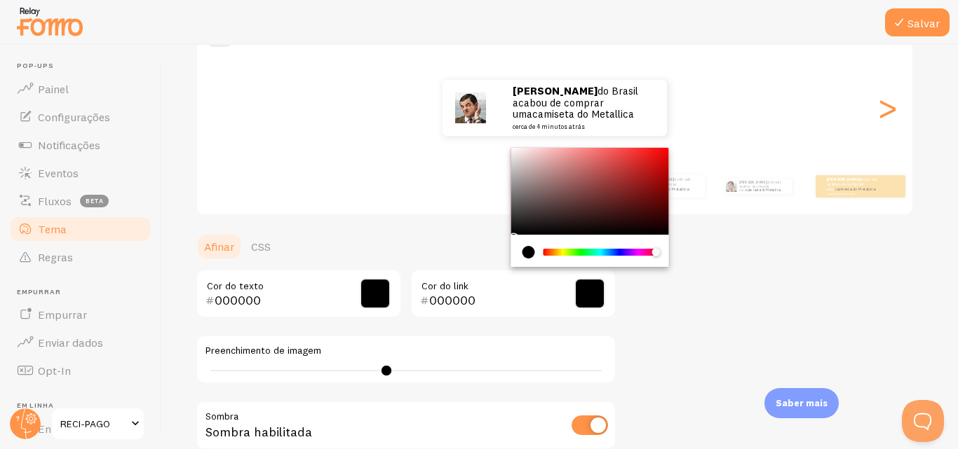
click at [661, 151] on div "Chrome color picker" at bounding box center [590, 191] width 158 height 87
click at [661, 150] on div "Chrome color picker" at bounding box center [590, 191] width 158 height 87
type input "F90C0C"
click at [718, 267] on div "Tema Escolha um tema para suas notificações Colorido Rodrigo do Brasil acabou d…" at bounding box center [560, 258] width 728 height 665
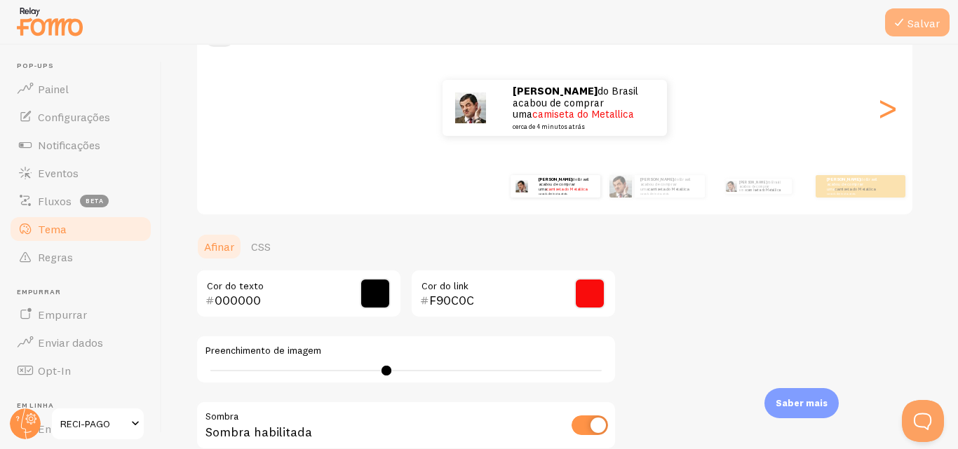
click at [915, 23] on font "Salvar" at bounding box center [923, 23] width 32 height 14
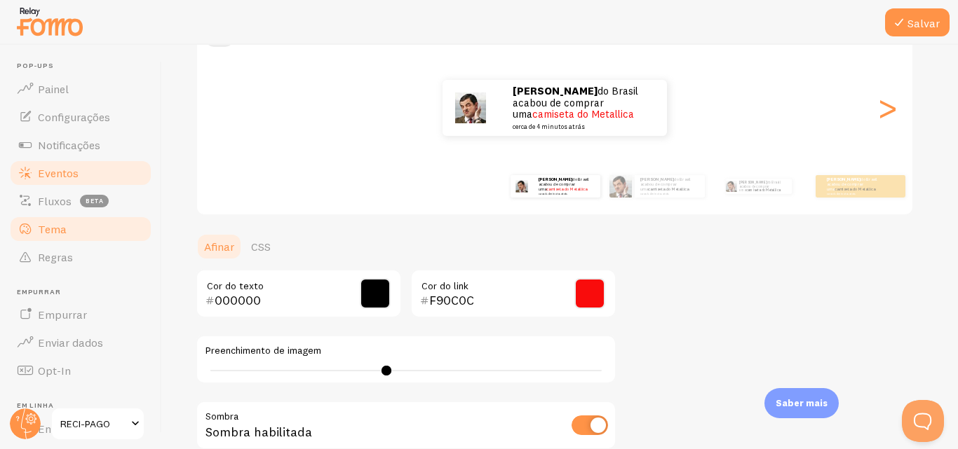
click at [69, 176] on font "Eventos" at bounding box center [58, 173] width 41 height 14
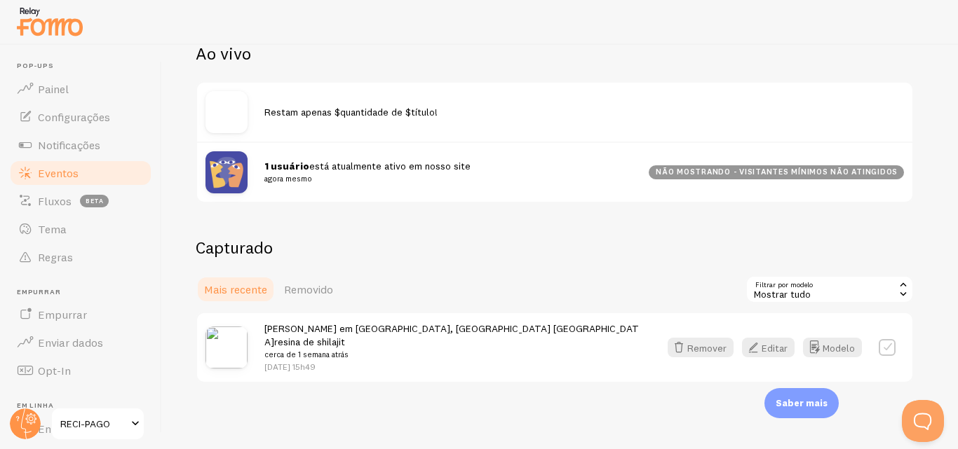
scroll to position [171, 0]
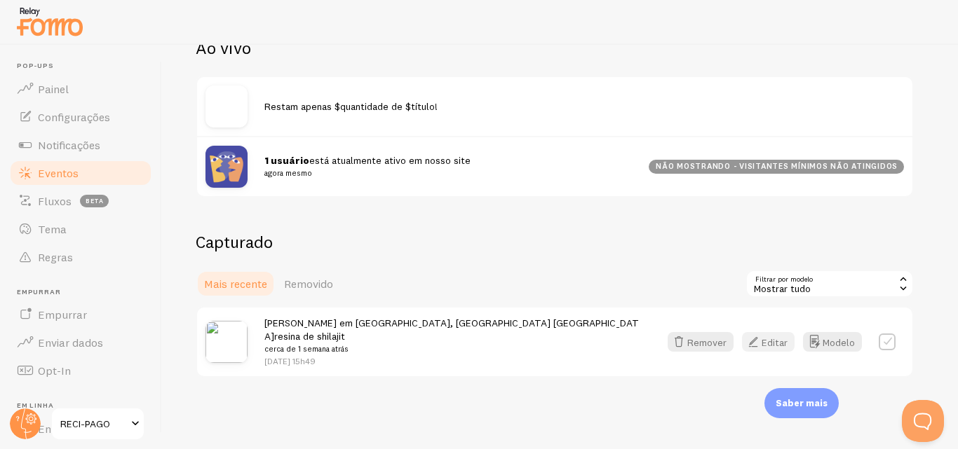
click at [756, 334] on icon "button" at bounding box center [753, 342] width 17 height 17
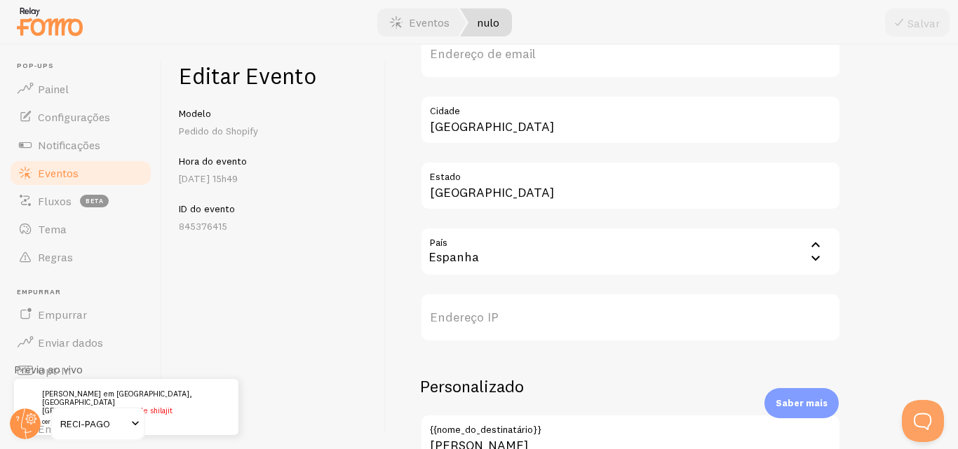
scroll to position [567, 0]
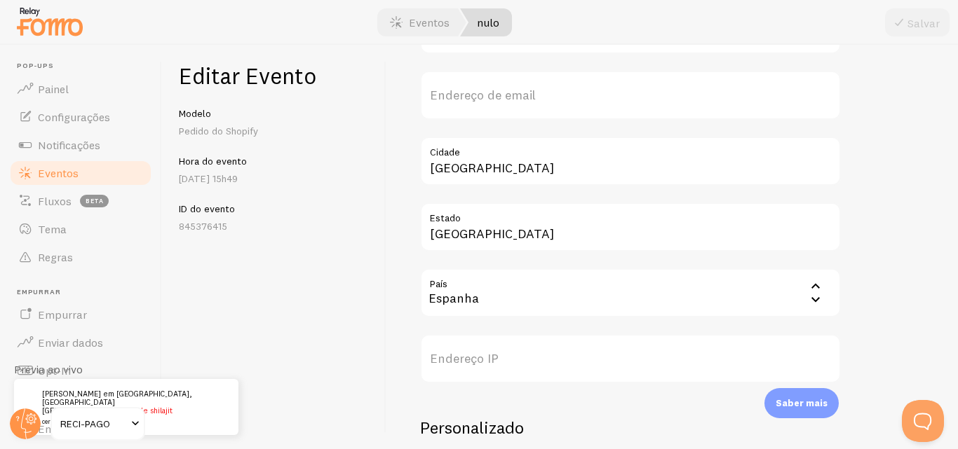
click at [578, 361] on label "Endereço IP" at bounding box center [630, 358] width 421 height 49
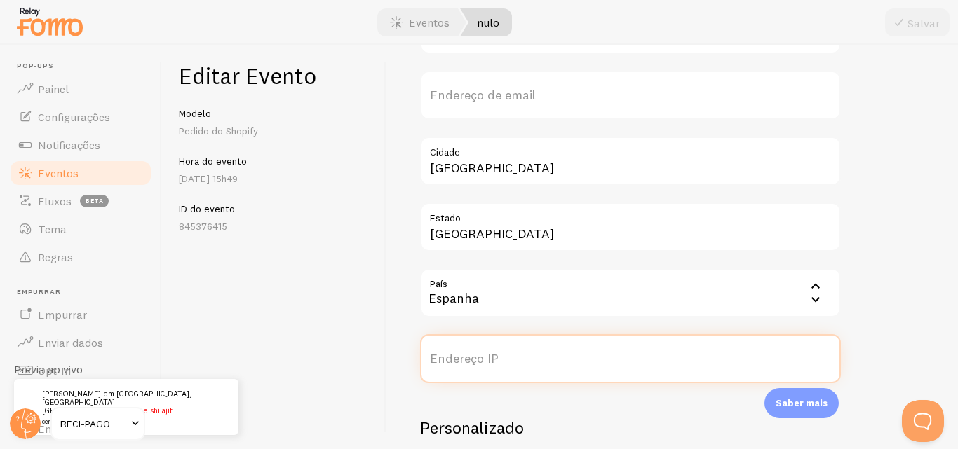
click at [578, 361] on input "Endereço IP" at bounding box center [630, 358] width 421 height 49
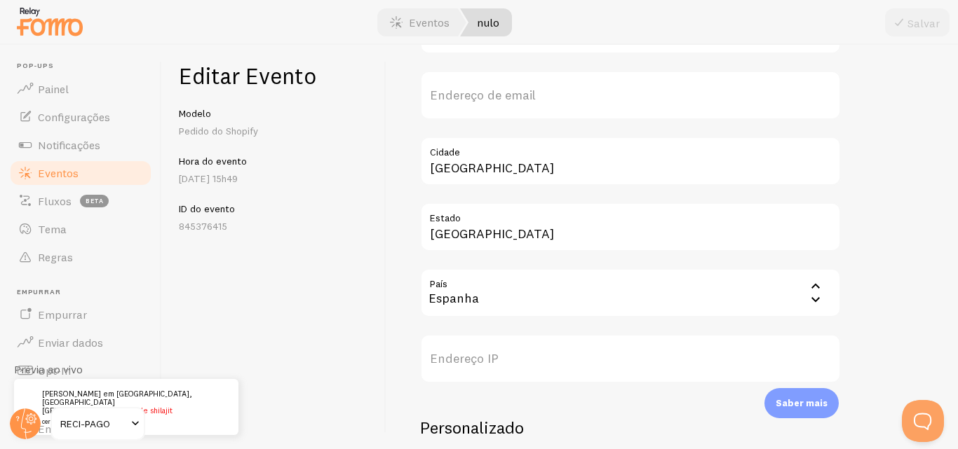
click at [864, 182] on div "Meta resina de shilajit Título Este texto ficará em negrito na sua notificação …" at bounding box center [672, 119] width 504 height 1216
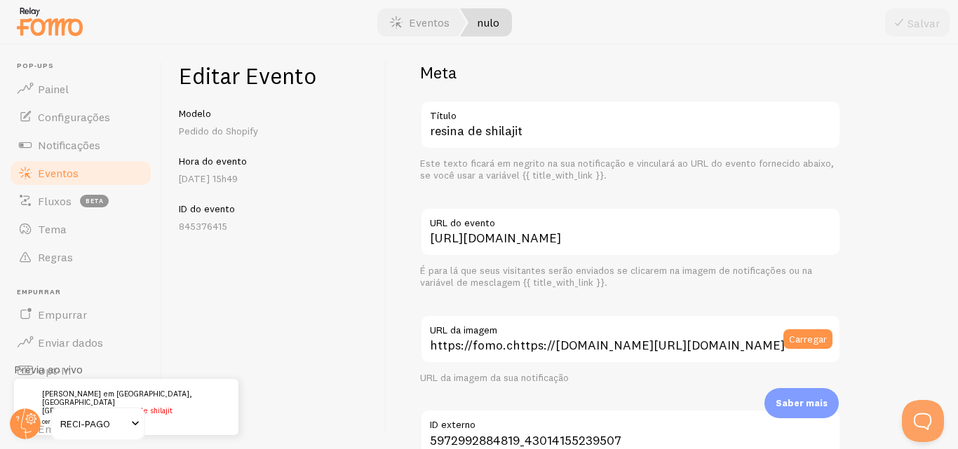
scroll to position [0, 0]
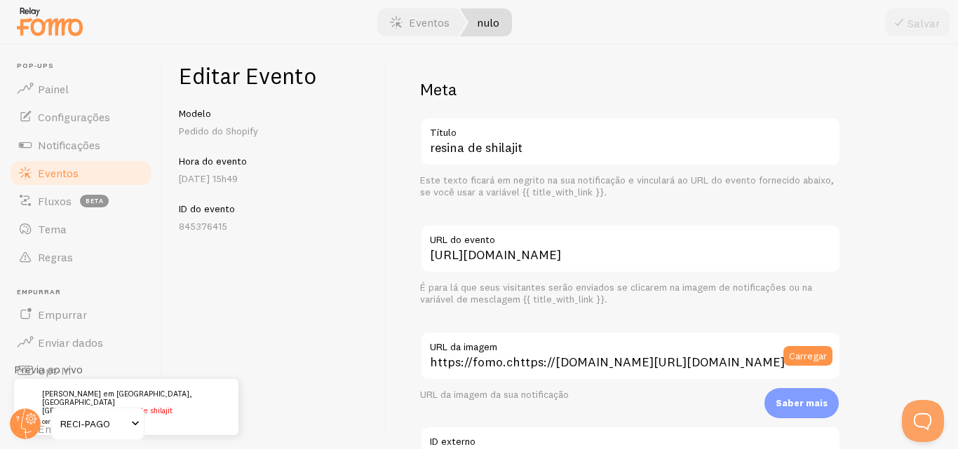
click at [236, 177] on font "14 de setembro às 15h49" at bounding box center [208, 178] width 59 height 13
click at [45, 82] on font "Painel" at bounding box center [53, 89] width 31 height 14
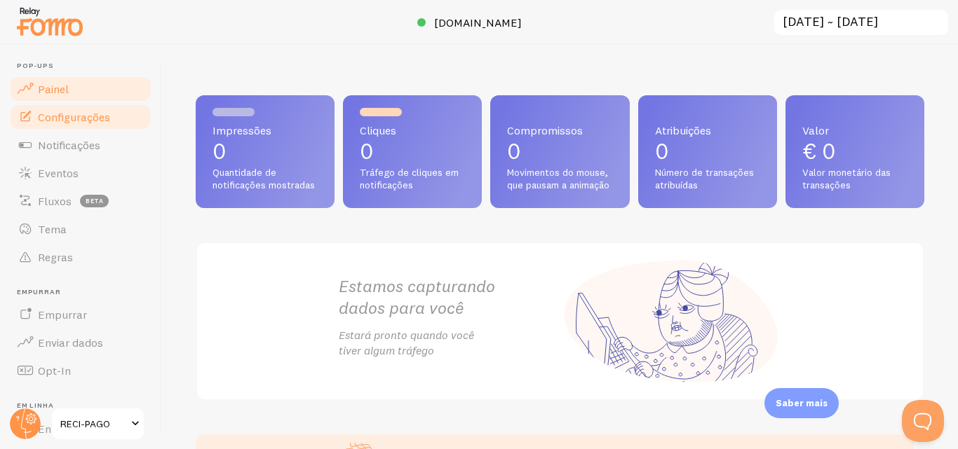
click at [72, 113] on font "Configurações" at bounding box center [74, 117] width 72 height 14
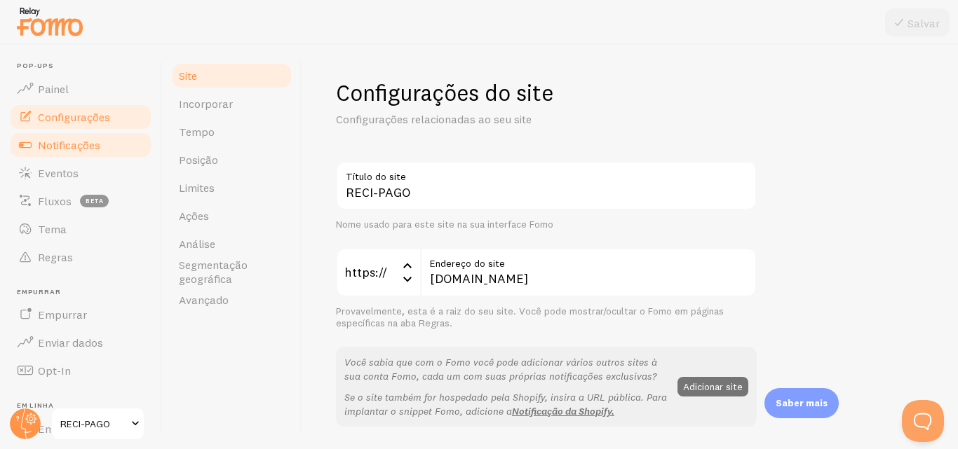
click at [78, 151] on font "Notificações" at bounding box center [69, 145] width 62 height 14
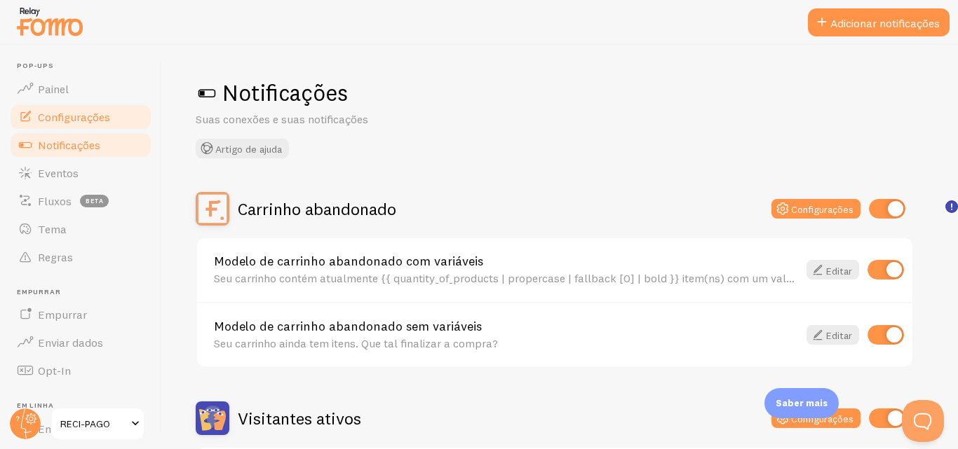
click at [92, 119] on font "Configurações" at bounding box center [74, 117] width 72 height 14
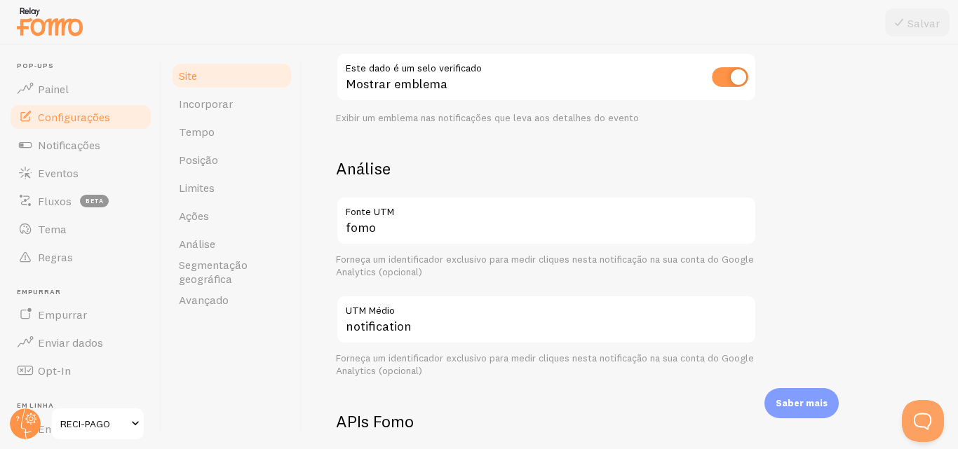
scroll to position [456, 0]
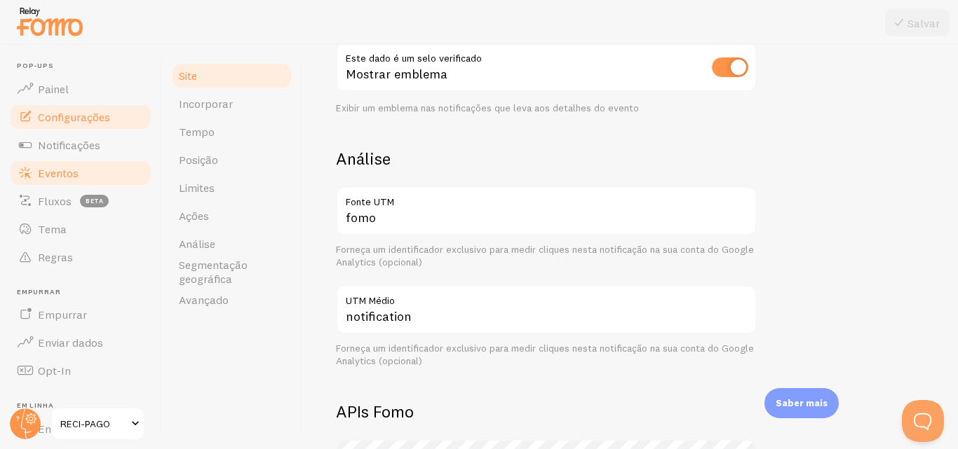
click at [116, 172] on link "Eventos" at bounding box center [80, 173] width 144 height 28
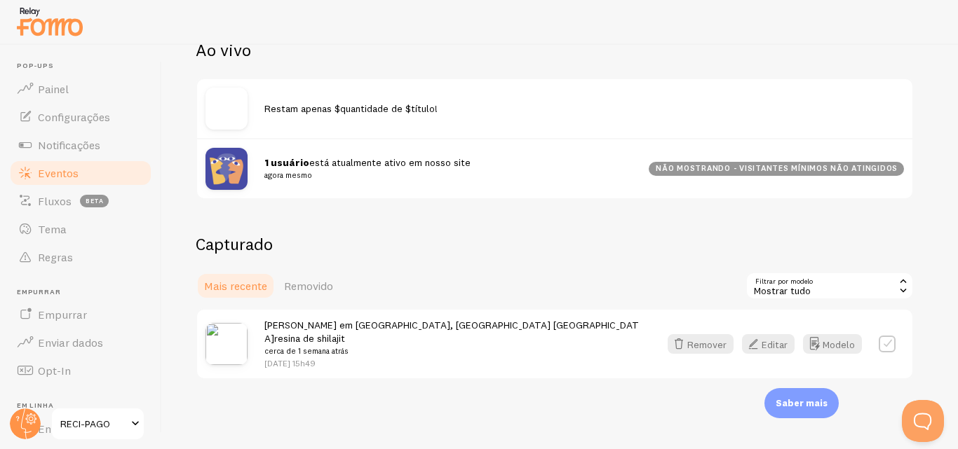
scroll to position [171, 0]
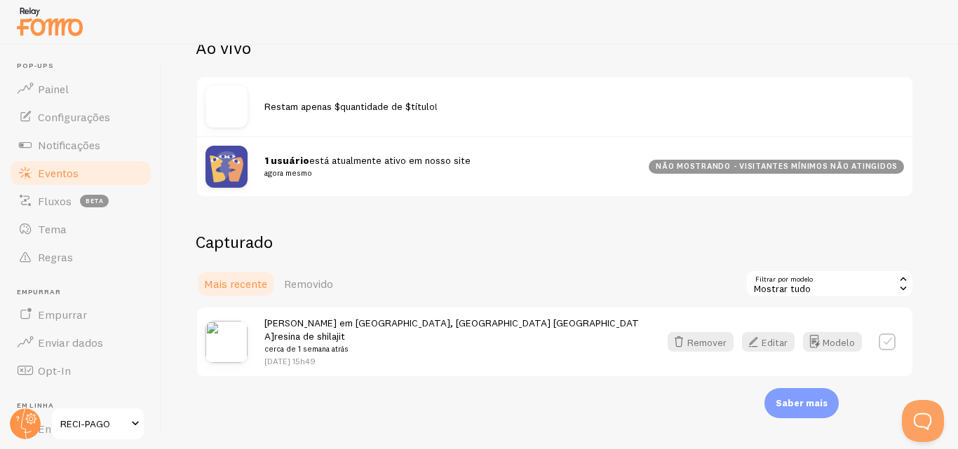
click at [220, 332] on img at bounding box center [226, 342] width 42 height 42
click at [212, 327] on img at bounding box center [226, 342] width 42 height 42
click at [795, 334] on link "Editar" at bounding box center [772, 342] width 61 height 20
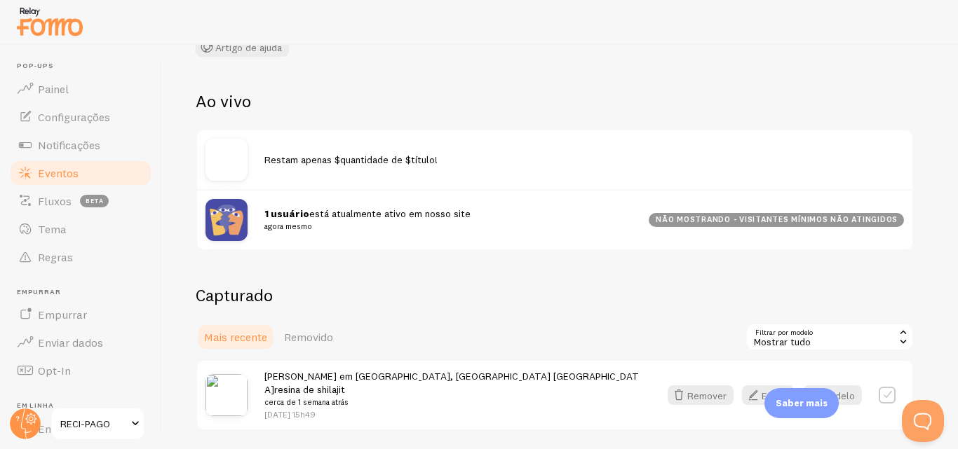
scroll to position [171, 0]
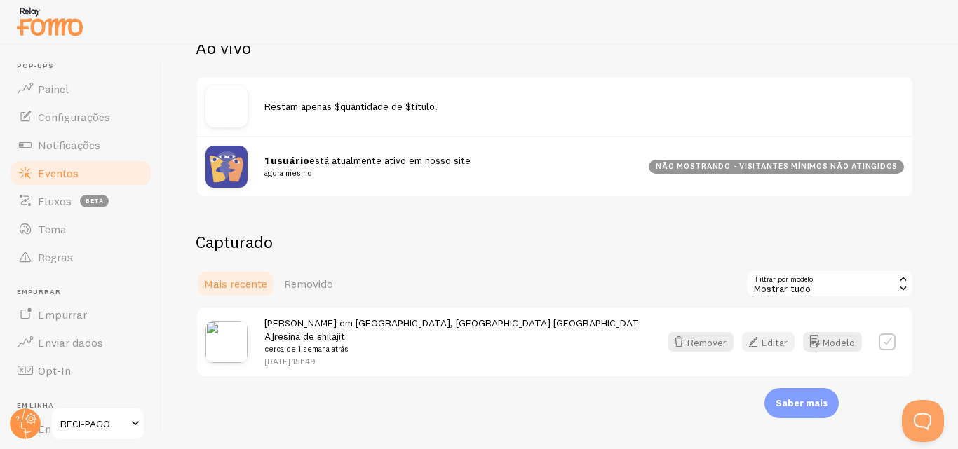
click at [760, 334] on icon "button" at bounding box center [753, 342] width 17 height 17
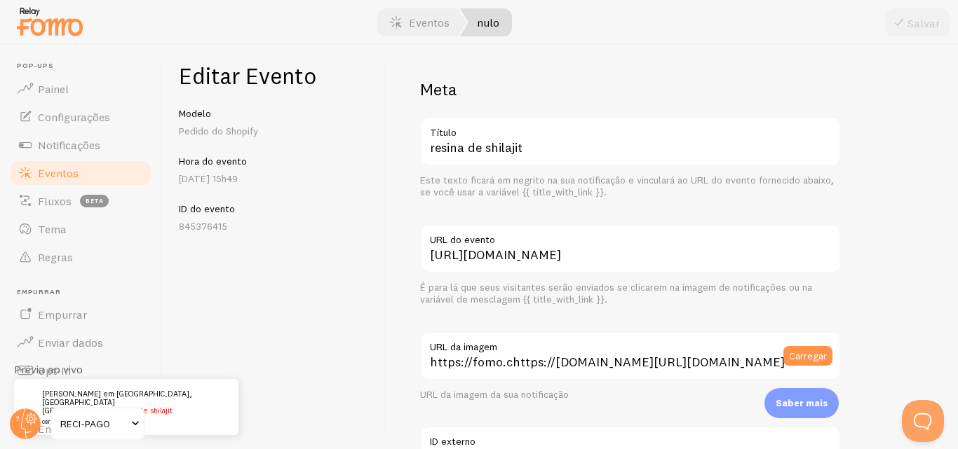
click at [64, 170] on font "Eventos" at bounding box center [58, 173] width 41 height 14
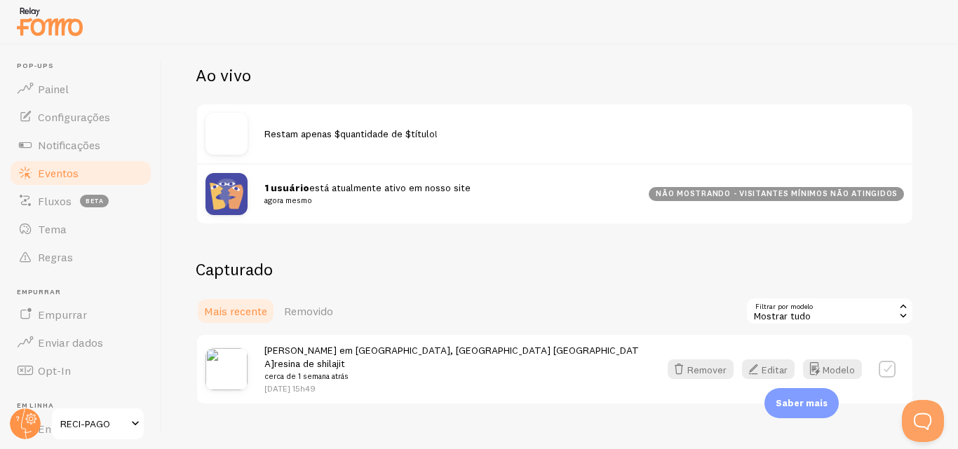
scroll to position [171, 0]
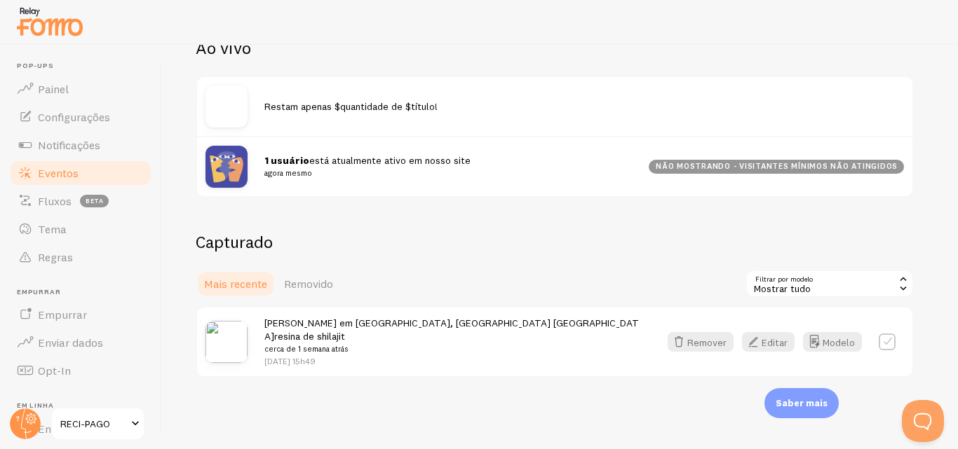
click at [222, 328] on img at bounding box center [226, 342] width 42 height 42
click at [212, 322] on img at bounding box center [226, 342] width 42 height 42
click at [370, 343] on small "cerca de 1 semana atrás" at bounding box center [453, 349] width 378 height 13
click at [358, 327] on font "[PERSON_NAME] [PERSON_NAME][GEOGRAPHIC_DATA], [GEOGRAPHIC_DATA] [GEOGRAPHIC_DAT…" at bounding box center [451, 330] width 374 height 26
click at [473, 321] on font "[PERSON_NAME] [PERSON_NAME][GEOGRAPHIC_DATA], [GEOGRAPHIC_DATA] [GEOGRAPHIC_DAT…" at bounding box center [451, 330] width 374 height 26
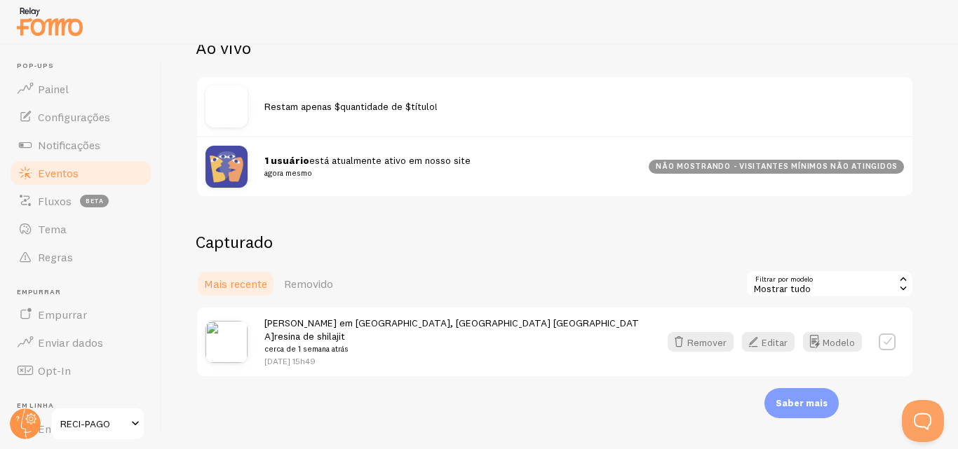
click at [315, 356] on font "14 de setembro às 15h49" at bounding box center [289, 361] width 51 height 11
click at [323, 344] on font "cerca de 1 semana atrás" at bounding box center [306, 349] width 84 height 10
click at [315, 356] on font "14 de setembro às 15h49" at bounding box center [289, 361] width 51 height 11
click at [343, 355] on p "14 de setembro às 15h49" at bounding box center [453, 361] width 378 height 12
click at [343, 344] on font "cerca de 1 semana atrás" at bounding box center [306, 349] width 84 height 10
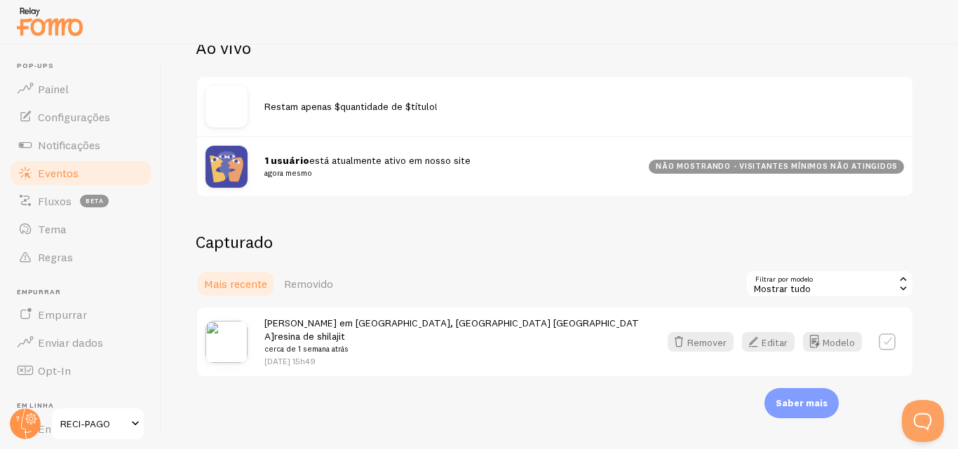
click at [882, 334] on label at bounding box center [886, 342] width 17 height 17
checkbox input "true"
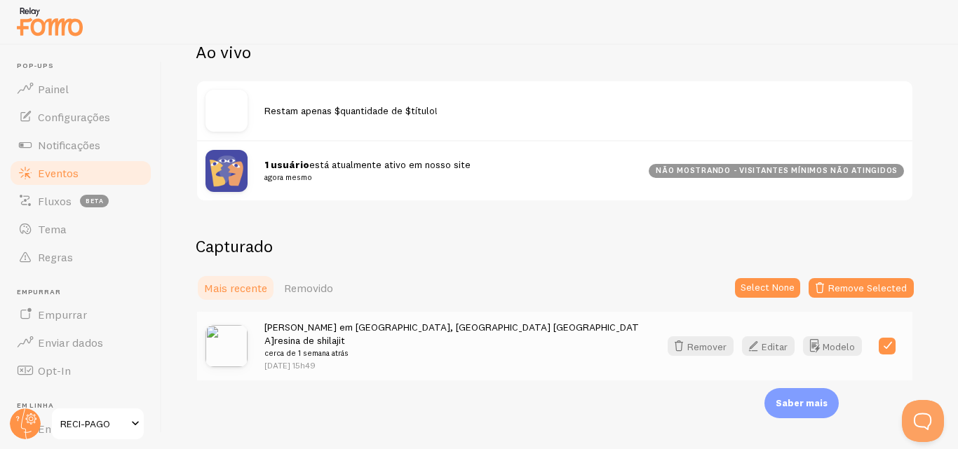
scroll to position [157, 0]
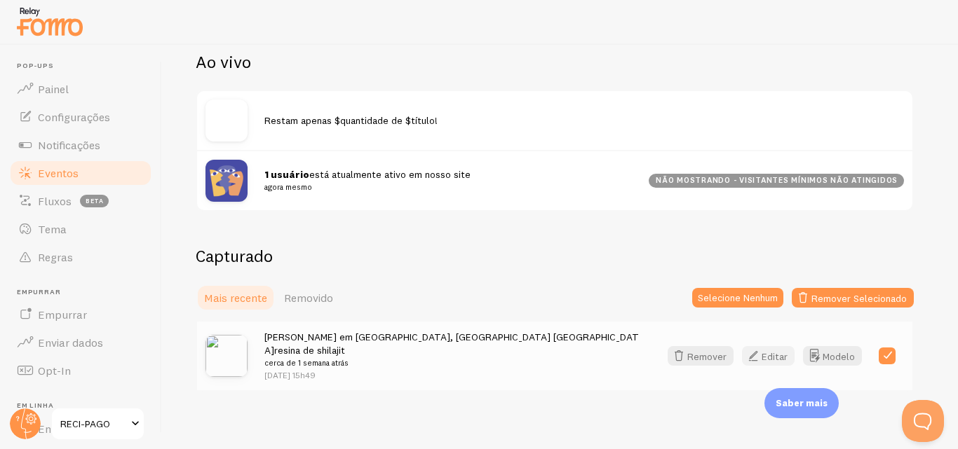
click at [766, 350] on font "Editar" at bounding box center [774, 356] width 26 height 13
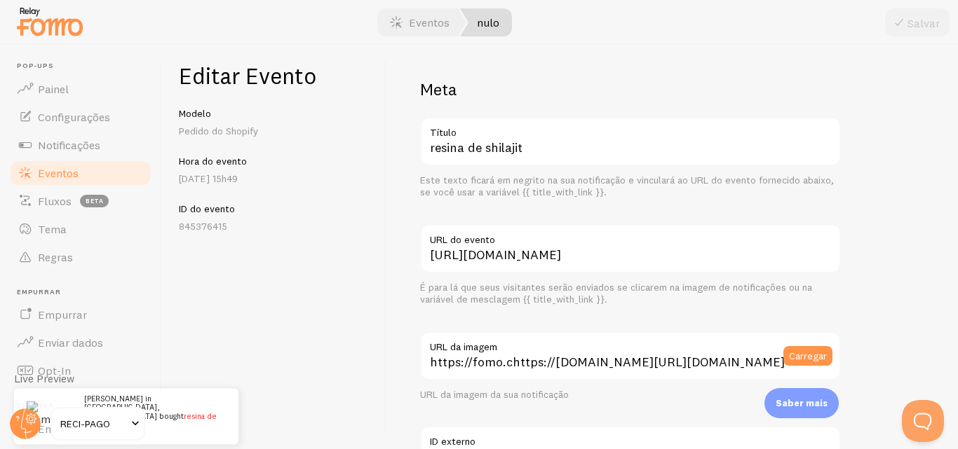
click at [231, 188] on div "Editar Evento Modelo Pedido do Shopify Hora do evento 14 de setembro às 15h49 I…" at bounding box center [274, 247] width 224 height 405
click at [238, 176] on font "14 de setembro às 15h49" at bounding box center [208, 178] width 59 height 13
click at [484, 29] on link "nulo" at bounding box center [486, 22] width 52 height 28
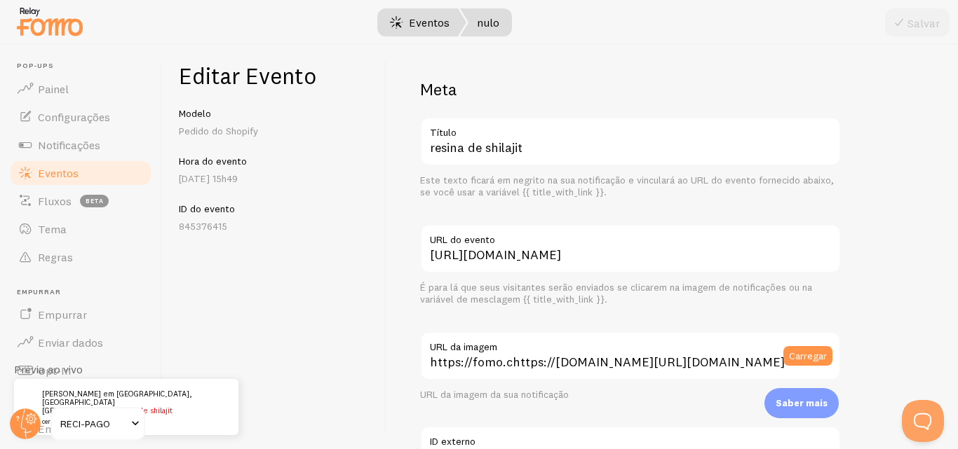
click at [429, 27] on font "Eventos" at bounding box center [429, 22] width 41 height 14
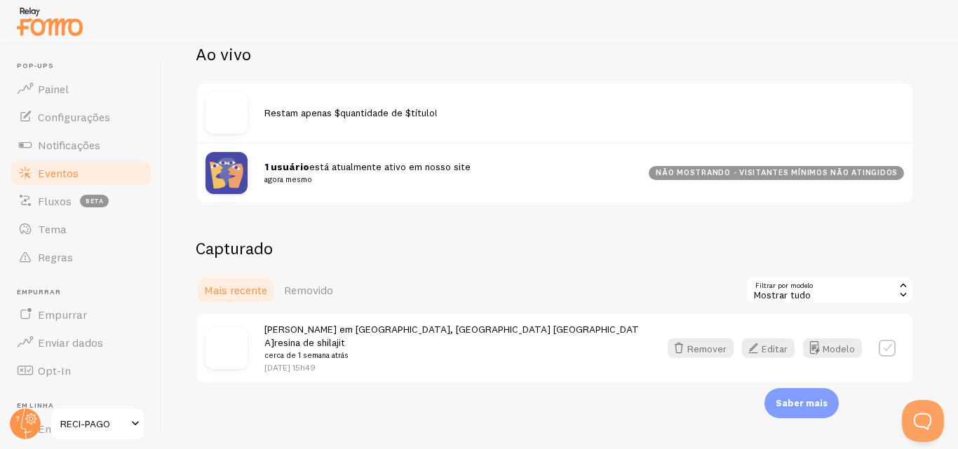
scroll to position [165, 0]
click at [201, 115] on div "Restam apenas $quantidade de $título!" at bounding box center [554, 112] width 715 height 59
click at [226, 114] on img at bounding box center [226, 112] width 42 height 42
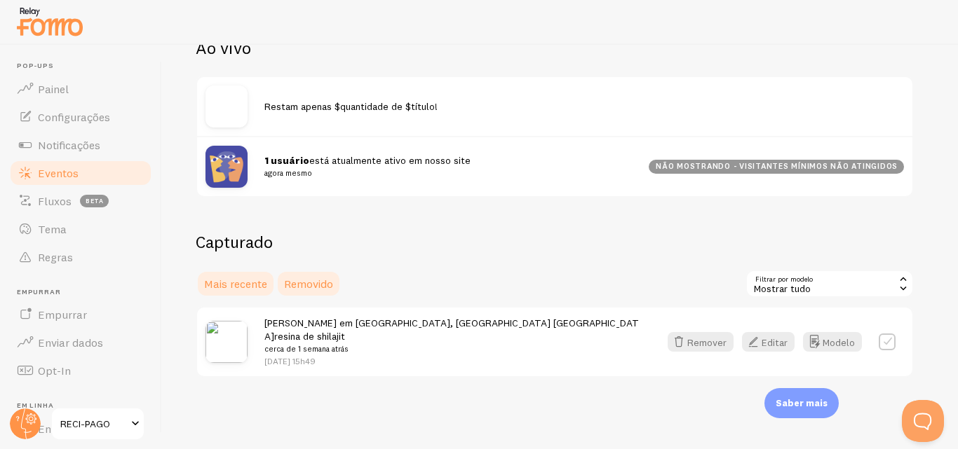
click at [325, 285] on font "Removido" at bounding box center [308, 284] width 49 height 14
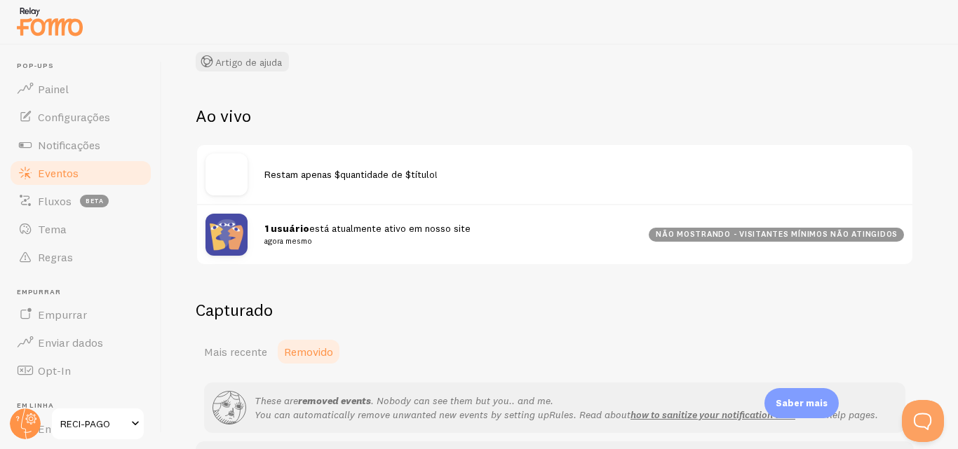
scroll to position [202, 0]
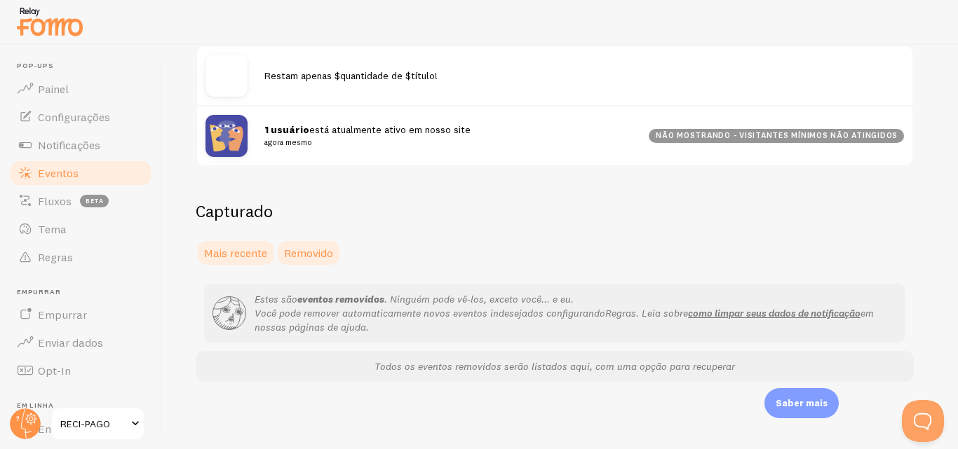
click at [239, 245] on link "Mais recente" at bounding box center [236, 253] width 80 height 28
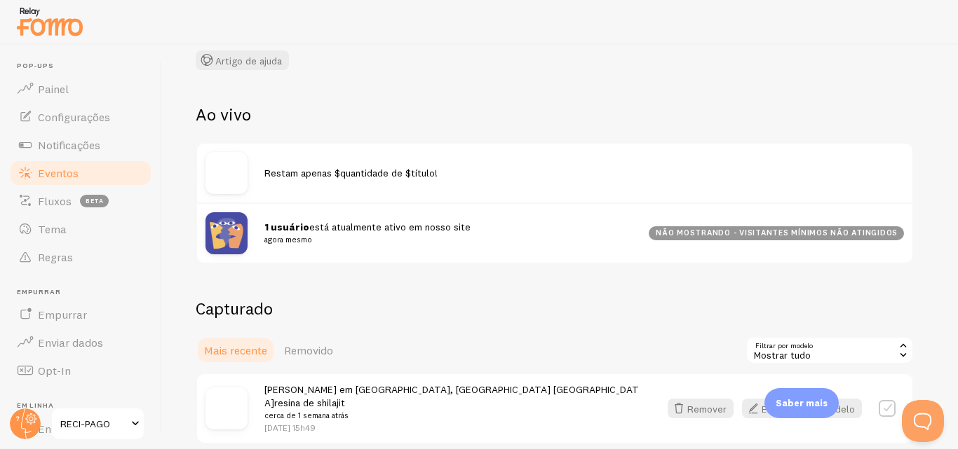
scroll to position [171, 0]
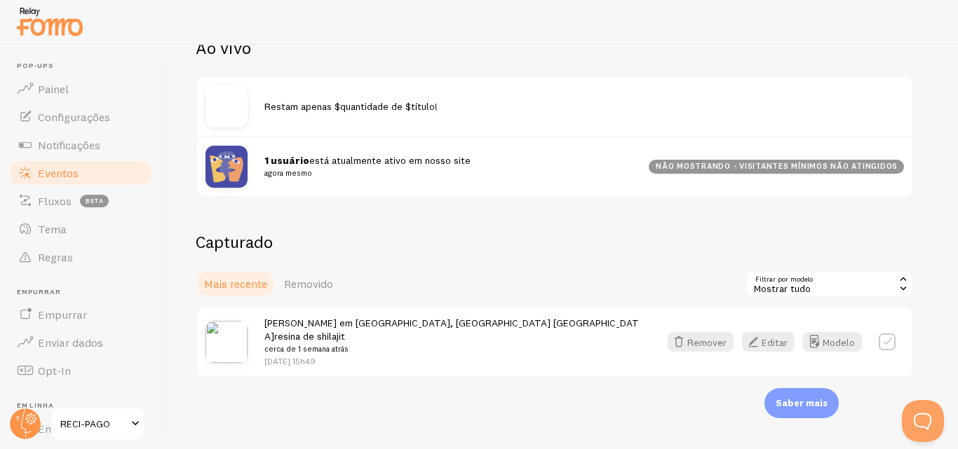
click at [886, 284] on div "Mostrar tudo" at bounding box center [829, 284] width 168 height 28
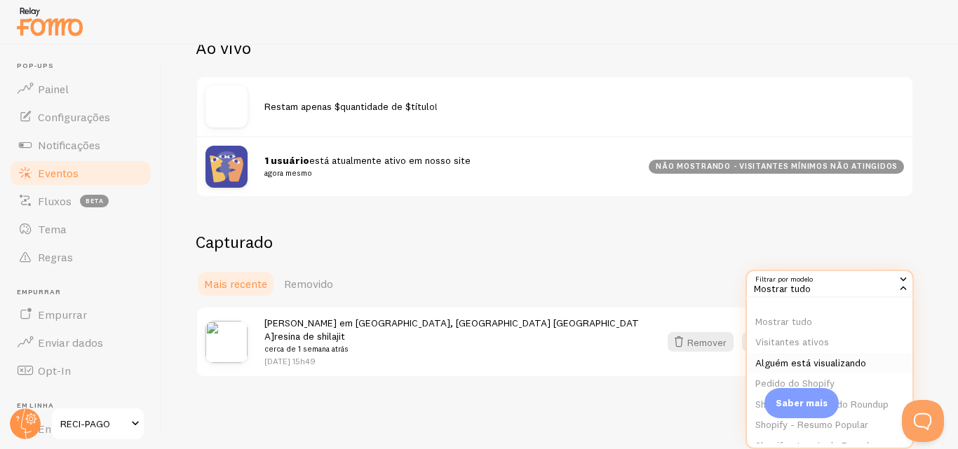
click at [854, 360] on font "Alguém está visualizando" at bounding box center [810, 363] width 111 height 13
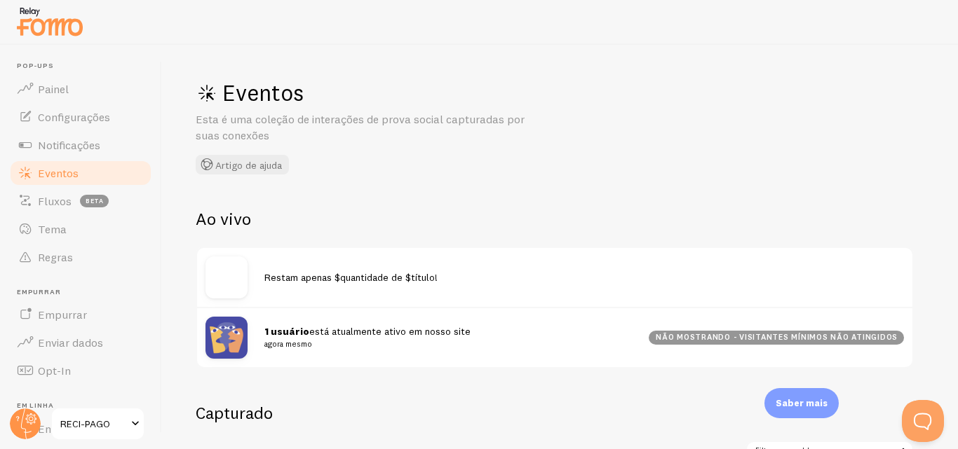
click at [829, 332] on font "não mostrando - visitantes mínimos não atingidos" at bounding box center [777, 337] width 242 height 10
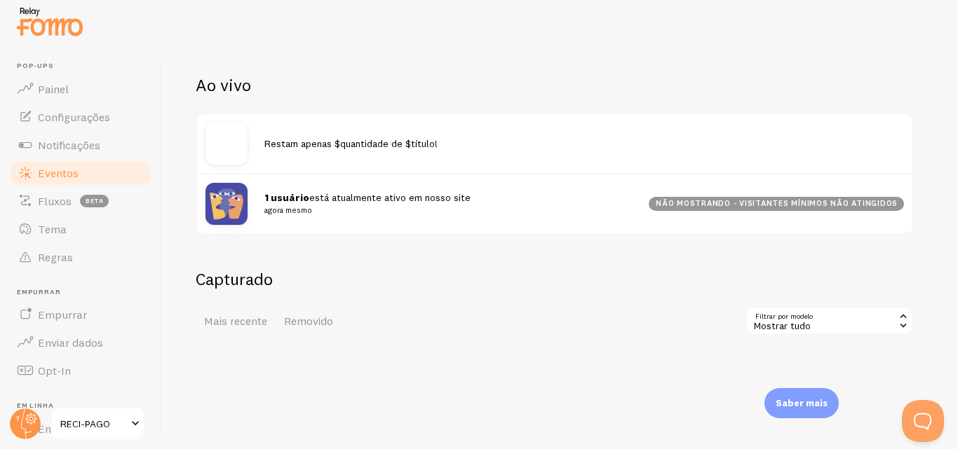
scroll to position [133, 0]
click at [867, 329] on div "Mostrar tudo" at bounding box center [829, 322] width 168 height 28
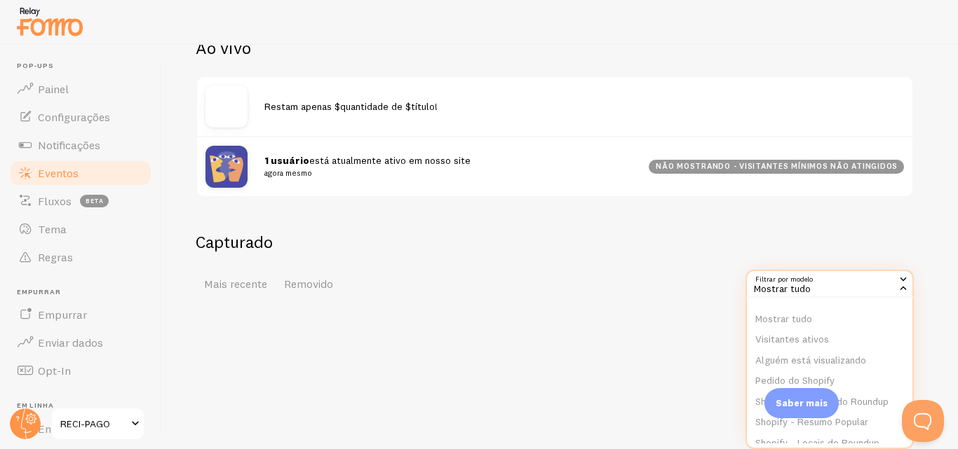
scroll to position [0, 0]
click at [810, 317] on font "Mostrar tudo" at bounding box center [783, 321] width 57 height 13
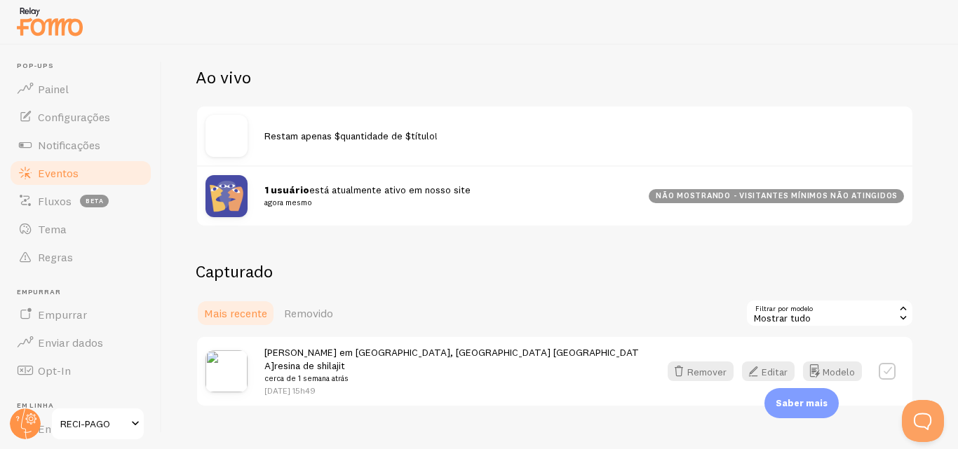
scroll to position [171, 0]
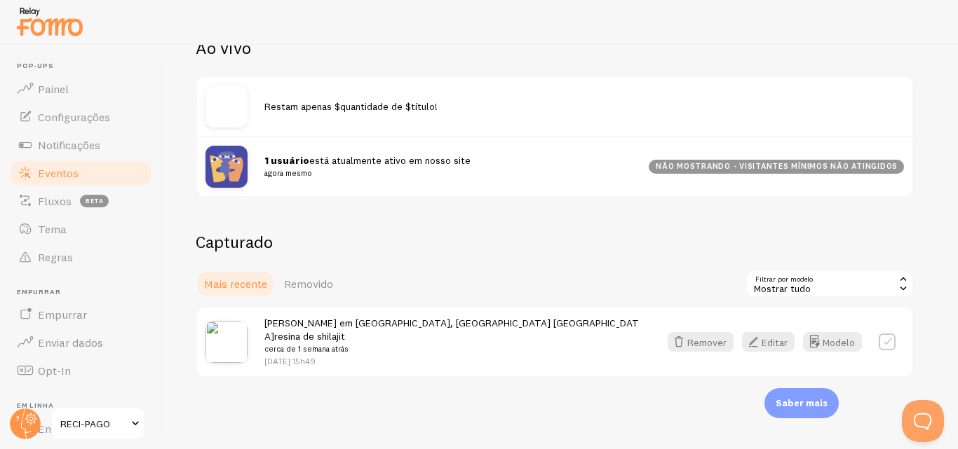
drag, startPoint x: 957, startPoint y: 259, endPoint x: 33, endPoint y: 23, distance: 953.6
click at [222, 330] on img at bounding box center [226, 342] width 42 height 42
drag, startPoint x: 230, startPoint y: 337, endPoint x: 345, endPoint y: 400, distance: 130.8
click at [345, 400] on div "Eventos Esta é uma coleção de interações de prova social capturadas por suas co…" at bounding box center [560, 247] width 796 height 405
click at [752, 334] on icon "button" at bounding box center [753, 342] width 17 height 17
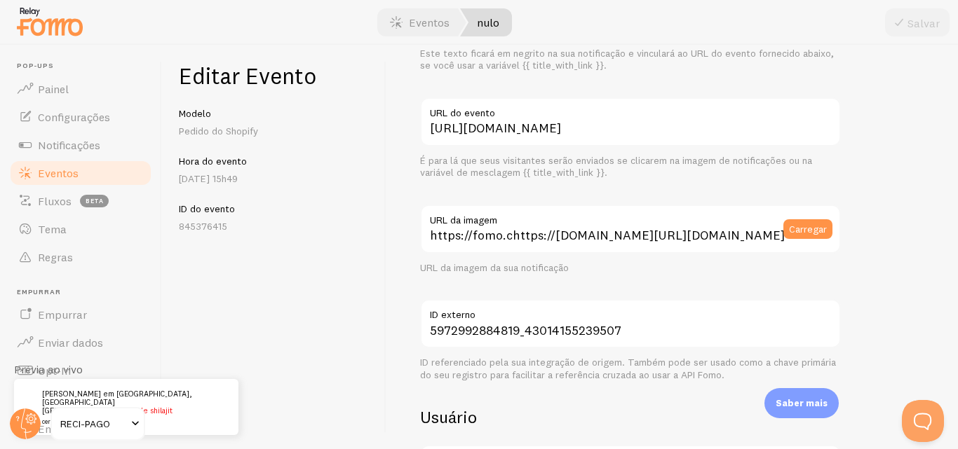
scroll to position [154, 0]
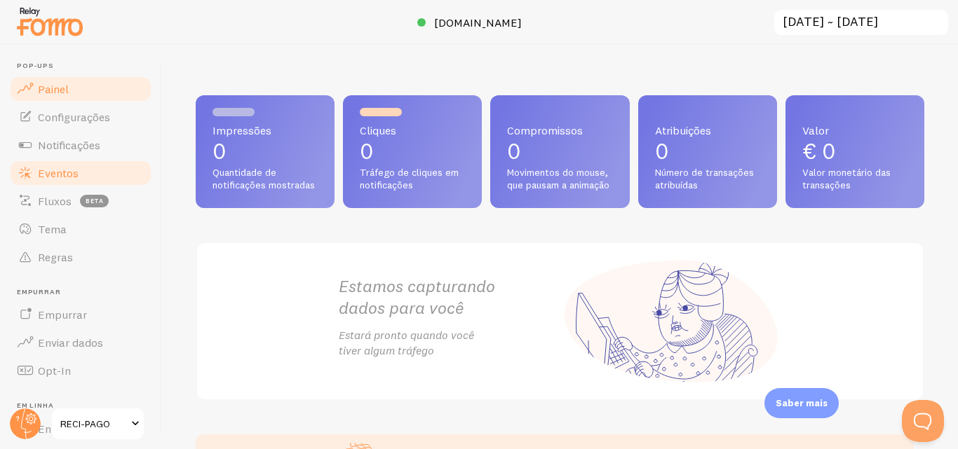
click at [100, 175] on link "Eventos" at bounding box center [80, 173] width 144 height 28
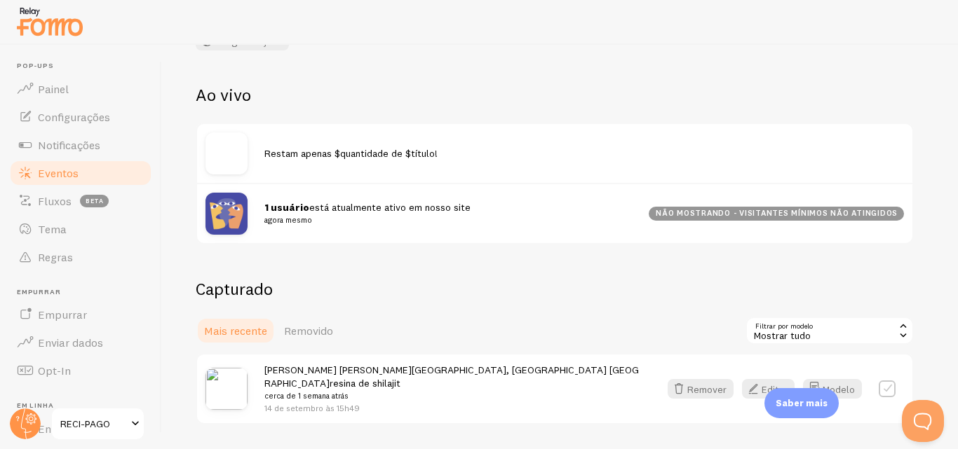
scroll to position [171, 0]
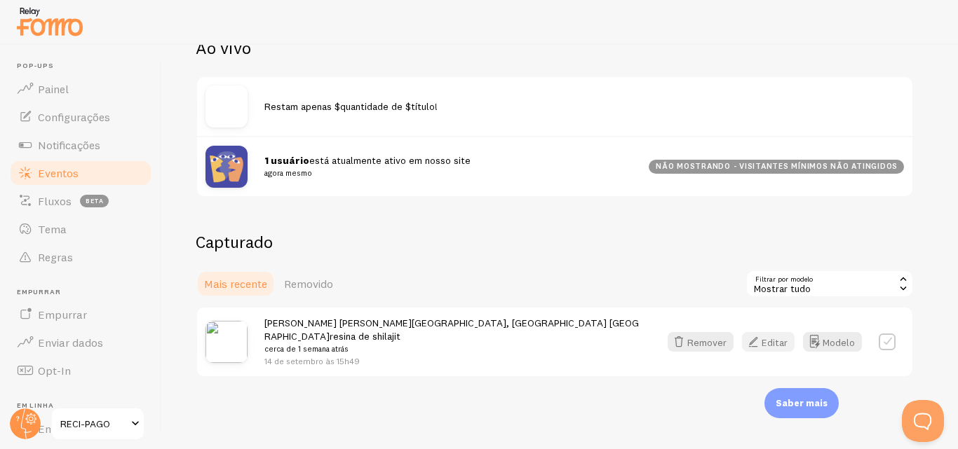
click at [755, 339] on icon "button" at bounding box center [753, 342] width 17 height 17
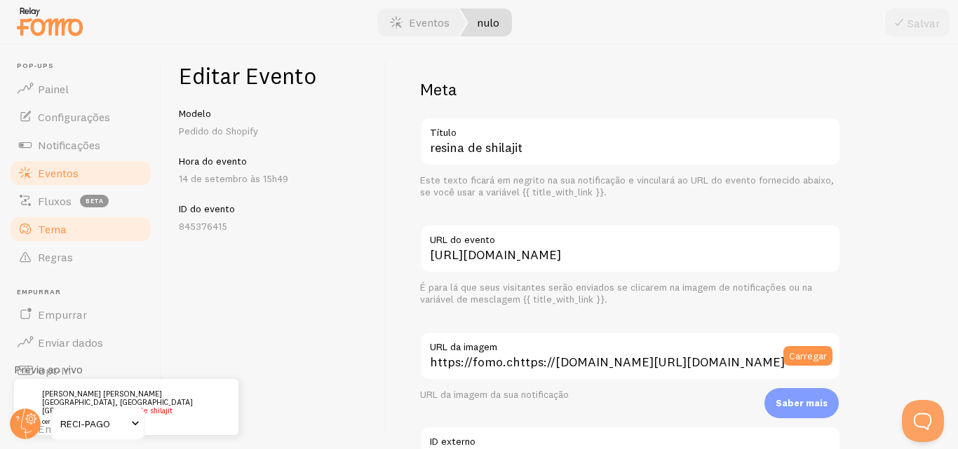
click at [87, 233] on link "Tema" at bounding box center [80, 229] width 144 height 28
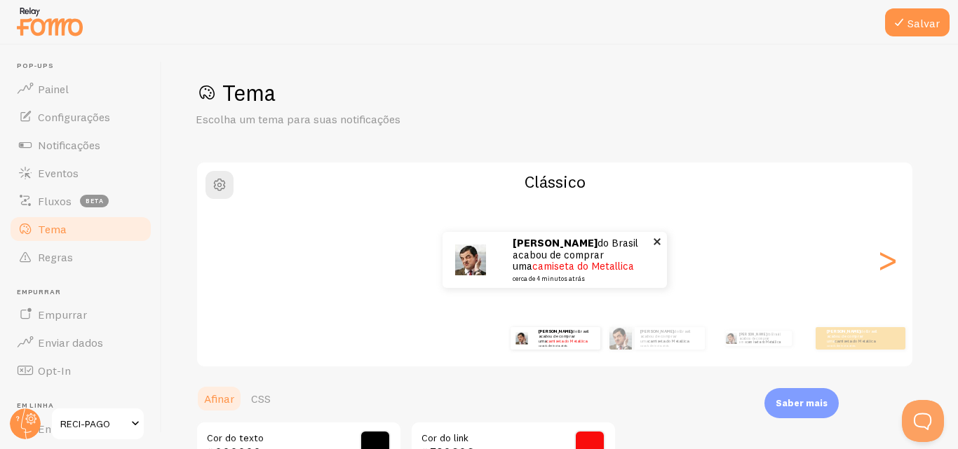
click at [556, 278] on font "cerca de 4 minutos atrás" at bounding box center [548, 279] width 72 height 8
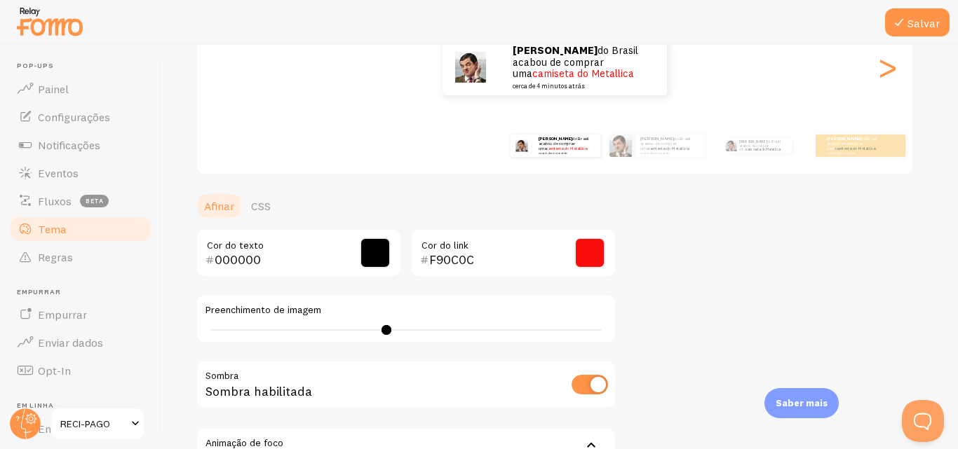
scroll to position [362, 0]
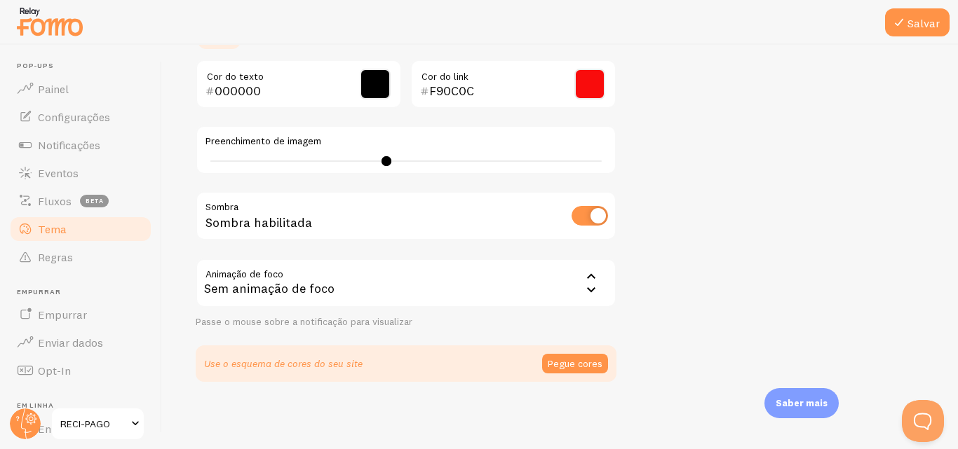
click at [590, 274] on icon at bounding box center [591, 277] width 17 height 17
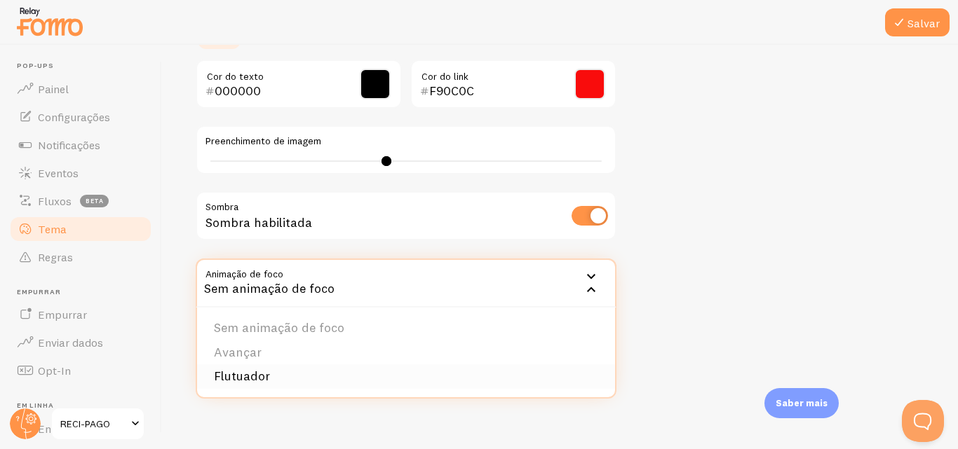
click at [262, 373] on font "Flutuador" at bounding box center [242, 376] width 56 height 16
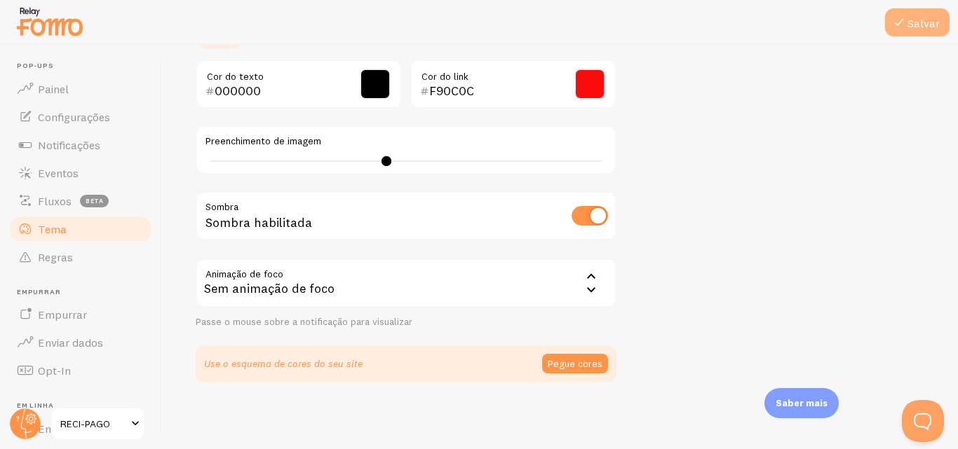
click at [928, 19] on font "Salvar" at bounding box center [923, 23] width 32 height 14
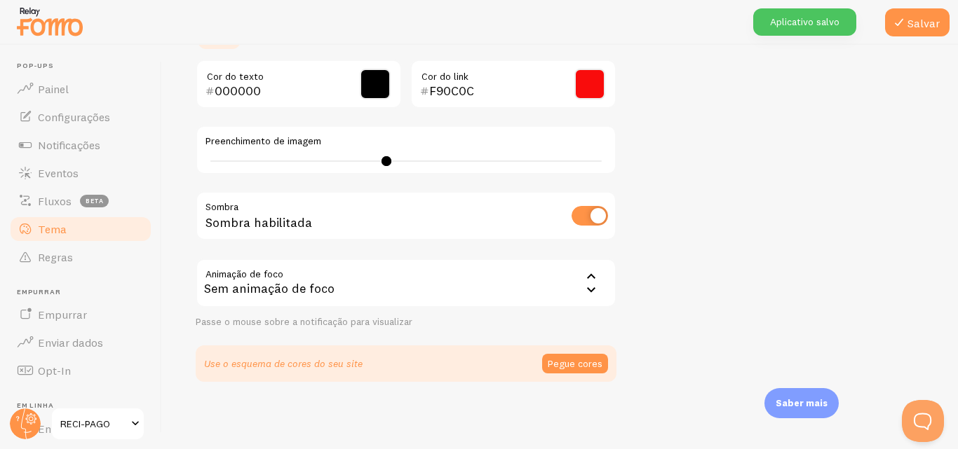
click at [598, 280] on icon at bounding box center [591, 277] width 17 height 17
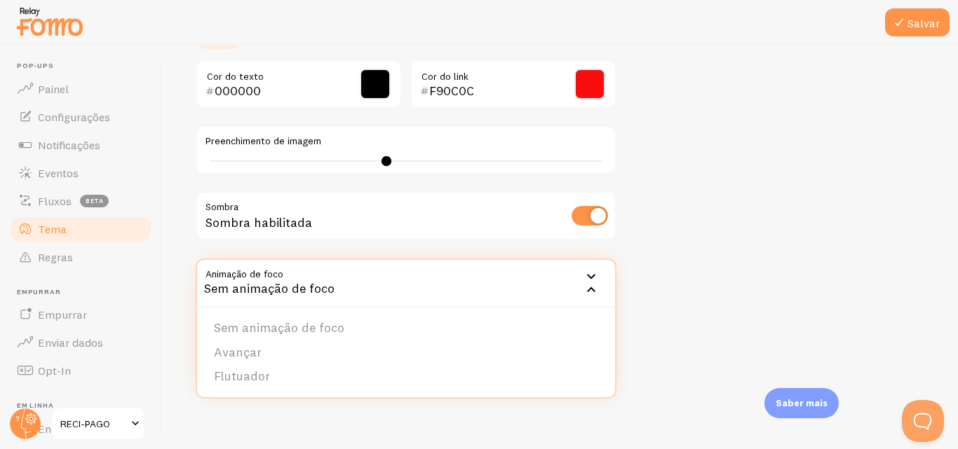
click at [265, 347] on li "Avançar" at bounding box center [406, 353] width 418 height 25
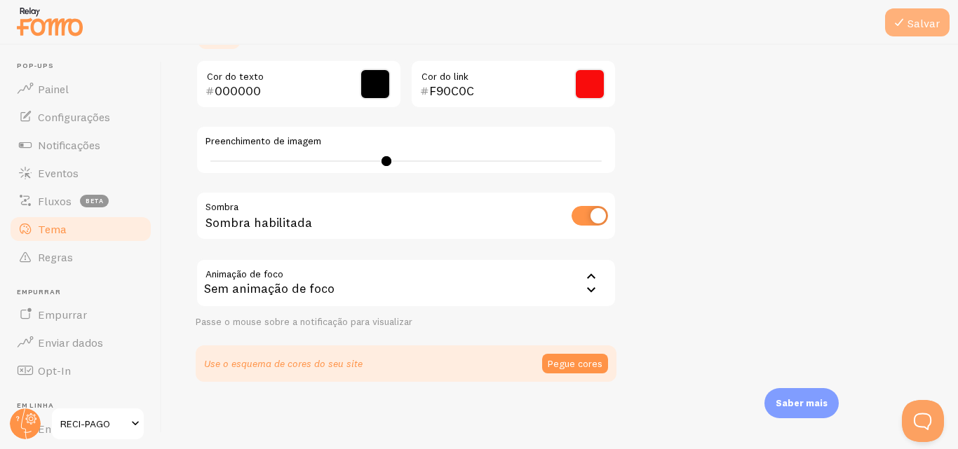
click at [916, 21] on font "Salvar" at bounding box center [923, 23] width 32 height 14
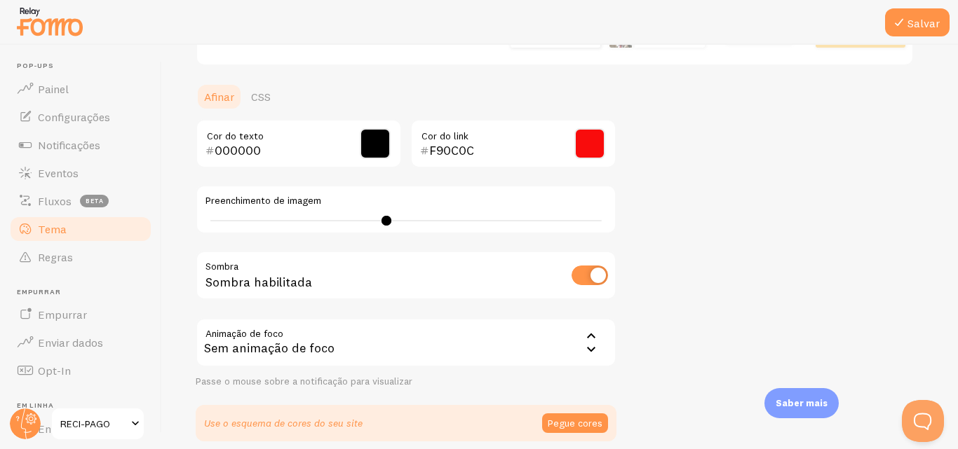
scroll to position [316, 0]
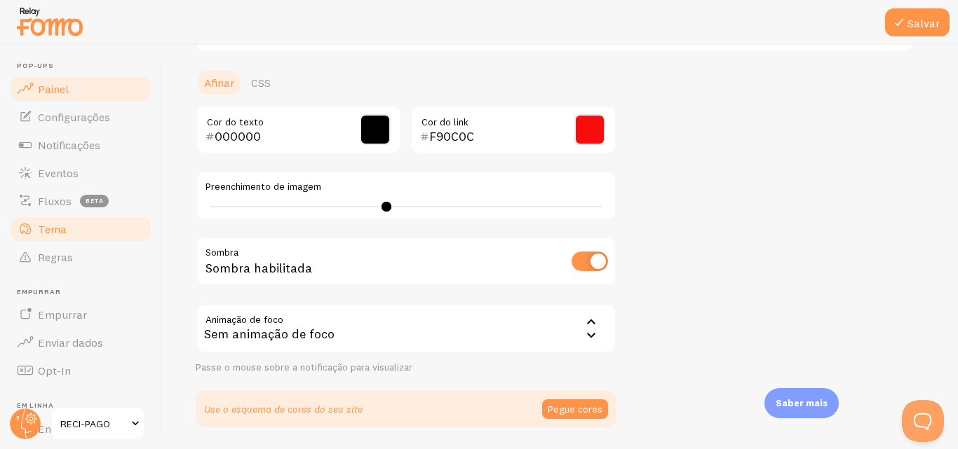
click at [69, 93] on link "Painel" at bounding box center [80, 89] width 144 height 28
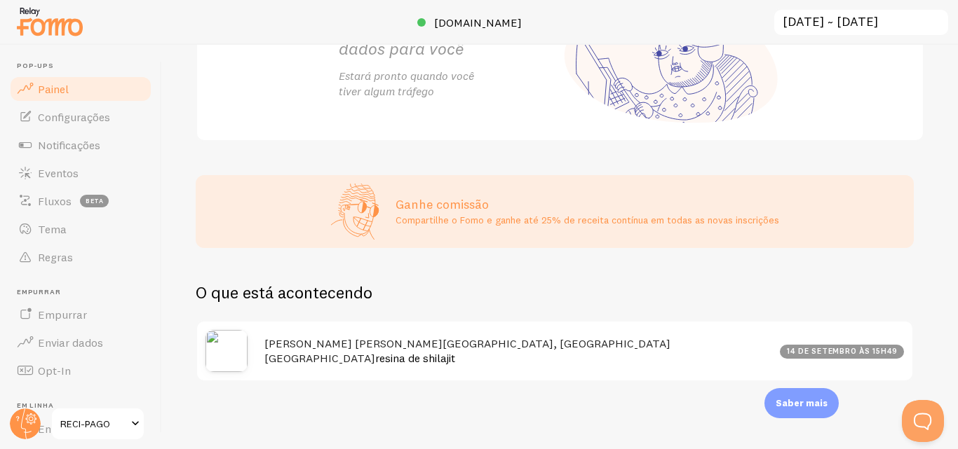
scroll to position [271, 0]
click at [861, 348] on font "14 de setembro às 15h49" at bounding box center [842, 351] width 111 height 10
click at [860, 349] on font "14 de setembro às 15h49" at bounding box center [842, 351] width 111 height 10
click at [83, 115] on font "Configurações" at bounding box center [74, 117] width 72 height 14
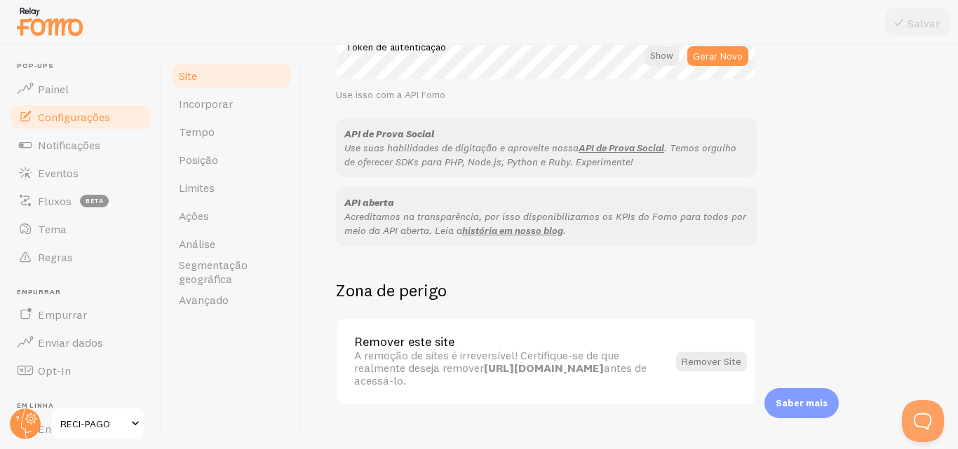
scroll to position [888, 0]
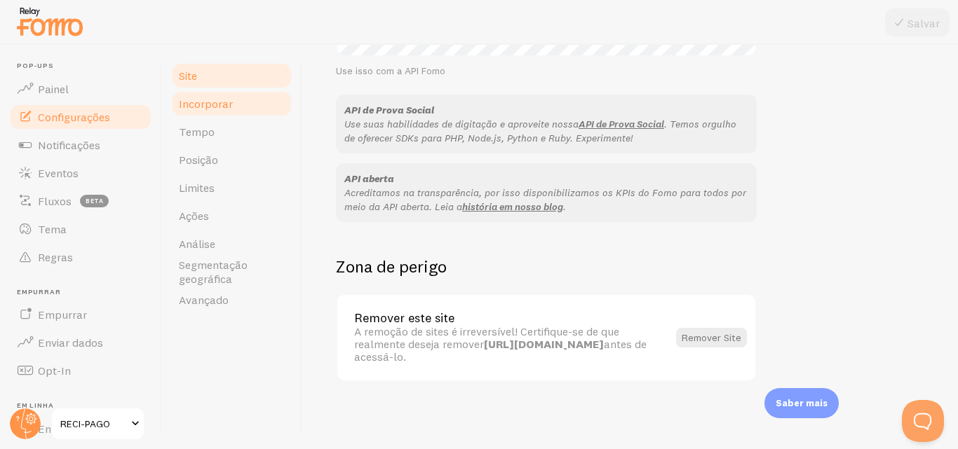
click at [215, 103] on font "Incorporar" at bounding box center [206, 104] width 54 height 14
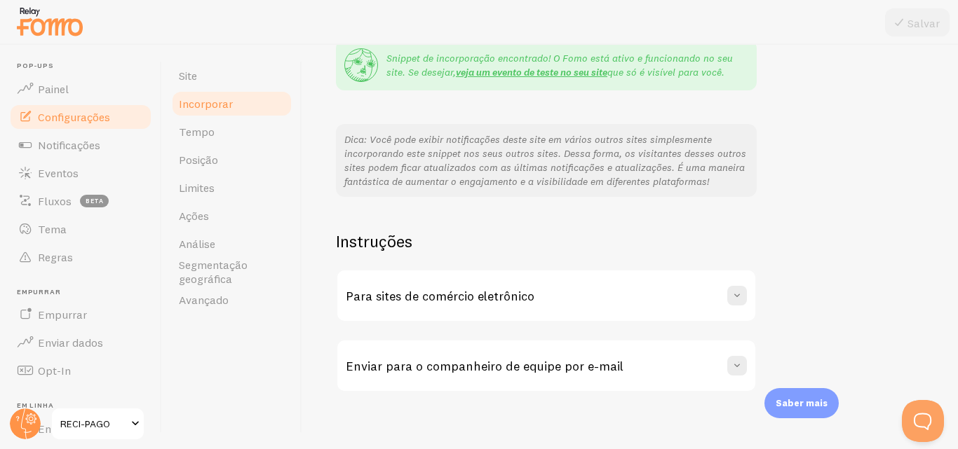
scroll to position [317, 0]
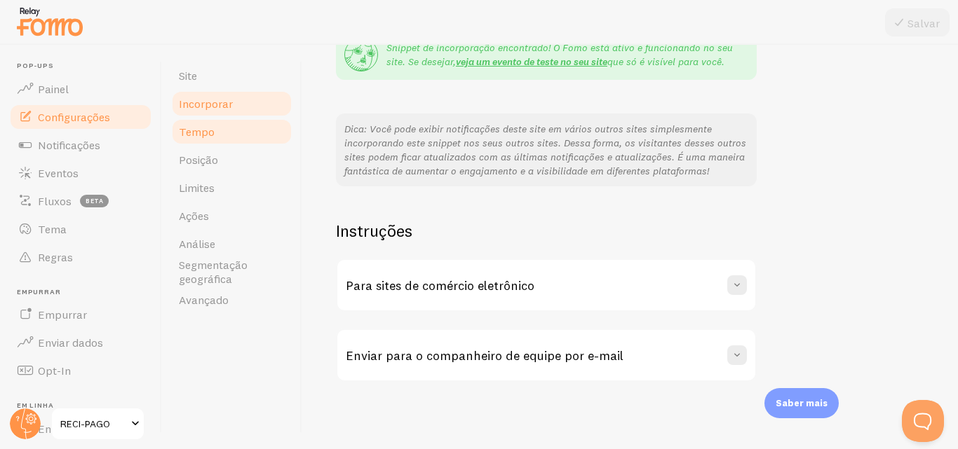
click at [247, 139] on link "Tempo" at bounding box center [231, 132] width 123 height 28
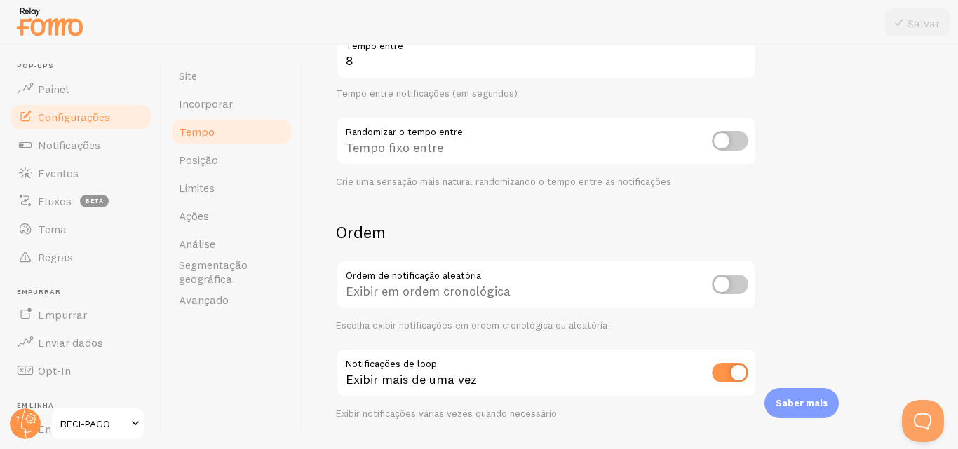
scroll to position [381, 0]
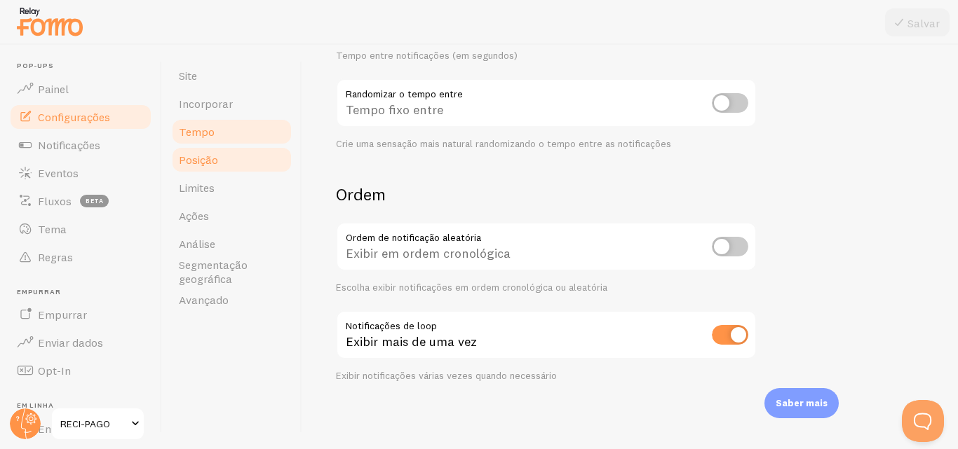
click at [256, 161] on link "Posição" at bounding box center [231, 160] width 123 height 28
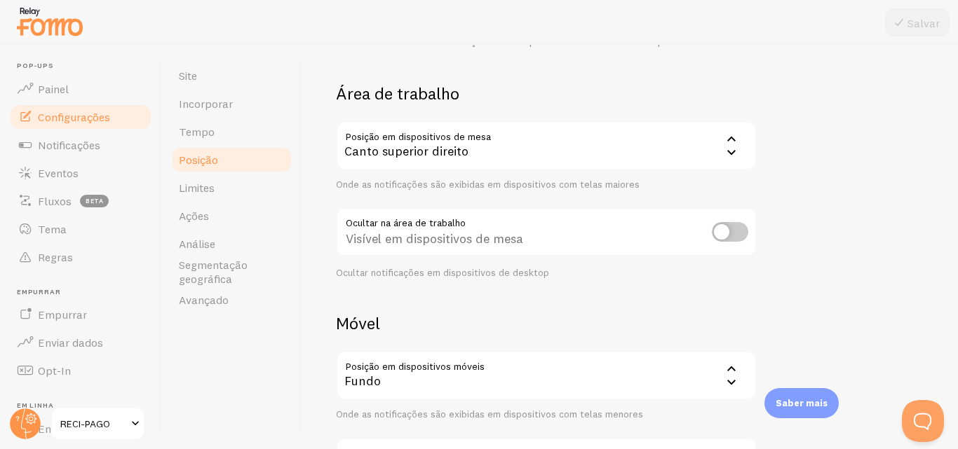
scroll to position [76, 0]
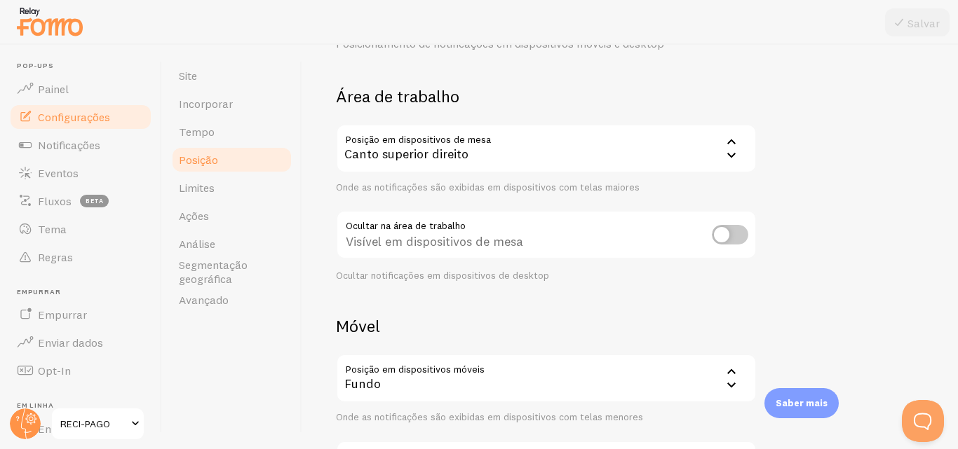
click at [726, 148] on icon at bounding box center [731, 141] width 17 height 17
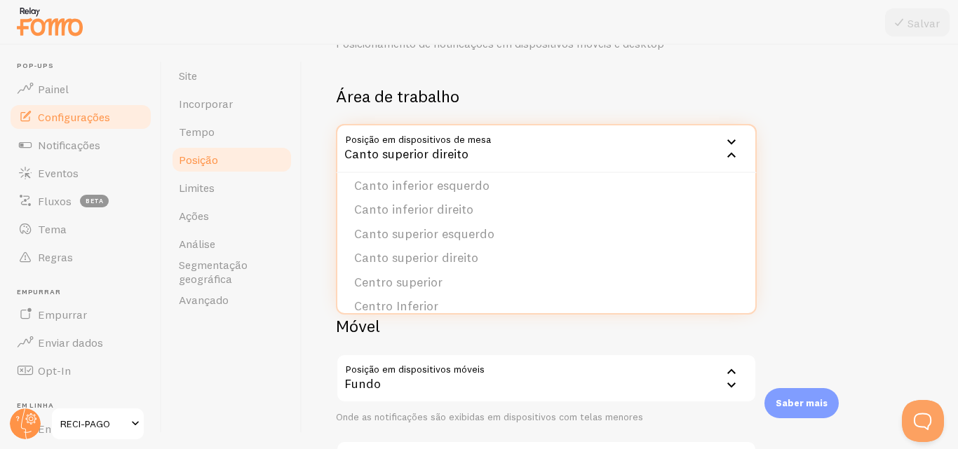
scroll to position [0, 0]
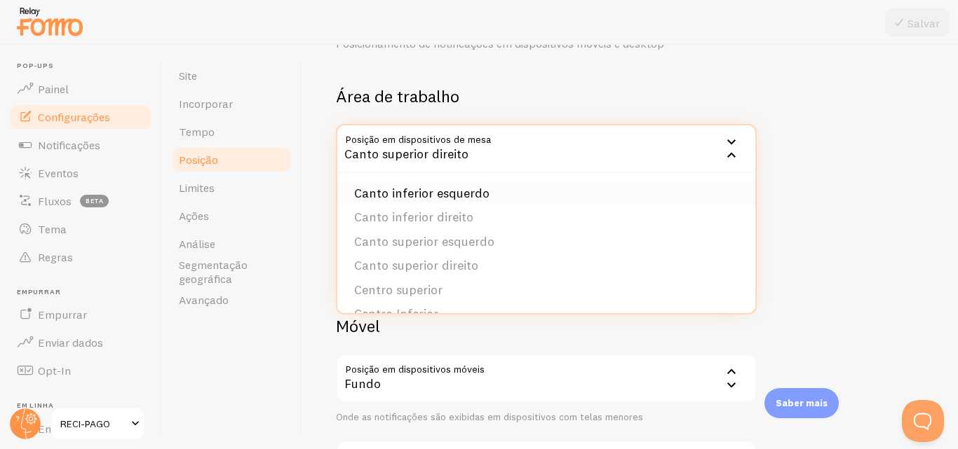
click at [477, 186] on font "Canto inferior esquerdo" at bounding box center [421, 193] width 135 height 16
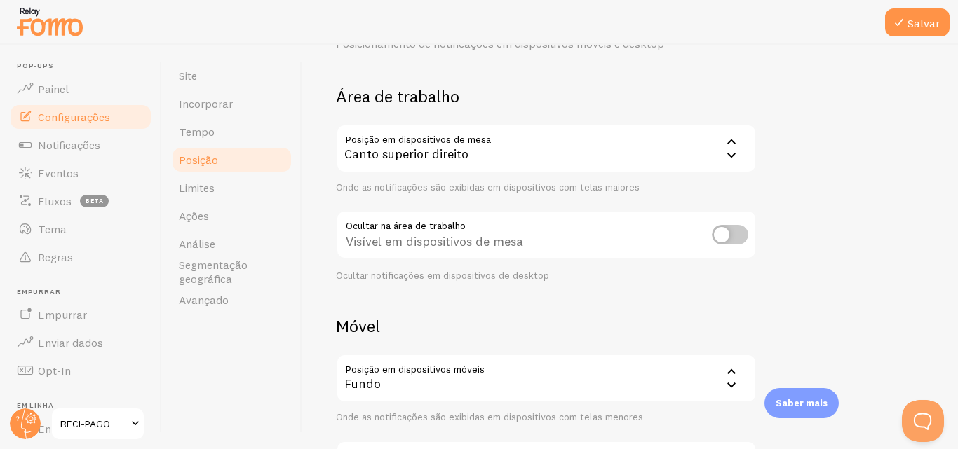
click at [860, 123] on div "Dispositivos e Posição Posicionamento de notificações em dispositivos móveis e …" at bounding box center [630, 258] width 588 height 510
click at [194, 191] on font "Limites" at bounding box center [197, 188] width 36 height 14
click at [905, 13] on button "Salvar" at bounding box center [917, 22] width 64 height 28
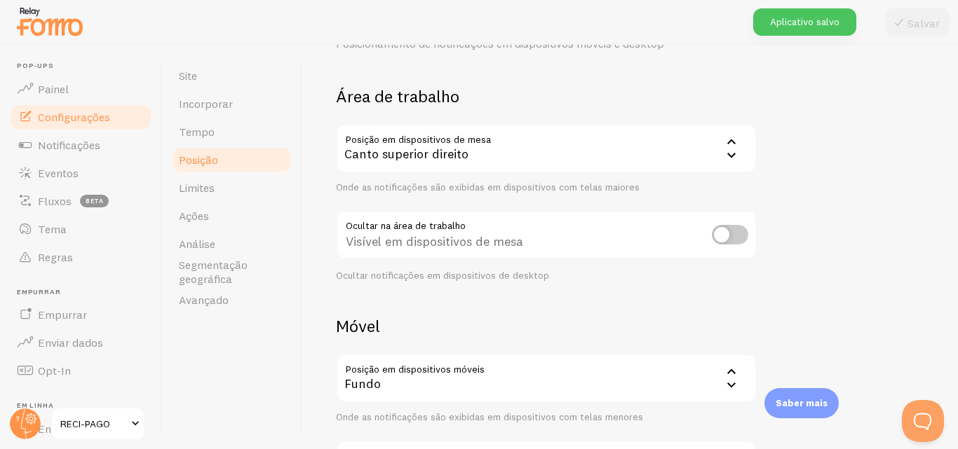
click at [715, 147] on div "Canto superior direito" at bounding box center [546, 148] width 421 height 49
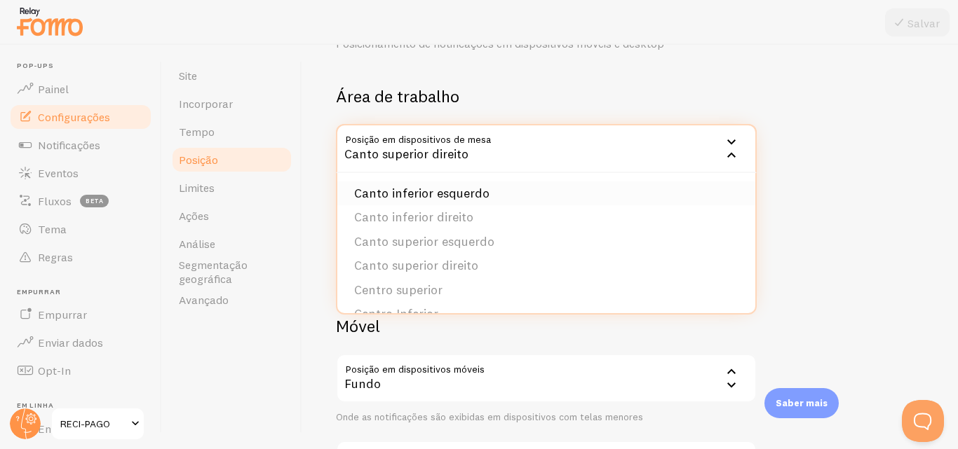
click at [484, 196] on font "Canto inferior esquerdo" at bounding box center [421, 193] width 135 height 16
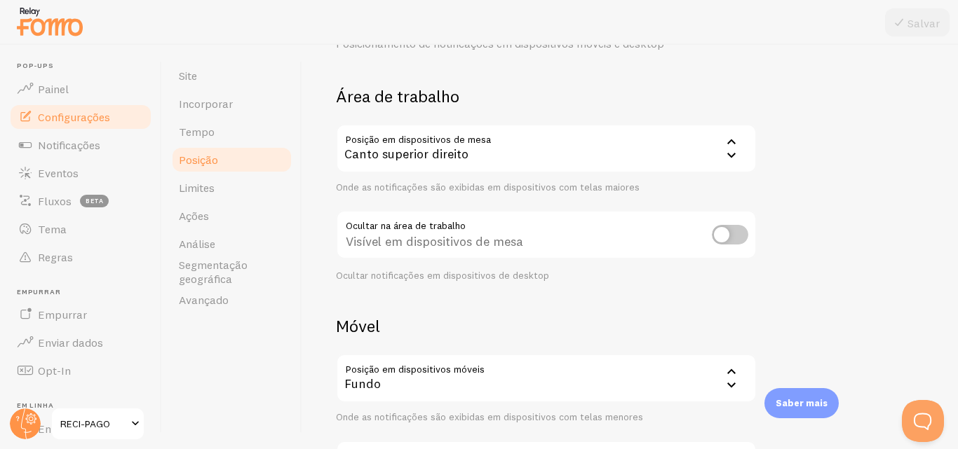
click at [537, 155] on div "Canto superior direito" at bounding box center [546, 148] width 421 height 49
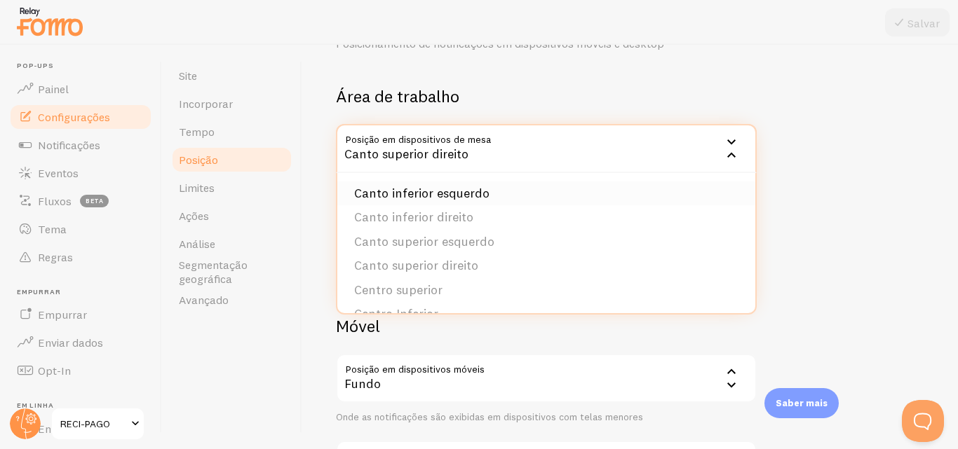
click at [449, 201] on font "Canto inferior esquerdo" at bounding box center [421, 193] width 135 height 16
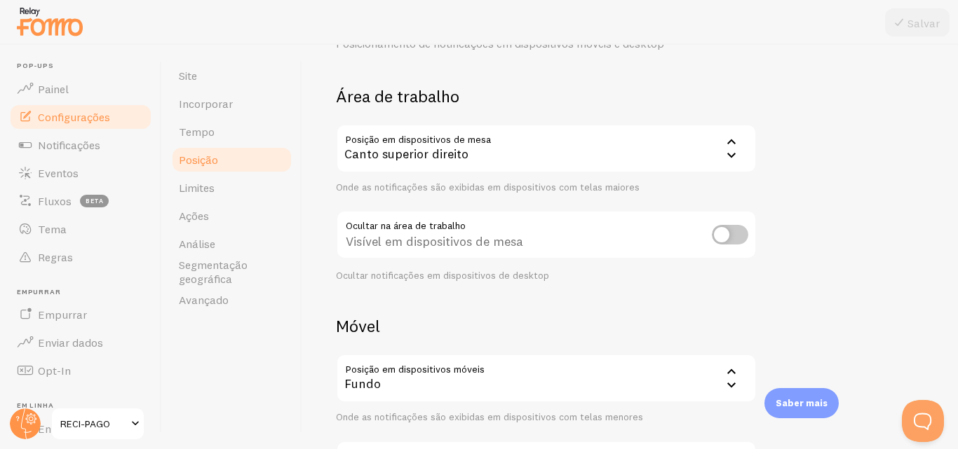
click at [724, 153] on icon at bounding box center [731, 155] width 17 height 17
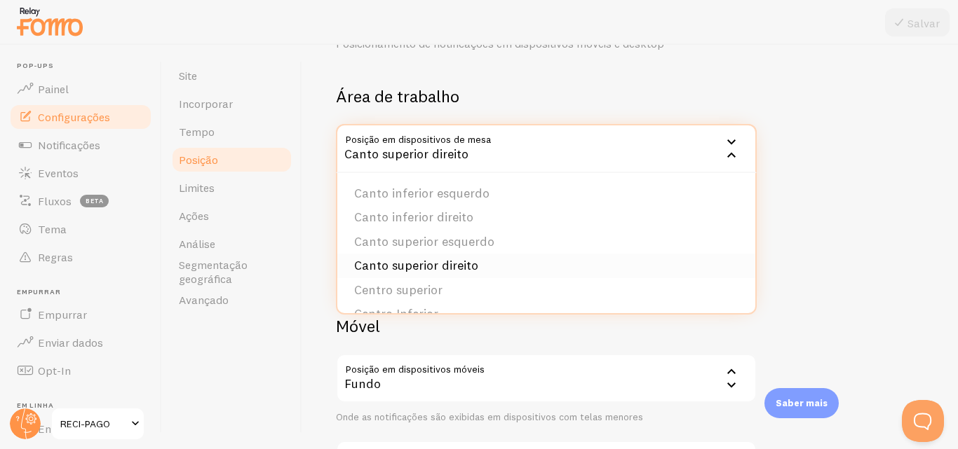
click at [421, 257] on li "Canto superior direito" at bounding box center [546, 266] width 418 height 25
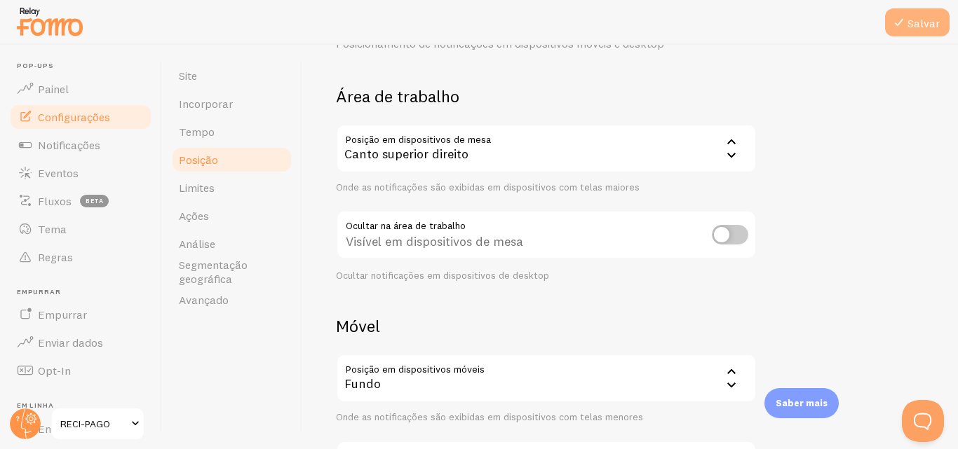
click at [914, 19] on font "Salvar" at bounding box center [923, 23] width 32 height 14
click at [739, 144] on icon at bounding box center [731, 141] width 17 height 17
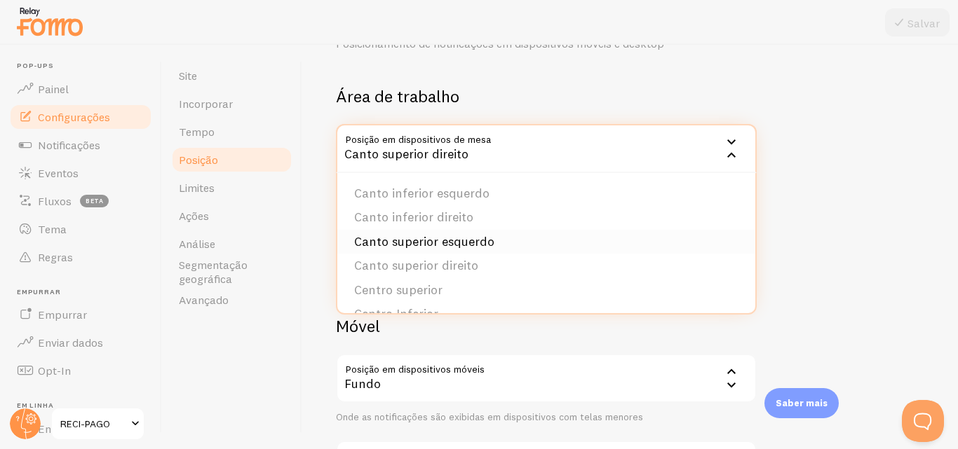
click at [482, 241] on font "Canto superior esquerdo" at bounding box center [424, 241] width 140 height 16
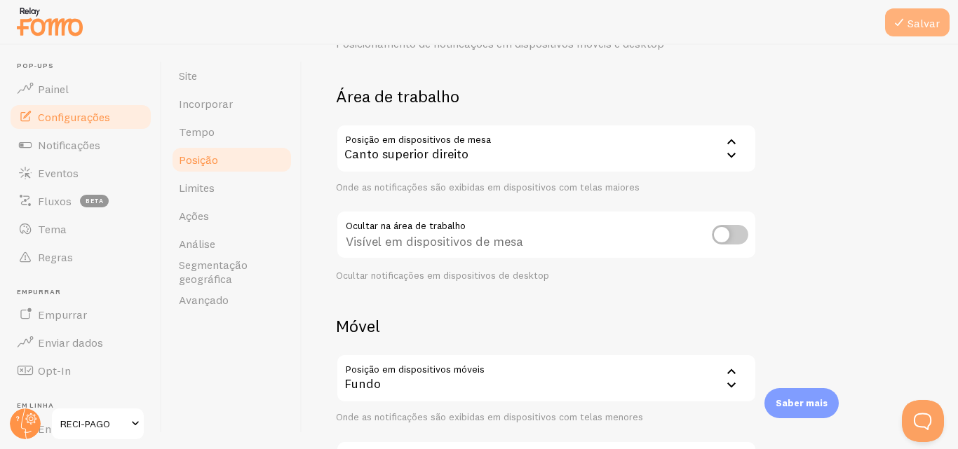
click at [916, 27] on font "Salvar" at bounding box center [923, 23] width 32 height 14
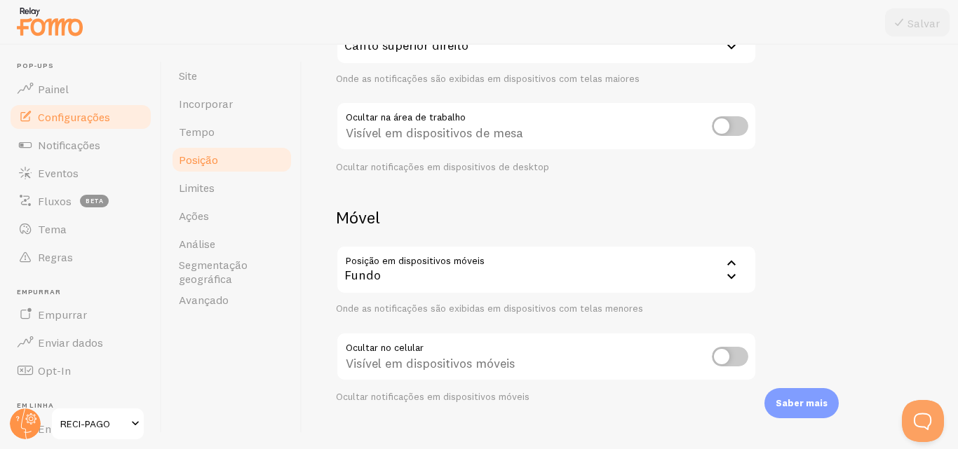
scroll to position [206, 0]
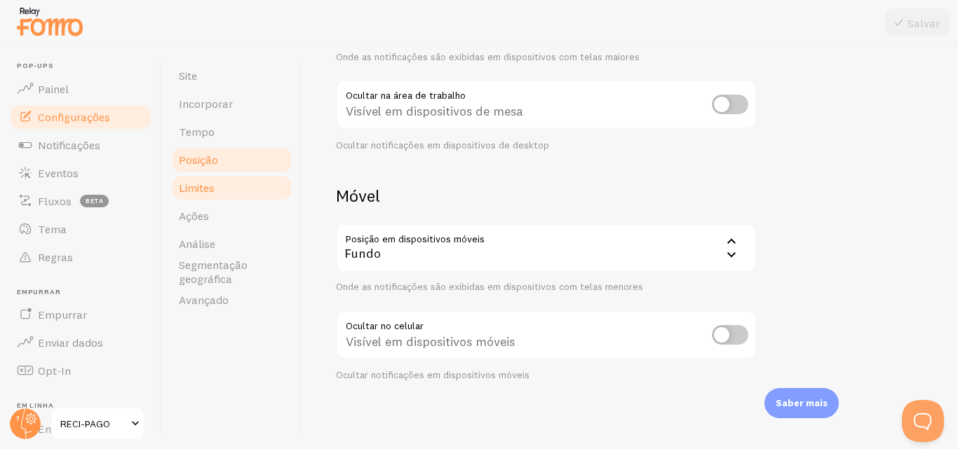
click at [249, 198] on link "Limites" at bounding box center [231, 188] width 123 height 28
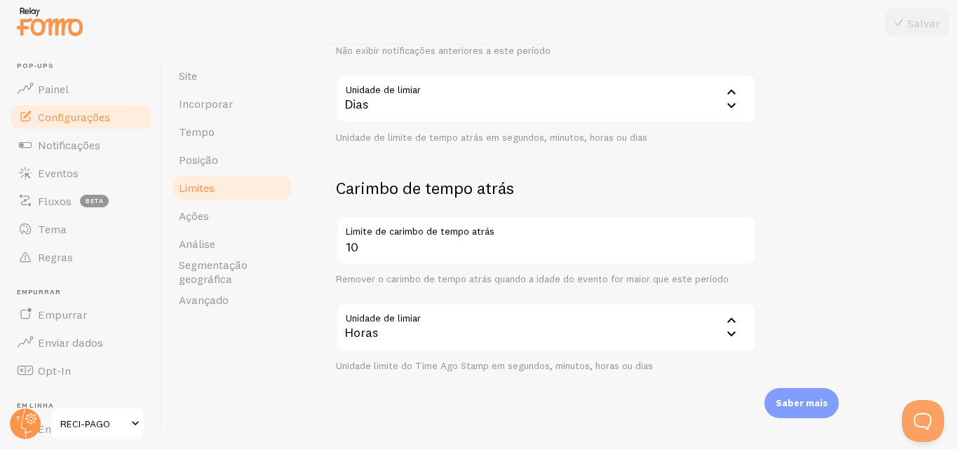
scroll to position [460, 0]
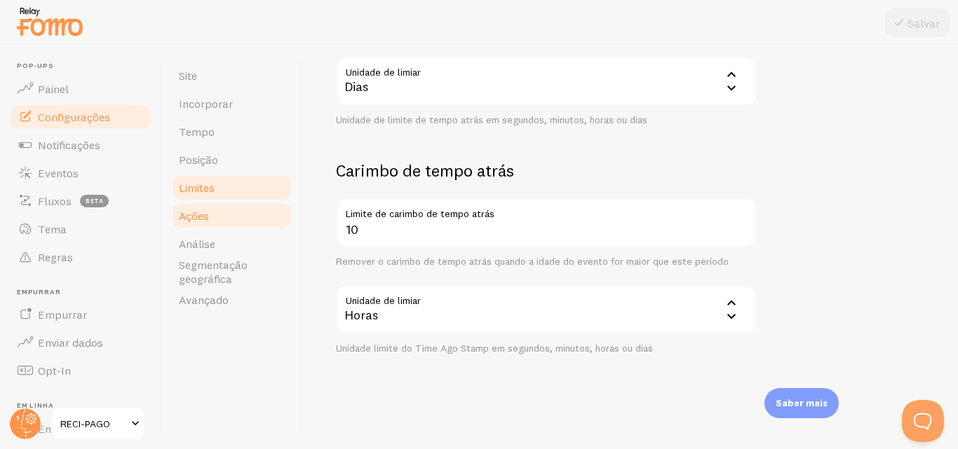
click at [226, 223] on link "Ações" at bounding box center [231, 216] width 123 height 28
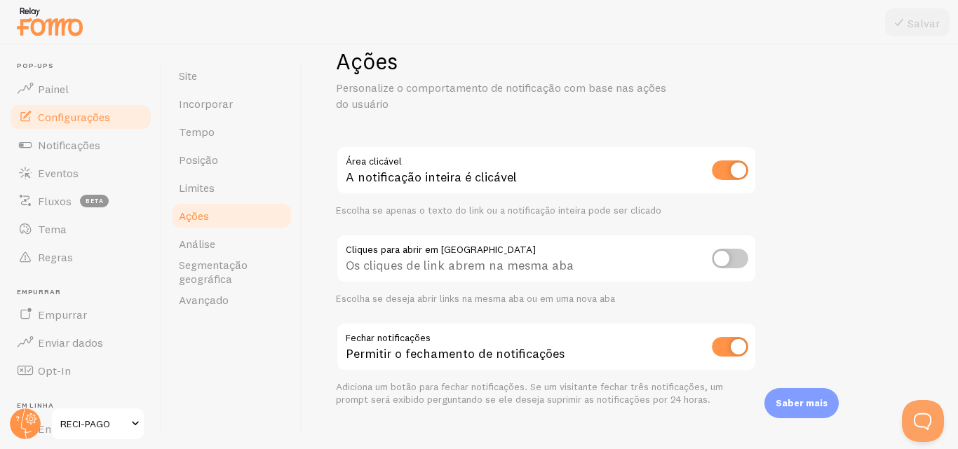
scroll to position [55, 0]
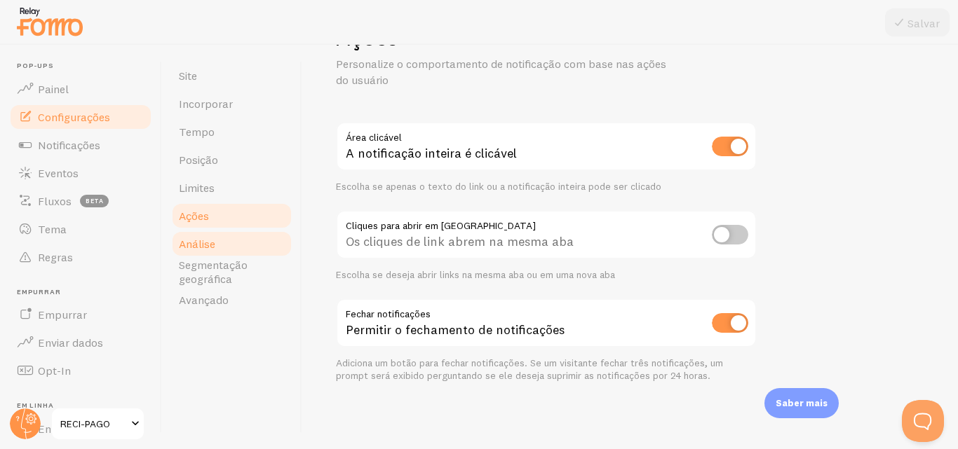
click at [264, 246] on link "Análise" at bounding box center [231, 244] width 123 height 28
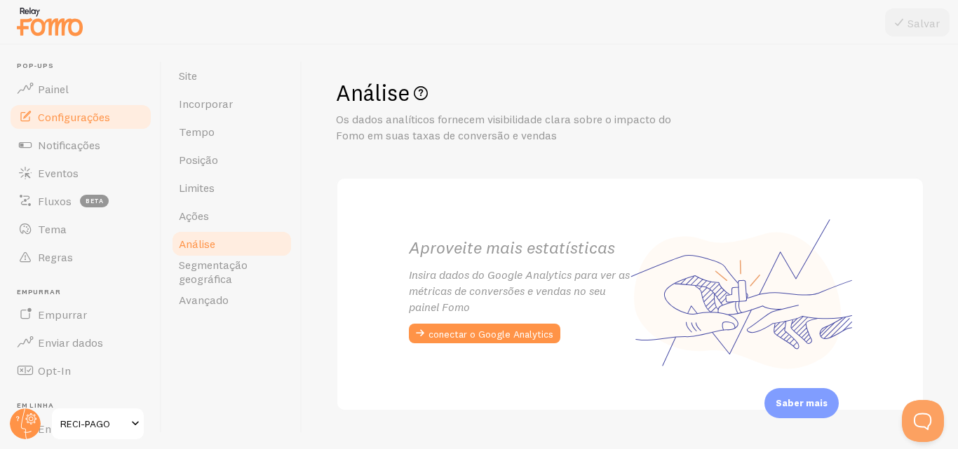
click at [269, 257] on link "Análise" at bounding box center [231, 244] width 123 height 28
click at [226, 271] on font "Segmentação geográfica" at bounding box center [213, 272] width 69 height 28
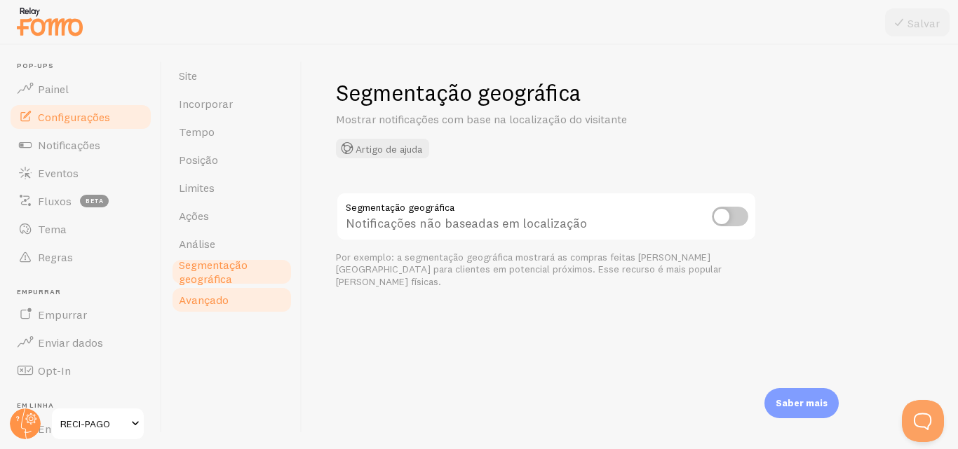
click at [231, 301] on link "Avançado" at bounding box center [231, 300] width 123 height 28
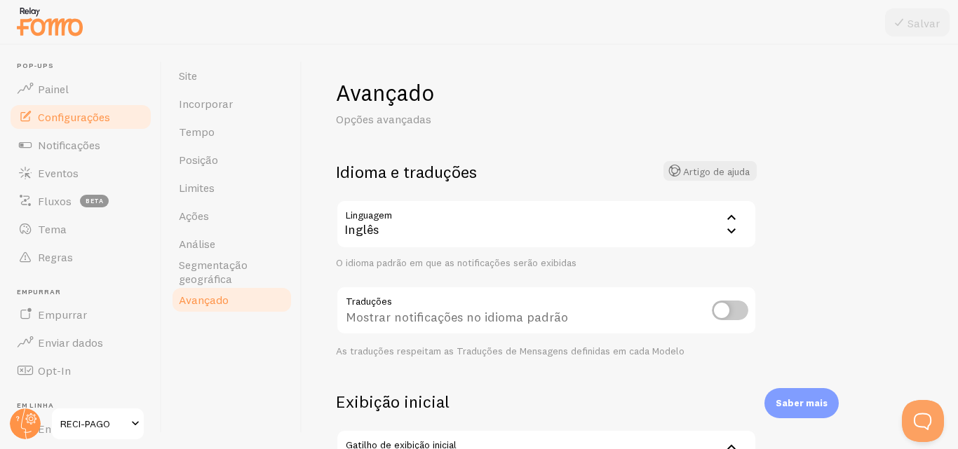
click at [728, 222] on icon at bounding box center [731, 217] width 17 height 17
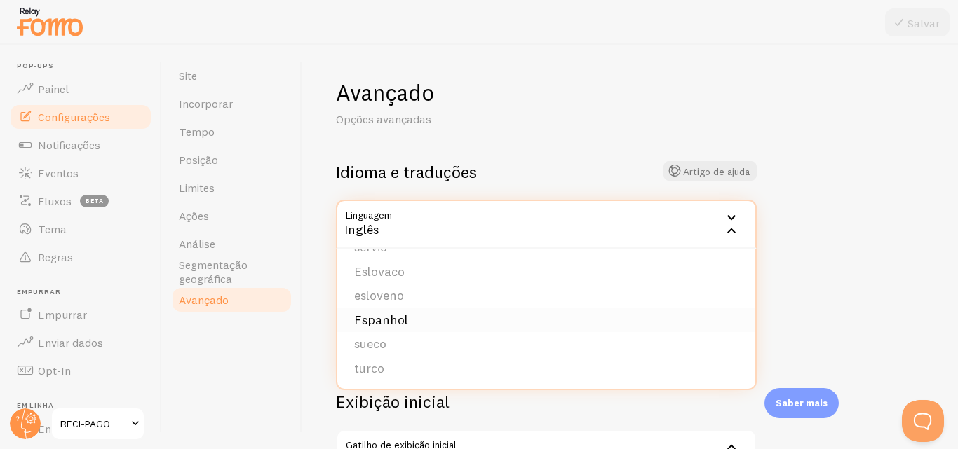
scroll to position [569, 0]
click at [405, 327] on font "Espanhol" at bounding box center [381, 328] width 54 height 16
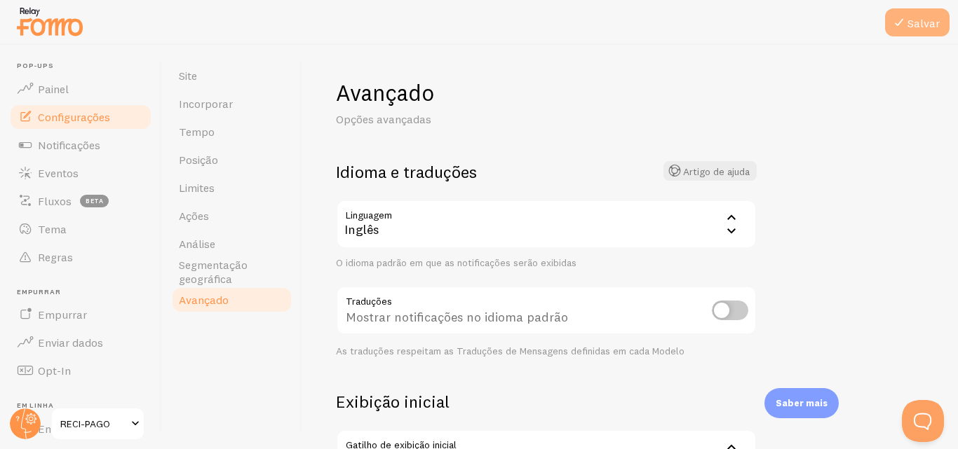
click at [922, 32] on button "Salvar" at bounding box center [917, 22] width 64 height 28
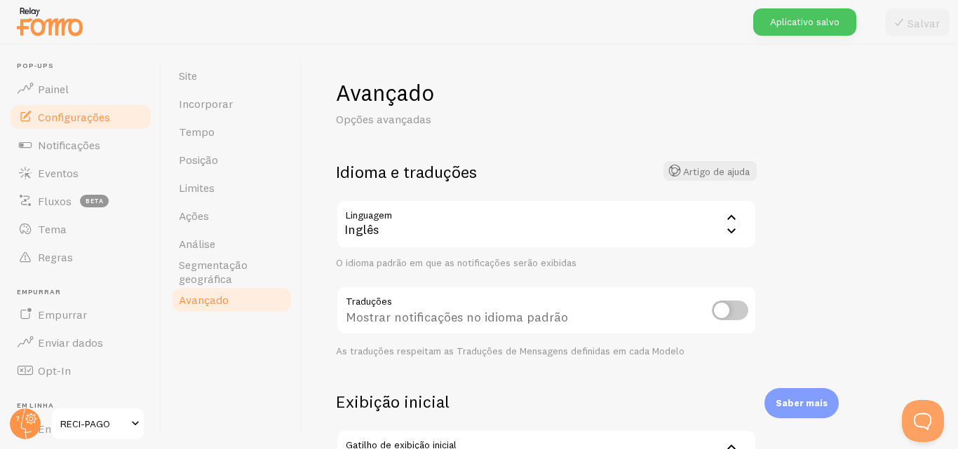
click at [708, 219] on div "Inglês" at bounding box center [546, 224] width 421 height 49
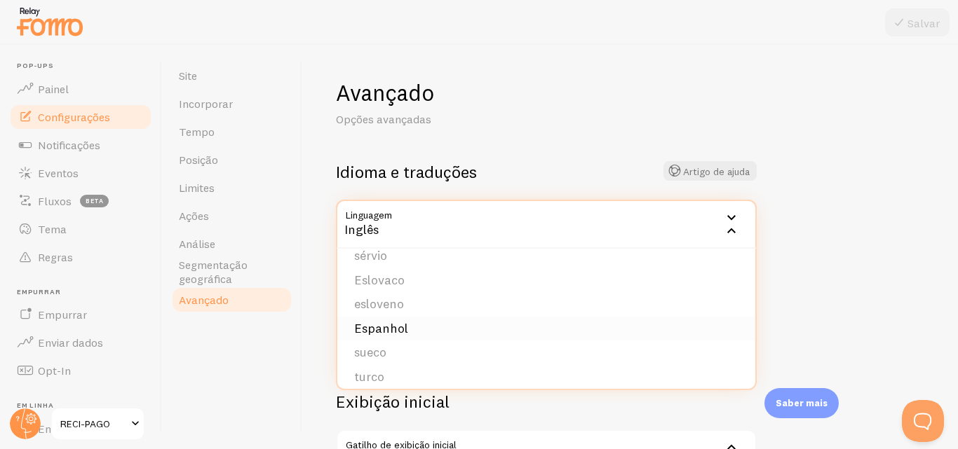
click at [375, 323] on font "Espanhol" at bounding box center [381, 328] width 54 height 16
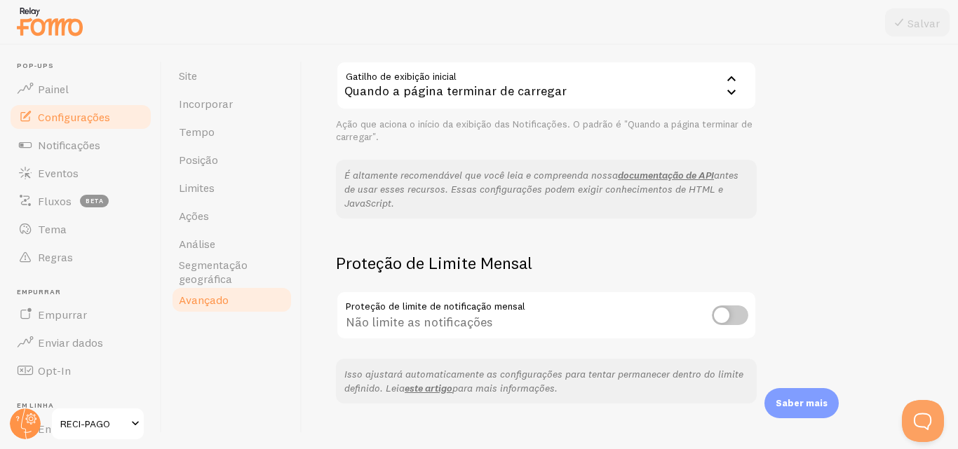
scroll to position [391, 0]
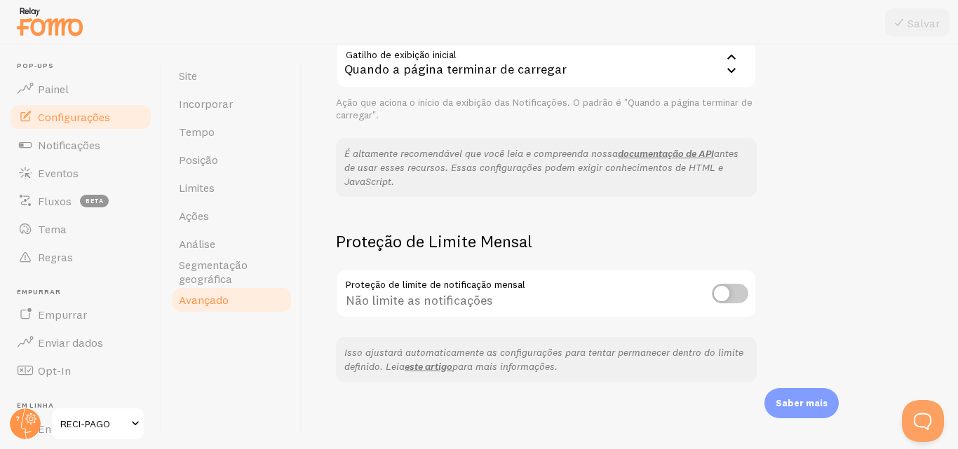
click at [711, 70] on div "Quando a página terminar de carregar" at bounding box center [546, 63] width 421 height 49
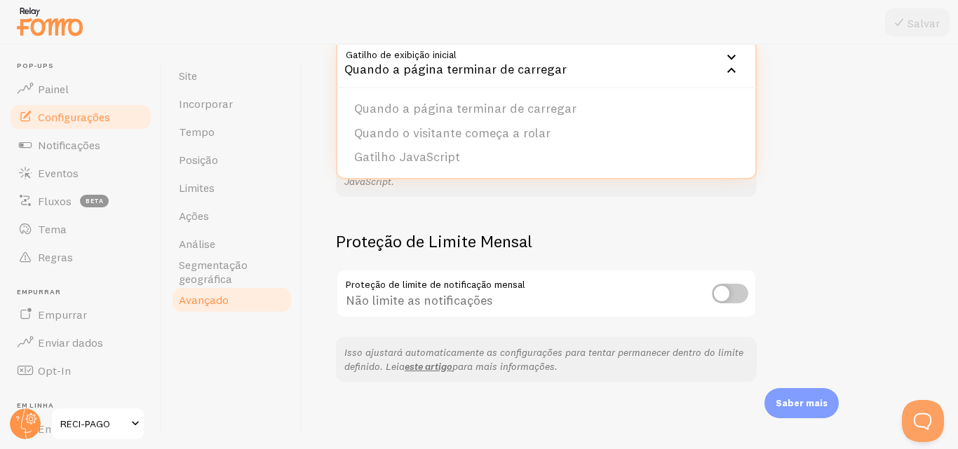
click at [795, 72] on div "Avançado Opções avançadas Idioma e traduções Artigo de ajuda Linguagem es Inglê…" at bounding box center [630, 247] width 656 height 405
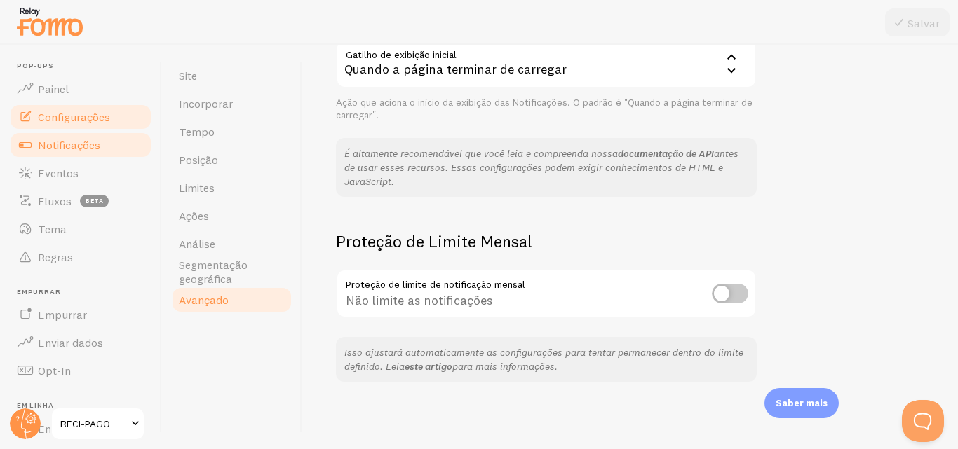
click at [69, 152] on link "Notificações" at bounding box center [80, 145] width 144 height 28
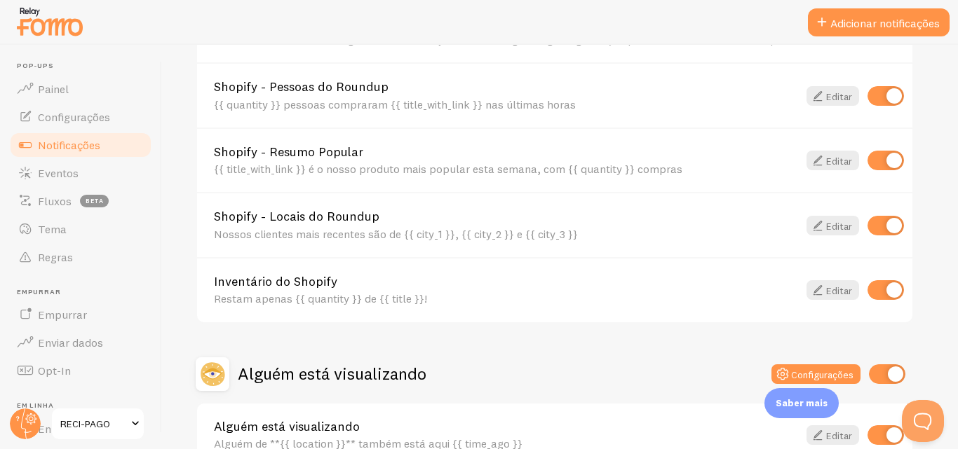
scroll to position [680, 0]
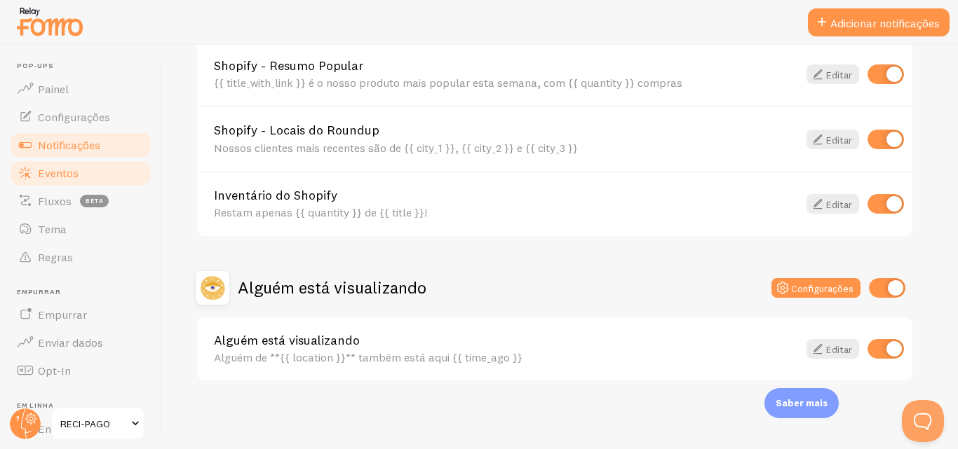
click at [79, 173] on link "Eventos" at bounding box center [80, 173] width 144 height 28
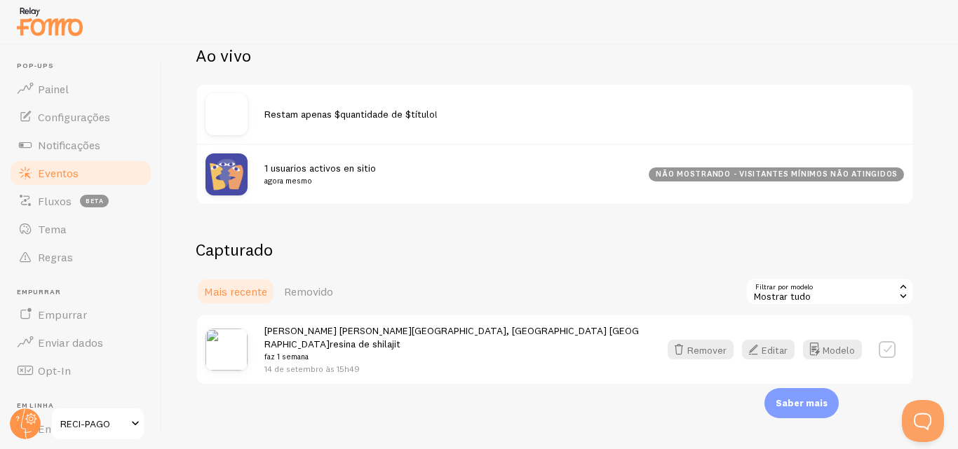
scroll to position [171, 0]
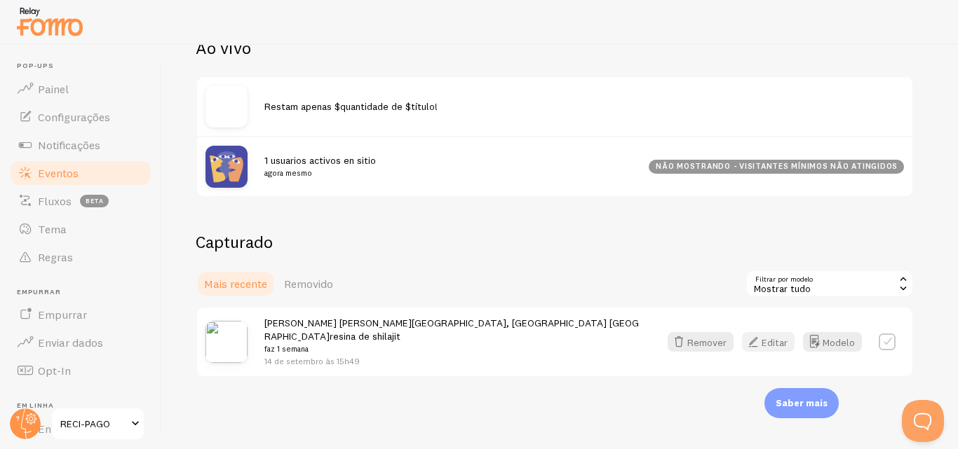
click at [756, 337] on icon "button" at bounding box center [753, 342] width 17 height 17
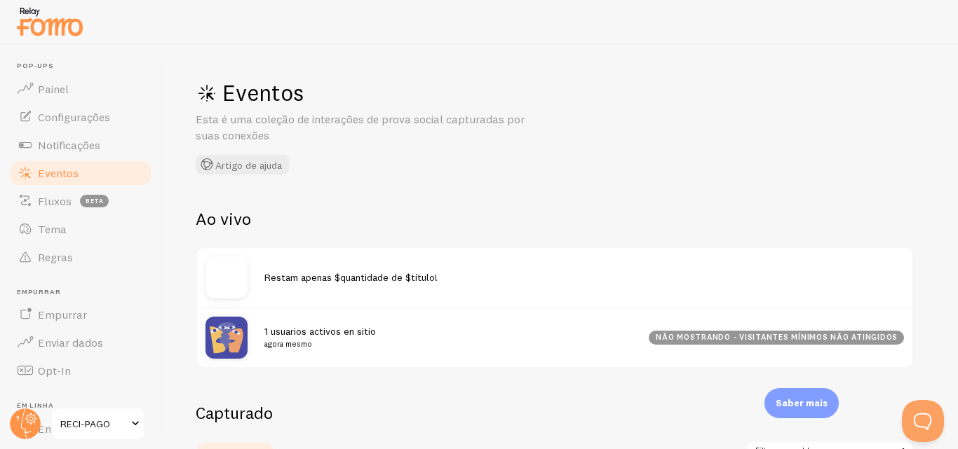
scroll to position [171, 0]
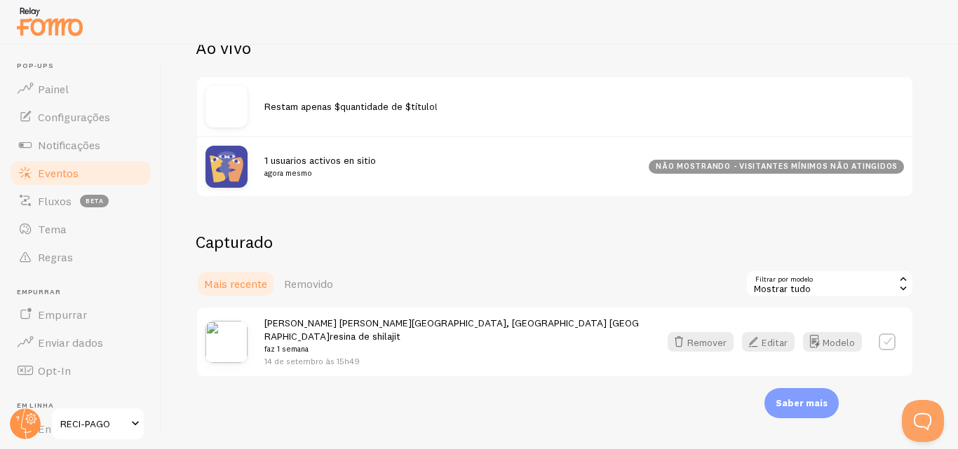
click at [303, 356] on font "14 de setembro às 15h49" at bounding box center [311, 361] width 95 height 11
click at [210, 325] on img at bounding box center [226, 342] width 42 height 42
click at [761, 337] on font "Editar" at bounding box center [774, 342] width 26 height 13
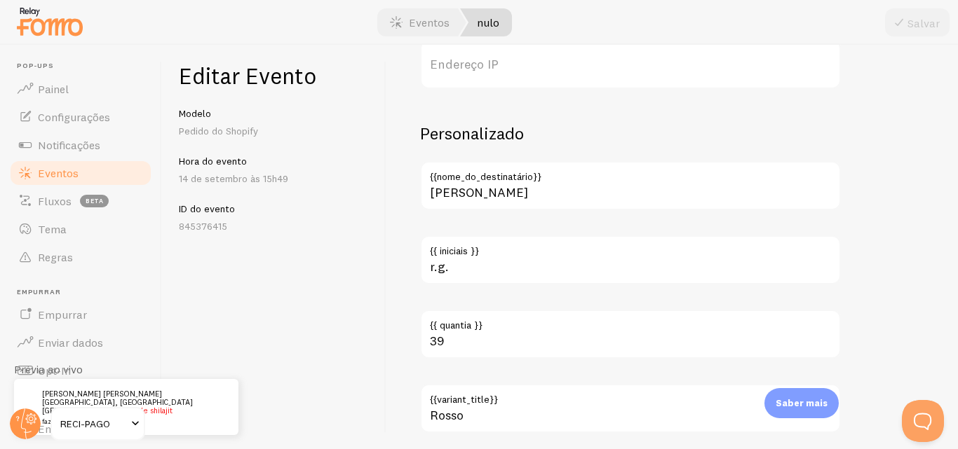
scroll to position [913, 0]
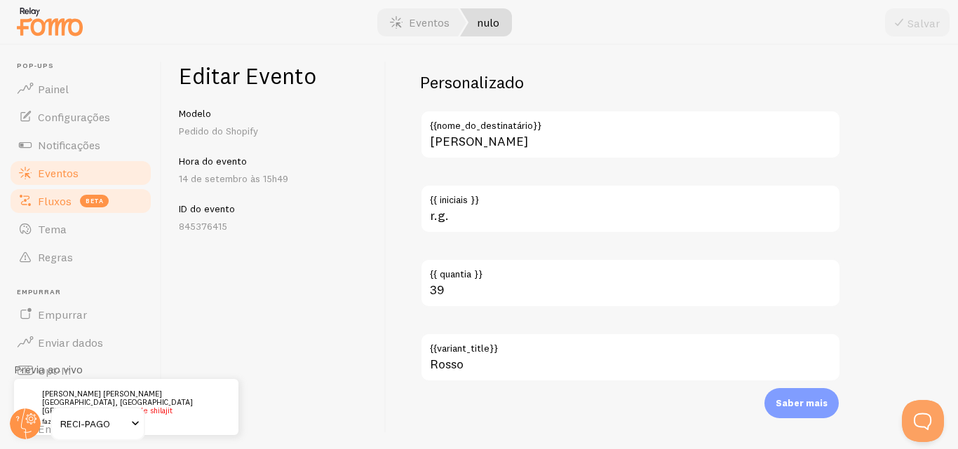
click at [99, 205] on span "beta" at bounding box center [94, 201] width 29 height 13
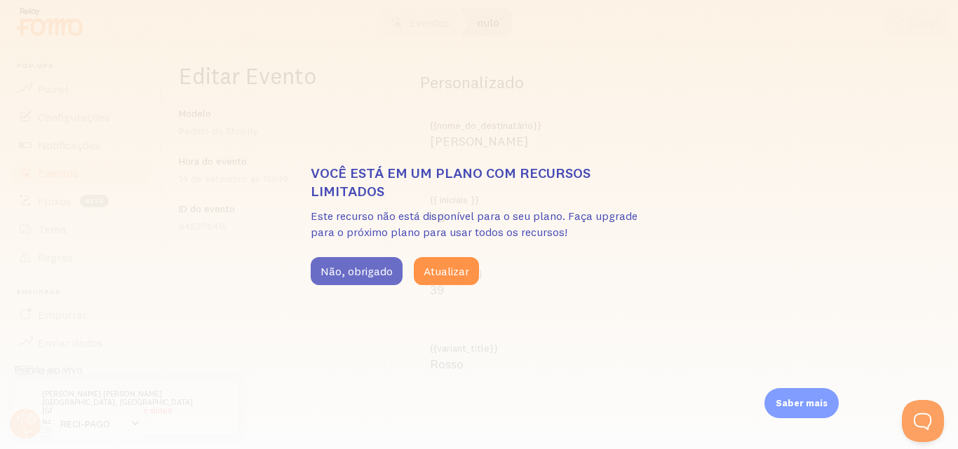
click at [346, 273] on font "Não, obrigado" at bounding box center [356, 271] width 72 height 14
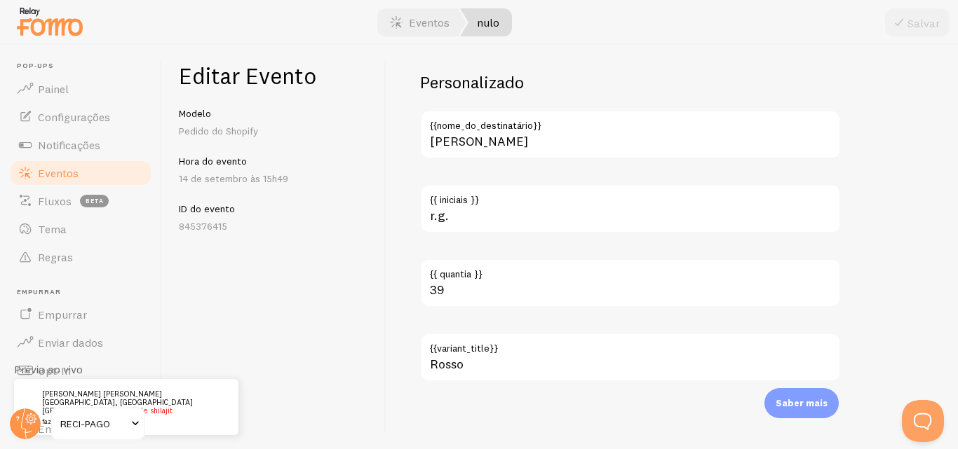
drag, startPoint x: 957, startPoint y: 344, endPoint x: 41, endPoint y: 13, distance: 974.0
click at [81, 205] on span "beta" at bounding box center [94, 201] width 29 height 13
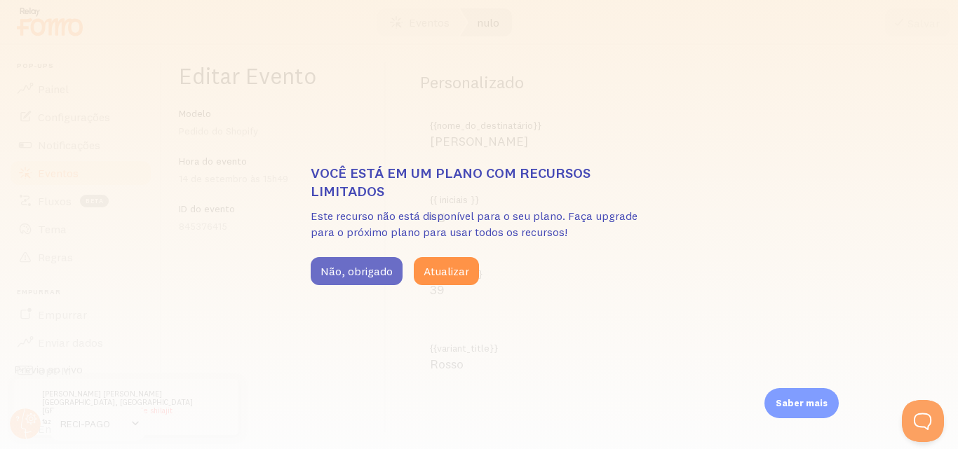
click at [327, 277] on font "Não, obrigado" at bounding box center [356, 271] width 72 height 14
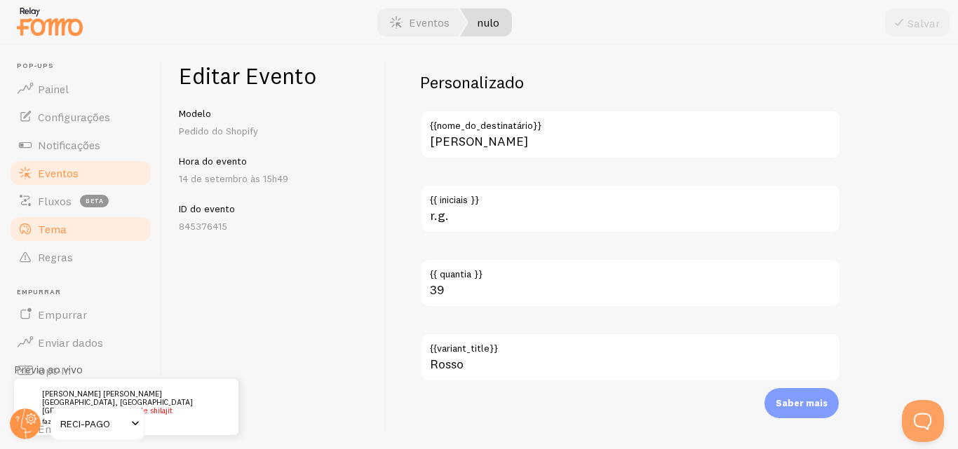
click at [74, 229] on link "Tema" at bounding box center [80, 229] width 144 height 28
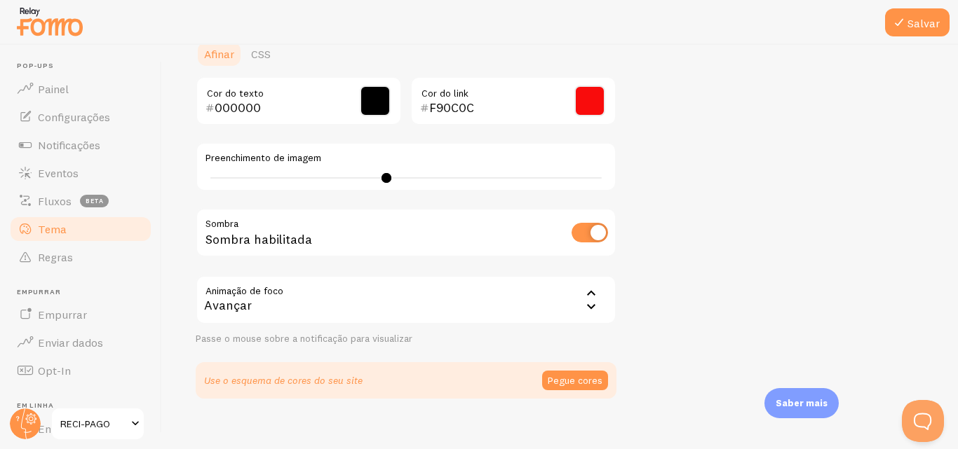
scroll to position [362, 0]
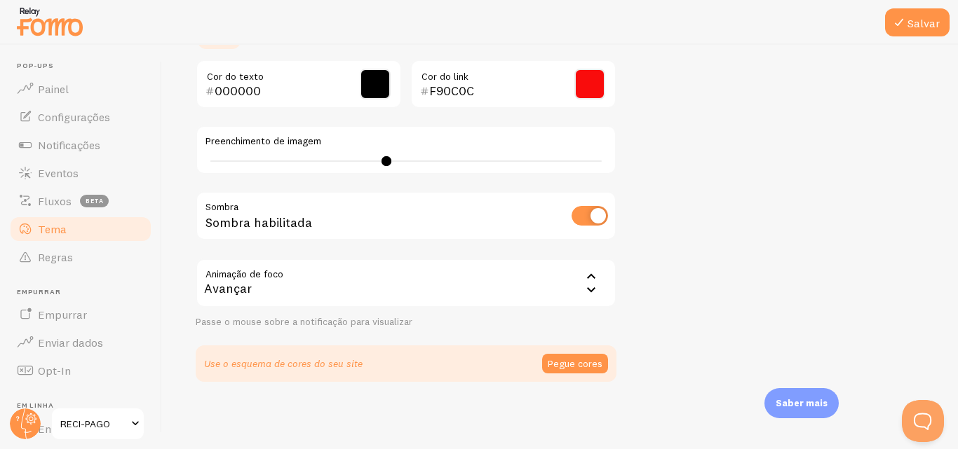
click at [580, 281] on div "Avançar" at bounding box center [406, 283] width 421 height 49
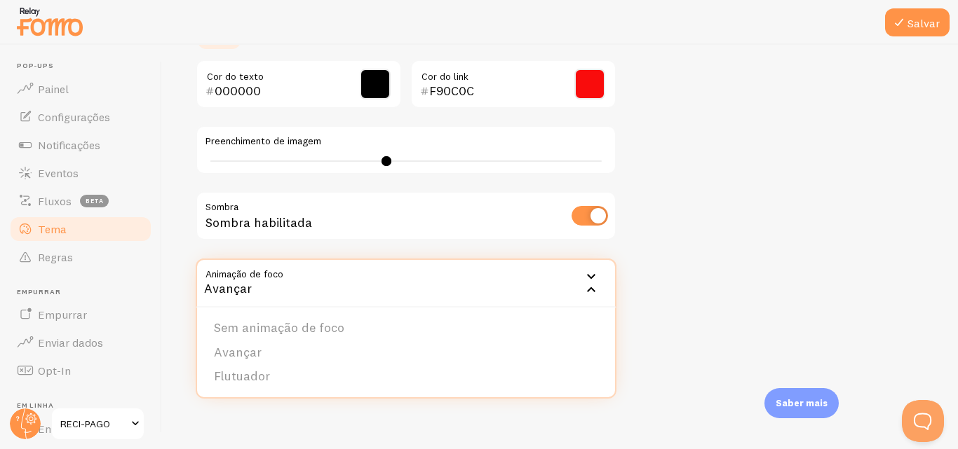
click at [580, 281] on div "Avançar" at bounding box center [406, 283] width 421 height 49
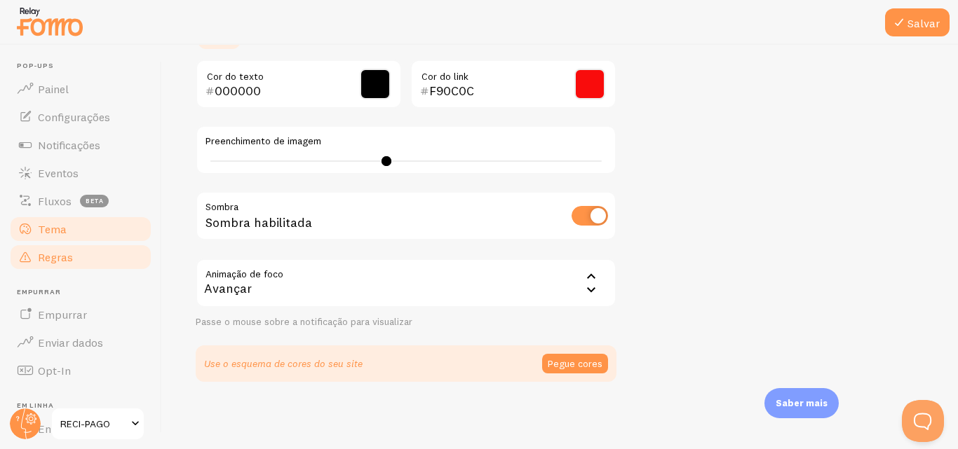
click at [47, 262] on font "Regras" at bounding box center [55, 257] width 35 height 14
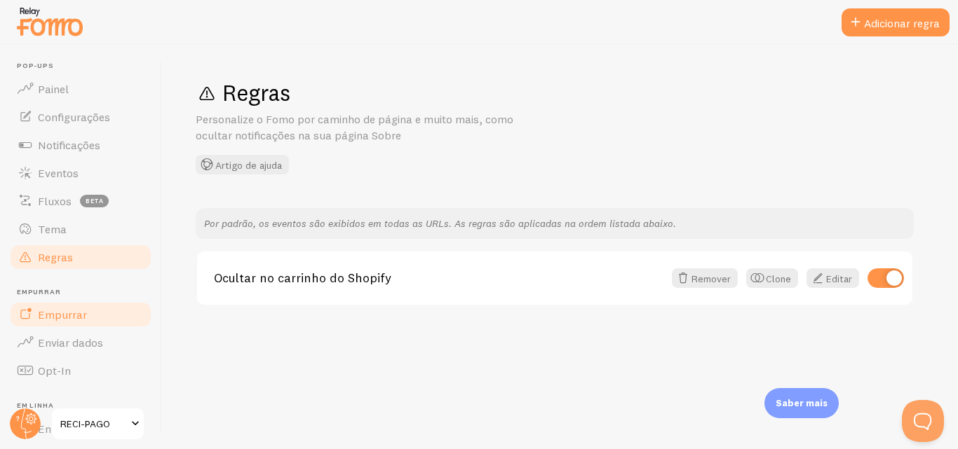
click at [81, 308] on font "Empurrar" at bounding box center [62, 315] width 49 height 14
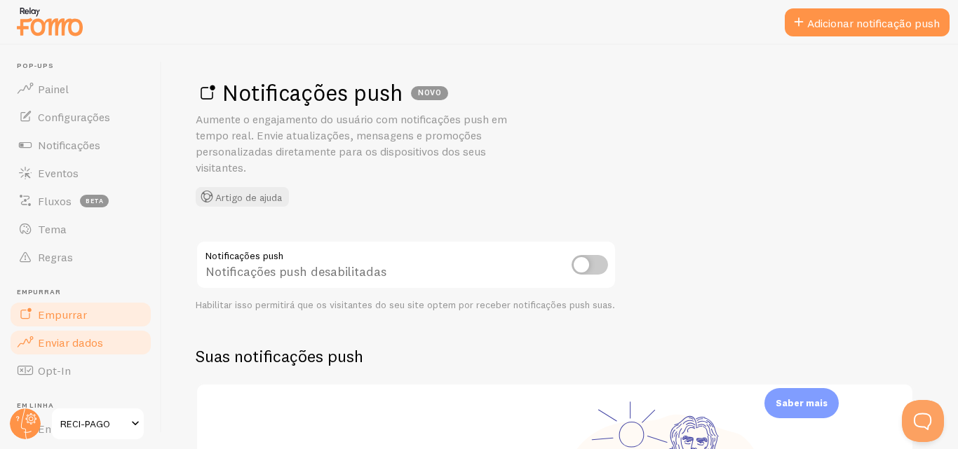
click at [93, 344] on font "Enviar dados" at bounding box center [70, 343] width 65 height 14
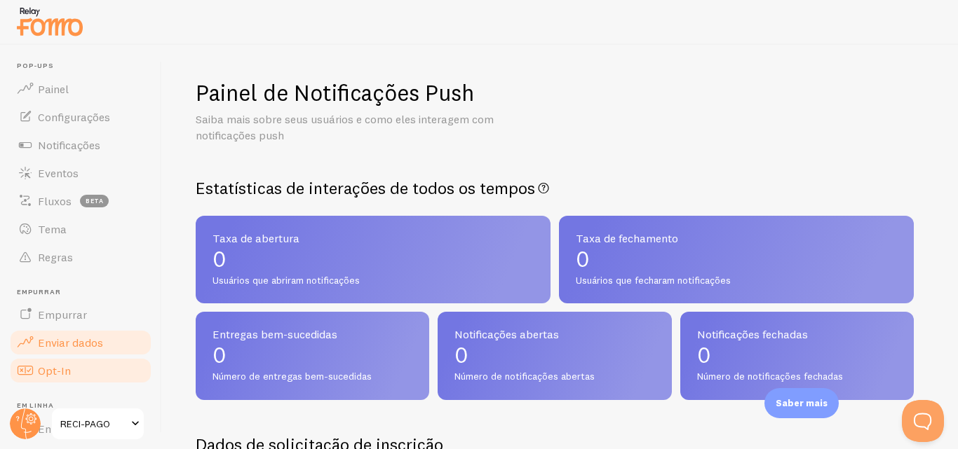
click at [92, 367] on link "Opt-In" at bounding box center [80, 371] width 144 height 28
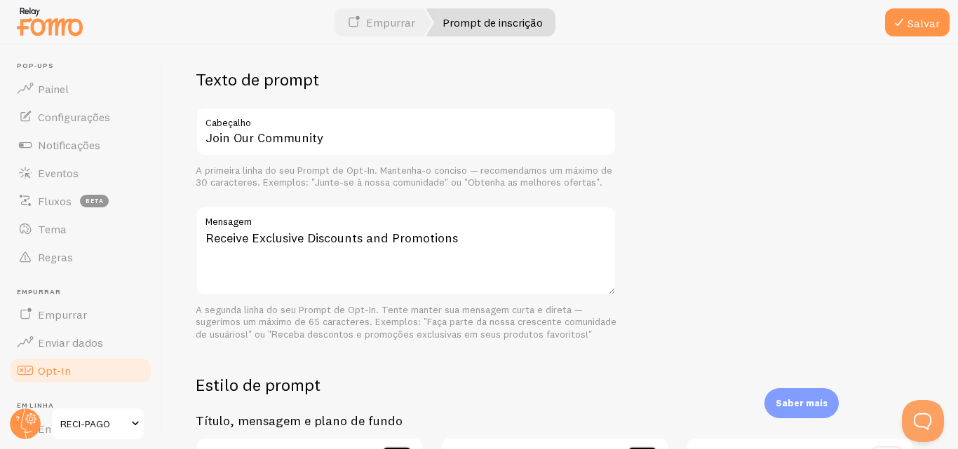
scroll to position [413, 0]
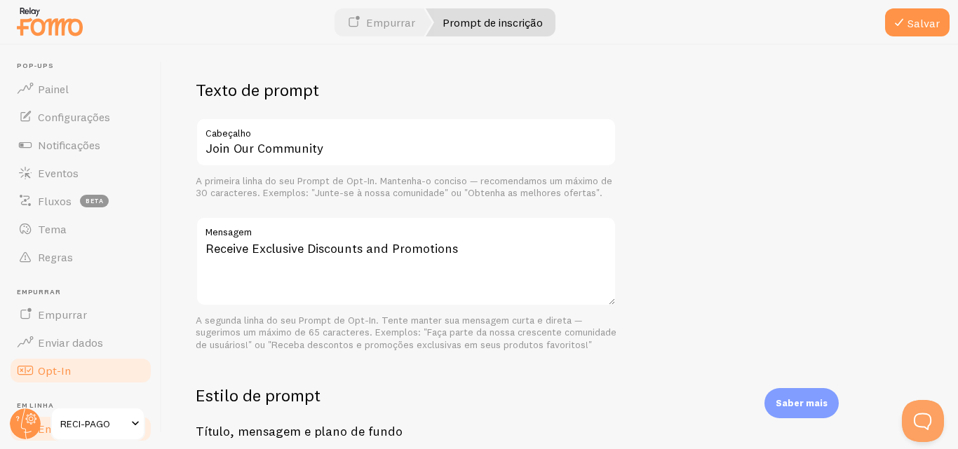
click at [45, 433] on font "Em linha" at bounding box center [60, 429] width 44 height 14
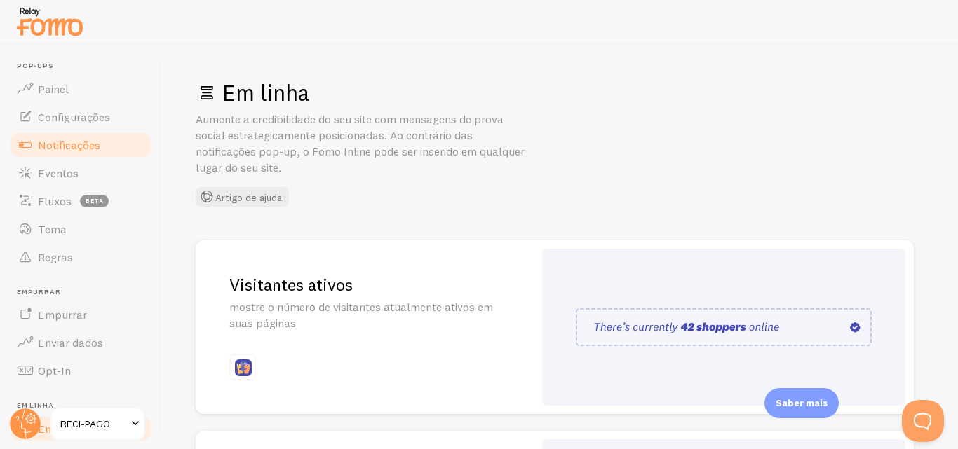
click at [60, 152] on link "Notificações" at bounding box center [80, 145] width 144 height 28
